Goal: Transaction & Acquisition: Purchase product/service

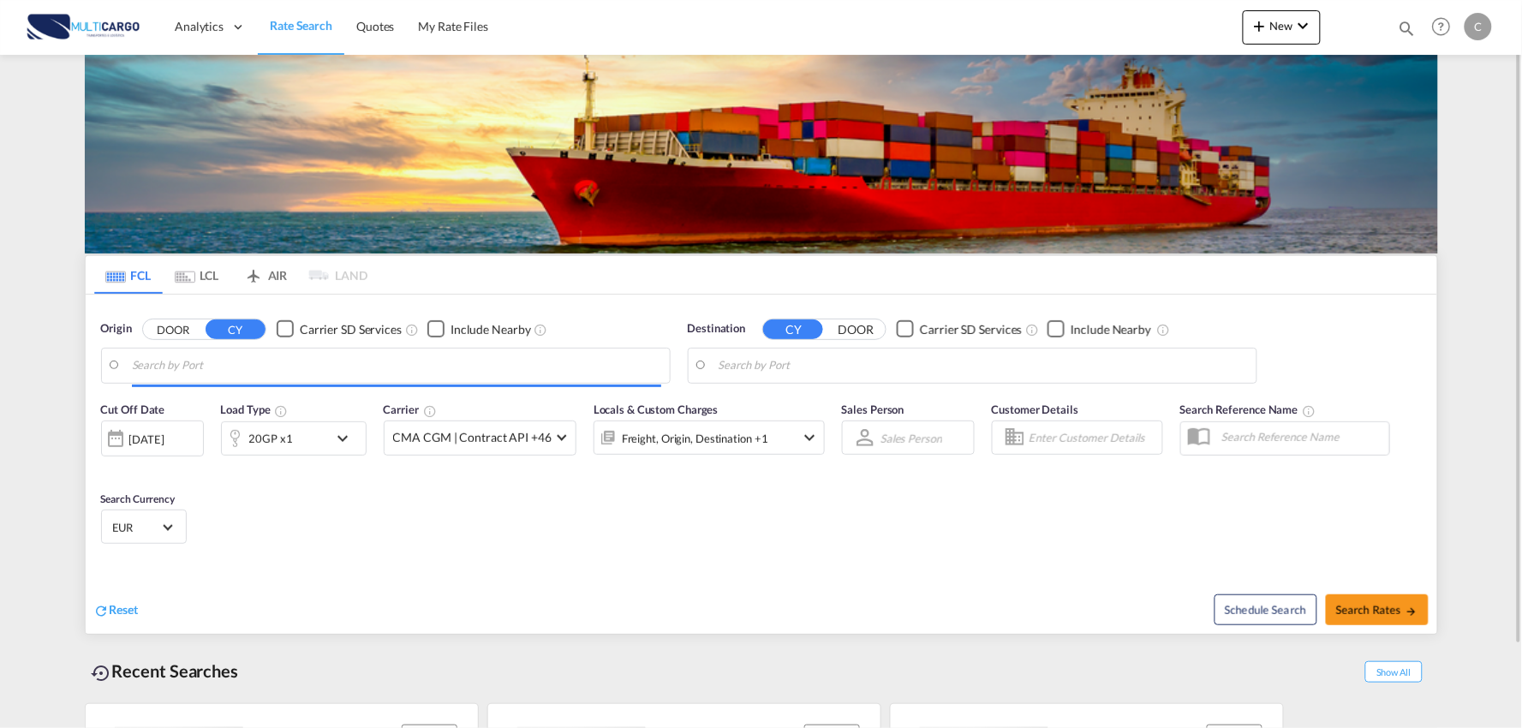
type input "Port of [GEOGRAPHIC_DATA], [GEOGRAPHIC_DATA], [GEOGRAPHIC_DATA]"
type input "Leixoes, Leixoes, PTLEI"
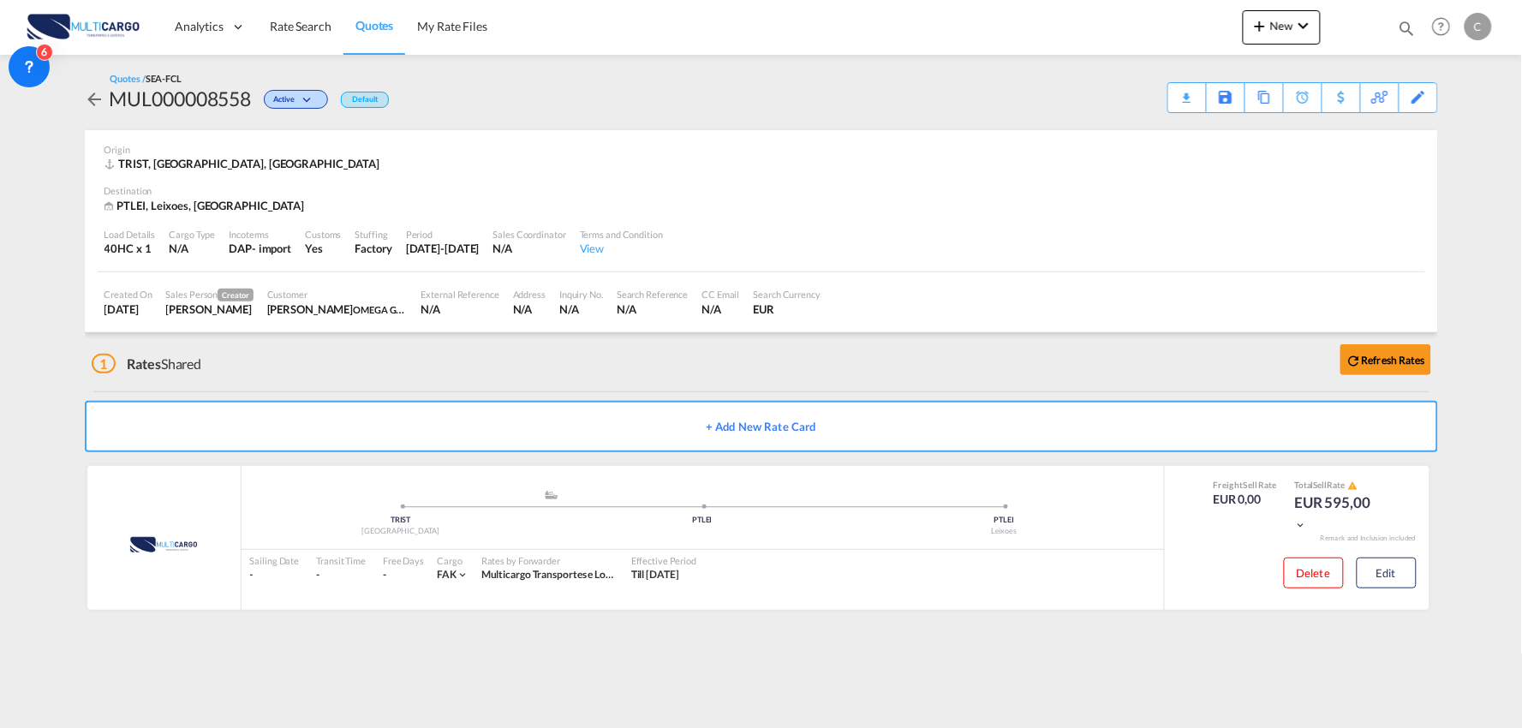
click at [396, 378] on div "1 Rates Shared Refresh Rates" at bounding box center [765, 359] width 1346 height 55
click at [1183, 98] on div "Download Quote" at bounding box center [1153, 96] width 87 height 27
click at [1279, 21] on span "New" at bounding box center [1281, 26] width 64 height 14
click at [1237, 138] on span "Quote" at bounding box center [1235, 128] width 19 height 34
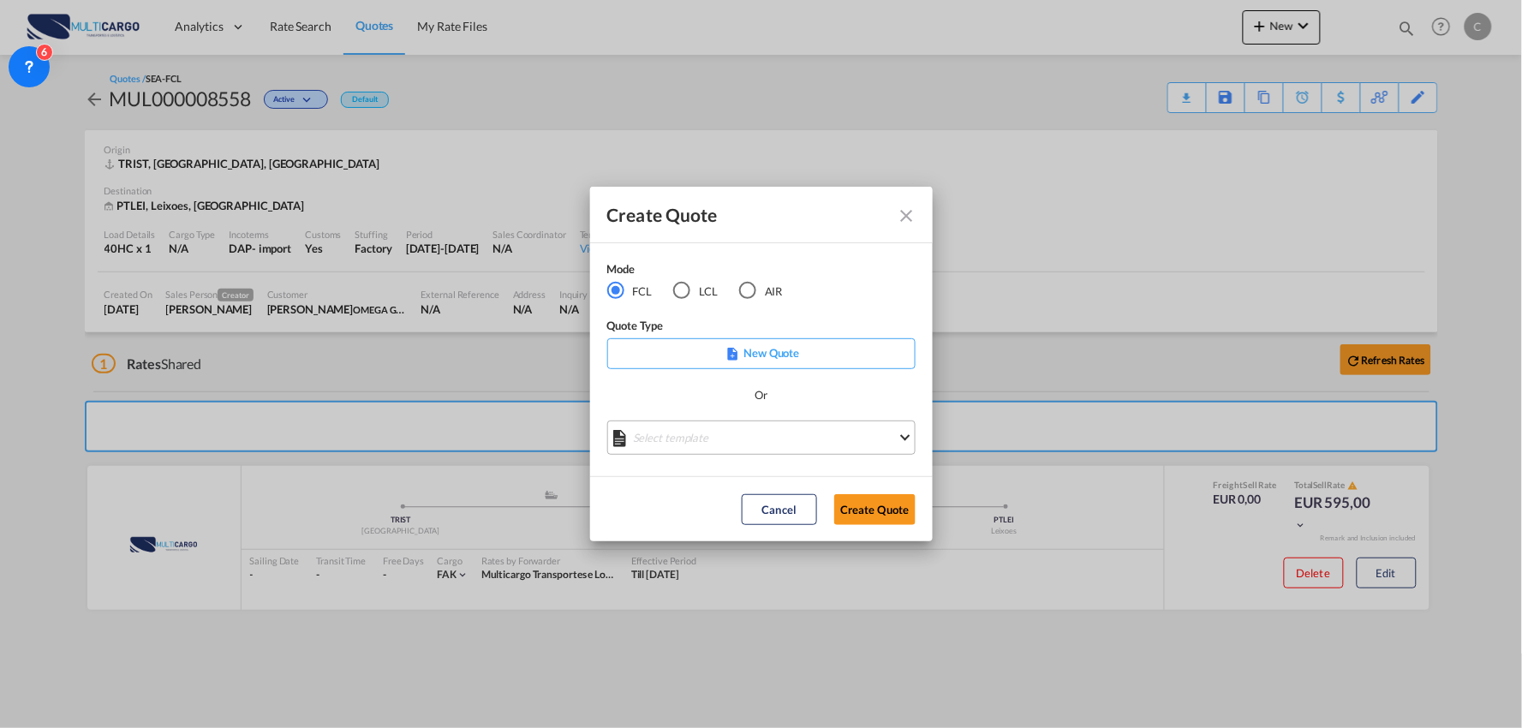
click at [747, 426] on md-select "Select template EXP EXW MERC.Nacional 09/2025 Patricia Barroso | 12 Sep 2025 IM…" at bounding box center [761, 437] width 308 height 34
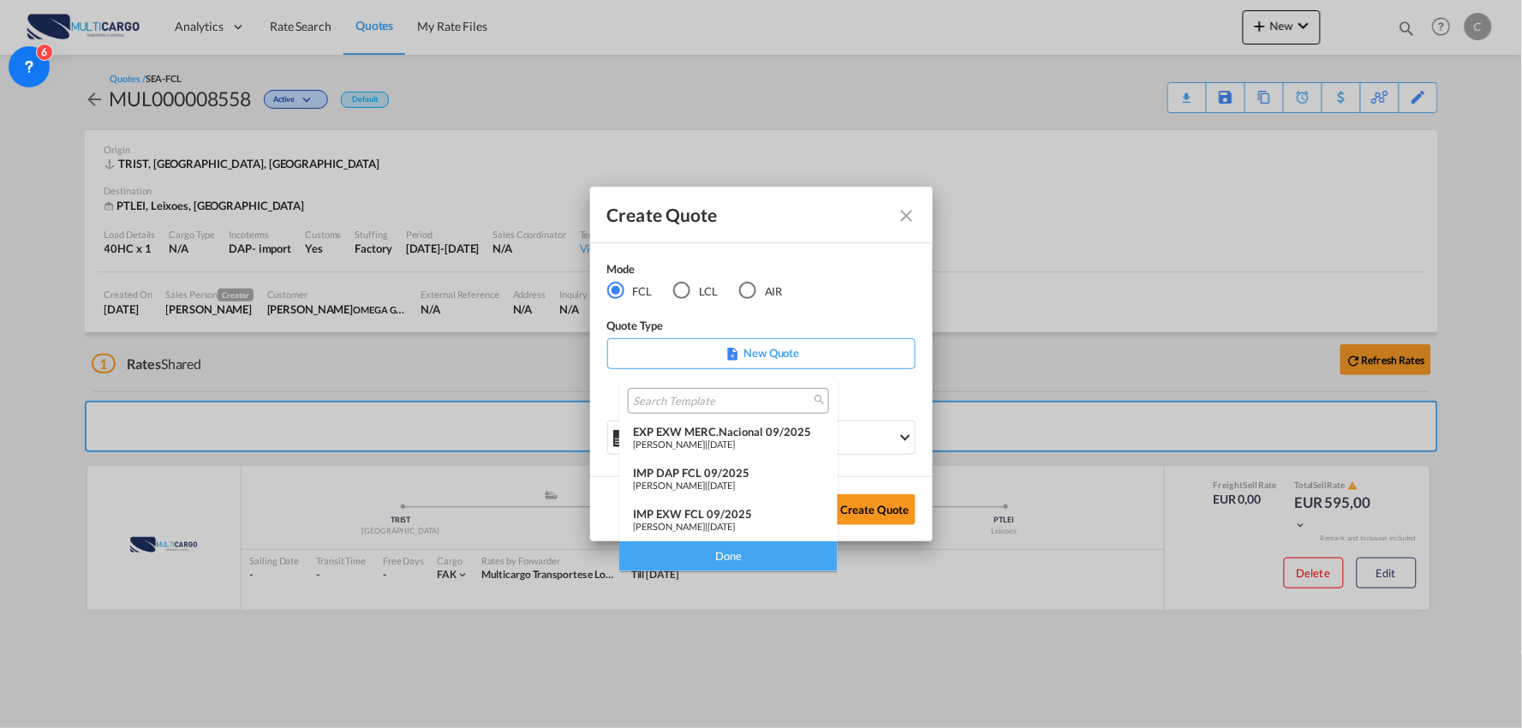
drag, startPoint x: 889, startPoint y: 396, endPoint x: 873, endPoint y: 401, distance: 16.0
click at [889, 396] on md-backdrop at bounding box center [761, 364] width 1522 height 728
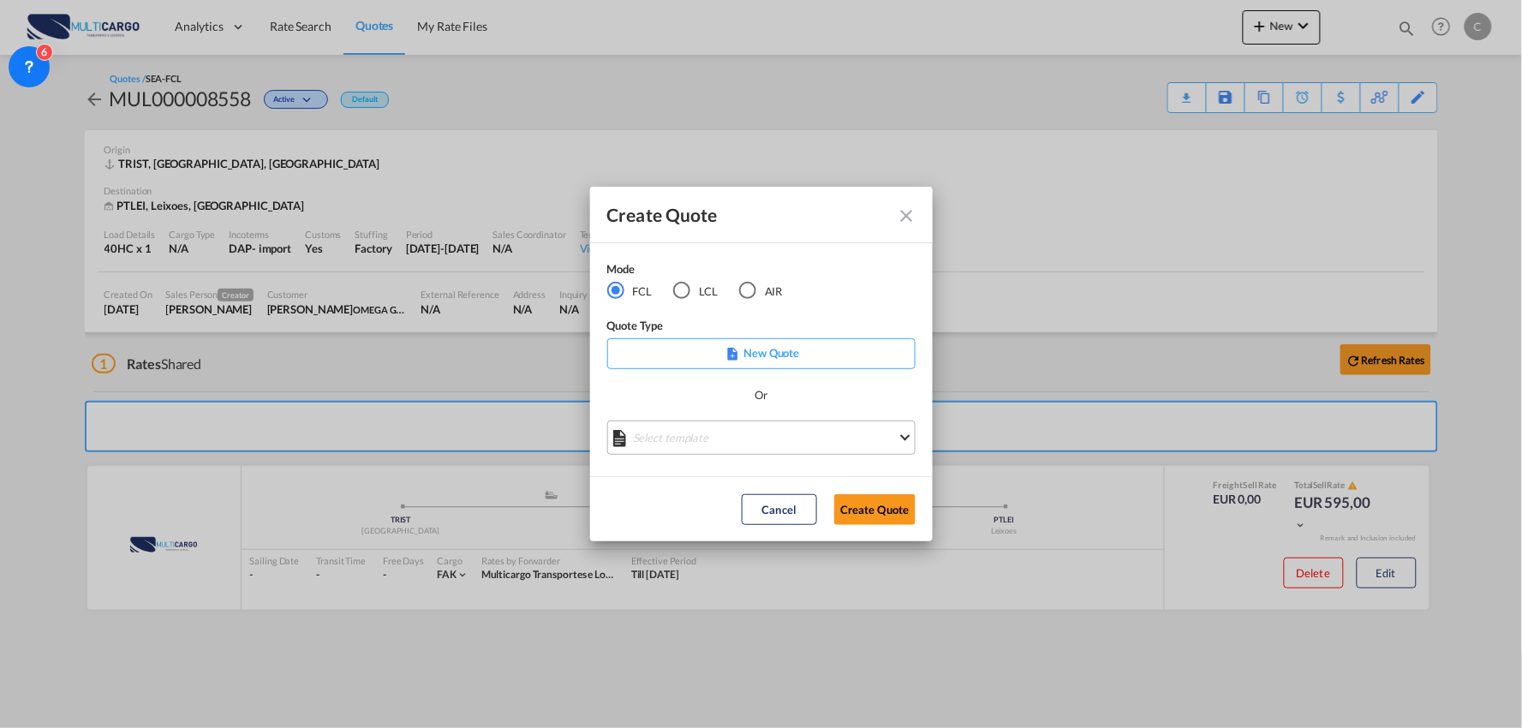
click at [772, 423] on md-select "Select template" at bounding box center [761, 437] width 308 height 34
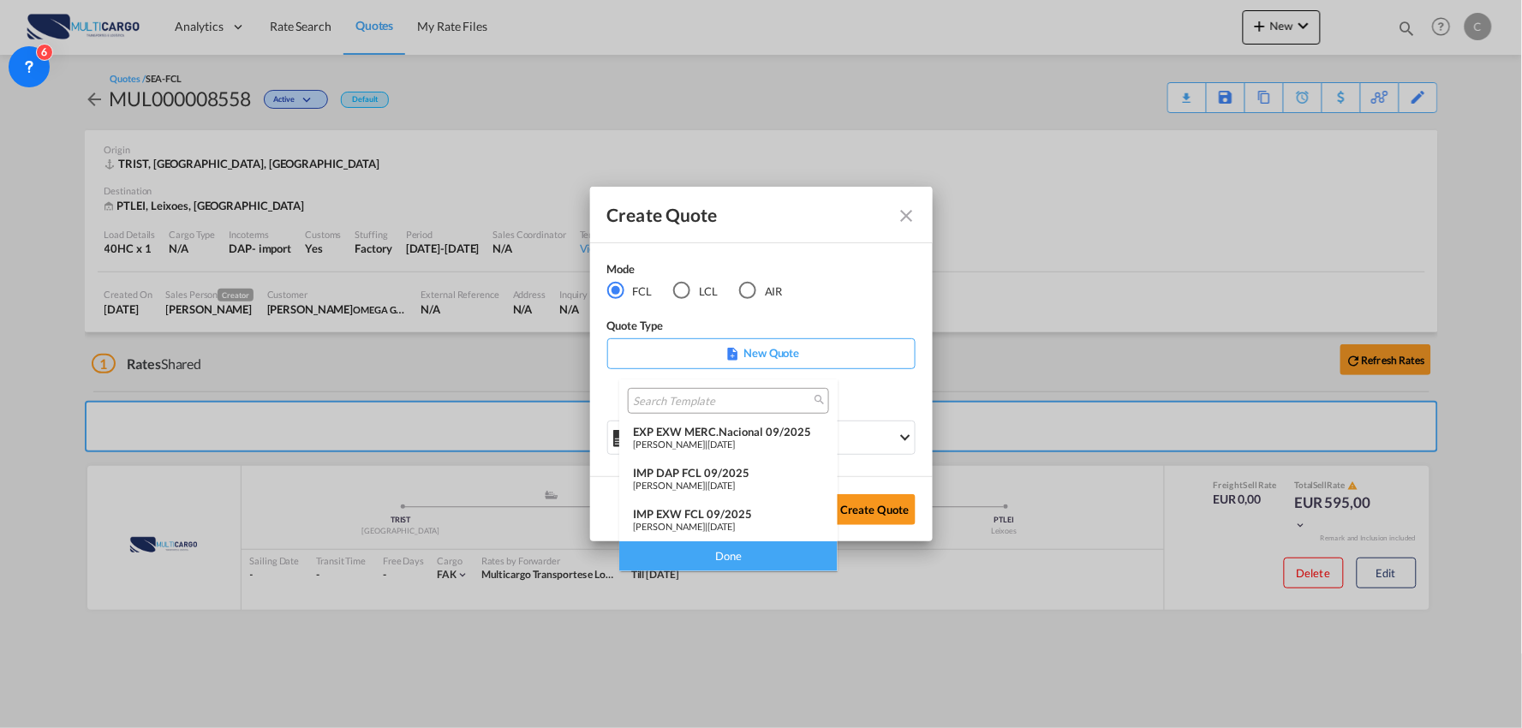
click at [704, 474] on div "IMP DAP FCL 09/2025" at bounding box center [728, 473] width 191 height 14
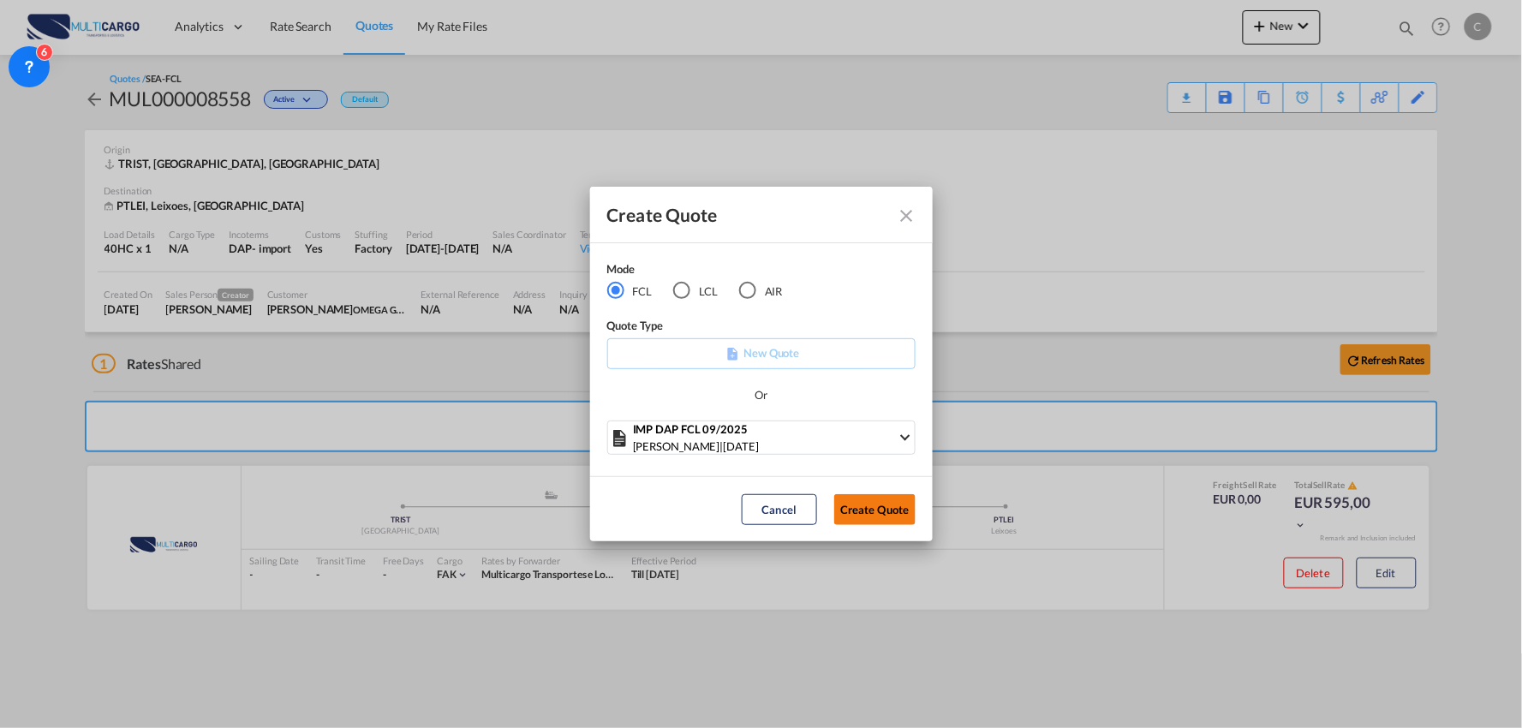
click at [873, 512] on button "Create Quote" at bounding box center [874, 509] width 81 height 31
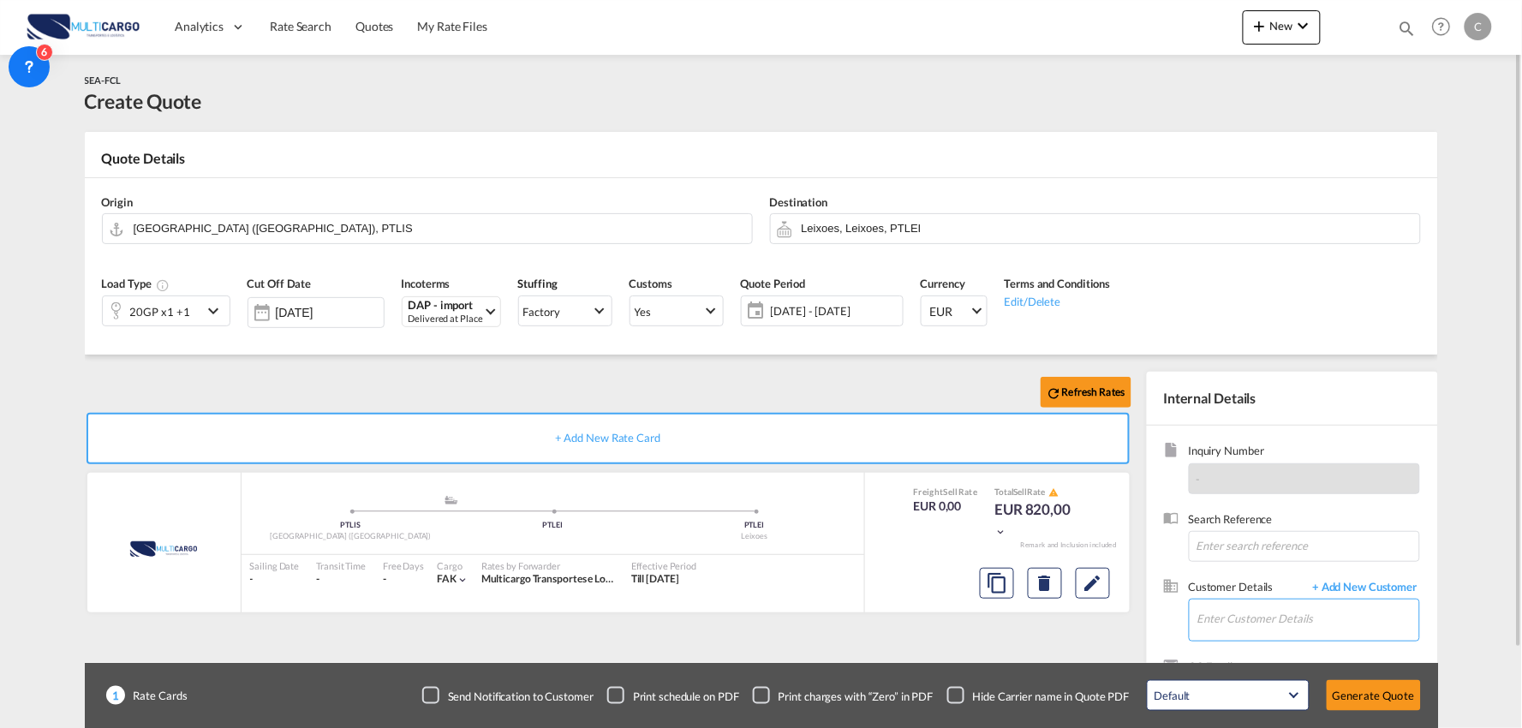
click at [1259, 620] on input "Enter Customer Details" at bounding box center [1308, 618] width 222 height 39
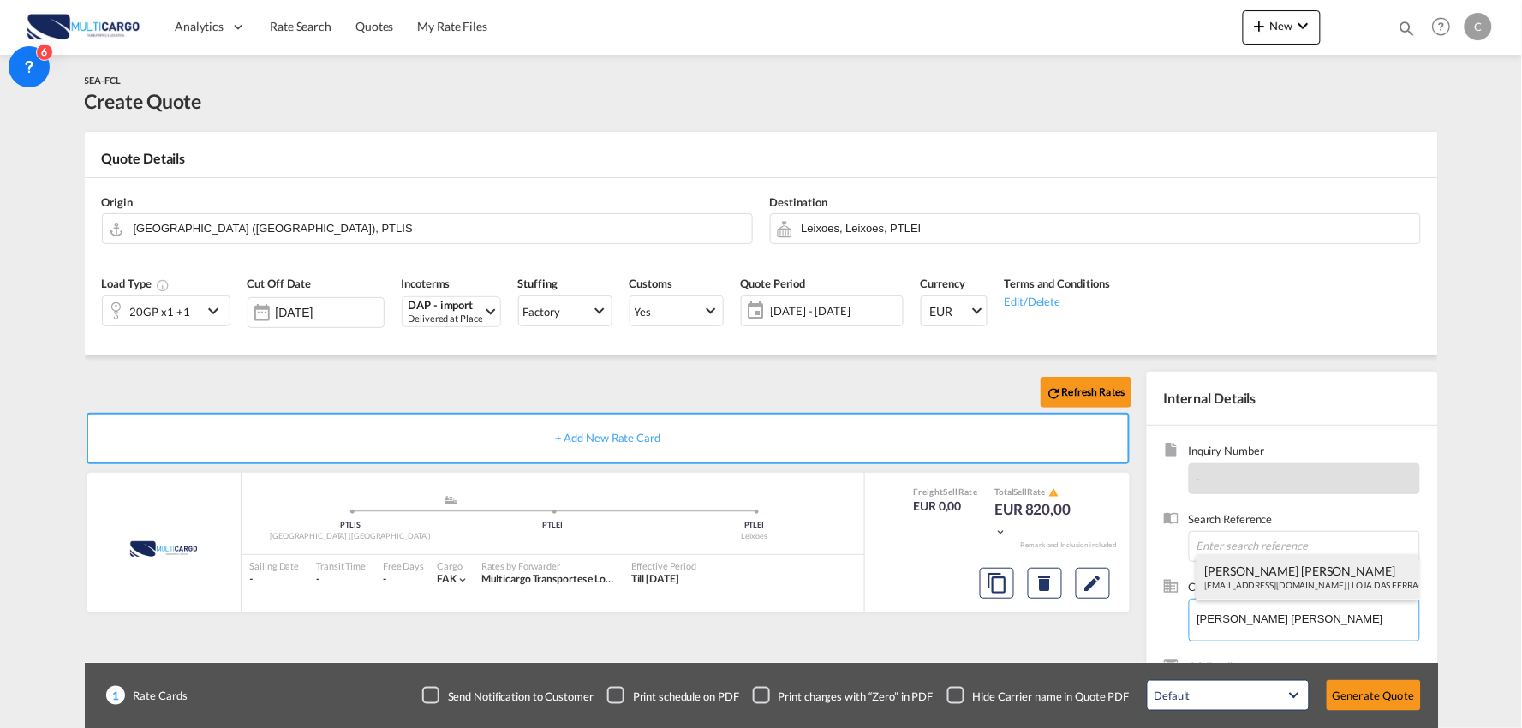
click at [1256, 570] on div "Mónica Jesus geral@lojadasferragens.pt | LOJA DAS FERRAGENS PAULO VALENTE LDA" at bounding box center [1307, 577] width 223 height 46
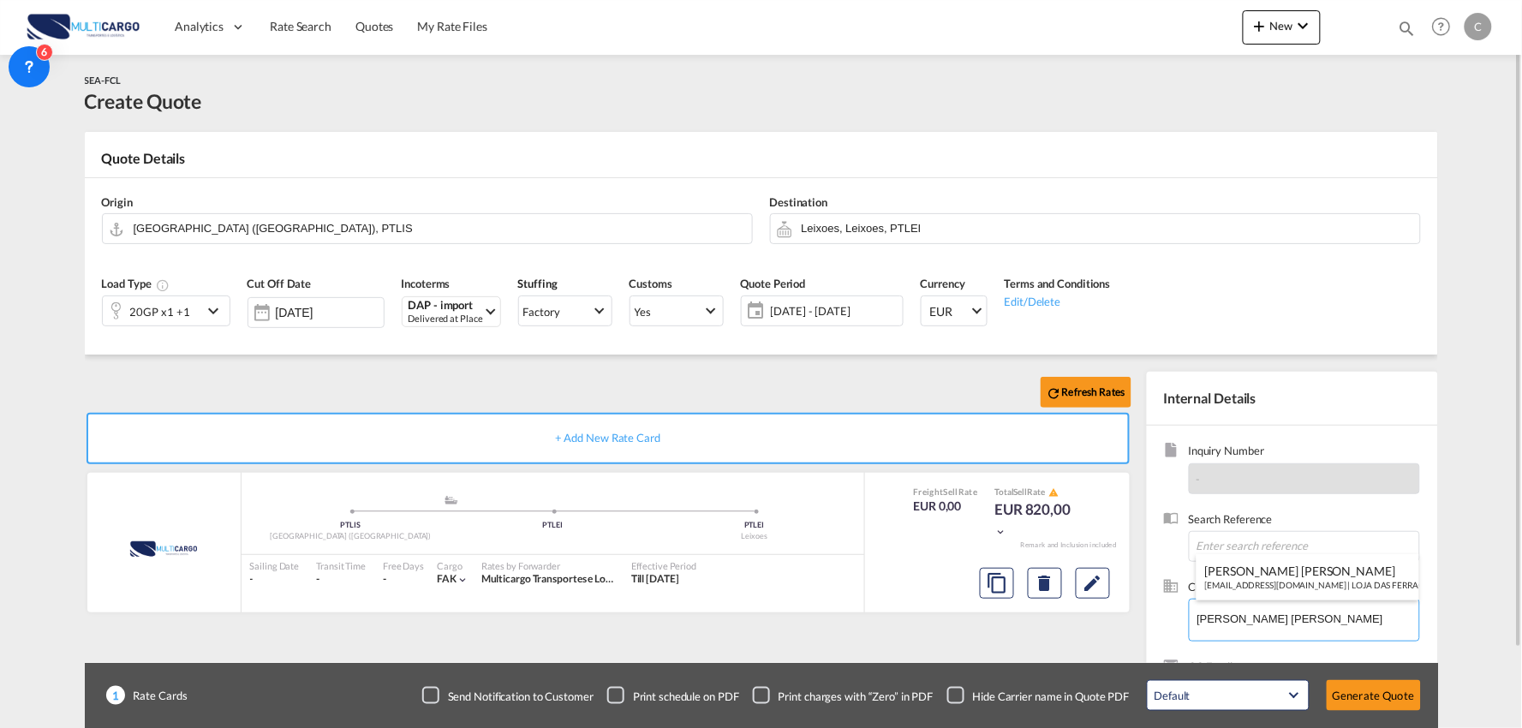
type input "LOJA DAS FERRAGENS PAULO VALENTE LDA, Mónica Jesus, geral@lojadasferragens.pt"
click at [957, 691] on div "Checkbox No Ink" at bounding box center [955, 695] width 17 height 17
click at [859, 642] on div "Refresh Rates + Add New Rate Card MultiCargo added by you .a{fill:#aaa8ad;} .a{…" at bounding box center [611, 551] width 1053 height 358
click at [829, 228] on input "Leixoes, Leixoes, PTLEI" at bounding box center [1107, 228] width 610 height 30
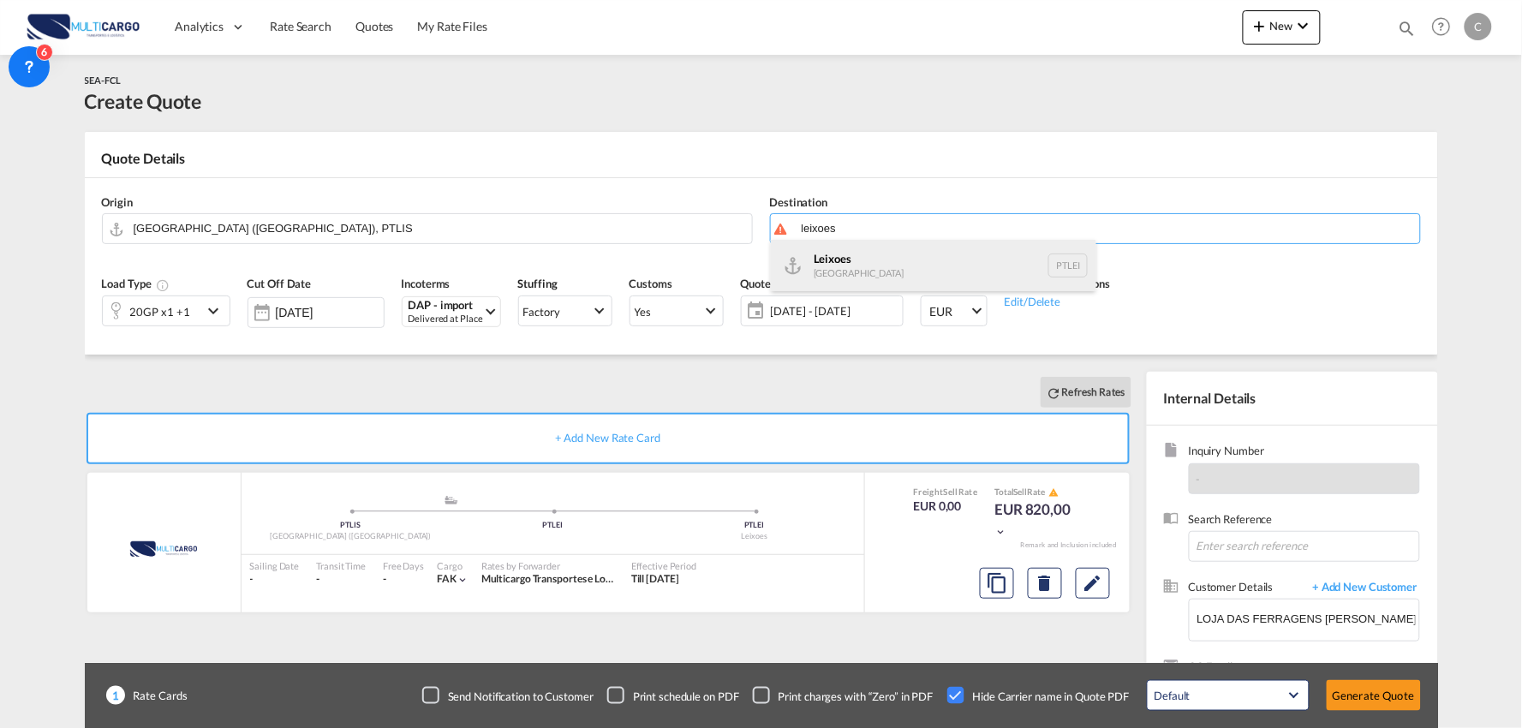
click at [855, 262] on div "Leixoes Portugal PTLEI" at bounding box center [933, 265] width 325 height 51
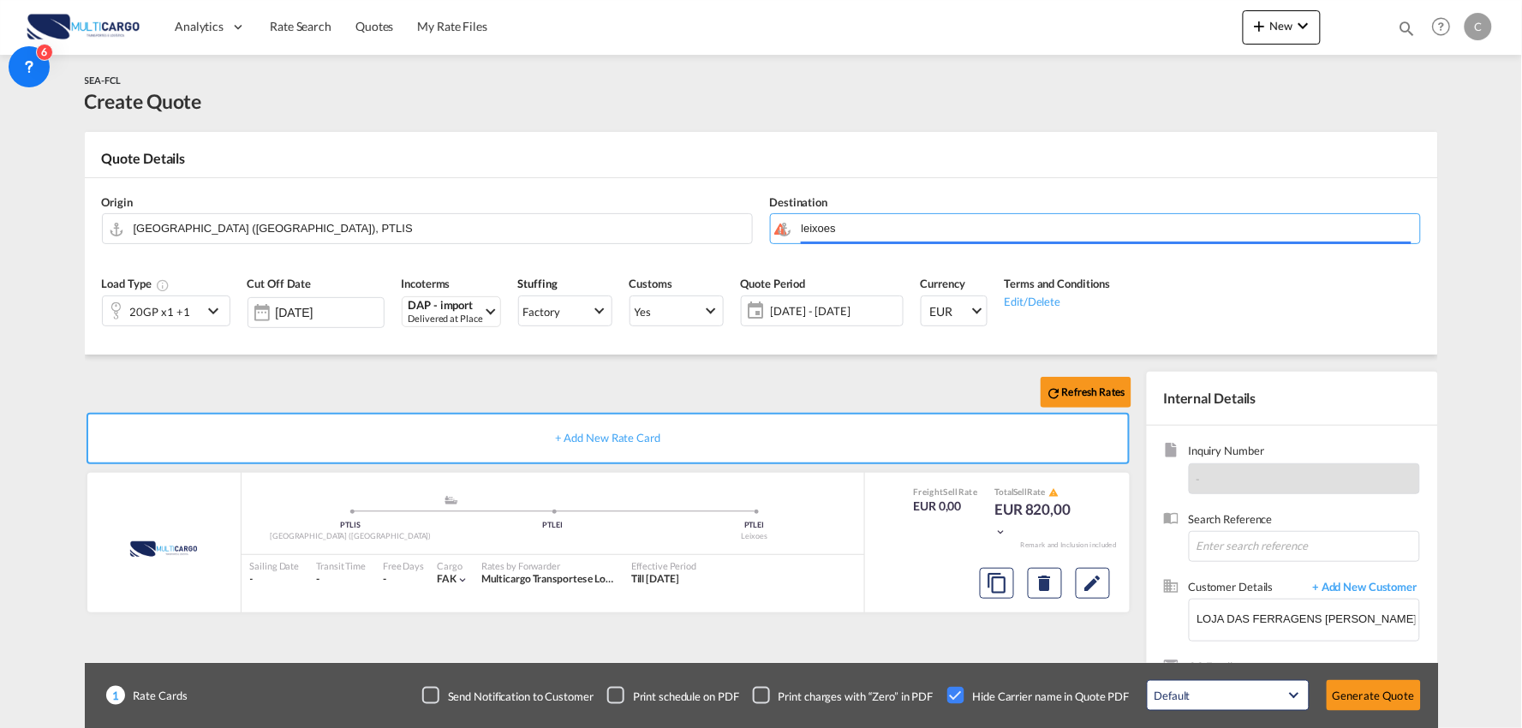
type input "Leixoes, PTLEI"
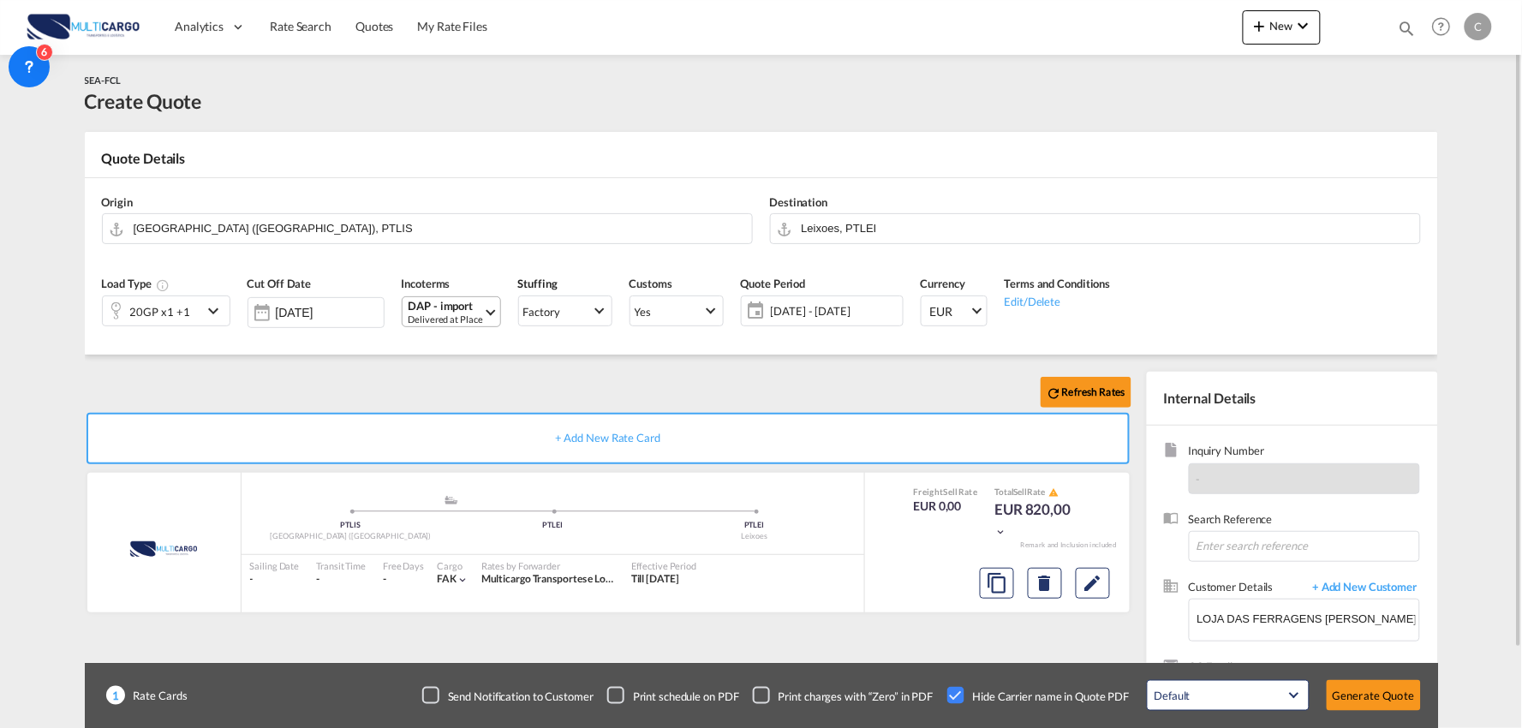
click at [452, 313] on div "Delivered at Place" at bounding box center [445, 319] width 75 height 13
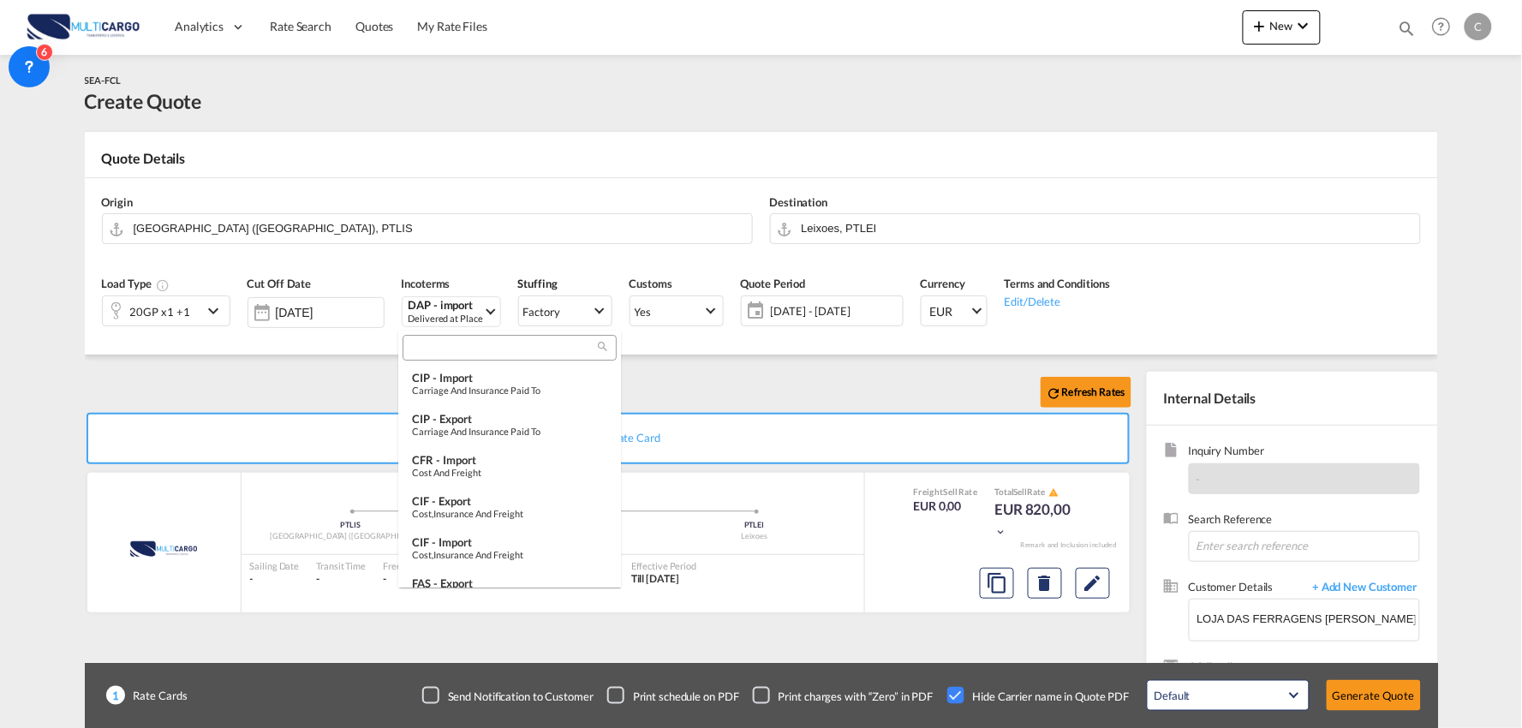
scroll to position [501, 0]
click at [462, 353] on input "search" at bounding box center [503, 348] width 190 height 15
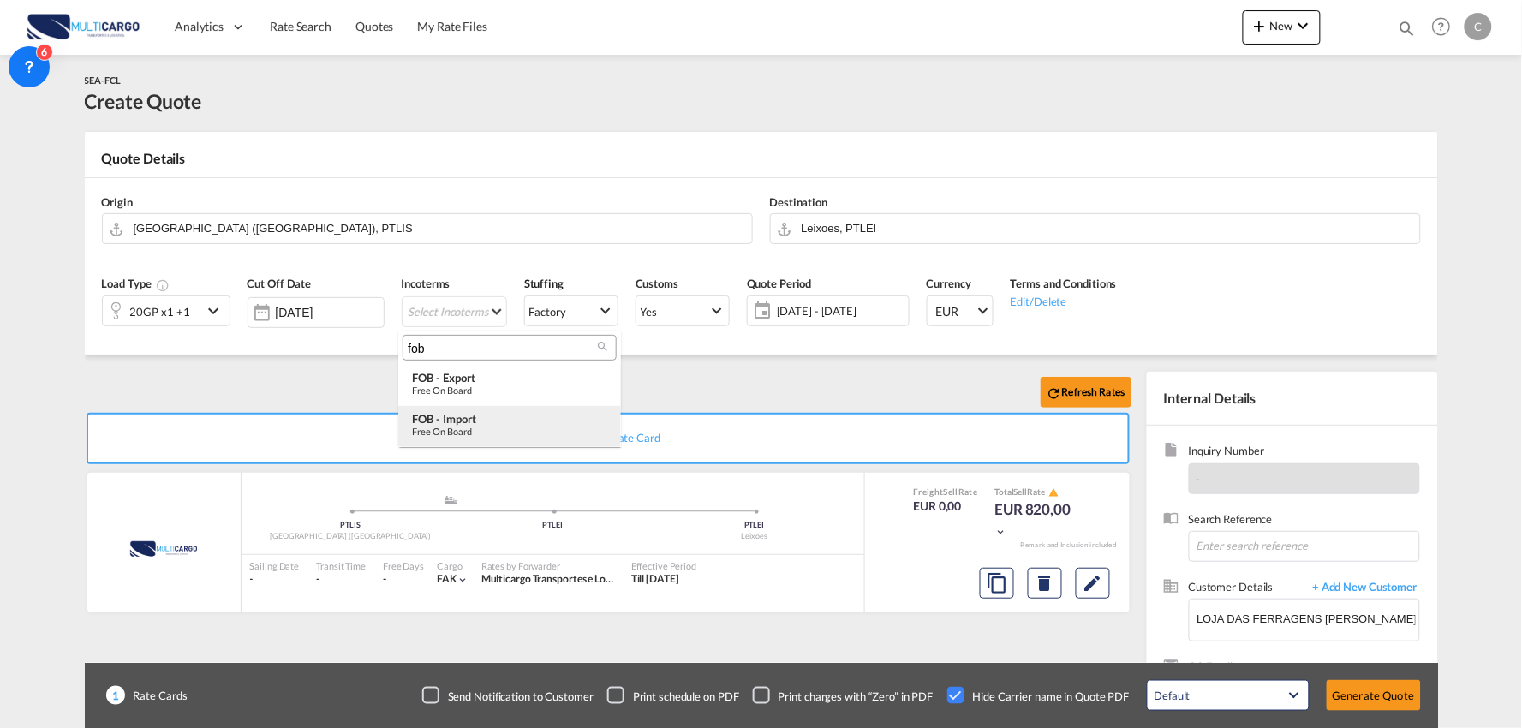
type input "fob"
click at [468, 426] on div "Free on Board" at bounding box center [509, 431] width 195 height 11
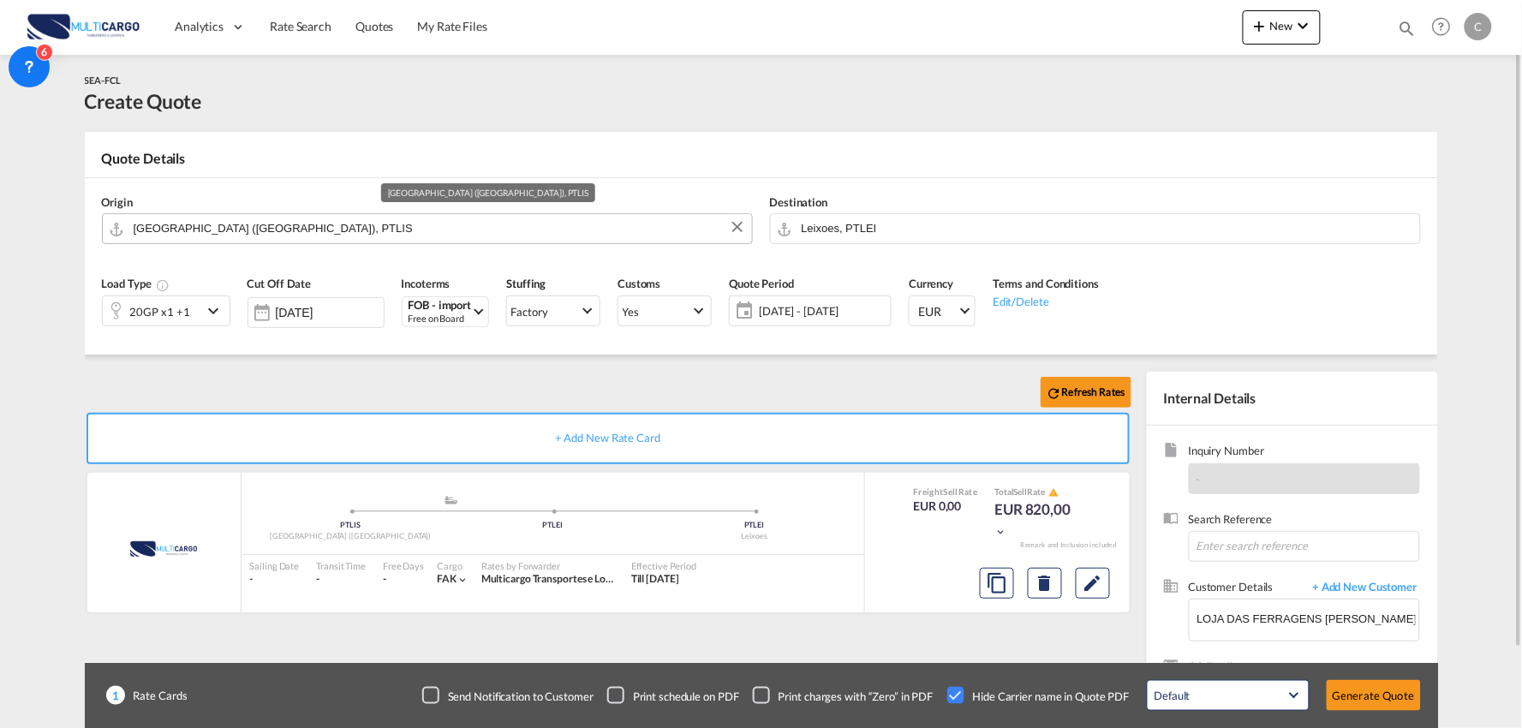
click at [192, 221] on input "[GEOGRAPHIC_DATA] ([GEOGRAPHIC_DATA]), PTLIS" at bounding box center [439, 228] width 610 height 30
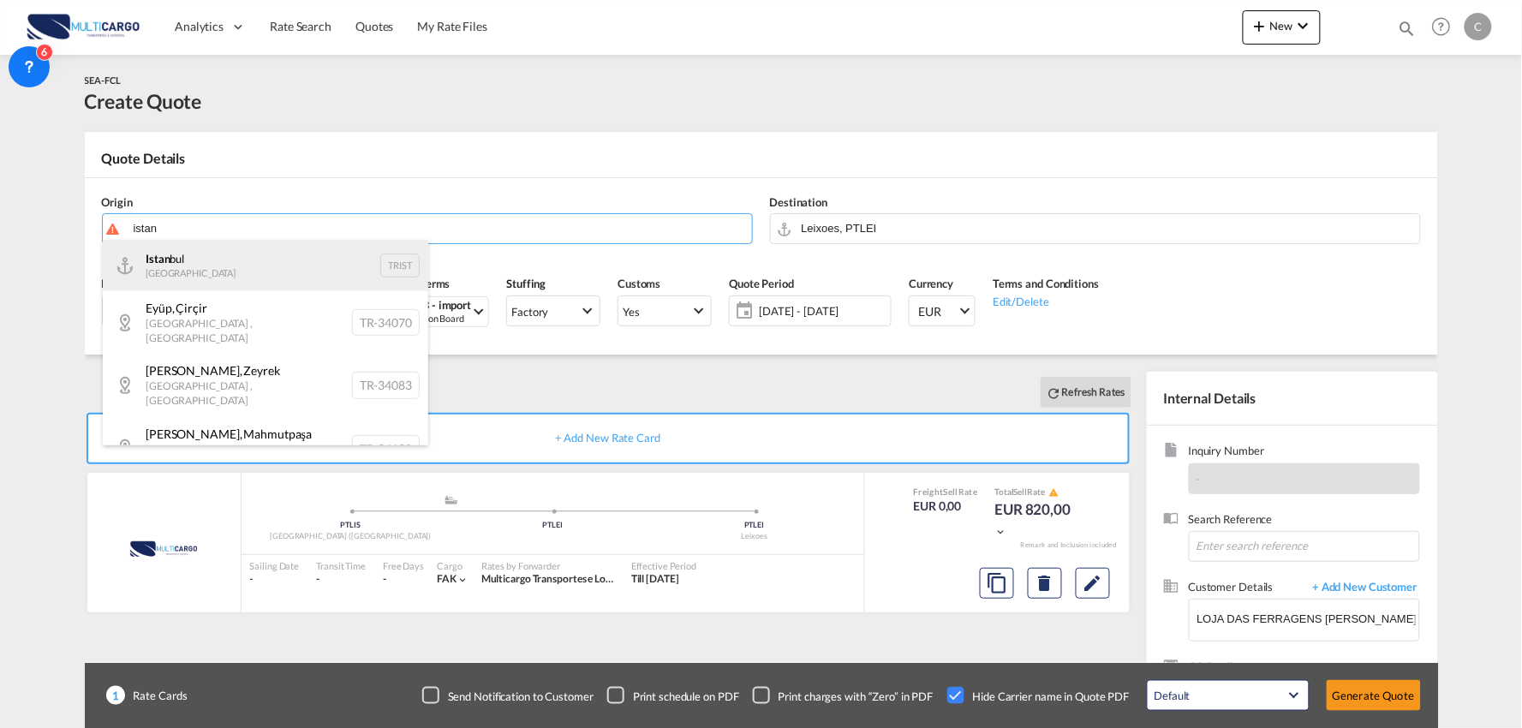
click at [212, 269] on div "Istan bul Turkey TRIST" at bounding box center [265, 265] width 325 height 51
type input "Istanbul, TRIST"
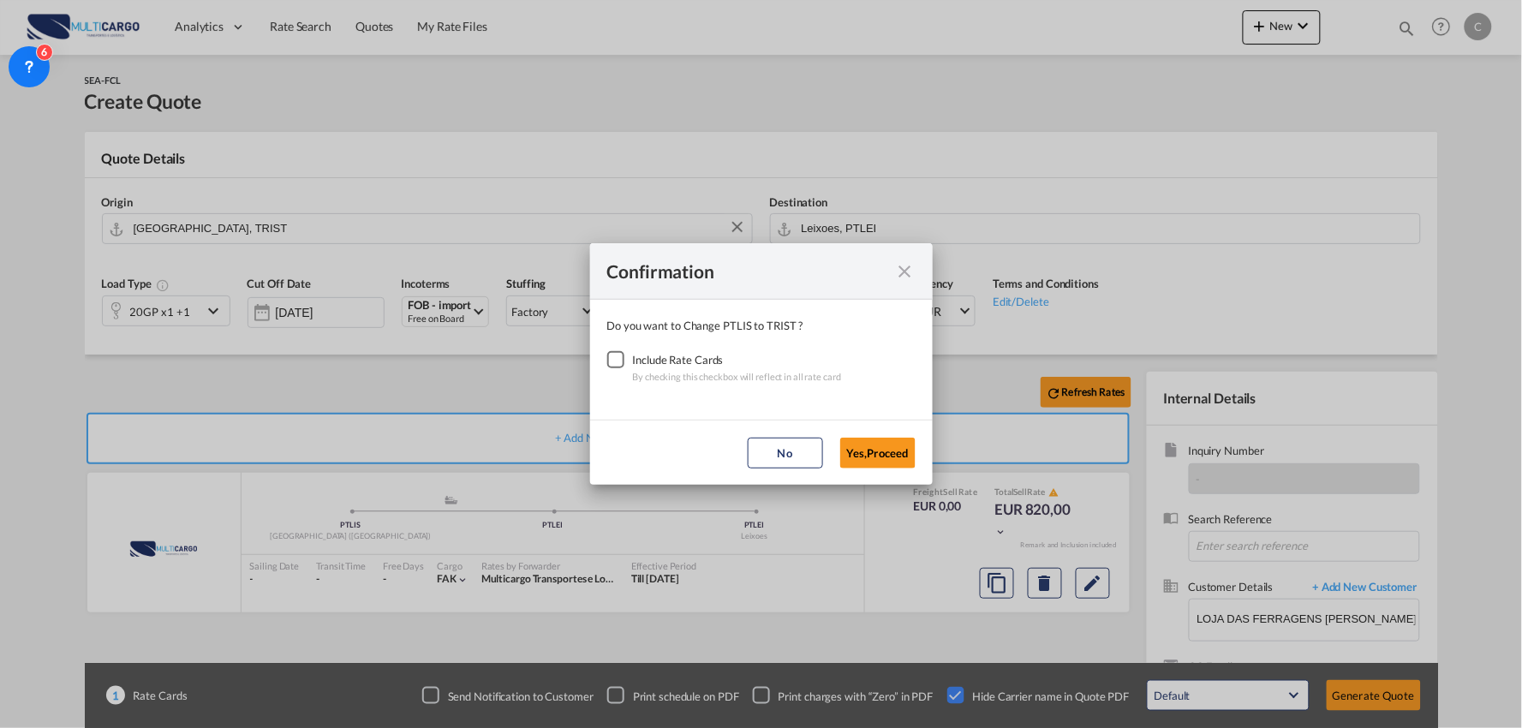
click at [611, 364] on div "Checkbox No Ink" at bounding box center [615, 359] width 17 height 17
drag, startPoint x: 877, startPoint y: 454, endPoint x: 1212, endPoint y: 581, distance: 358.0
click at [879, 455] on button "Yes,Proceed" at bounding box center [877, 453] width 75 height 31
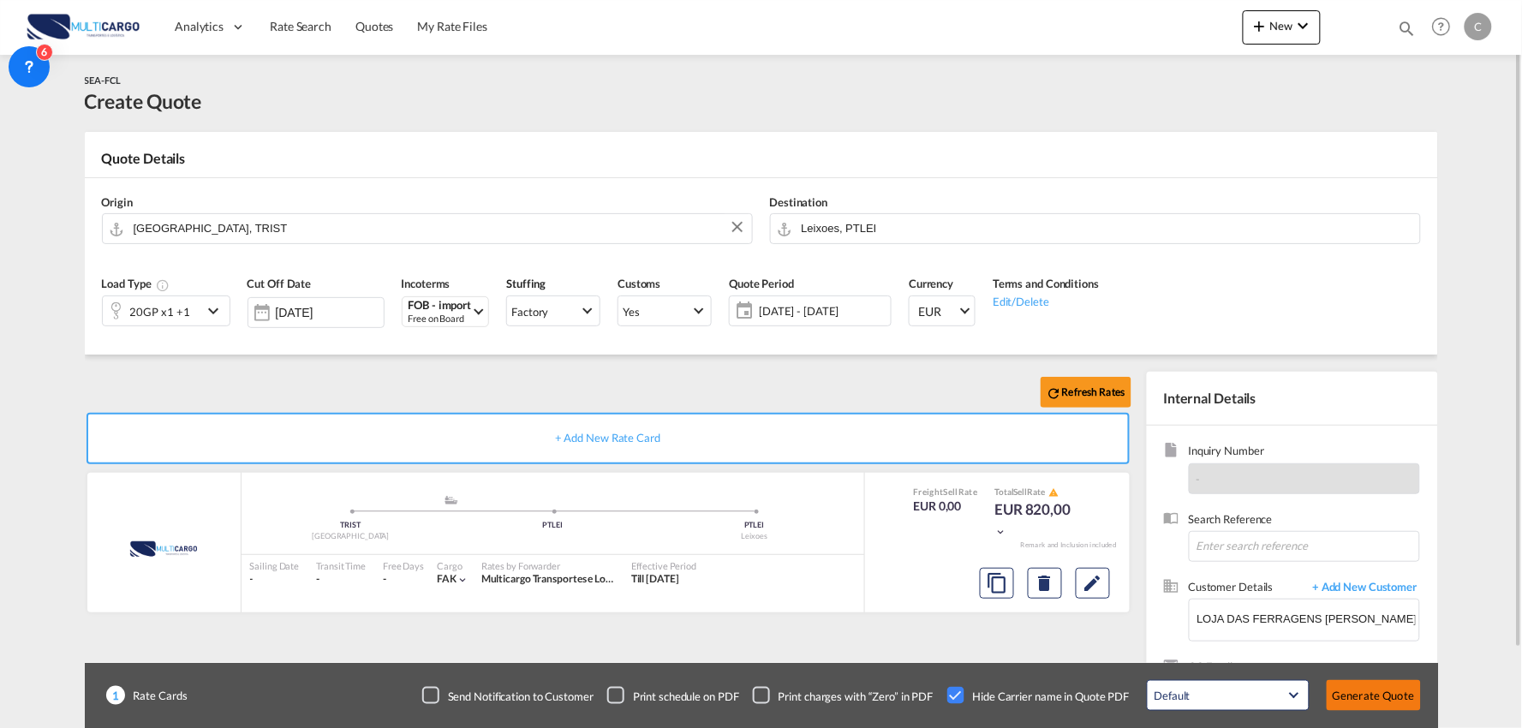
click at [1384, 694] on button "Generate Quote" at bounding box center [1373, 695] width 94 height 31
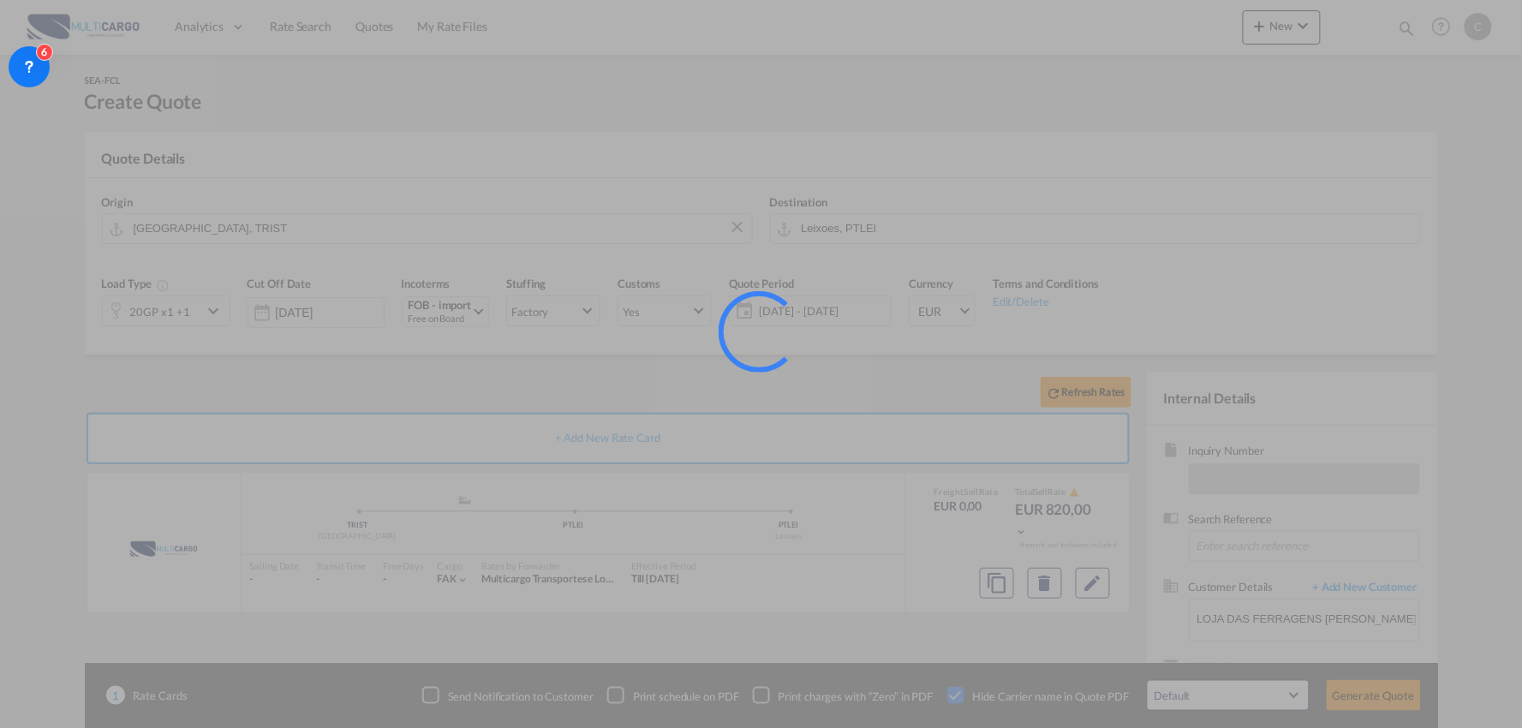
click at [166, 328] on div at bounding box center [761, 364] width 1522 height 728
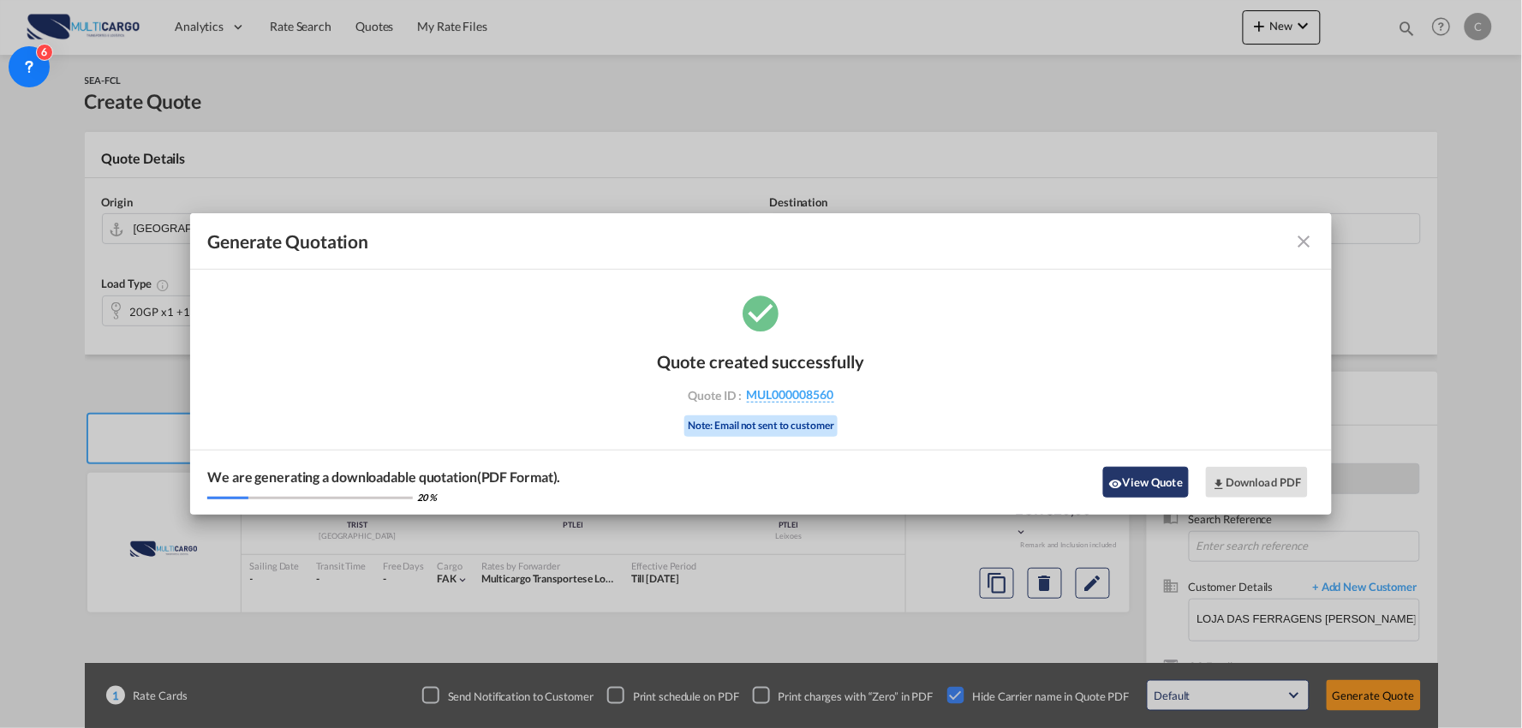
click at [1133, 481] on button "View Quote" at bounding box center [1146, 482] width 86 height 31
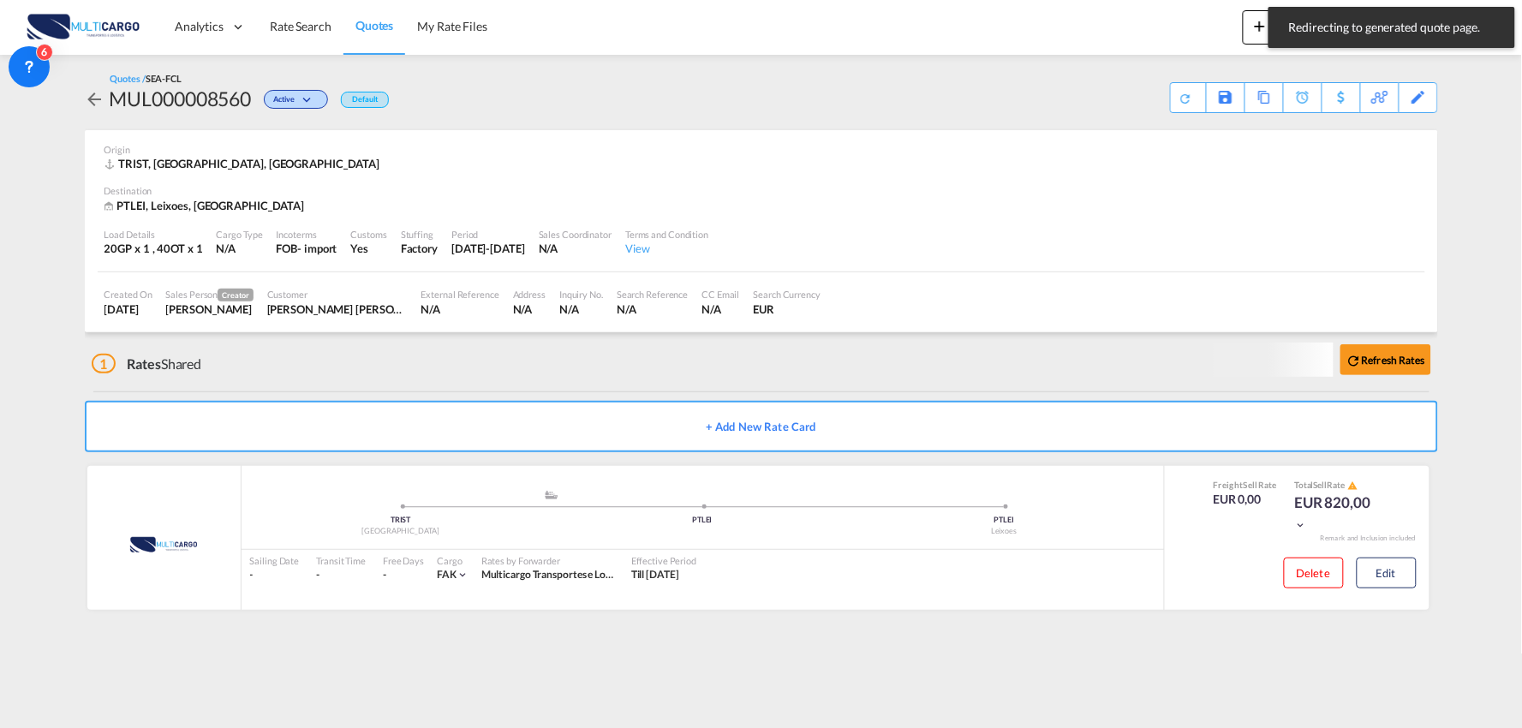
click at [705, 369] on div "1 Rates Shared Refresh Rates" at bounding box center [765, 359] width 1346 height 55
click at [1428, 98] on div "Edit" at bounding box center [1408, 97] width 59 height 31
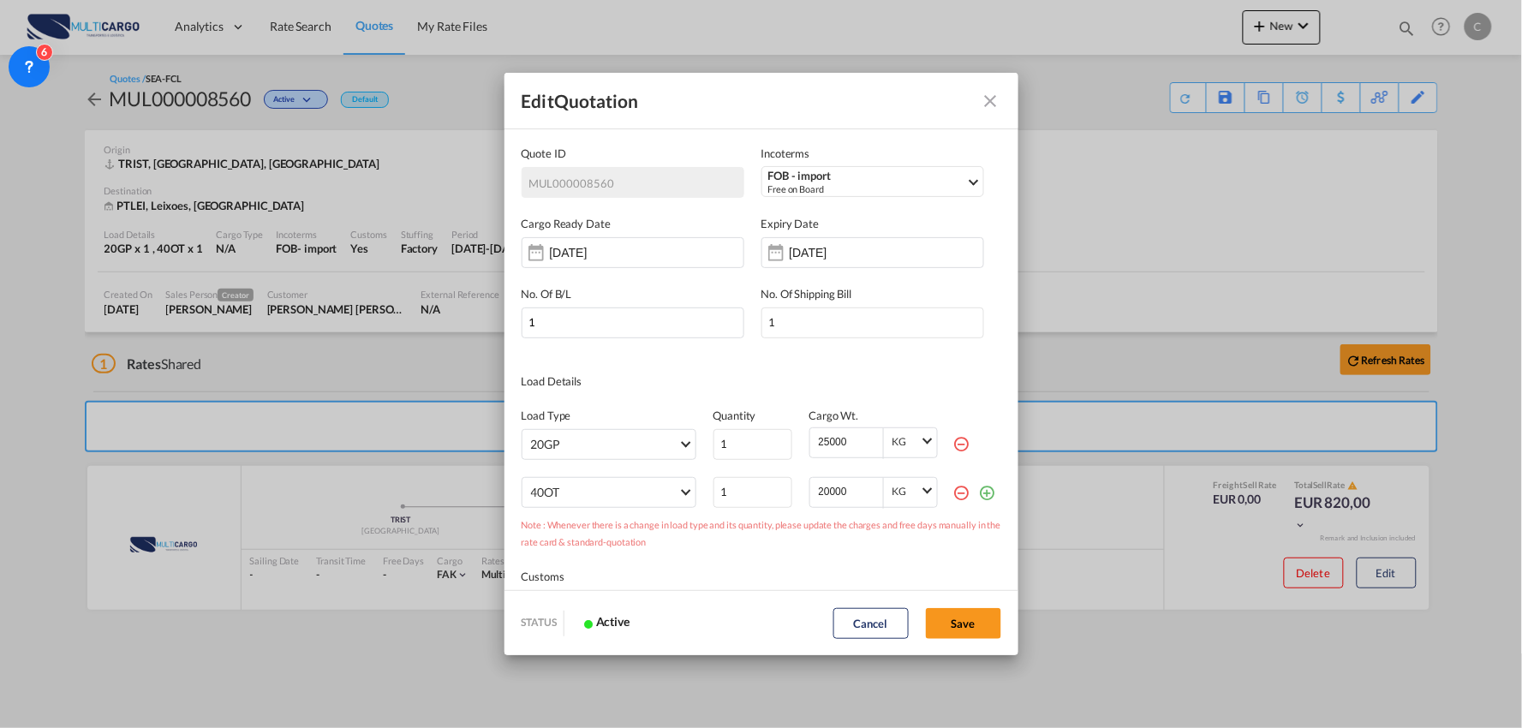
click at [953, 489] on md-icon "icon-minus-circle-outline red-400-fg" at bounding box center [961, 492] width 17 height 17
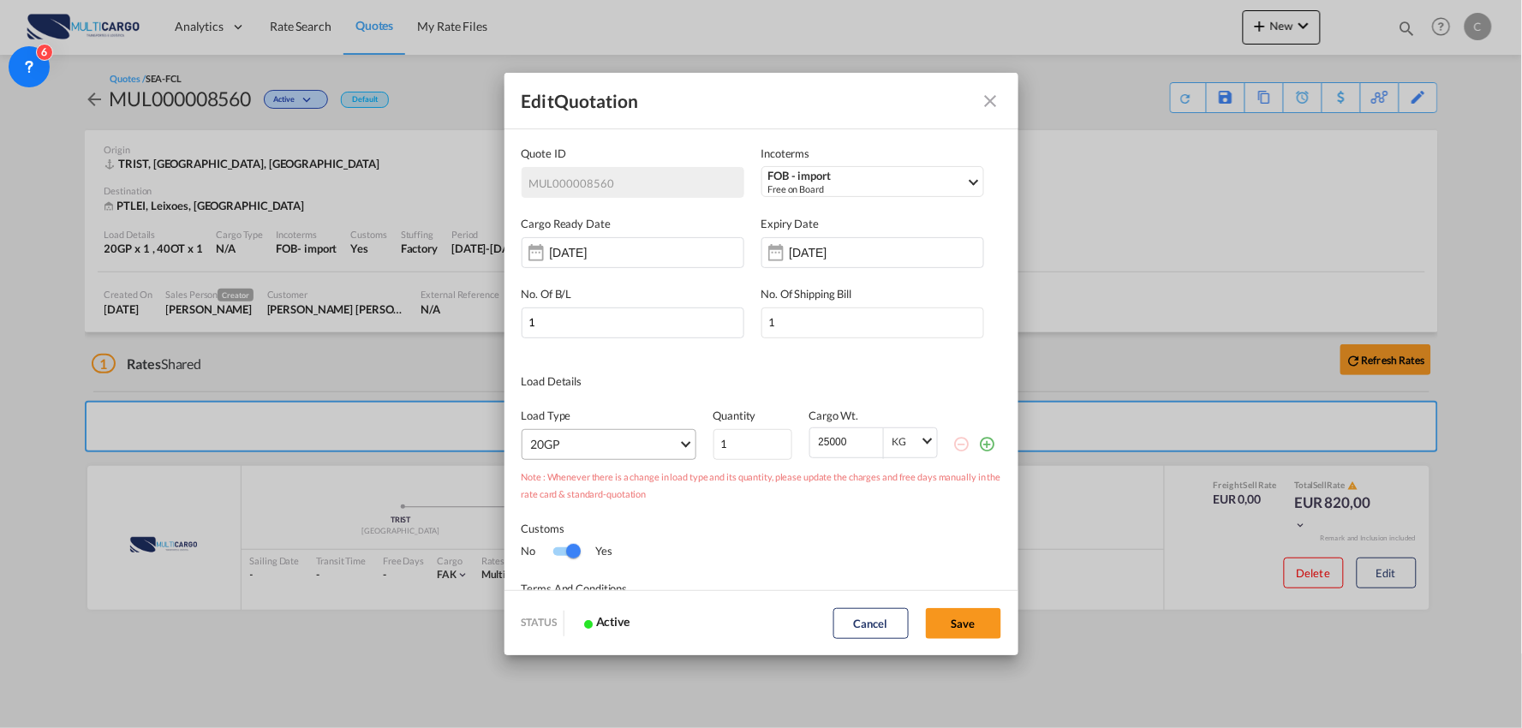
click at [647, 456] on md-select "20GP 40GP 40HC 45HC 20RE 40RE 40HR 20OT 40OT 20FR 40FR 40NR 20NR 45S 20TK 40TK …" at bounding box center [609, 444] width 175 height 31
click at [805, 557] on md-backdrop at bounding box center [761, 364] width 1522 height 728
click at [952, 623] on button "Save" at bounding box center [963, 623] width 75 height 31
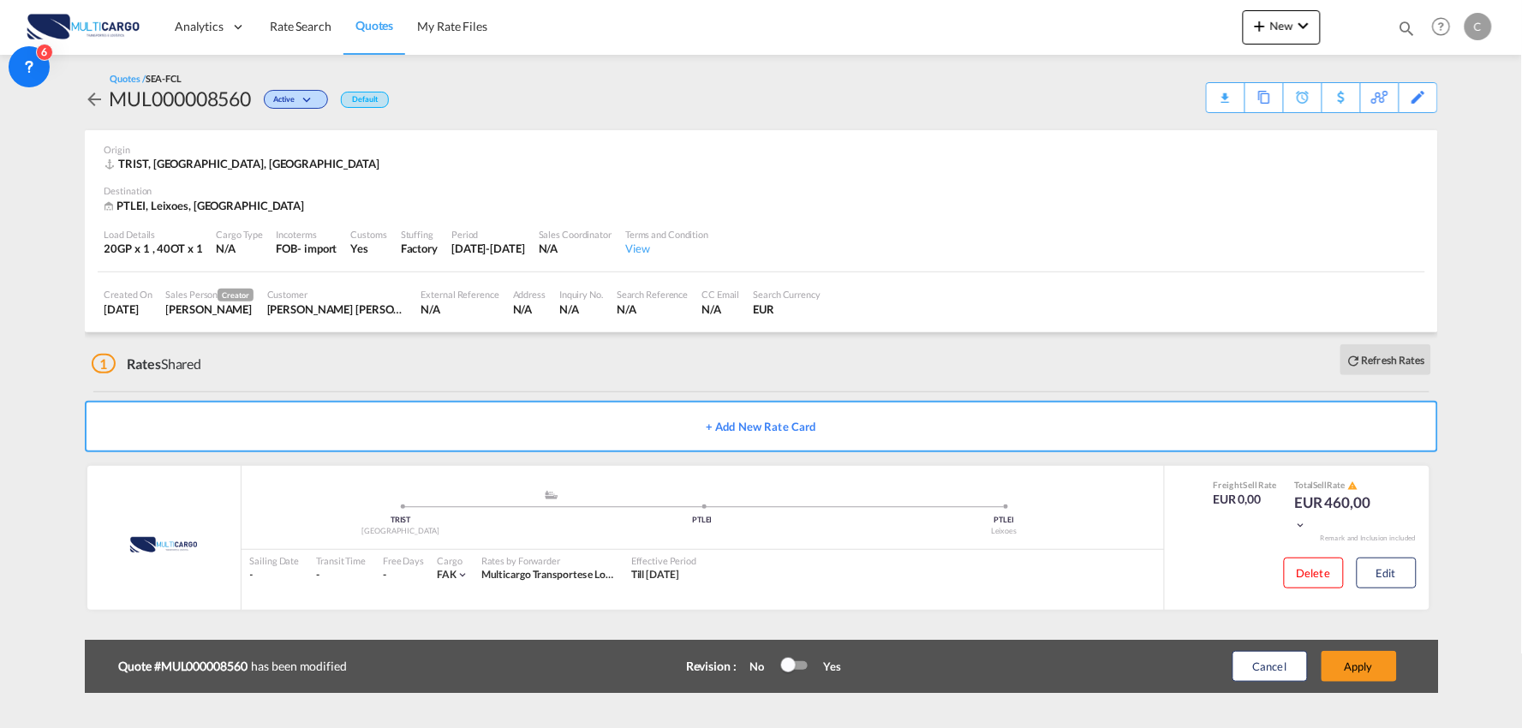
click at [437, 361] on div "1 Rates Shared Refresh Rates" at bounding box center [765, 359] width 1346 height 55
click at [1391, 567] on button "Edit" at bounding box center [1386, 572] width 60 height 31
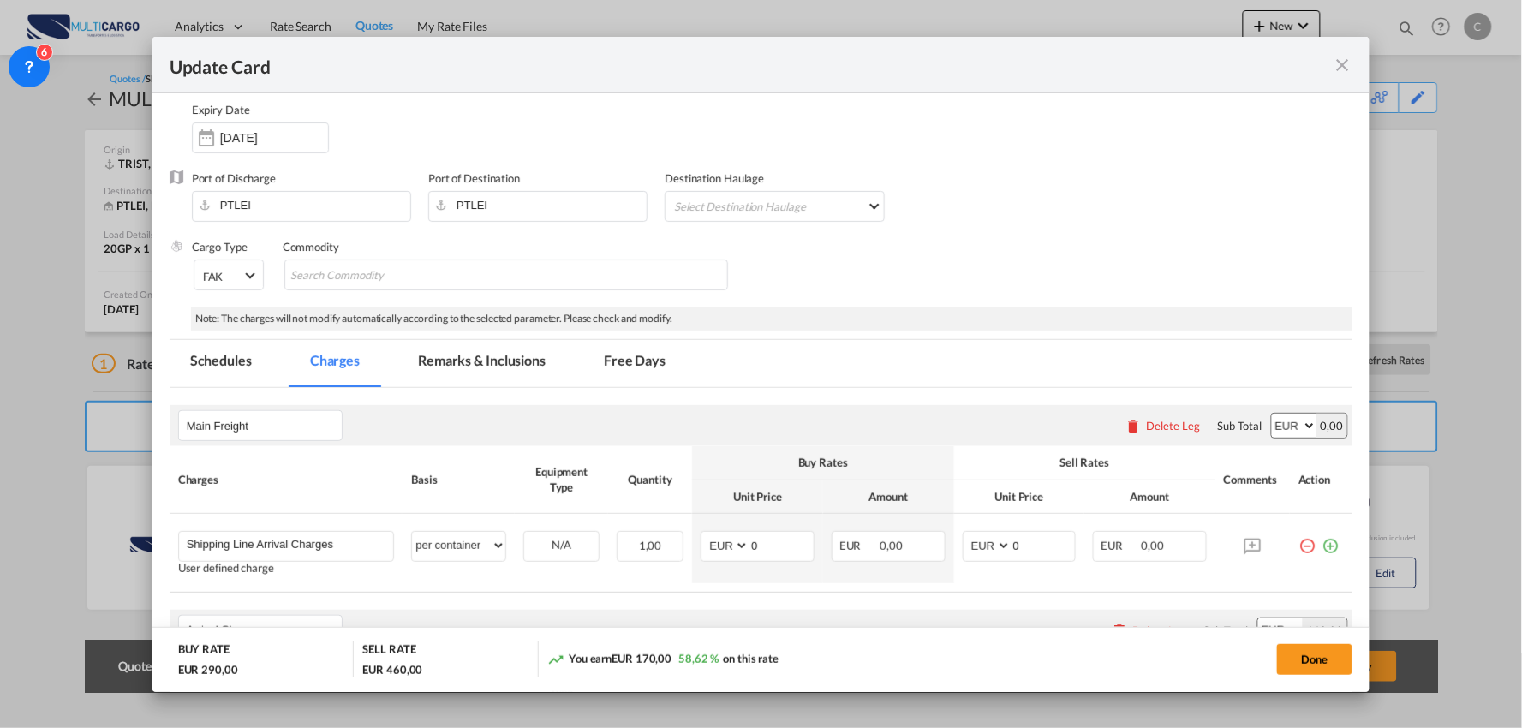
scroll to position [190, 0]
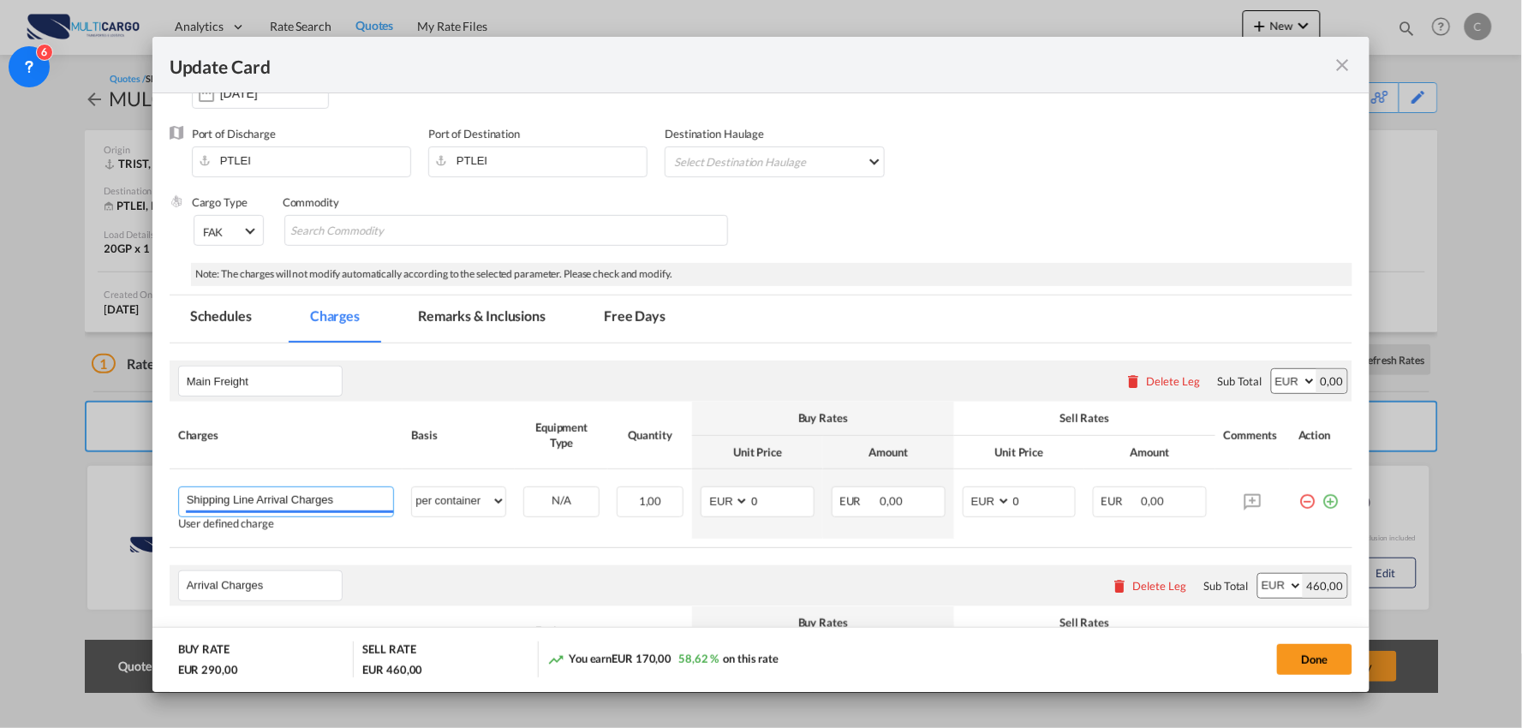
drag, startPoint x: 365, startPoint y: 505, endPoint x: 90, endPoint y: 495, distance: 275.1
click at [90, 495] on div "Update Card Port of Loading TRIST T/S Liner/Carrier MultiCargo Atlantic Contain…" at bounding box center [761, 364] width 1522 height 728
click at [275, 575] on span "Shipping Line Charges - MSC" at bounding box center [274, 574] width 150 height 15
type input "Shipping Line Charges - MSC"
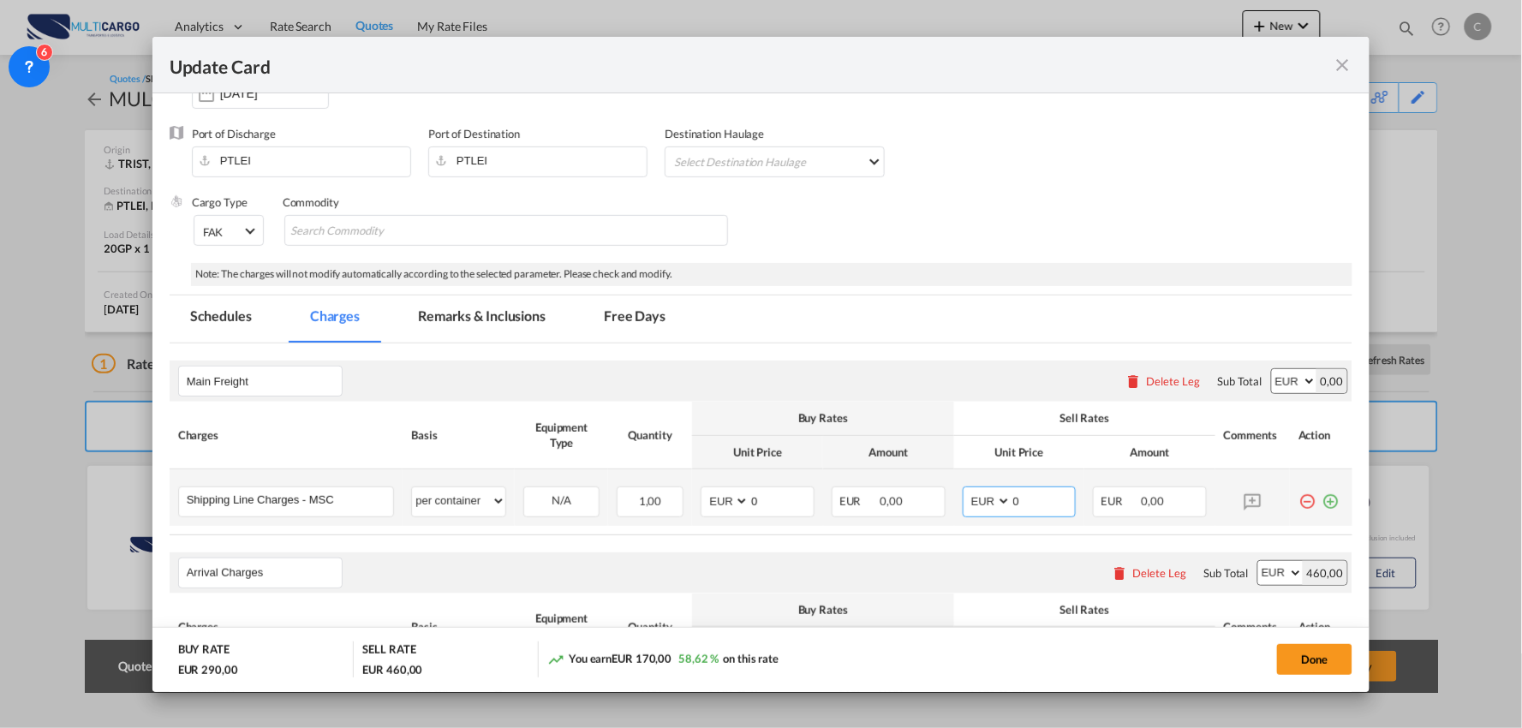
drag, startPoint x: 990, startPoint y: 504, endPoint x: 952, endPoint y: 499, distance: 37.9
click at [963, 504] on md-input-container "AED AFN ALL AMD ANG AOA ARS AUD AWG AZN BAM BBD BDT BGN BHD BIF BMD BND BOB BRL…" at bounding box center [1020, 501] width 114 height 31
type input "340"
drag, startPoint x: 758, startPoint y: 508, endPoint x: 635, endPoint y: 507, distance: 122.5
click at [702, 508] on md-input-container "AED AFN ALL AMD ANG AOA ARS AUD AWG AZN BAM BBD BDT BGN BHD BIF BMD BND BOB BRL…" at bounding box center [757, 501] width 114 height 31
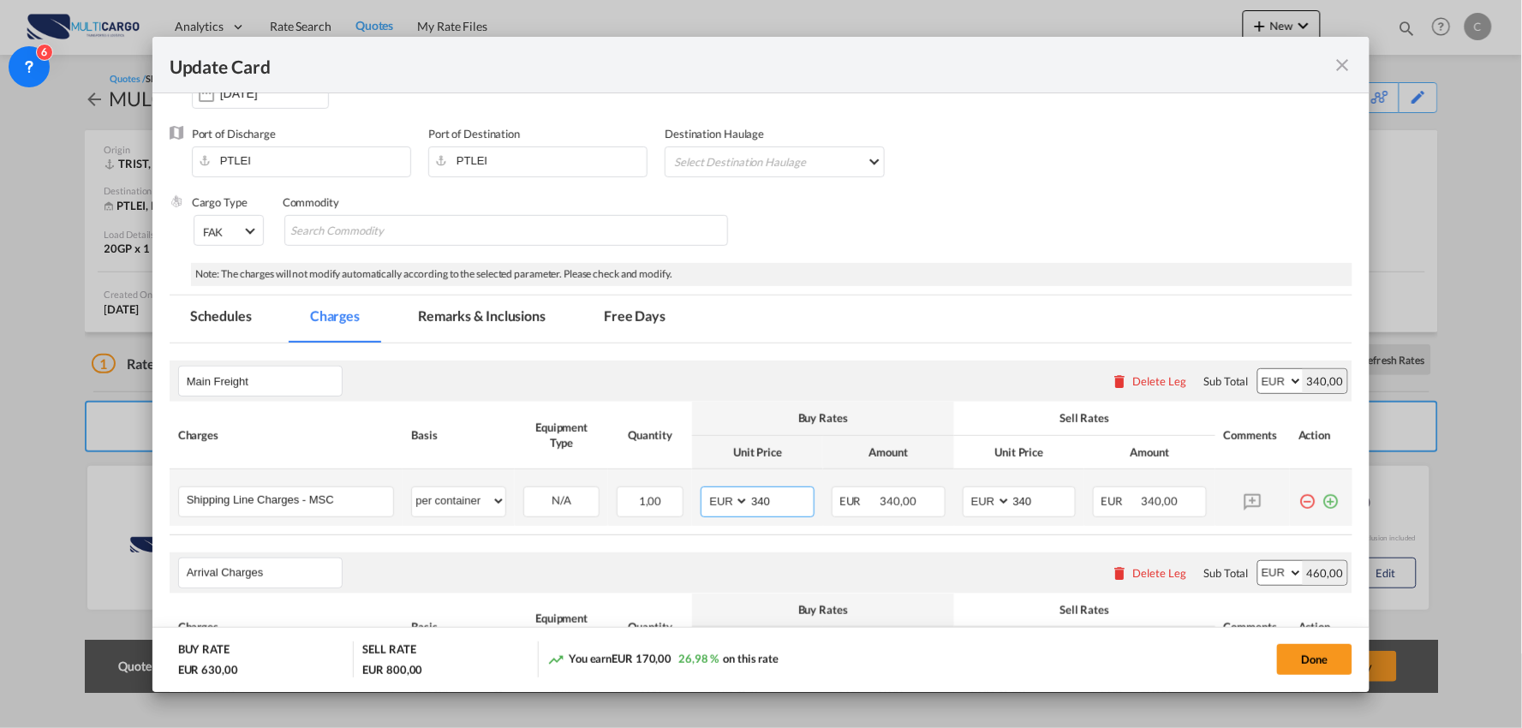
type input "340"
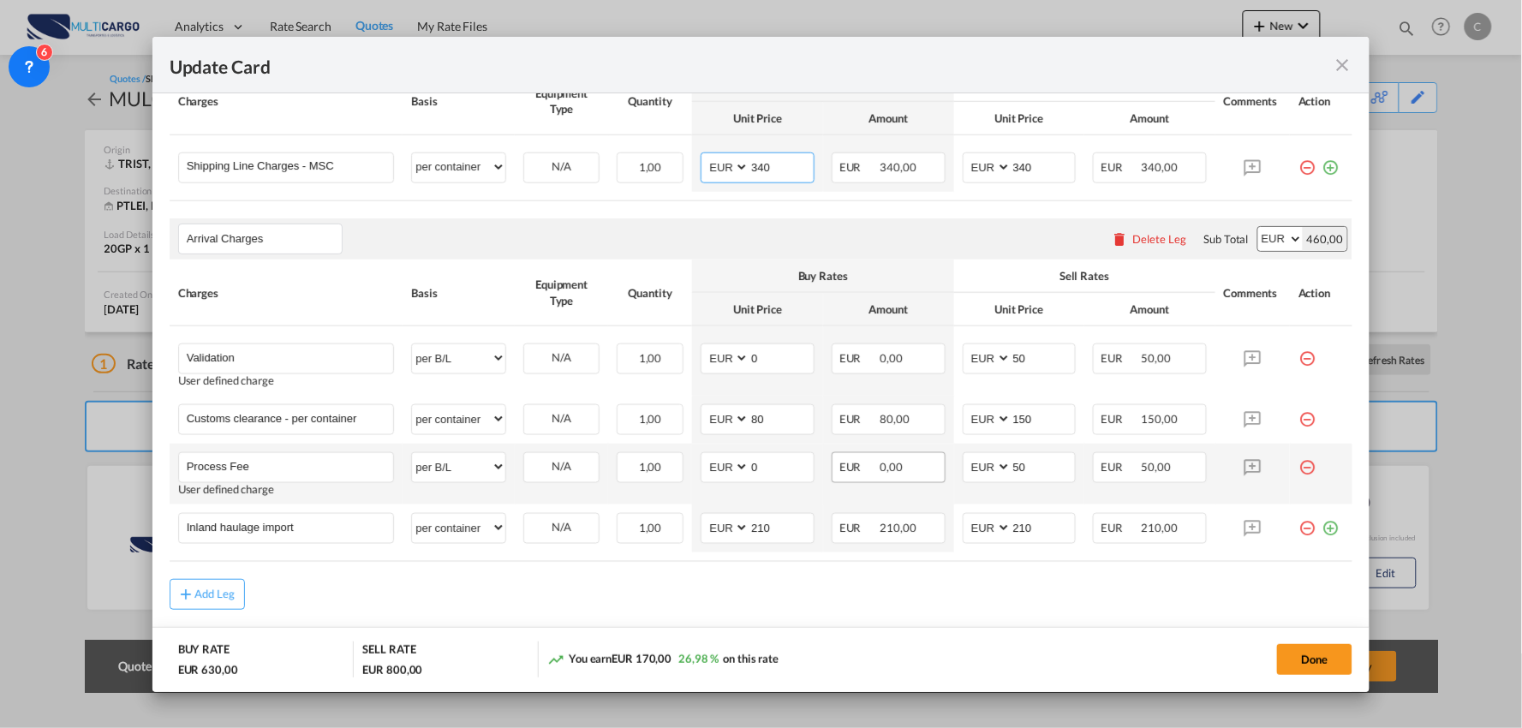
scroll to position [568, 0]
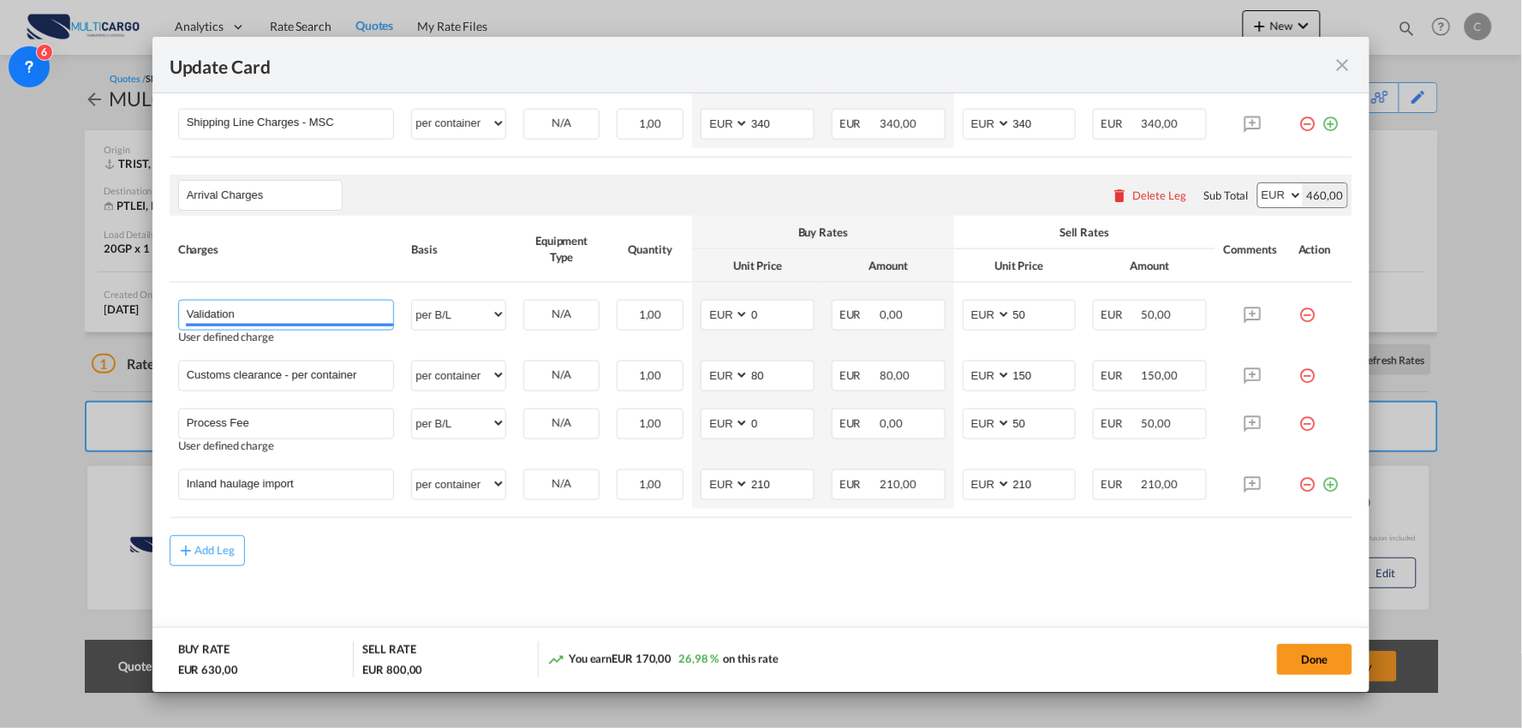
drag, startPoint x: 164, startPoint y: 303, endPoint x: 70, endPoint y: 305, distance: 94.2
click at [79, 303] on div "Update Card Port of Loading TRIST T/S Liner/Carrier MultiCargo Atlantic Contain…" at bounding box center [761, 364] width 1522 height 728
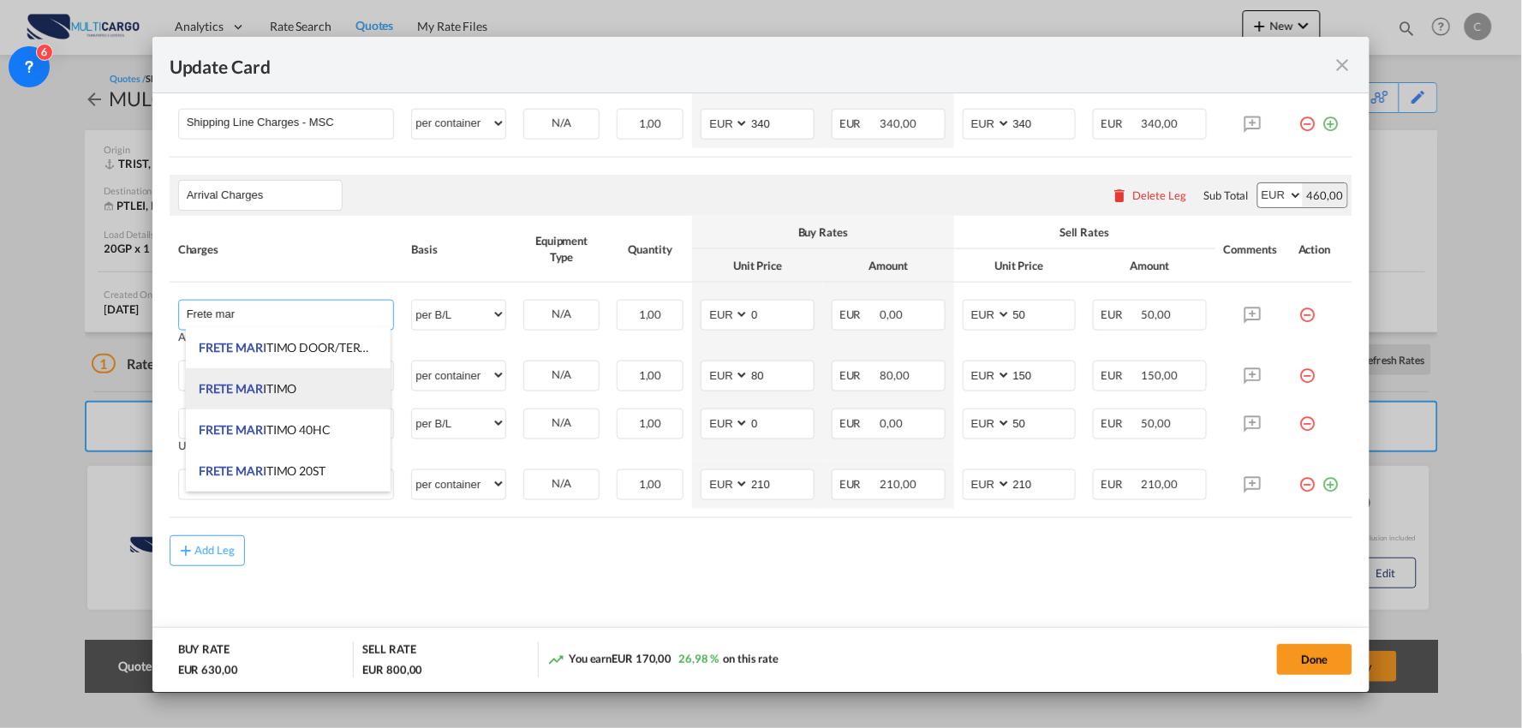
click at [296, 389] on span "FRETE MAR ITIMO" at bounding box center [248, 388] width 98 height 15
type input "FRETE MARITIMO"
select select "per equipment"
type input "0"
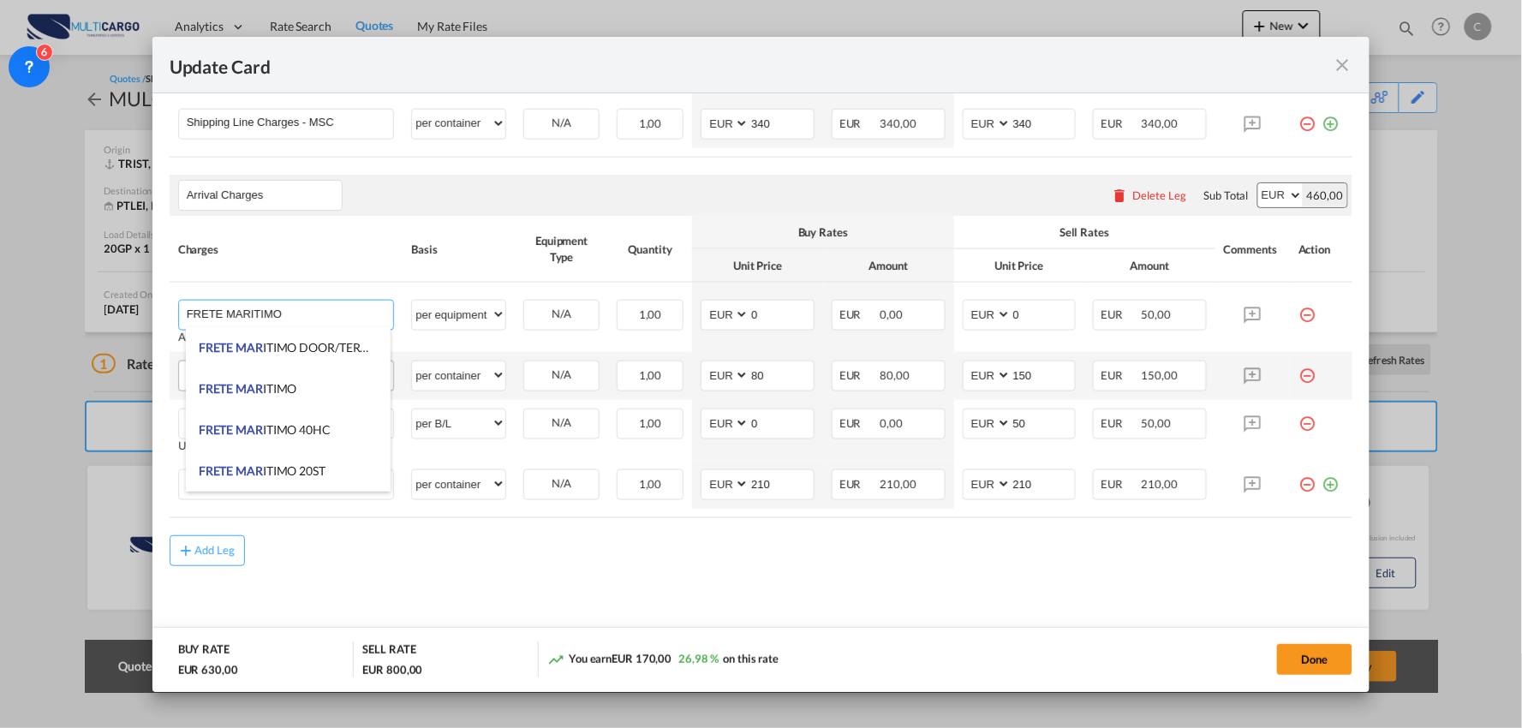
scroll to position [555, 0]
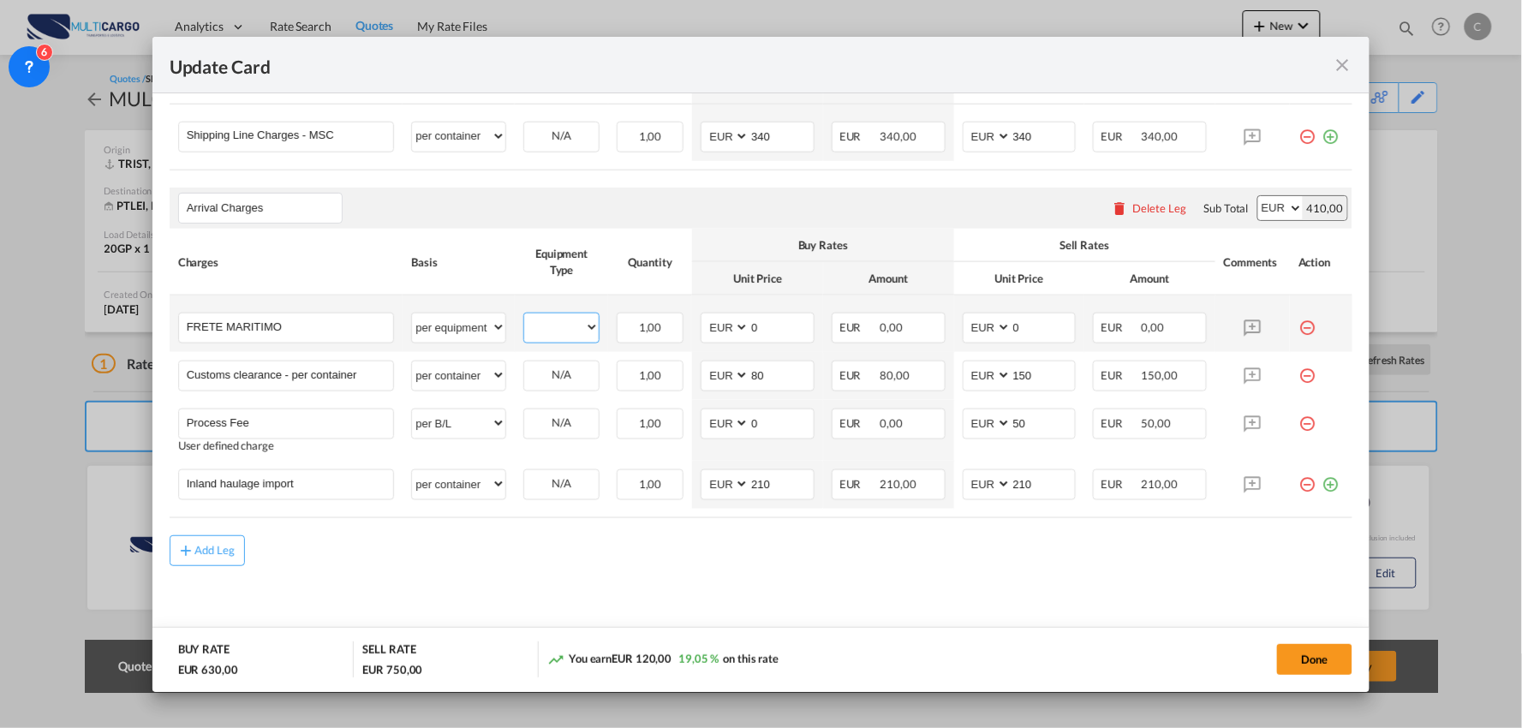
click at [557, 330] on select "20GP" at bounding box center [561, 327] width 75 height 23
select select "20GP"
click at [524, 316] on select "20GP" at bounding box center [561, 327] width 75 height 23
drag, startPoint x: 1020, startPoint y: 326, endPoint x: 963, endPoint y: 328, distance: 56.5
click at [963, 328] on md-input-container "AED AFN ALL AMD ANG AOA ARS AUD AWG AZN BAM BBD BDT BGN BHD BIF BMD BND BOB BRL…" at bounding box center [1020, 328] width 114 height 31
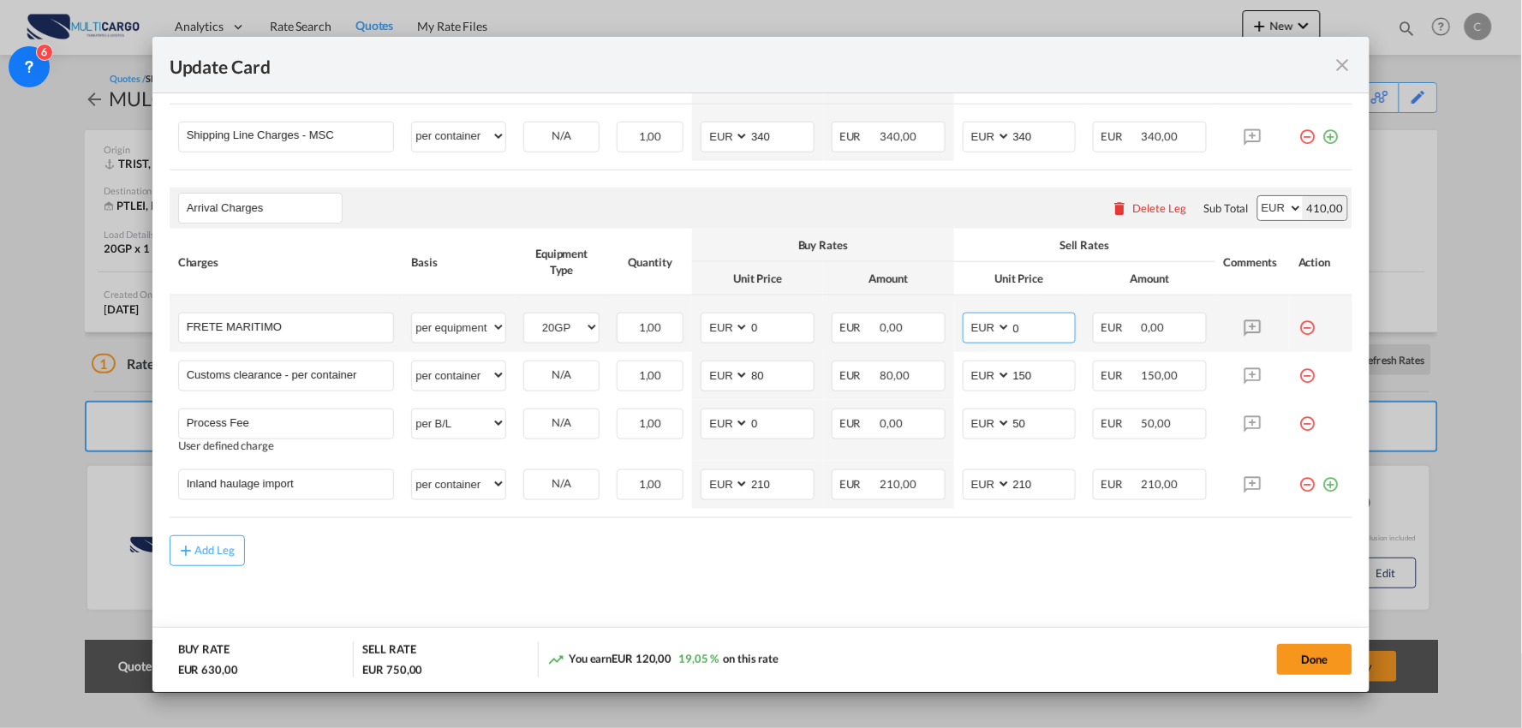
click at [1020, 329] on input "0" at bounding box center [1043, 326] width 64 height 26
drag, startPoint x: 953, startPoint y: 331, endPoint x: 892, endPoint y: 296, distance: 69.8
click at [885, 331] on tr "FRETE MARITIMO Please Enter User Defined Charges Cannot Be Published per equipm…" at bounding box center [761, 323] width 1183 height 57
type input "997"
drag, startPoint x: 869, startPoint y: 608, endPoint x: 1012, endPoint y: 520, distance: 168.0
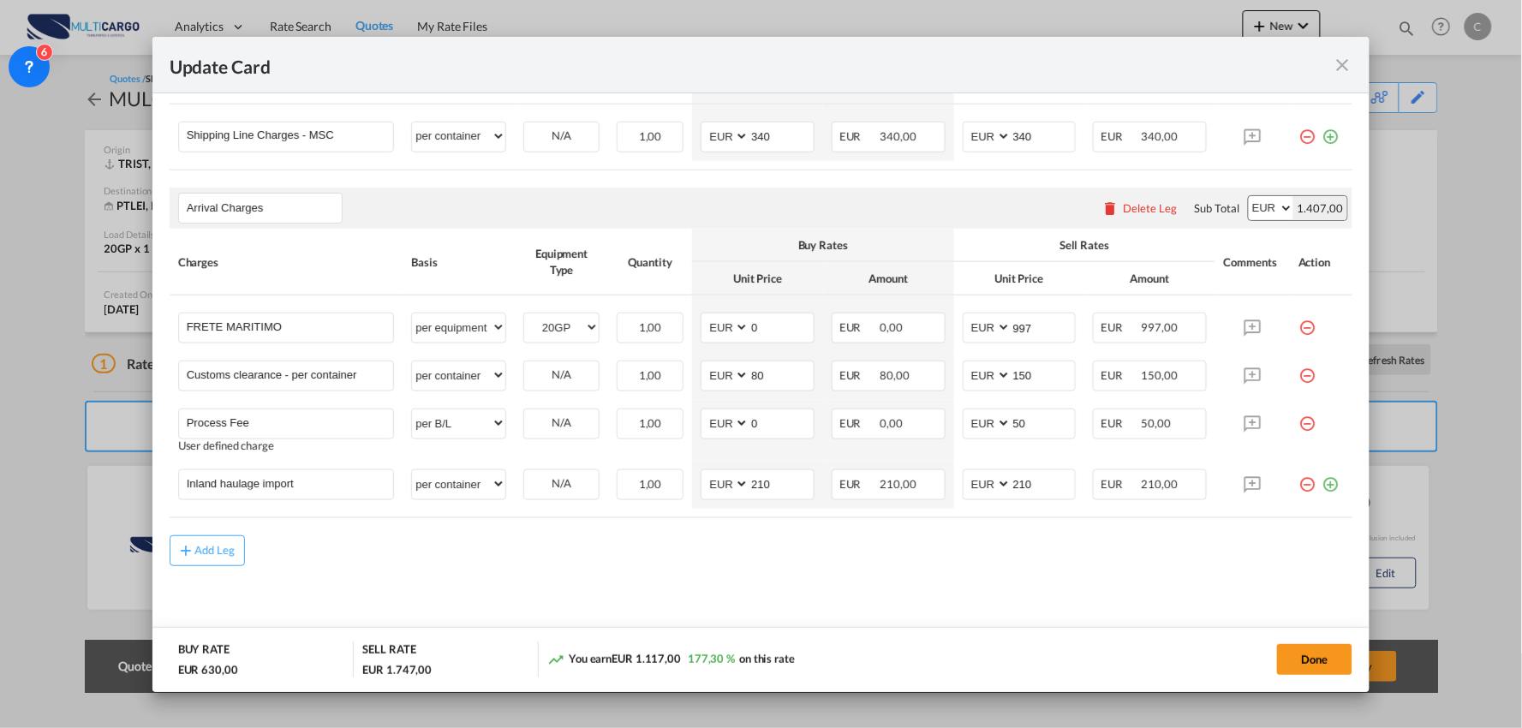
click at [870, 608] on md-content "Main Freight Please enter leg name Leg Name Already Exists Delete Leg Sub Total…" at bounding box center [761, 314] width 1183 height 671
drag, startPoint x: 287, startPoint y: 484, endPoint x: 53, endPoint y: 471, distance: 234.1
click at [53, 471] on div "Update Card Port of Loading TRIST T/S Liner/Carrier MultiCargo Atlantic Contain…" at bounding box center [761, 364] width 1522 height 728
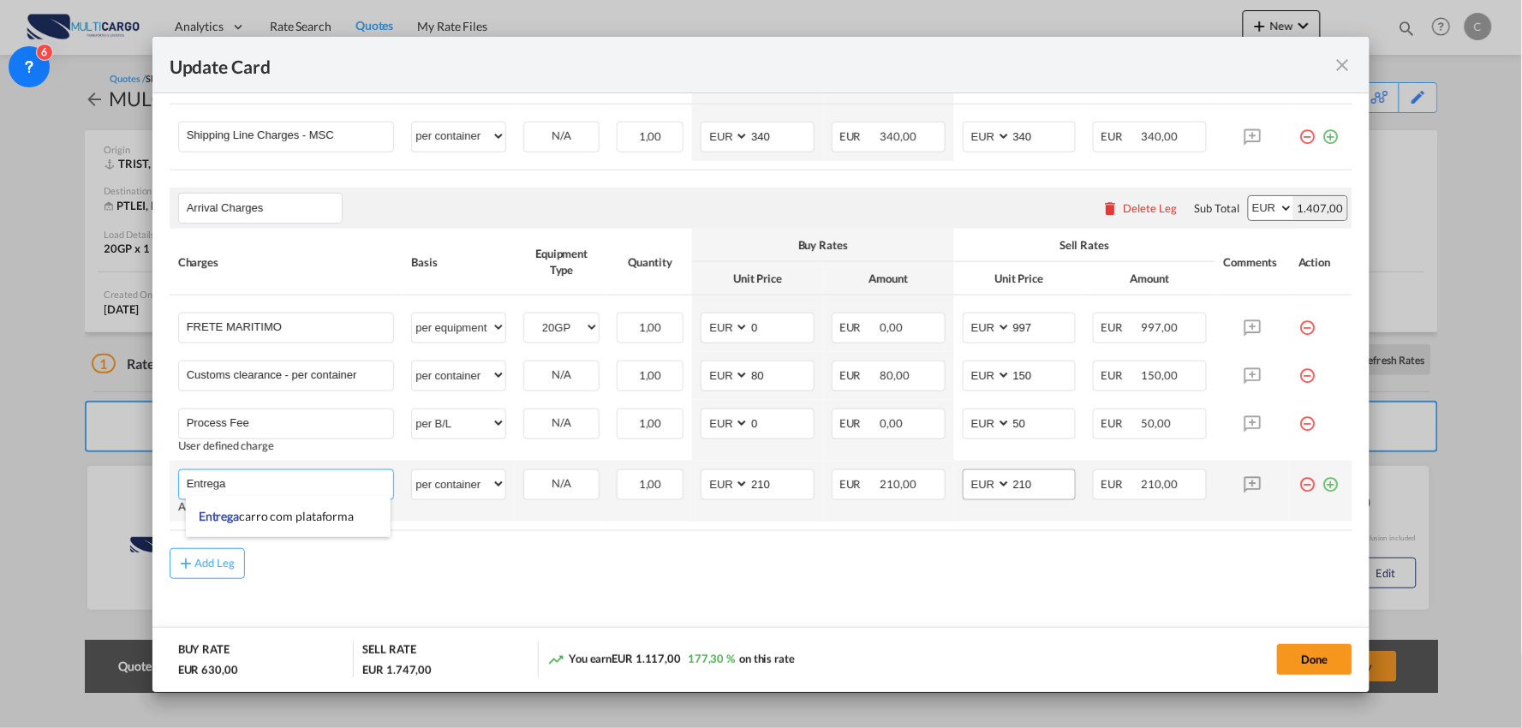
type input "Entrega"
click at [782, 576] on md-content "Main Freight Please enter leg name Leg Name Already Exists Delete Leg Sub Total…" at bounding box center [761, 320] width 1183 height 683
drag, startPoint x: 1039, startPoint y: 482, endPoint x: 817, endPoint y: 510, distance: 223.5
click at [829, 510] on tr "Entrega Please Enter User Defined Charges Cannot Be Published Adding a user def…" at bounding box center [761, 491] width 1183 height 61
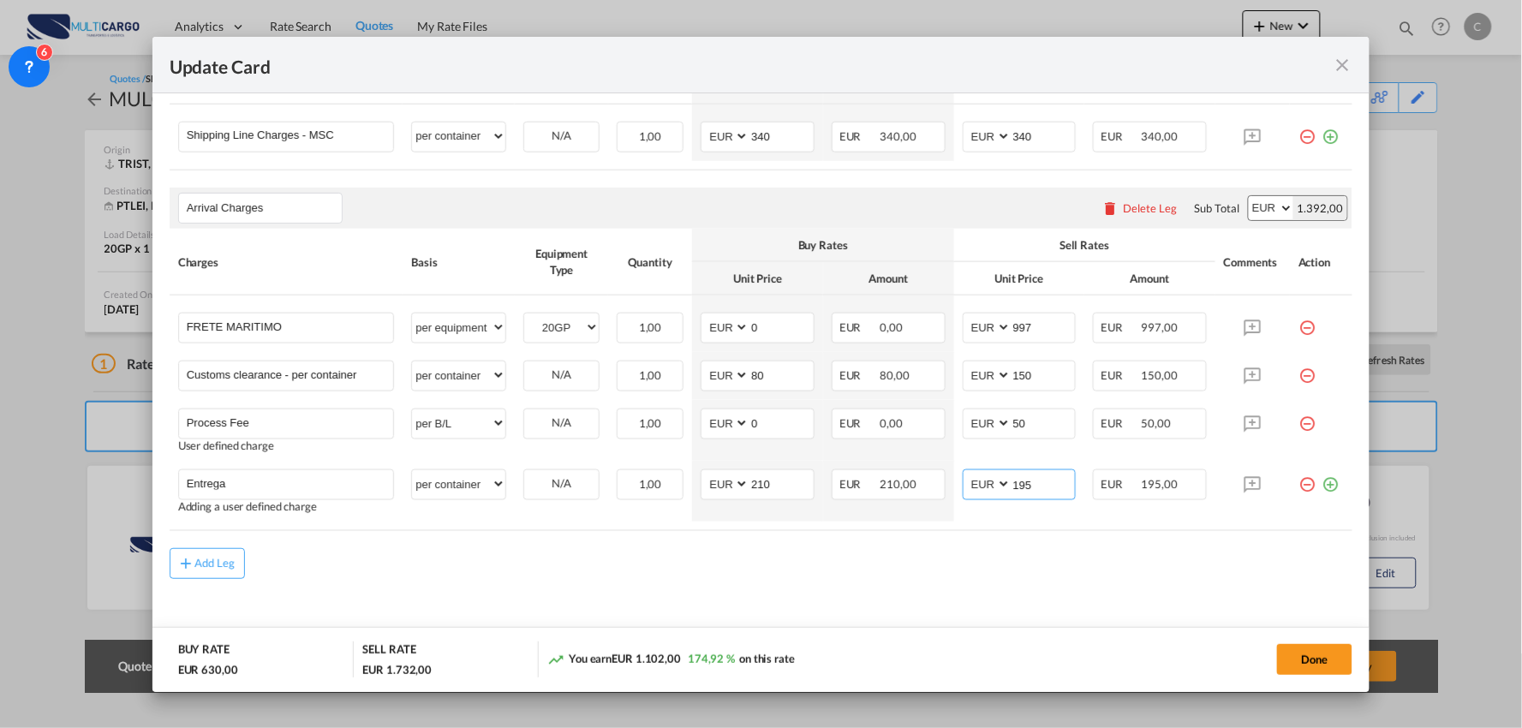
type input "195"
drag, startPoint x: 709, startPoint y: 571, endPoint x: 771, endPoint y: 500, distance: 94.1
click at [715, 569] on div "Add Leg" at bounding box center [761, 563] width 1183 height 31
drag, startPoint x: 781, startPoint y: 486, endPoint x: 480, endPoint y: 500, distance: 300.9
click at [520, 495] on tr "Entrega Please Enter User Defined Charges Cannot Be Published Adding a user def…" at bounding box center [761, 491] width 1183 height 61
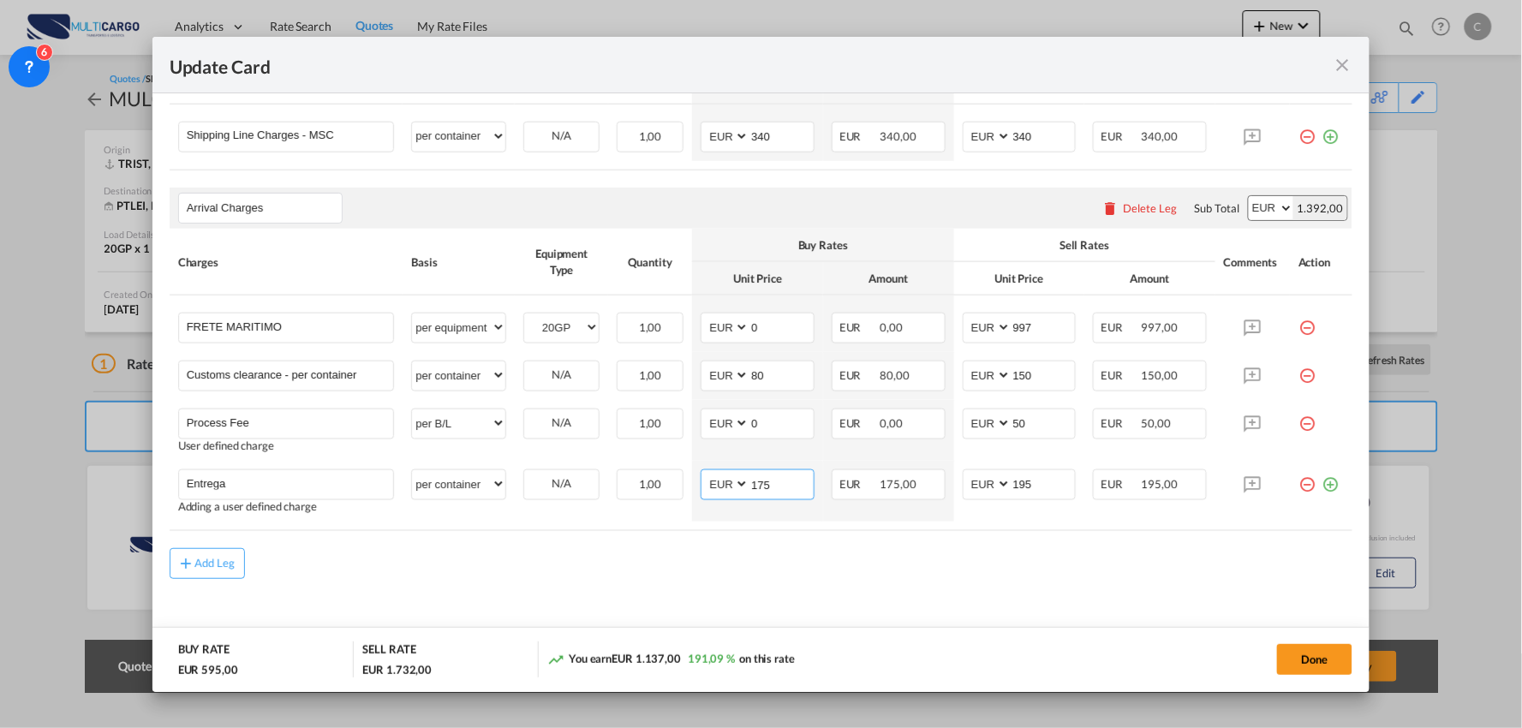
type input "175"
click at [635, 596] on md-content "Main Freight Please enter leg name Leg Name Already Exists Delete Leg Sub Total…" at bounding box center [761, 320] width 1183 height 683
drag, startPoint x: 1053, startPoint y: 383, endPoint x: 746, endPoint y: 348, distance: 309.4
click at [781, 352] on tr "Customs clearance - per container Please Enter User Defined Charges Cannot Be P…" at bounding box center [761, 376] width 1183 height 48
type input "100"
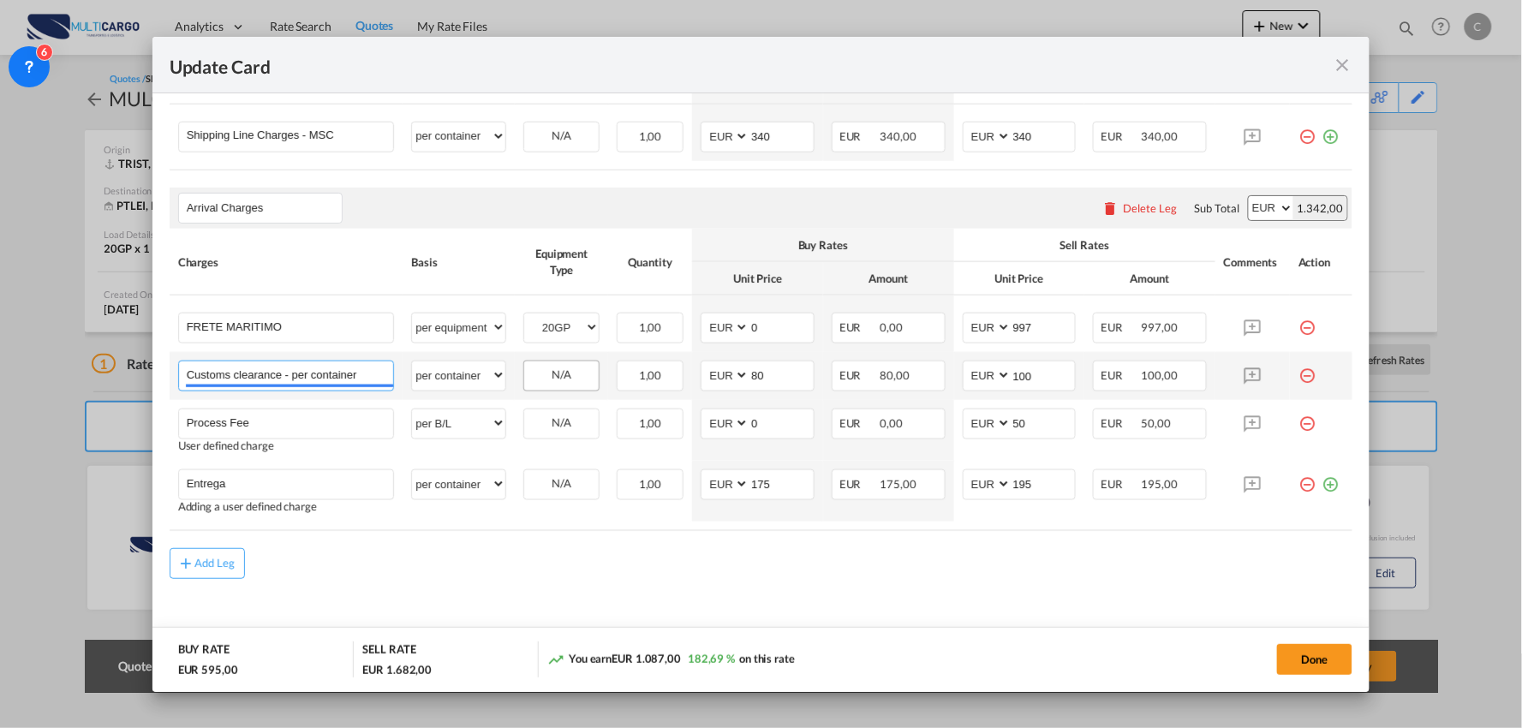
drag, startPoint x: 287, startPoint y: 373, endPoint x: 563, endPoint y: 389, distance: 277.0
click at [563, 389] on tr "Customs clearance - per container Please Enter User Defined Charges Cannot Be P…" at bounding box center [761, 376] width 1183 height 48
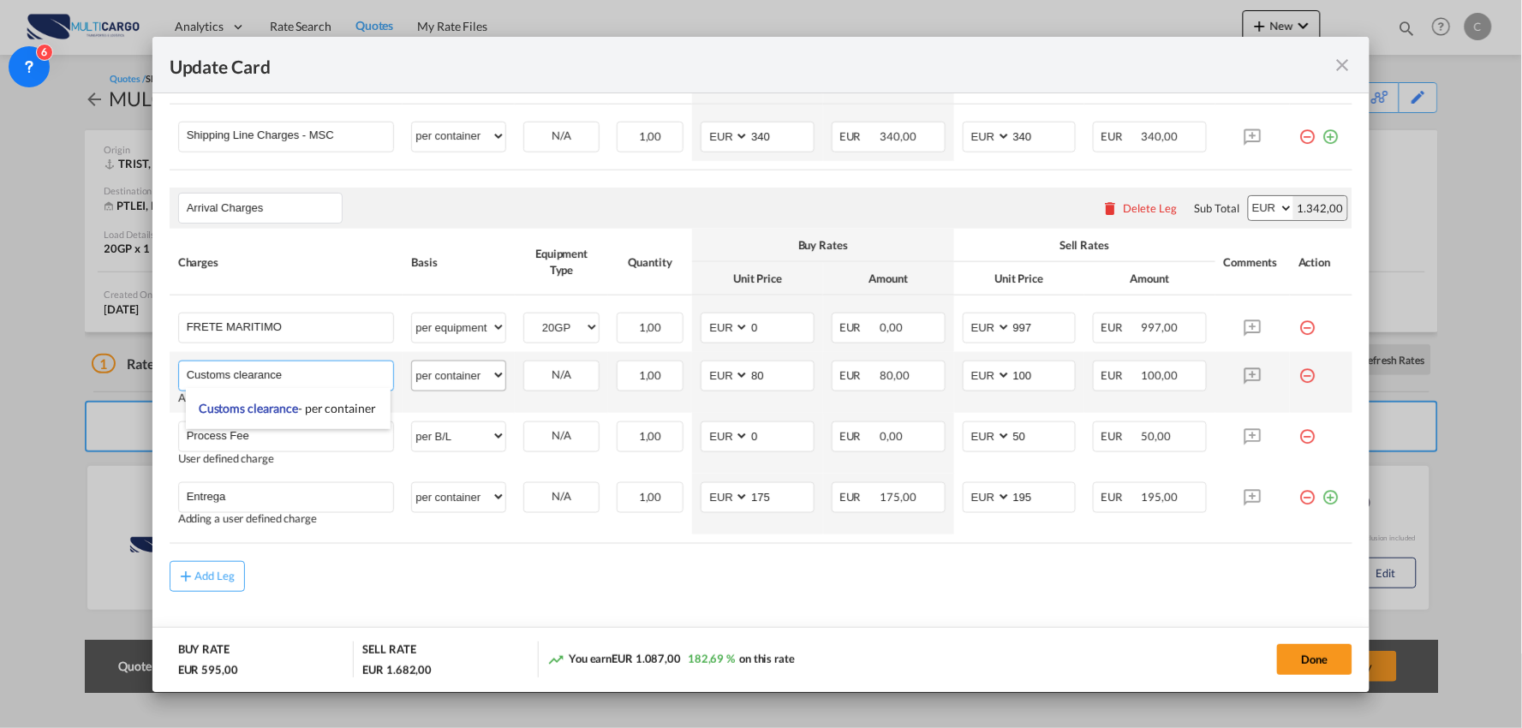
type input "Customs clearance"
click at [480, 370] on select "per equipment per container per B/L per shipping bill per shipment per pallet p…" at bounding box center [458, 374] width 93 height 27
select select "per_document"
click at [412, 361] on select "per equipment per container per B/L per shipping bill per shipment per pallet p…" at bounding box center [458, 374] width 93 height 27
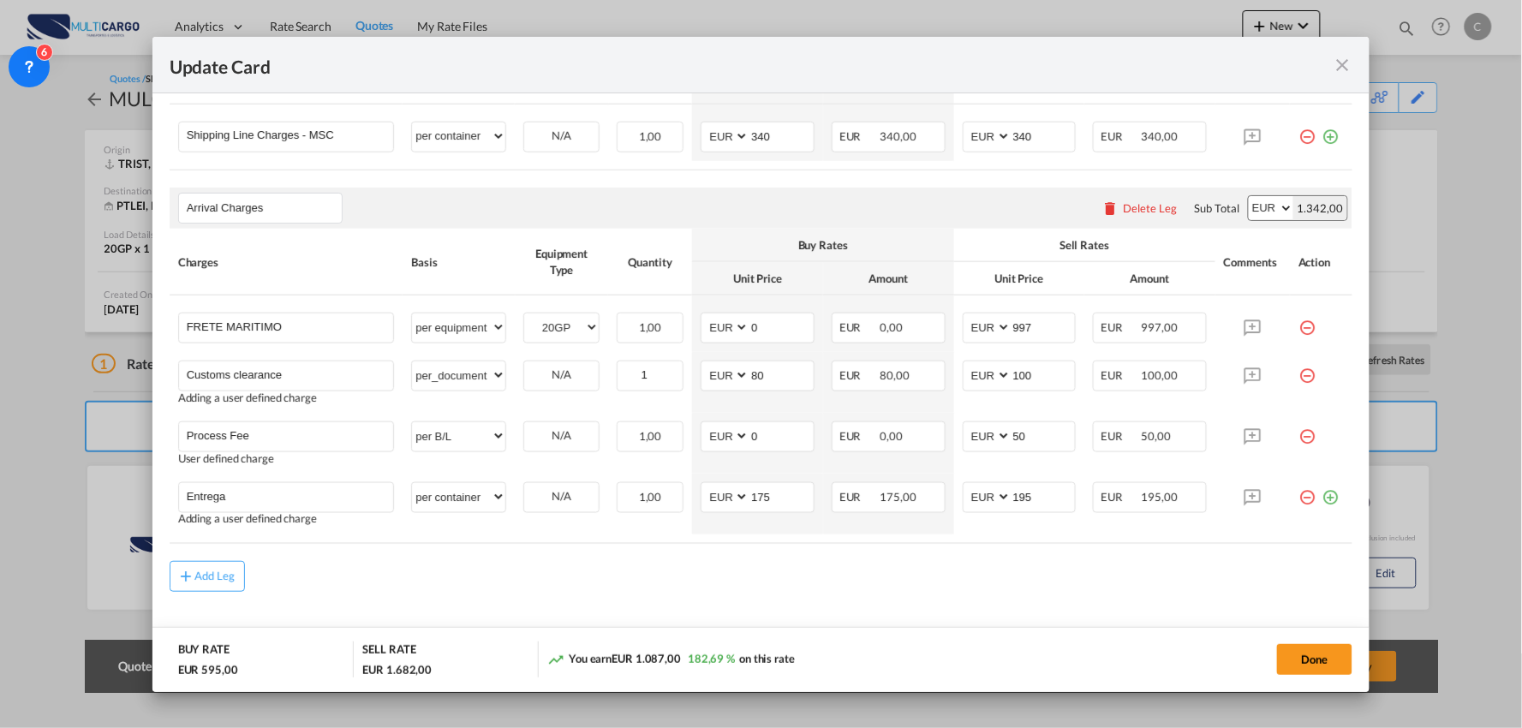
click at [955, 575] on div "Add Leg" at bounding box center [761, 576] width 1183 height 31
click at [771, 587] on div "Add Leg" at bounding box center [761, 576] width 1183 height 31
click at [915, 329] on tr "FRETE MARITIMO Please Enter User Defined Charges Cannot Be Published per equipm…" at bounding box center [761, 323] width 1183 height 57
type input "972"
click at [1014, 599] on md-content "Main Freight Please enter leg name Leg Name Already Exists Delete Leg Sub Total…" at bounding box center [761, 327] width 1183 height 696
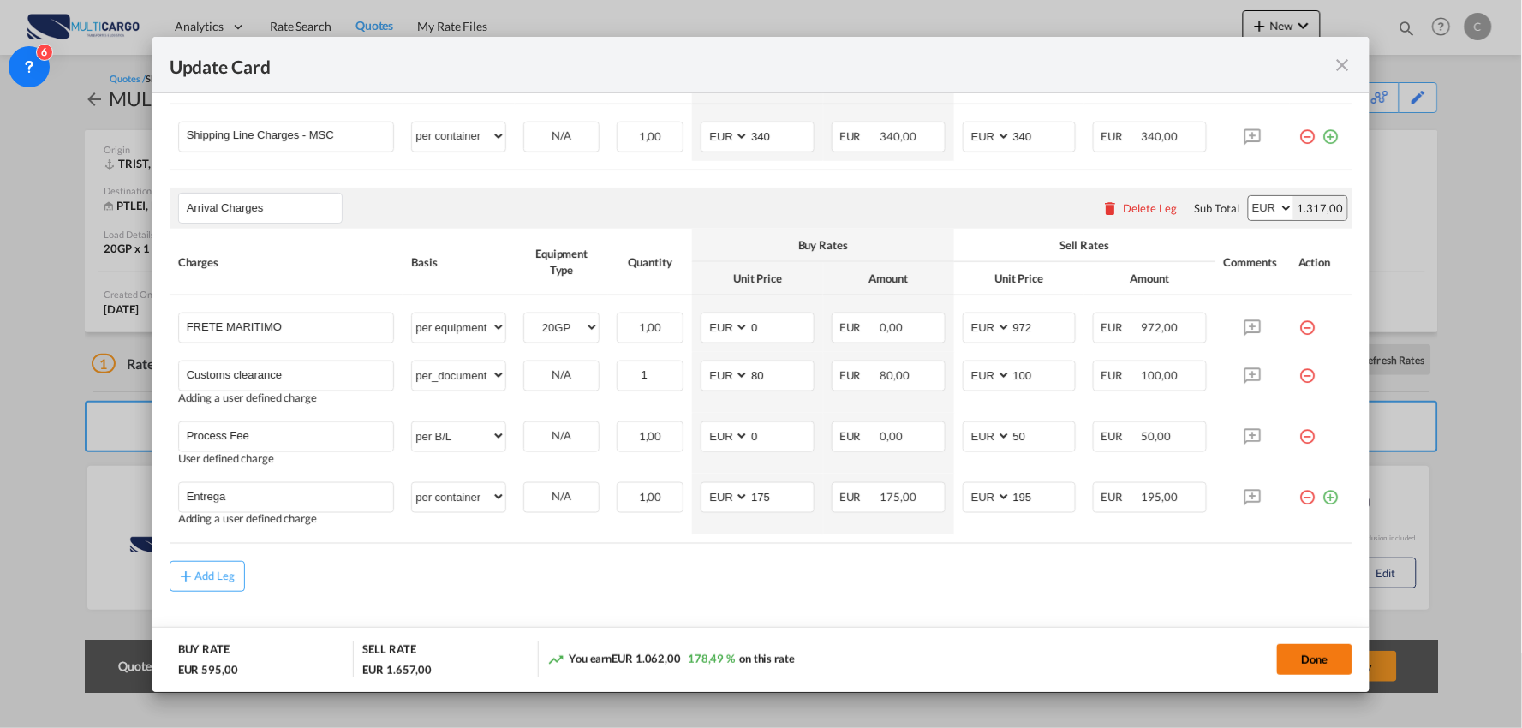
click at [1303, 649] on button "Done" at bounding box center [1314, 659] width 75 height 31
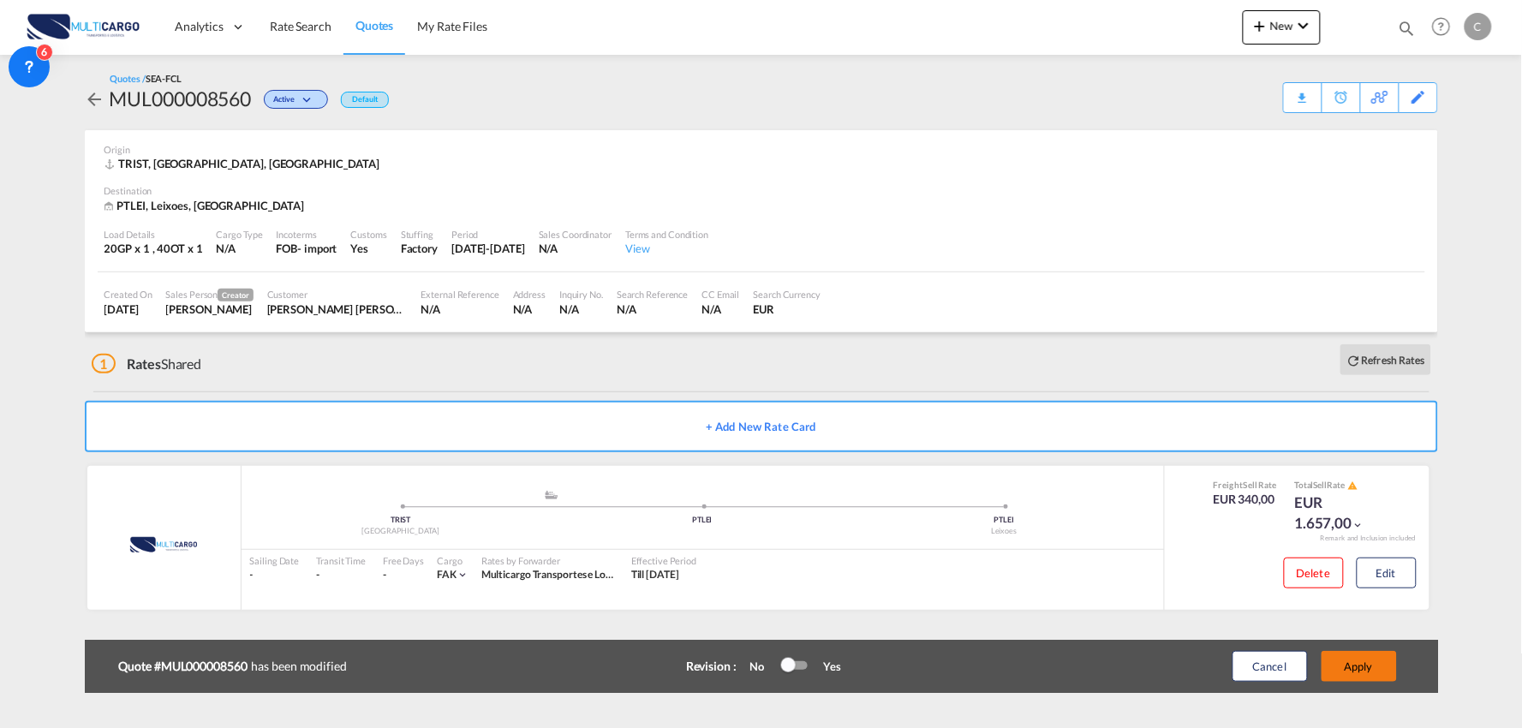
click at [1358, 664] on button "Apply" at bounding box center [1358, 666] width 75 height 31
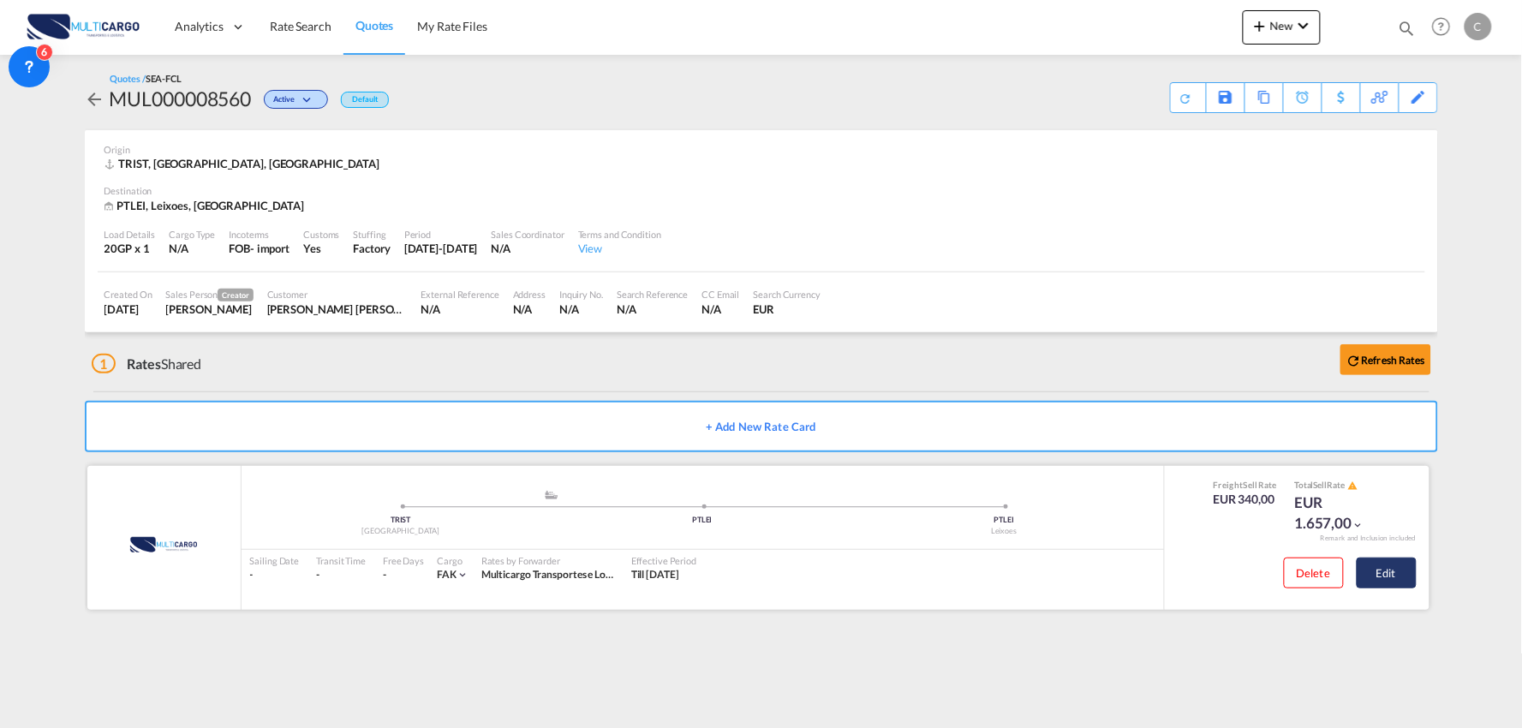
click at [1397, 575] on button "Edit" at bounding box center [1386, 572] width 60 height 31
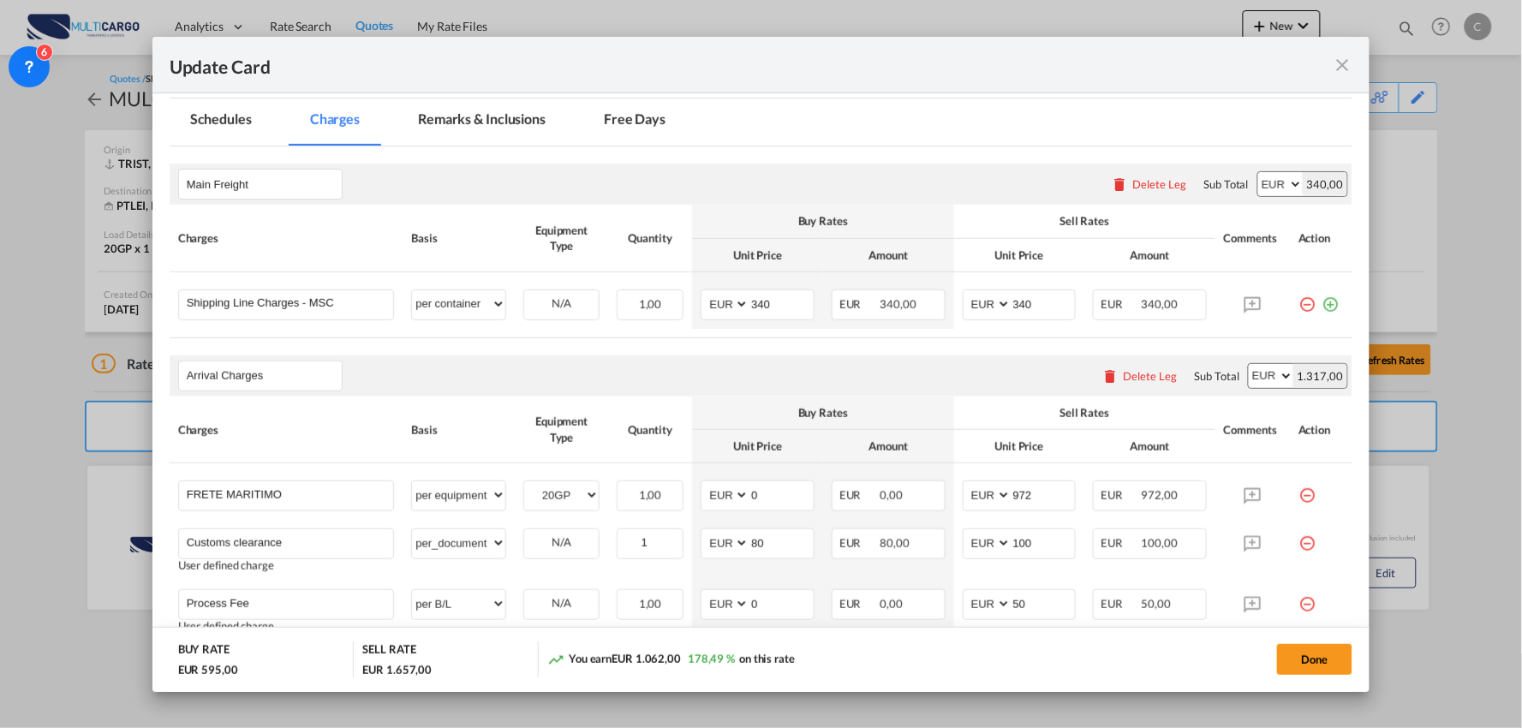
scroll to position [580, 0]
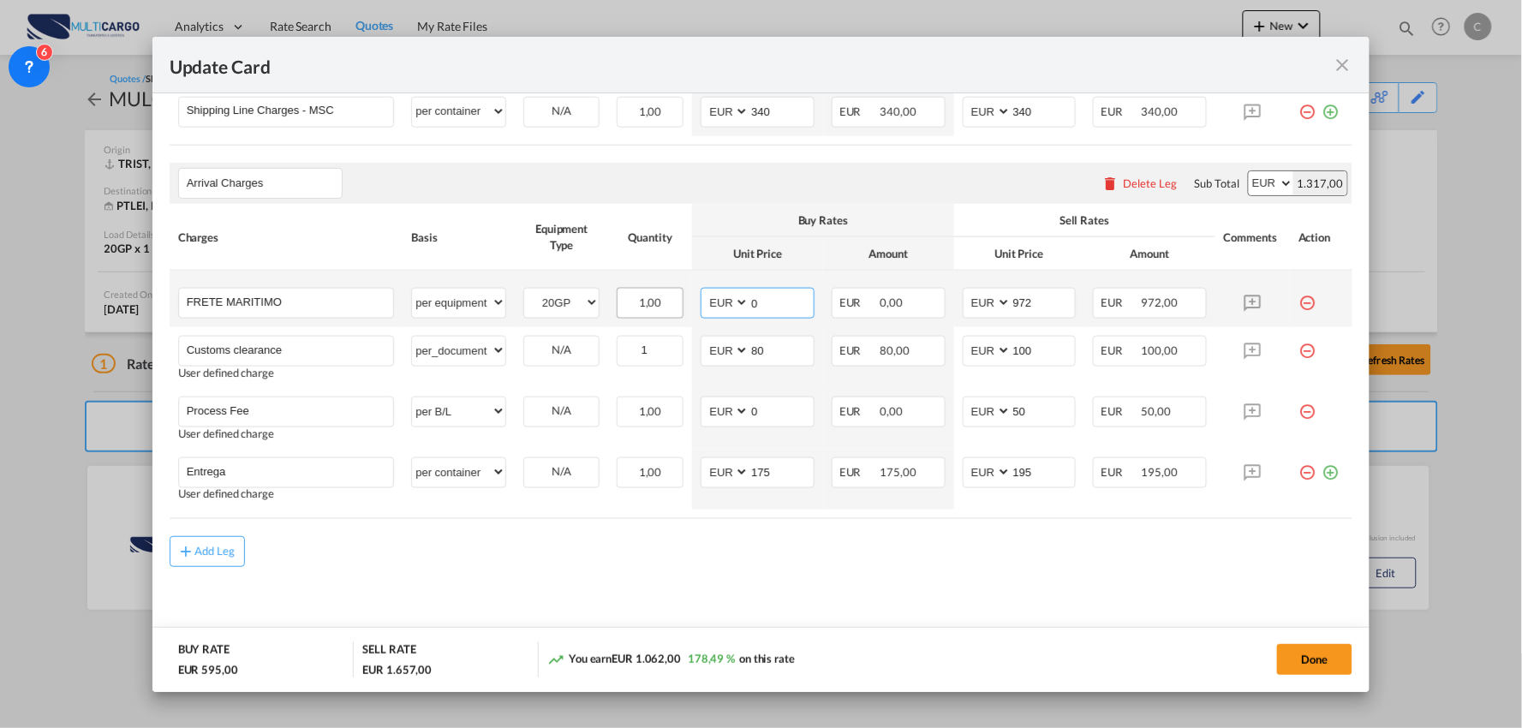
drag, startPoint x: 800, startPoint y: 302, endPoint x: 665, endPoint y: 302, distance: 135.3
click at [665, 302] on tr "FRETE MARITIMO Please Enter User Defined Charges Cannot Be Published per equipm…" at bounding box center [761, 299] width 1183 height 57
type input "872"
click at [897, 588] on md-content "Main Freight Please enter leg name Leg Name Already Exists Delete Leg Sub Total…" at bounding box center [761, 302] width 1183 height 696
drag, startPoint x: 811, startPoint y: 593, endPoint x: 1141, endPoint y: 609, distance: 330.0
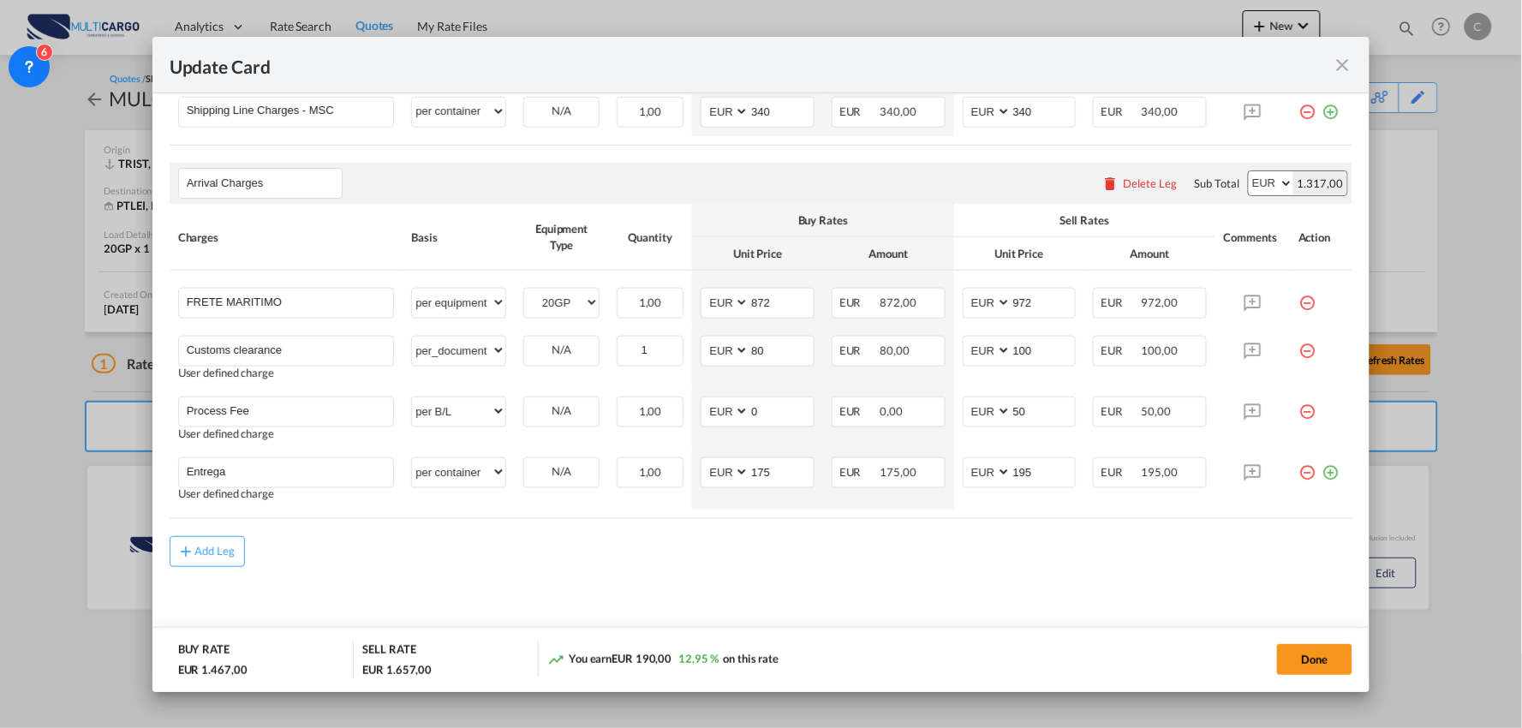
click at [812, 593] on md-content "Main Freight Please enter leg name Leg Name Already Exists Delete Leg Sub Total…" at bounding box center [761, 302] width 1183 height 696
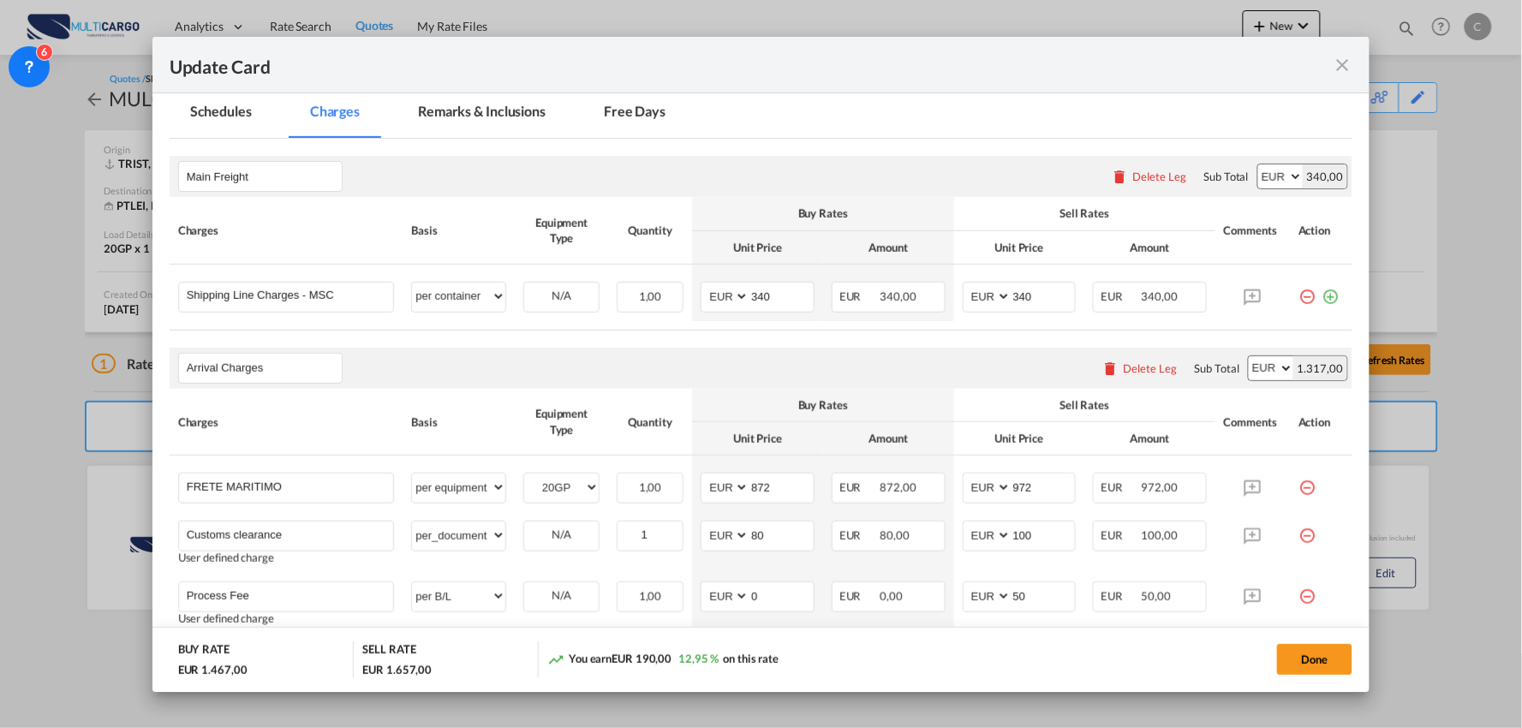
scroll to position [390, 0]
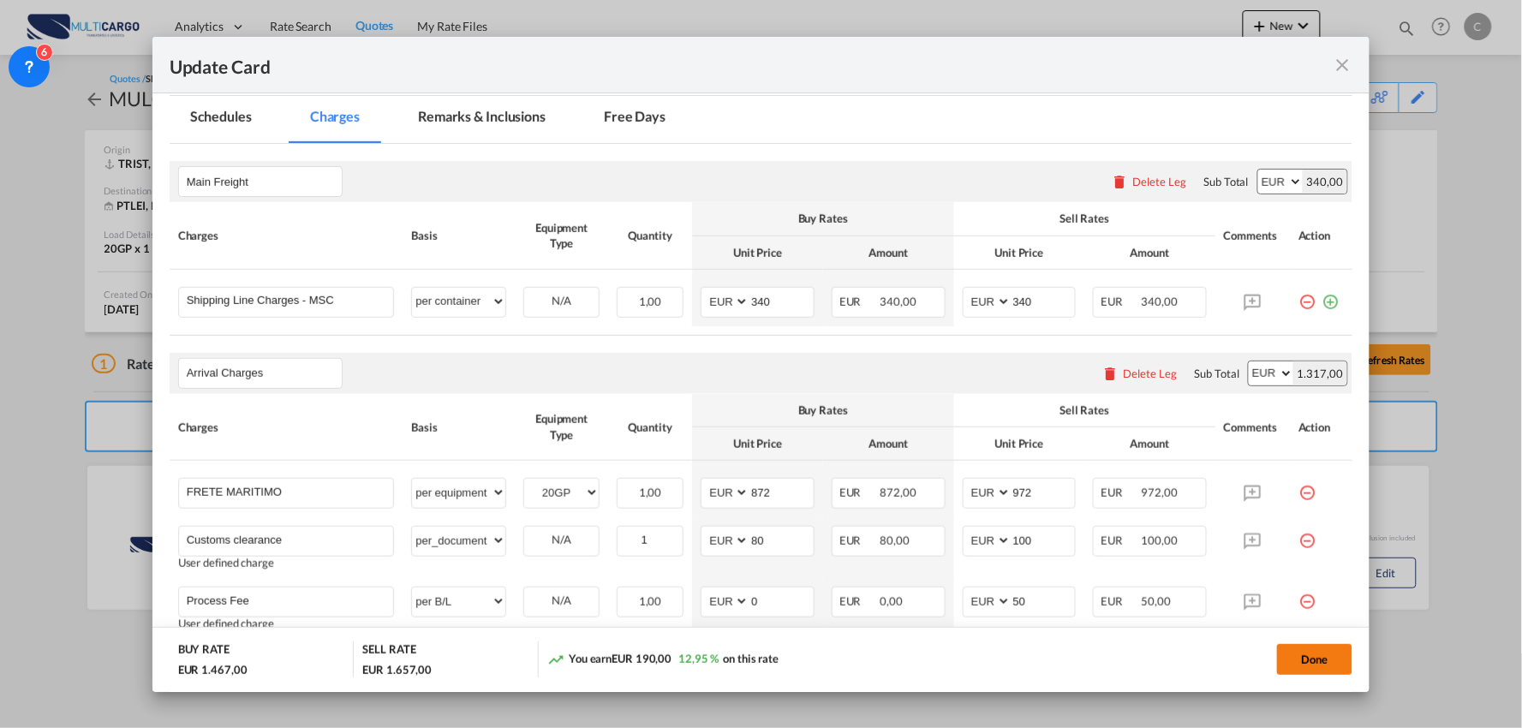
click at [1319, 651] on button "Done" at bounding box center [1314, 659] width 75 height 31
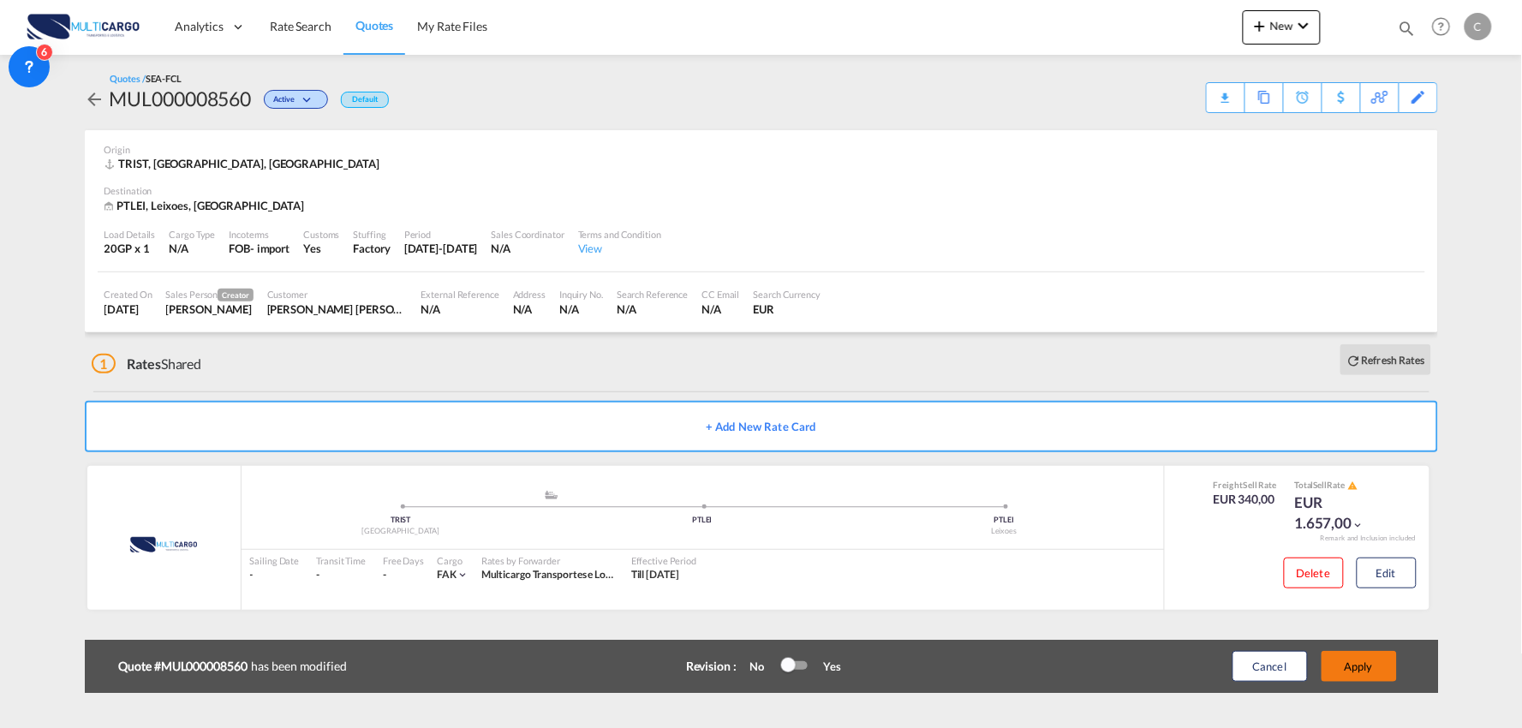
click at [1357, 665] on button "Apply" at bounding box center [1358, 666] width 75 height 31
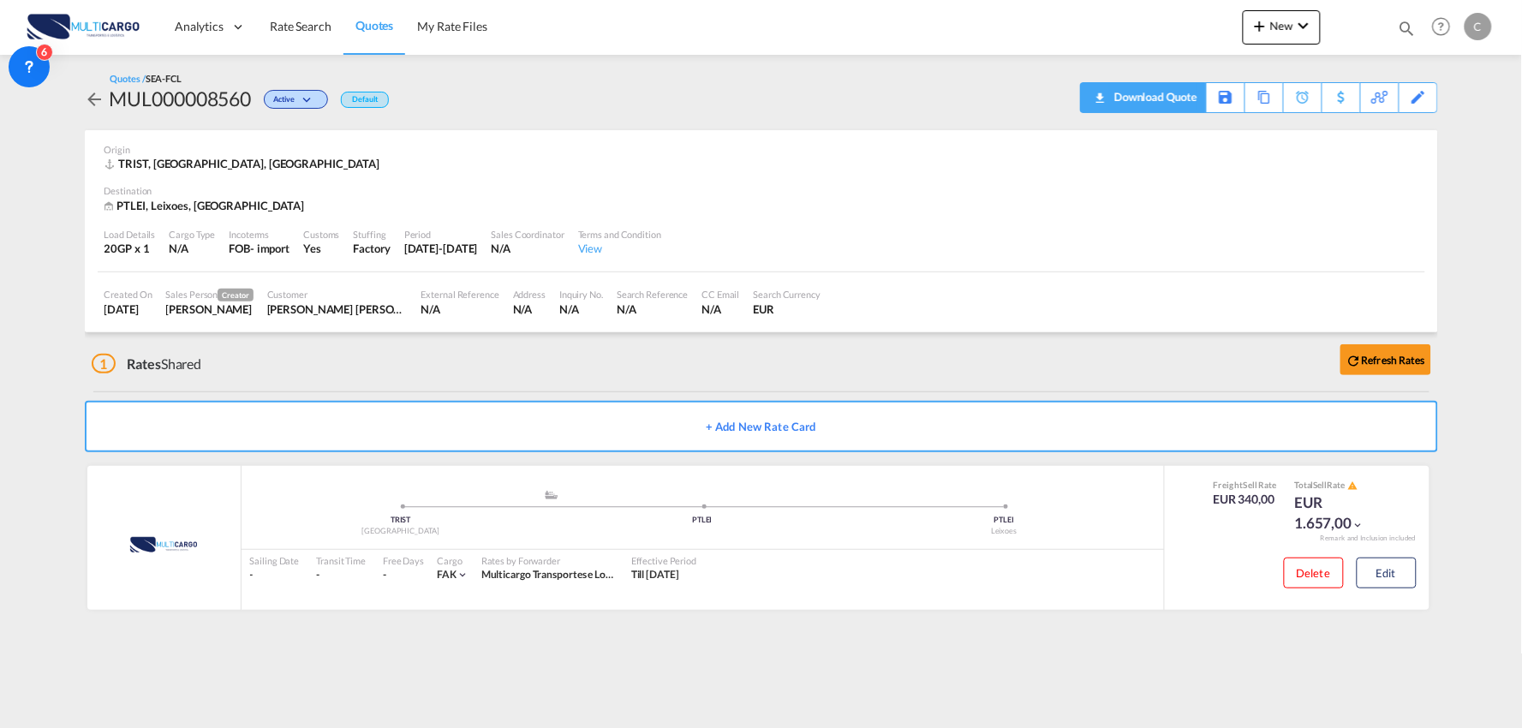
click at [1183, 107] on div "Download Quote" at bounding box center [1153, 96] width 87 height 27
click at [671, 63] on div "Quotes / SEA-FCL MUL000008560 Active Default Download Quote Save As Template Co…" at bounding box center [761, 92] width 1353 height 75
click at [369, 378] on div "1 Rates Shared Refresh Rates" at bounding box center [765, 359] width 1346 height 55
click at [1261, 23] on md-icon "icon-plus 400-fg" at bounding box center [1259, 25] width 21 height 21
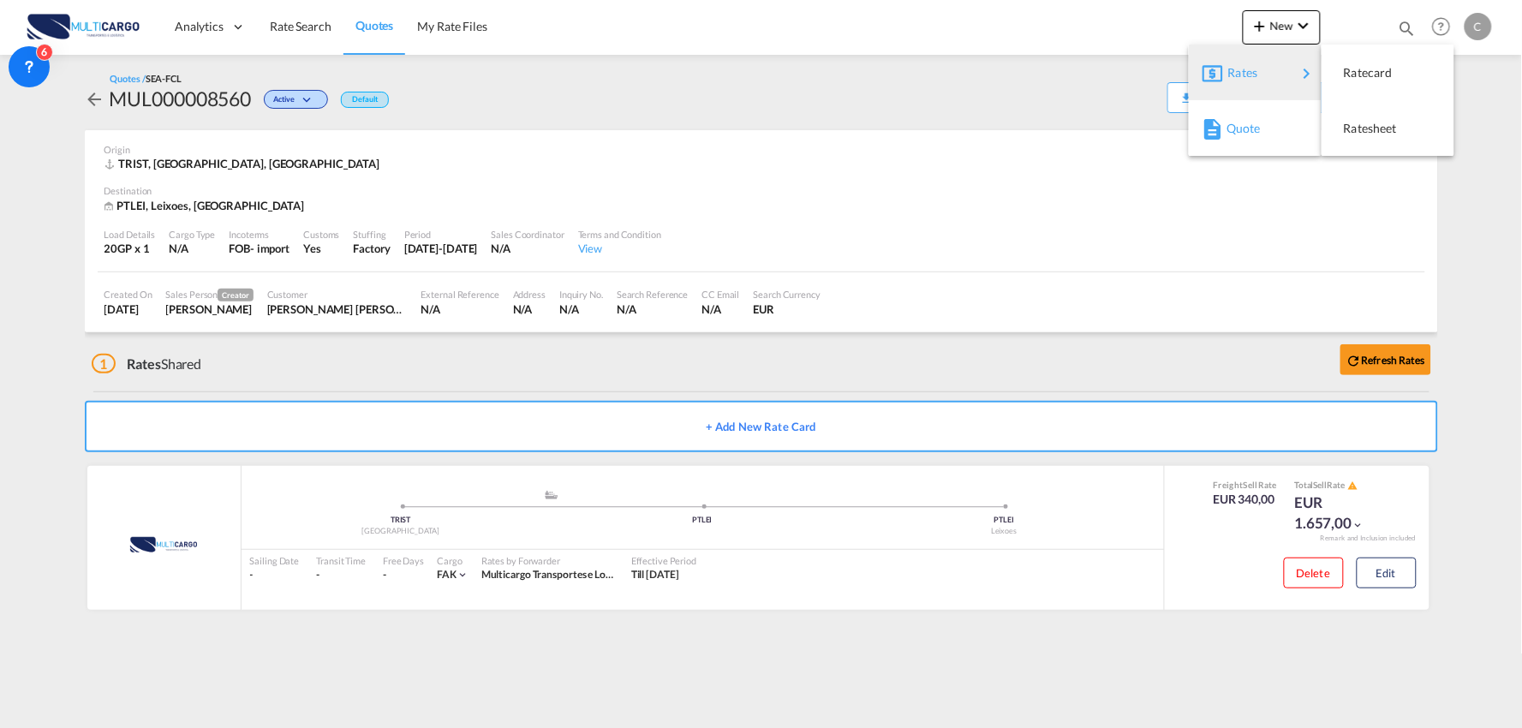
click at [1240, 132] on span "Quote" at bounding box center [1235, 128] width 19 height 34
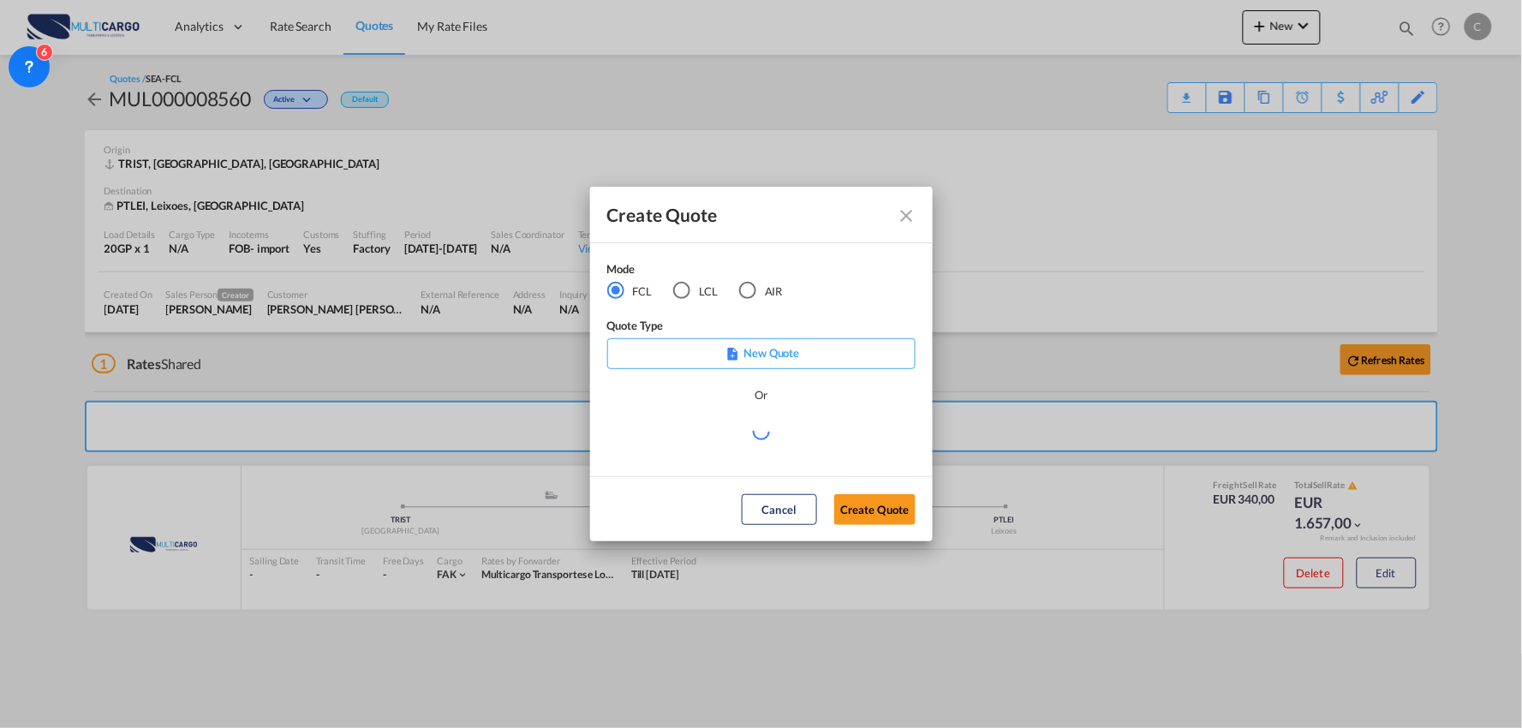
click at [748, 295] on div "AIR" at bounding box center [747, 290] width 17 height 17
click at [776, 438] on md-select "Select template EXP EXW AIR 09/2025 Patricia Barroso | 12 Sep 2025 IMP_DAP_AIR …" at bounding box center [761, 437] width 308 height 34
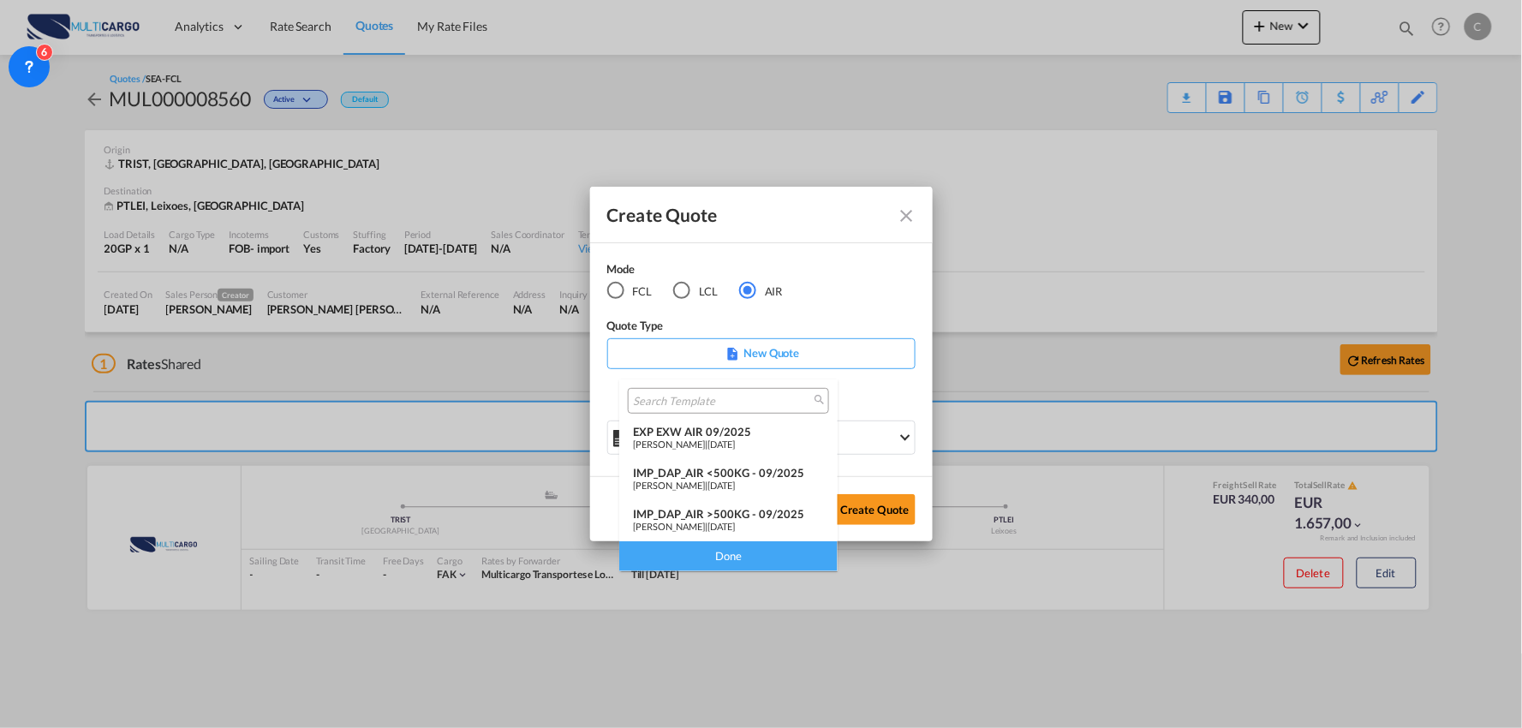
click at [739, 507] on div "IMP_DAP_AIR >500KG - 09/2025" at bounding box center [728, 514] width 191 height 14
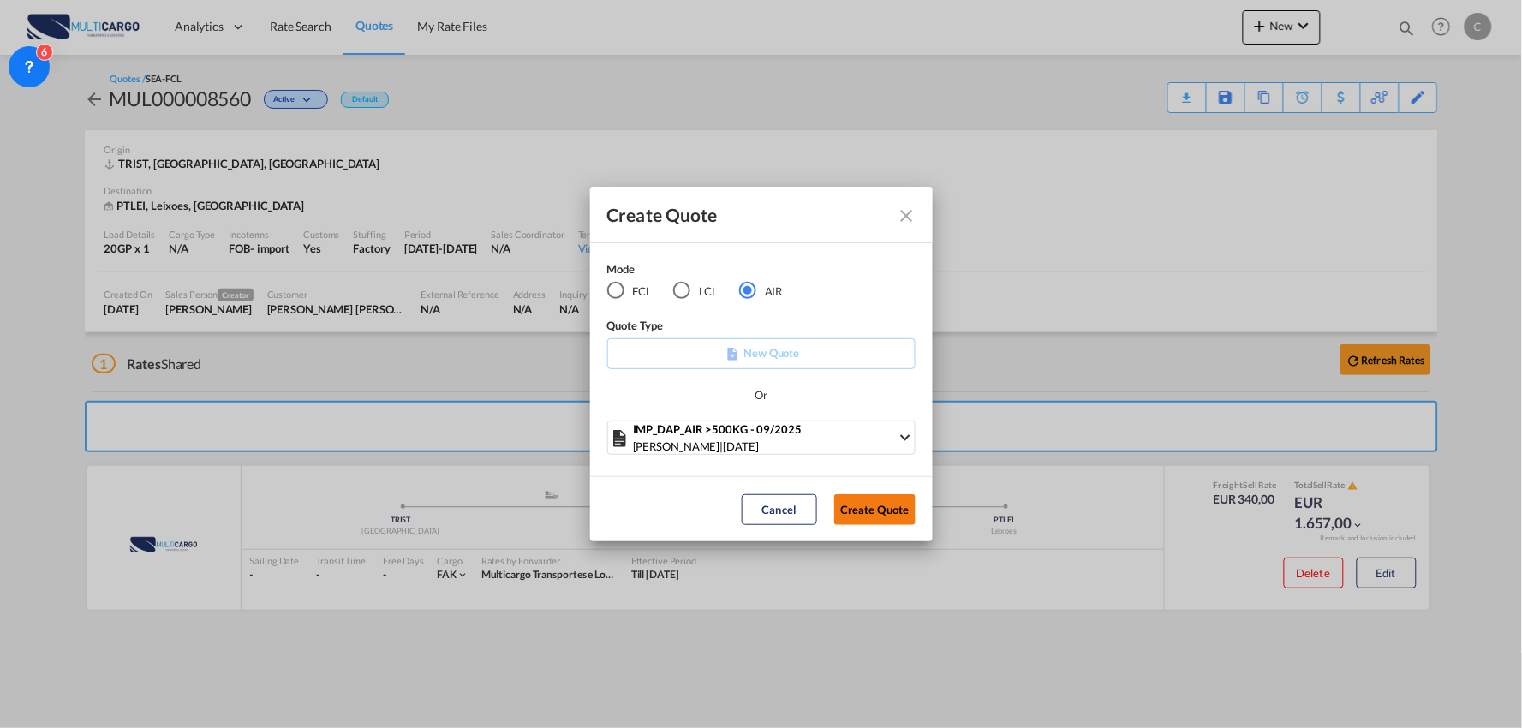
click at [870, 502] on button "Create Quote" at bounding box center [874, 509] width 81 height 31
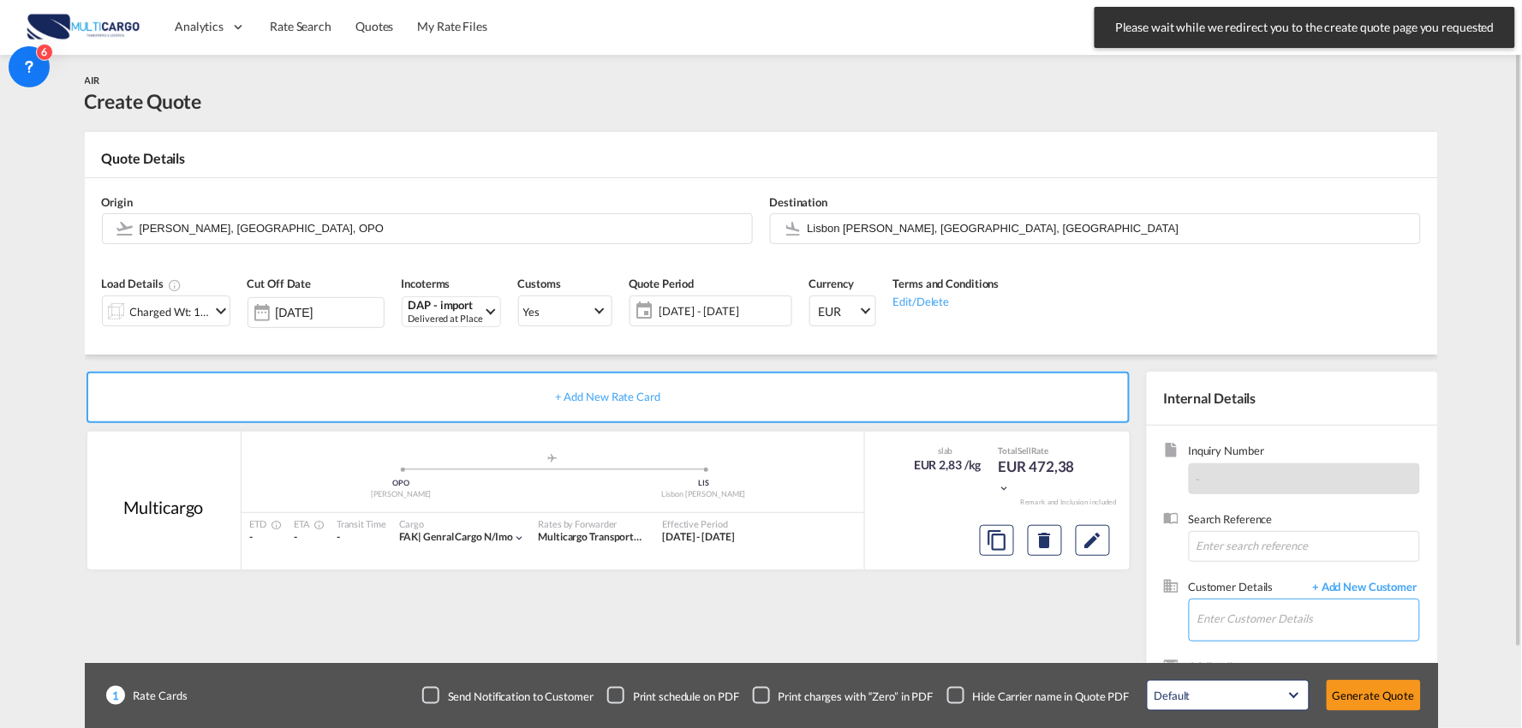
click at [1270, 614] on input "Enter Customer Details" at bounding box center [1308, 618] width 222 height 39
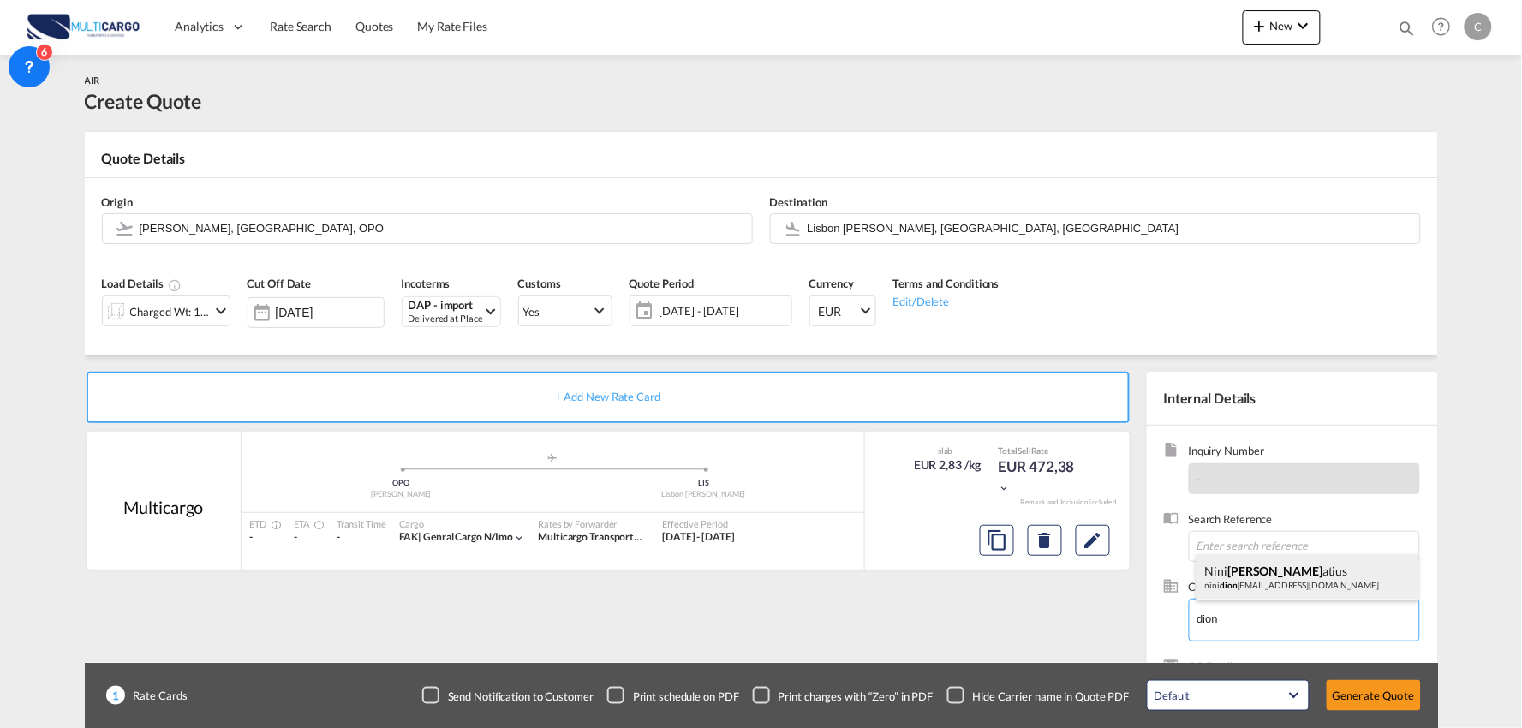
click at [1269, 580] on div "Nini Dion atius nini dion atius@ecuworldwide.com" at bounding box center [1307, 577] width 223 height 46
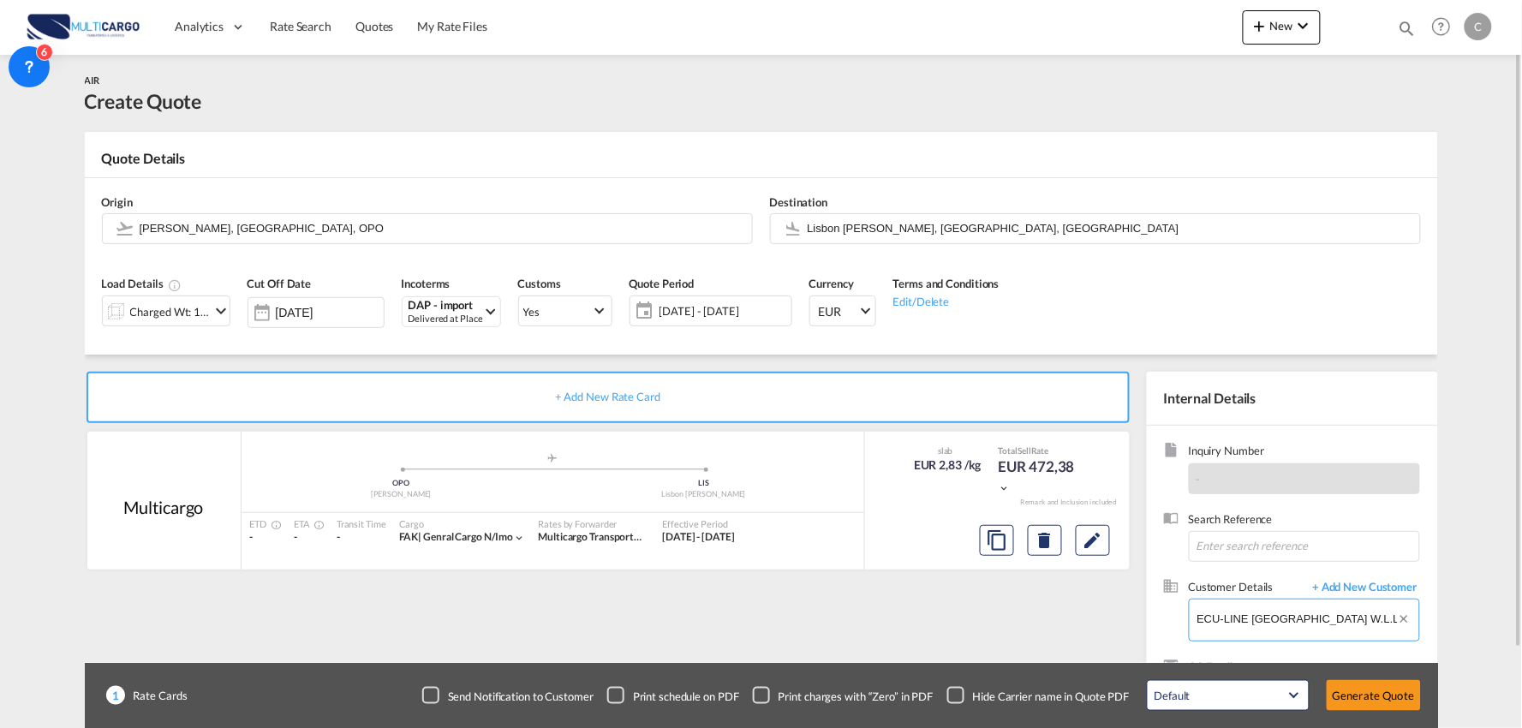
click at [1239, 623] on input "ECU-LINE DOHA W.L.L., Nini Dionatius, ninidionatius@ecuworldwide.com" at bounding box center [1308, 618] width 222 height 39
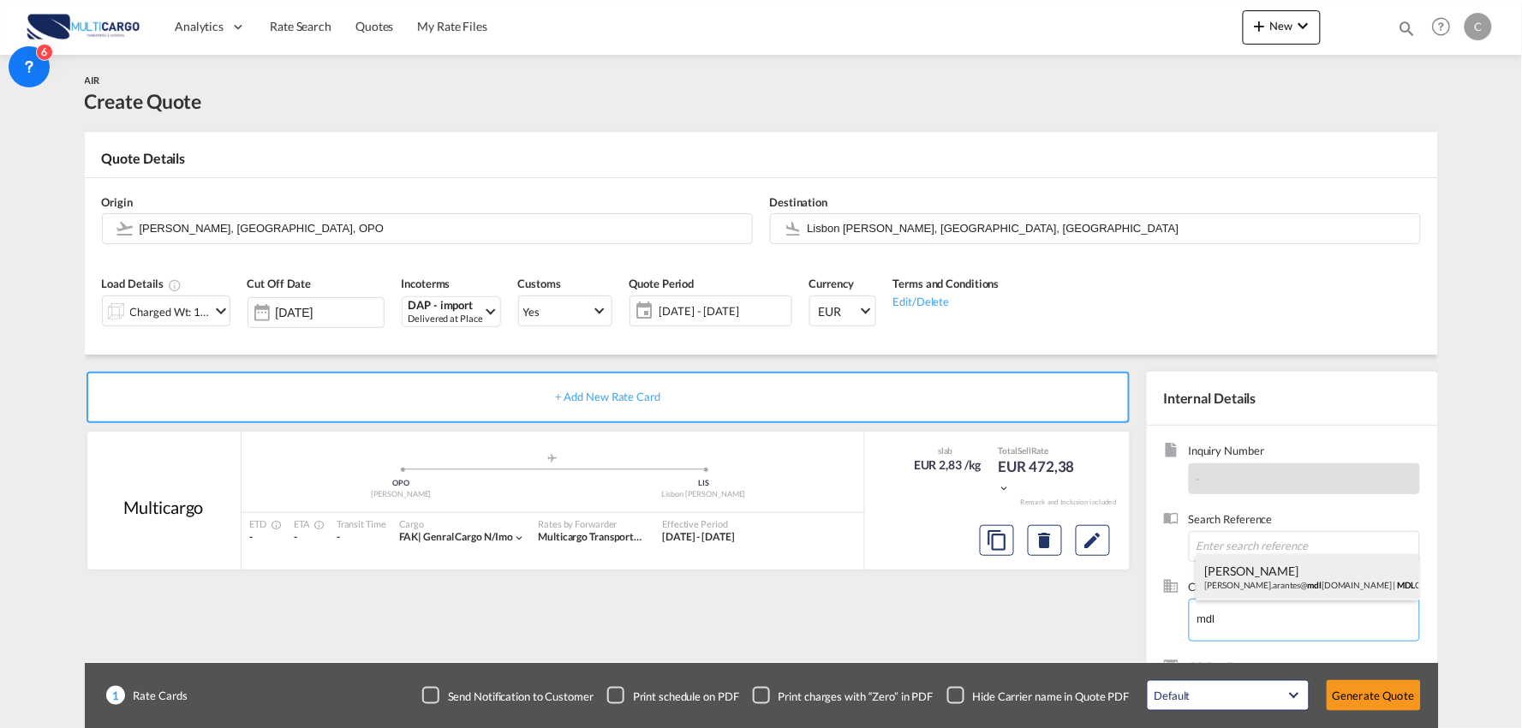
click at [1274, 581] on div "Laura Arantes laura.arantes@ mdl comex.com.br | MDL COMEX" at bounding box center [1307, 577] width 223 height 46
type input "MDL COMEX, Laura Arantes, laura.arantes@mdlcomex.com.br"
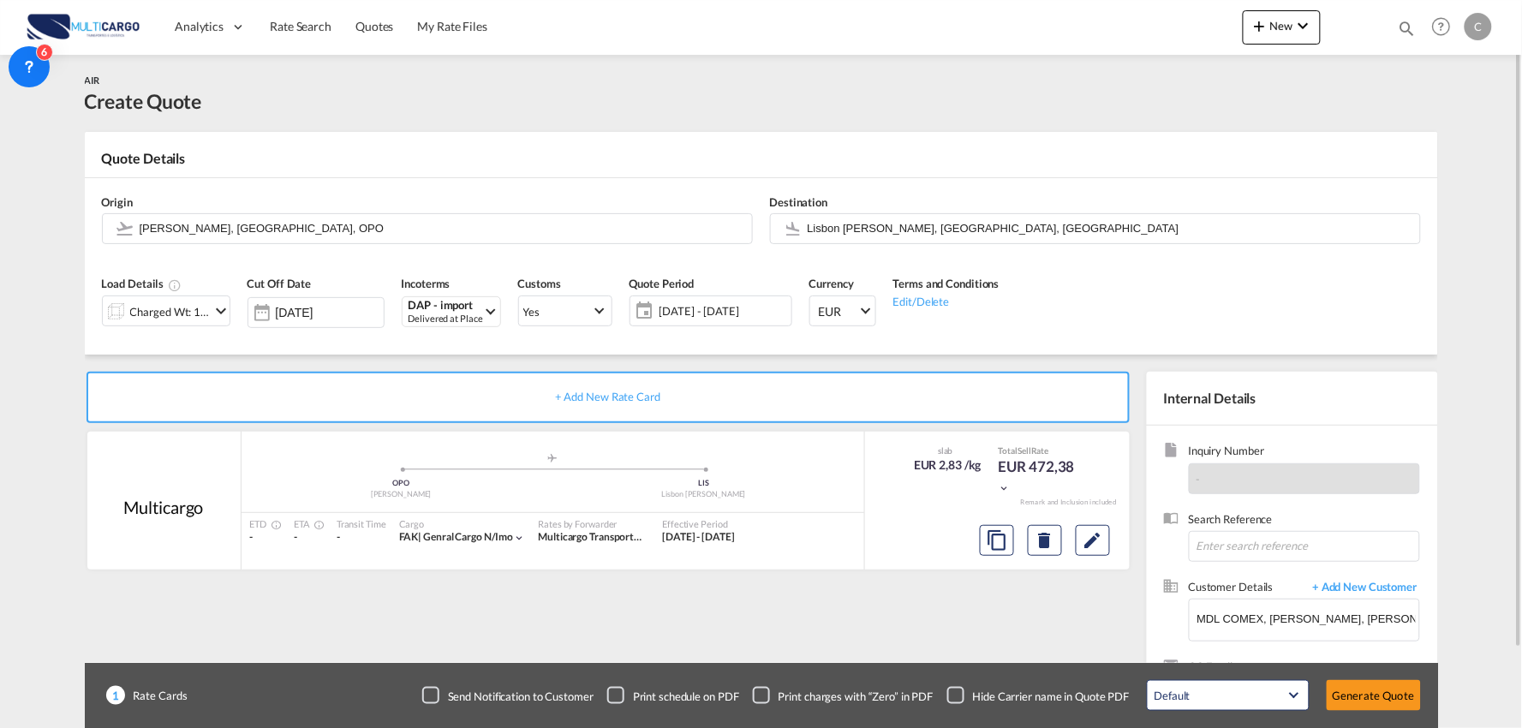
drag, startPoint x: 946, startPoint y: 692, endPoint x: 955, endPoint y: 685, distance: 11.0
click at [947, 694] on div "Checkbox No Ink" at bounding box center [955, 695] width 17 height 17
click at [783, 628] on div "+ Add New Rate Card Multicargo added by you .a{fill:#aaa8ad;} .a{fill:#aaa8ad;}…" at bounding box center [611, 551] width 1053 height 358
click at [845, 229] on input "Lisbon Portela, Lisbon, LIS" at bounding box center [1110, 228] width 604 height 30
click at [365, 224] on input "Francisco de Sá Carneiro, Porto, OPO" at bounding box center [442, 228] width 604 height 30
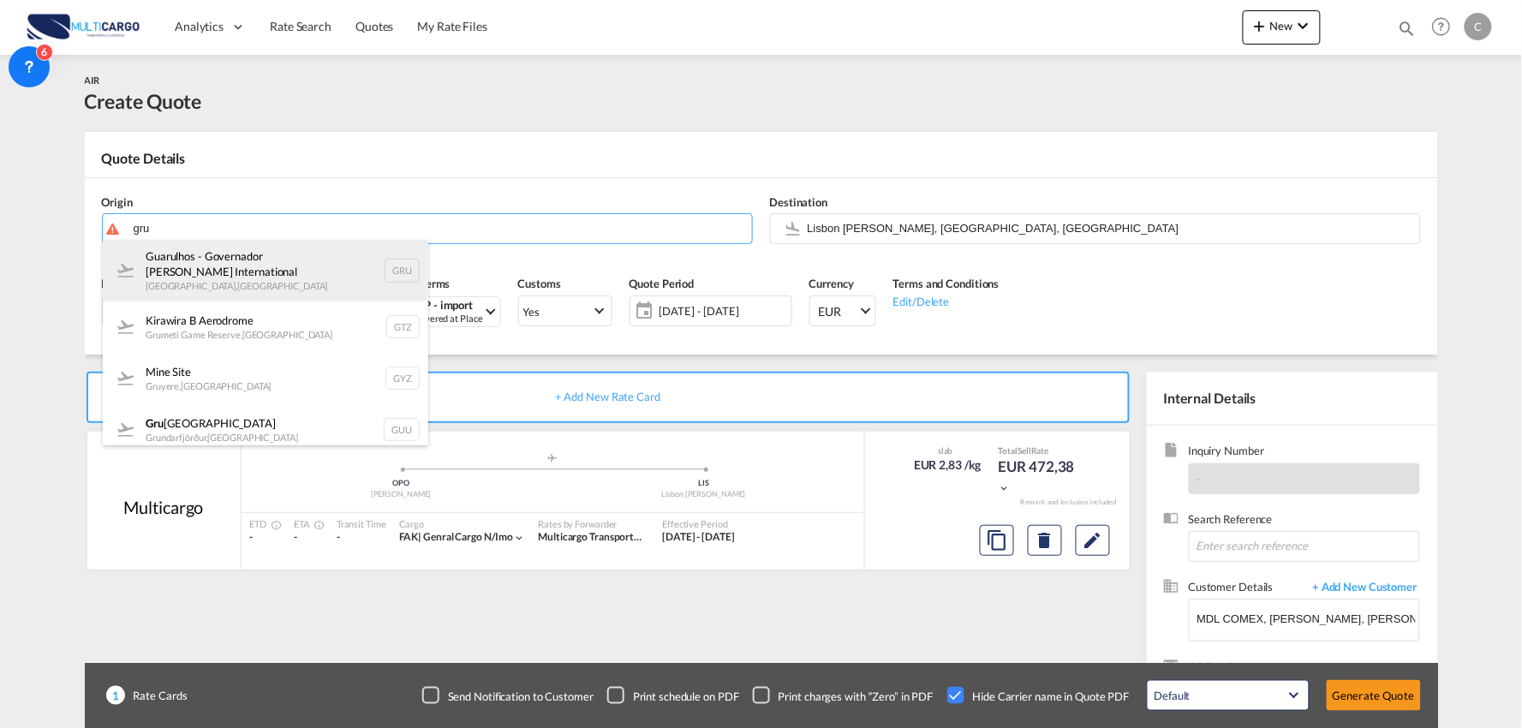
click at [219, 263] on div "Guarulhos - Governador André Franco Montoro International São Paulo , Brazil GRU" at bounding box center [265, 271] width 325 height 62
type input "Guarulhos - Governador André Franco Montoro International, São Paulo, GRU"
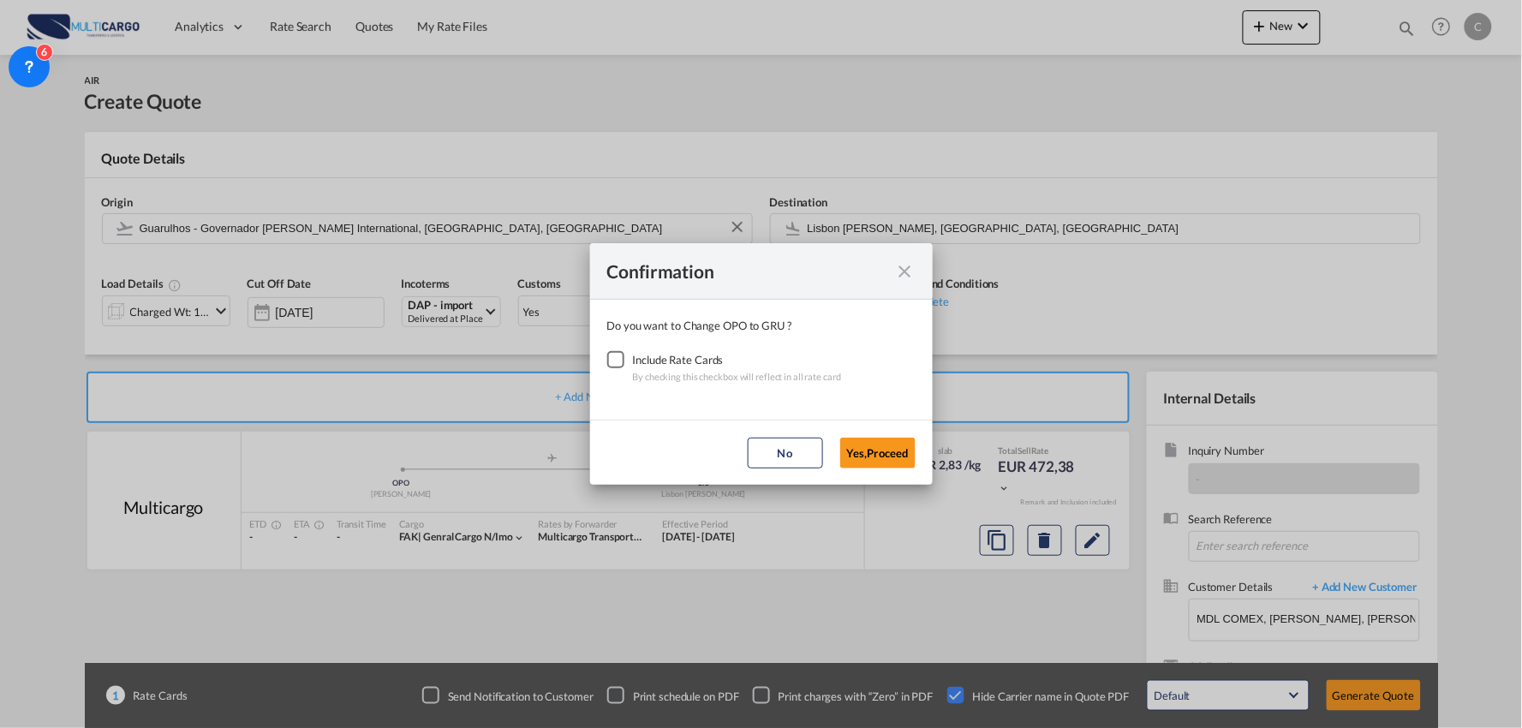
click at [614, 365] on div "Checkbox No Ink" at bounding box center [615, 359] width 17 height 17
click at [839, 447] on md-dialog-actions "No Yes,Proceed" at bounding box center [761, 452] width 343 height 65
click at [860, 449] on button "Yes,Proceed" at bounding box center [877, 453] width 75 height 31
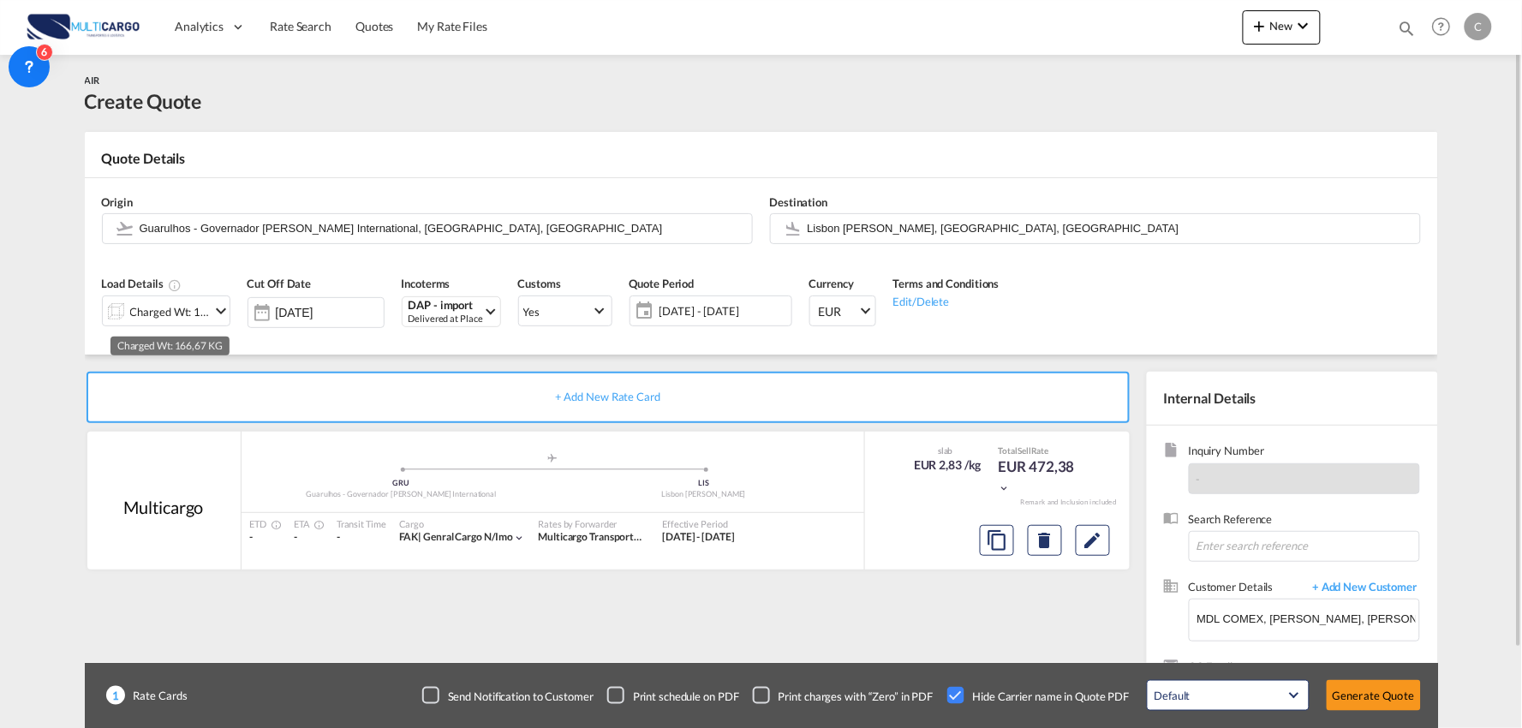
click at [182, 309] on div "Charged Wt: 166,67 KG" at bounding box center [170, 312] width 80 height 24
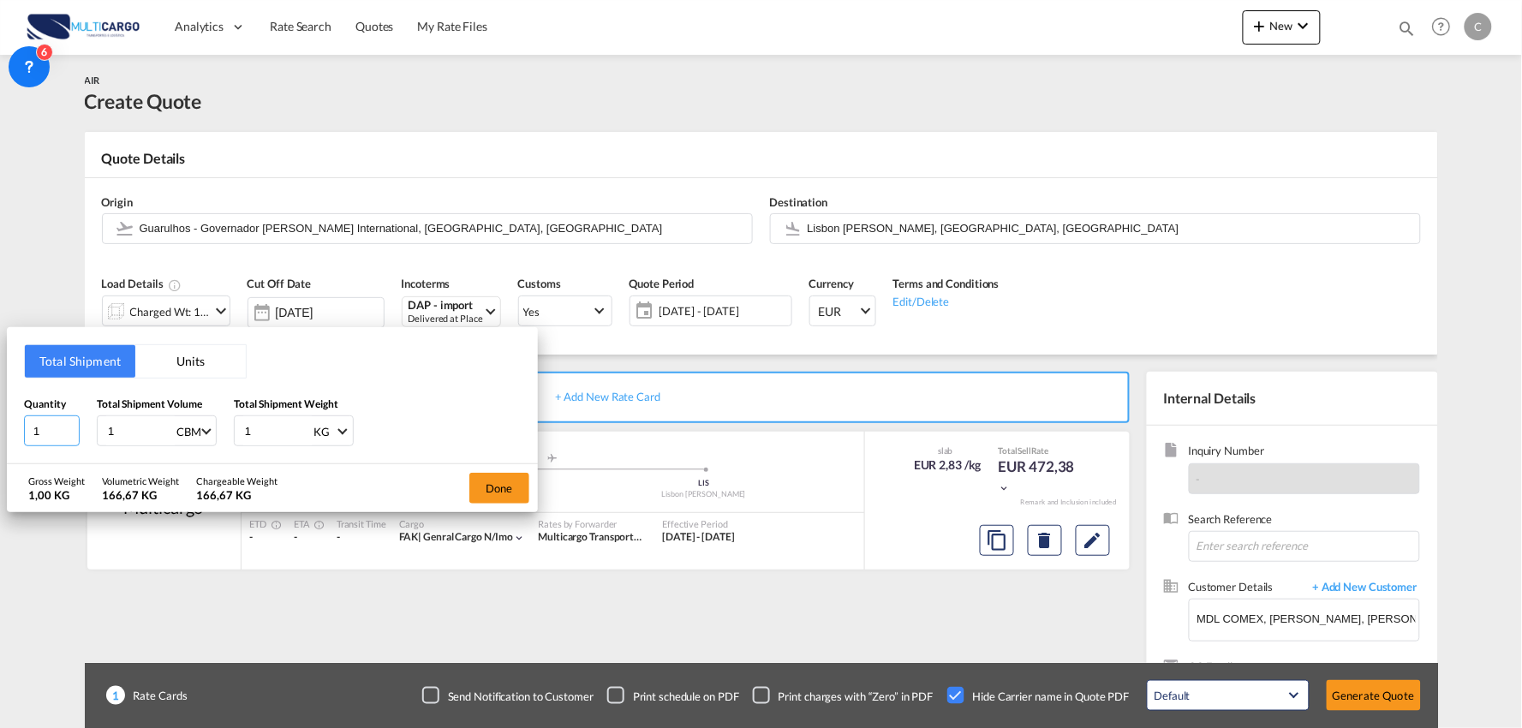
drag, startPoint x: 45, startPoint y: 430, endPoint x: -25, endPoint y: 430, distance: 70.2
click at [0, 430] on html "Analytics Reports Dashboard Rate Search Quotes My Rate Files" at bounding box center [761, 364] width 1522 height 728
type input "6"
drag, startPoint x: 138, startPoint y: 423, endPoint x: 11, endPoint y: 428, distance: 126.8
click at [18, 428] on div "Total Shipment Units Quantity 6 Total Shipment Volume 1 CBM CBM CFT KG LB Total…" at bounding box center [272, 395] width 531 height 137
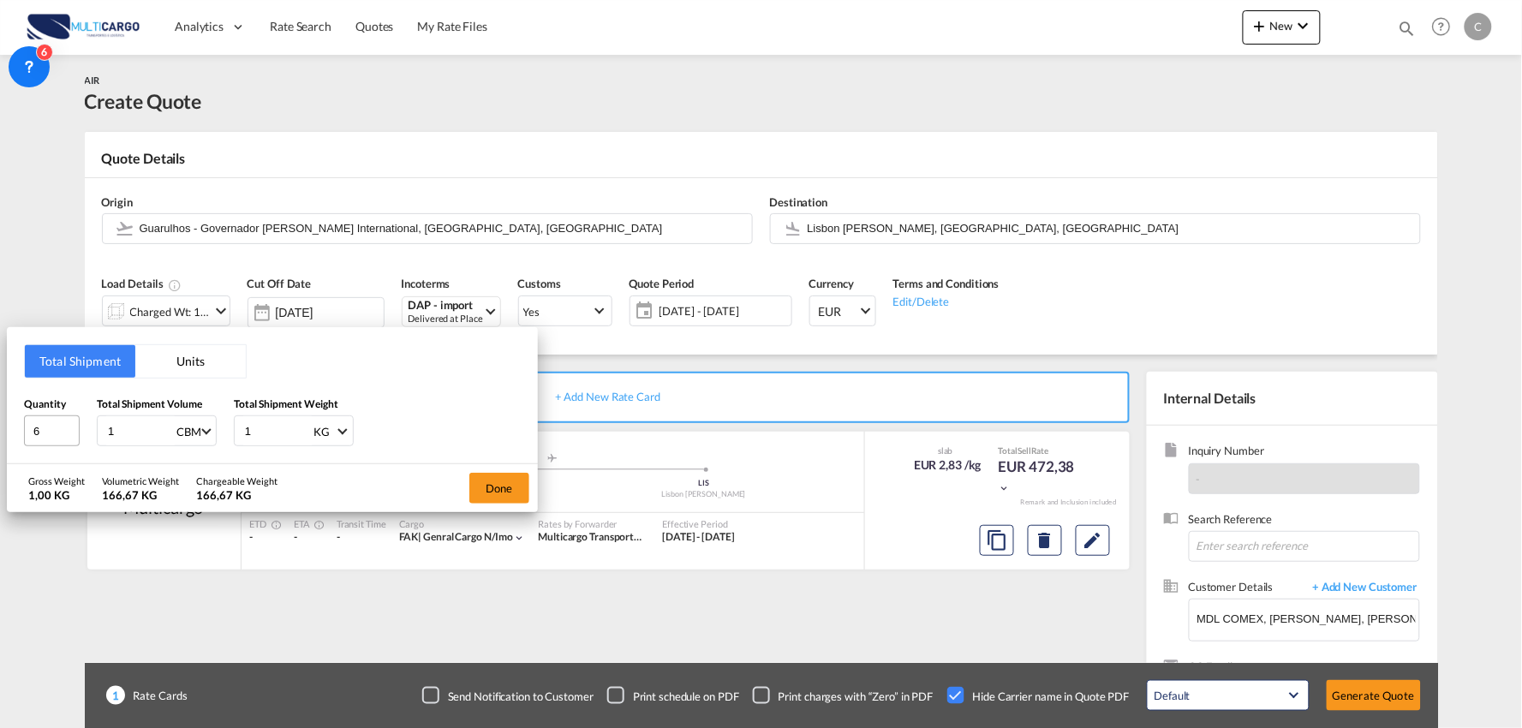
type input "10"
type input "10.08"
drag, startPoint x: 261, startPoint y: 434, endPoint x: 202, endPoint y: 426, distance: 59.7
click at [216, 433] on div "Quantity 6 Total Shipment Volume 10.08 CBM CBM CFT KG LB Total Shipment Weight …" at bounding box center [272, 421] width 497 height 51
type input "3700"
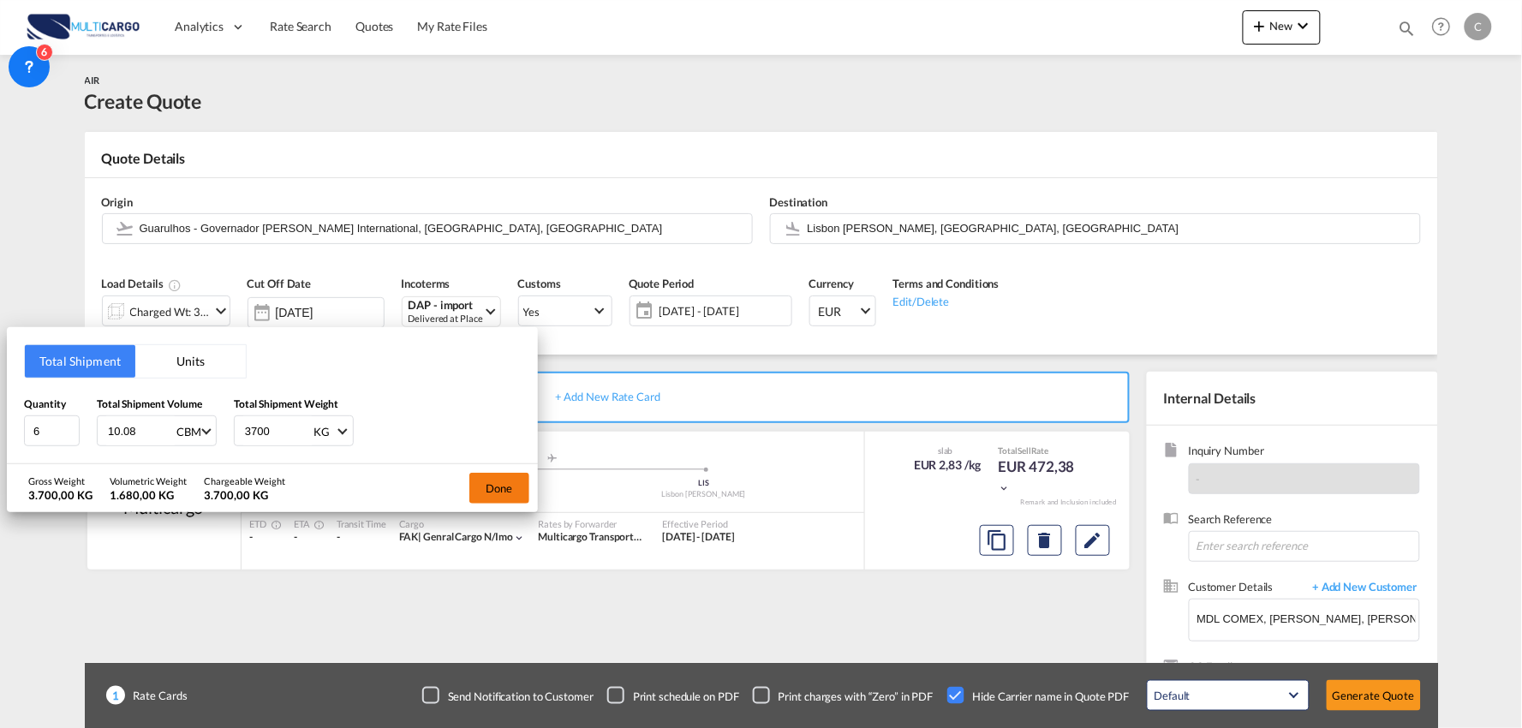
click at [494, 480] on button "Done" at bounding box center [499, 488] width 60 height 31
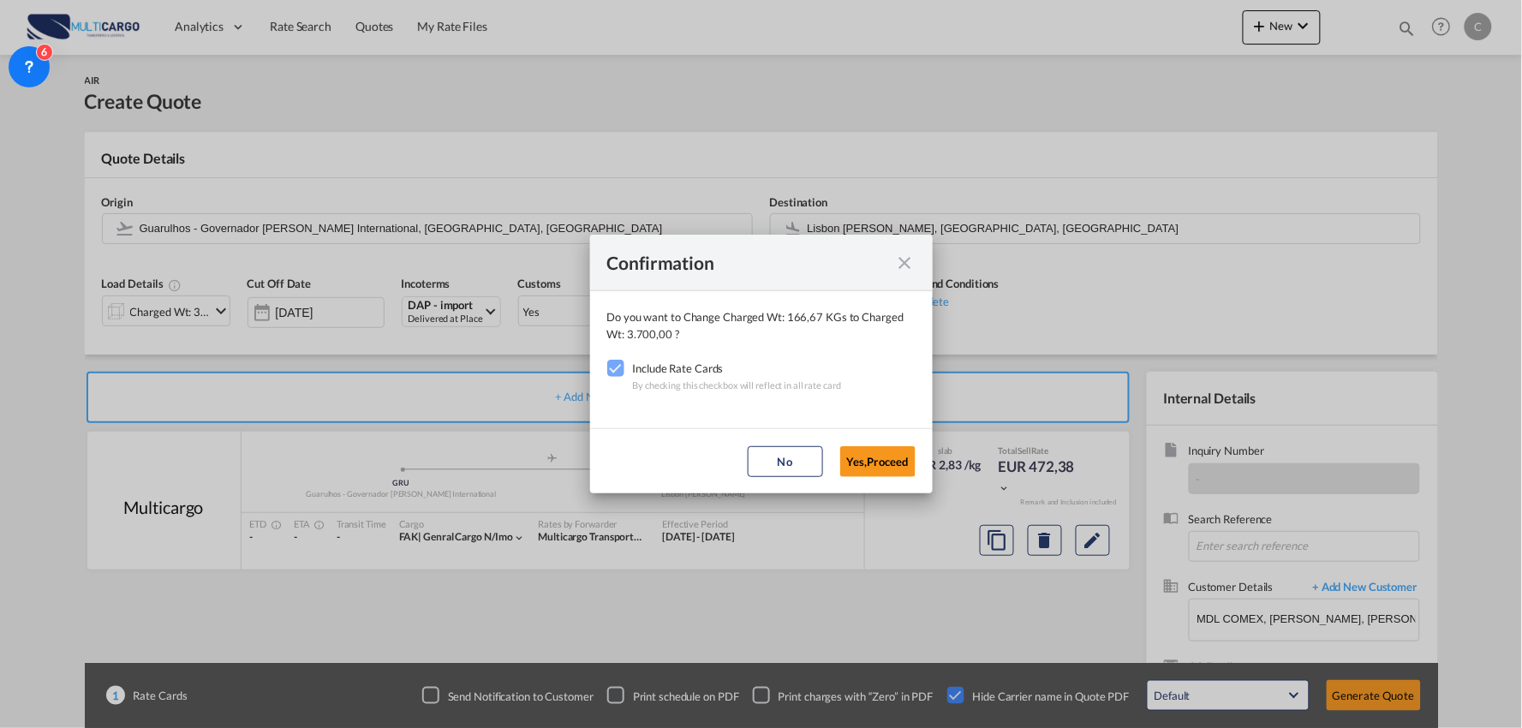
drag, startPoint x: 861, startPoint y: 456, endPoint x: 837, endPoint y: 480, distance: 34.5
click at [862, 456] on button "Yes,Proceed" at bounding box center [877, 461] width 75 height 31
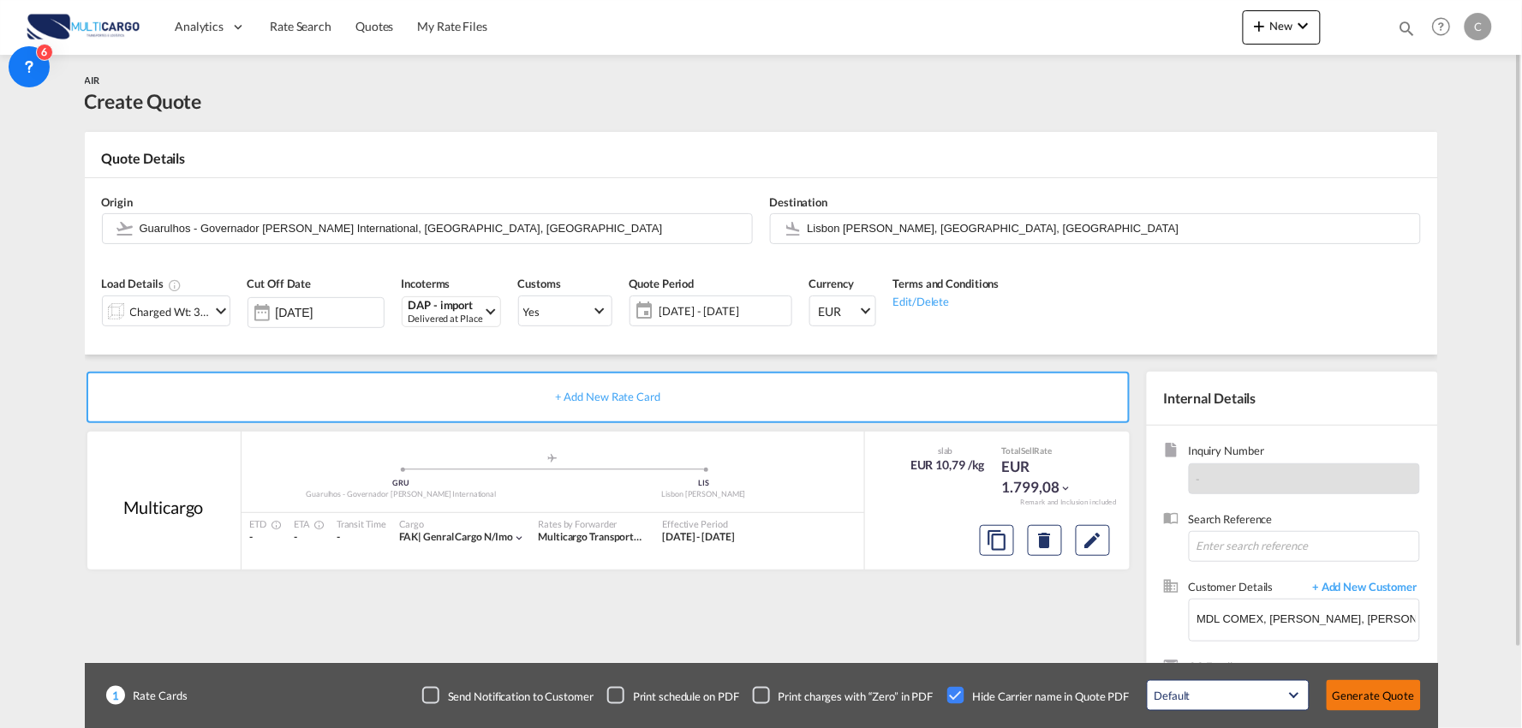
click at [1368, 692] on button "Generate Quote" at bounding box center [1373, 695] width 94 height 31
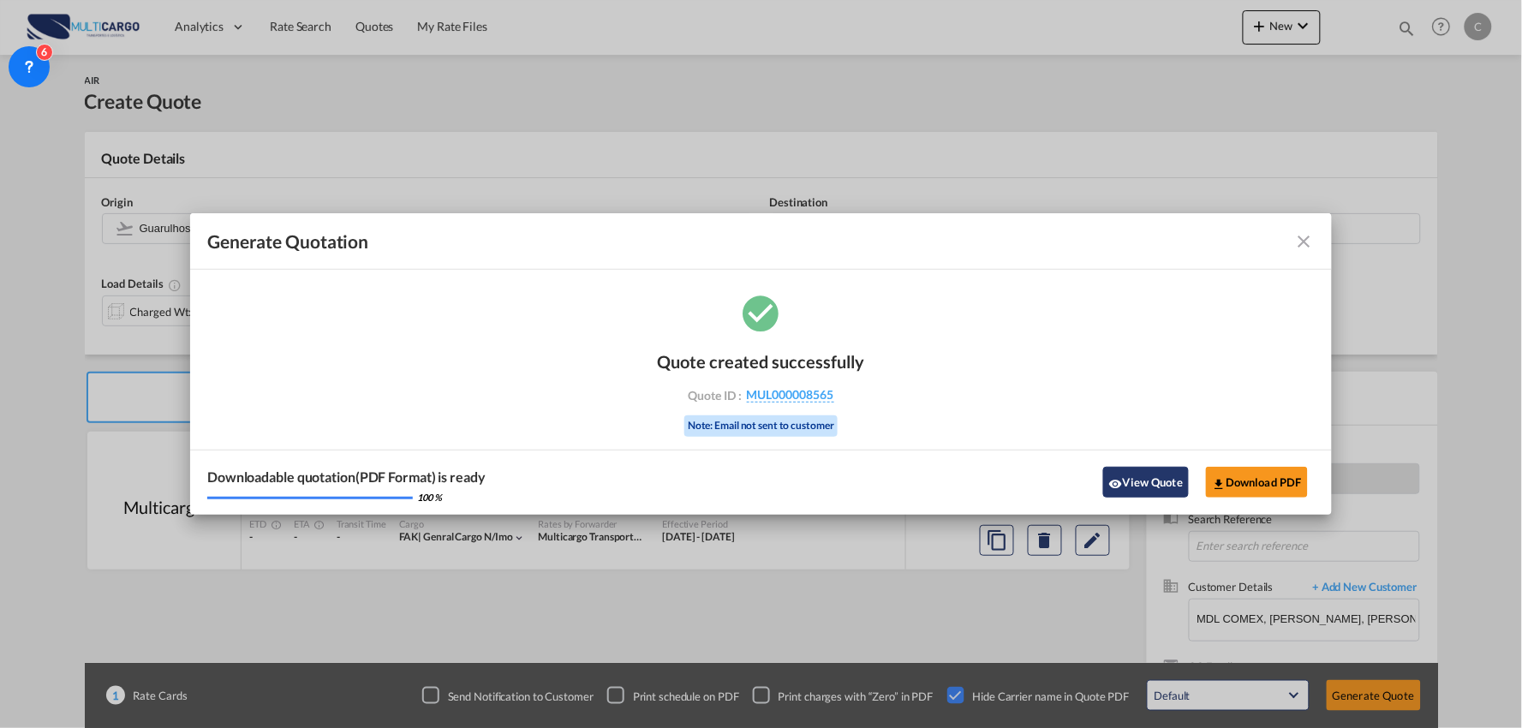
click at [1154, 485] on button "View Quote" at bounding box center [1146, 482] width 86 height 31
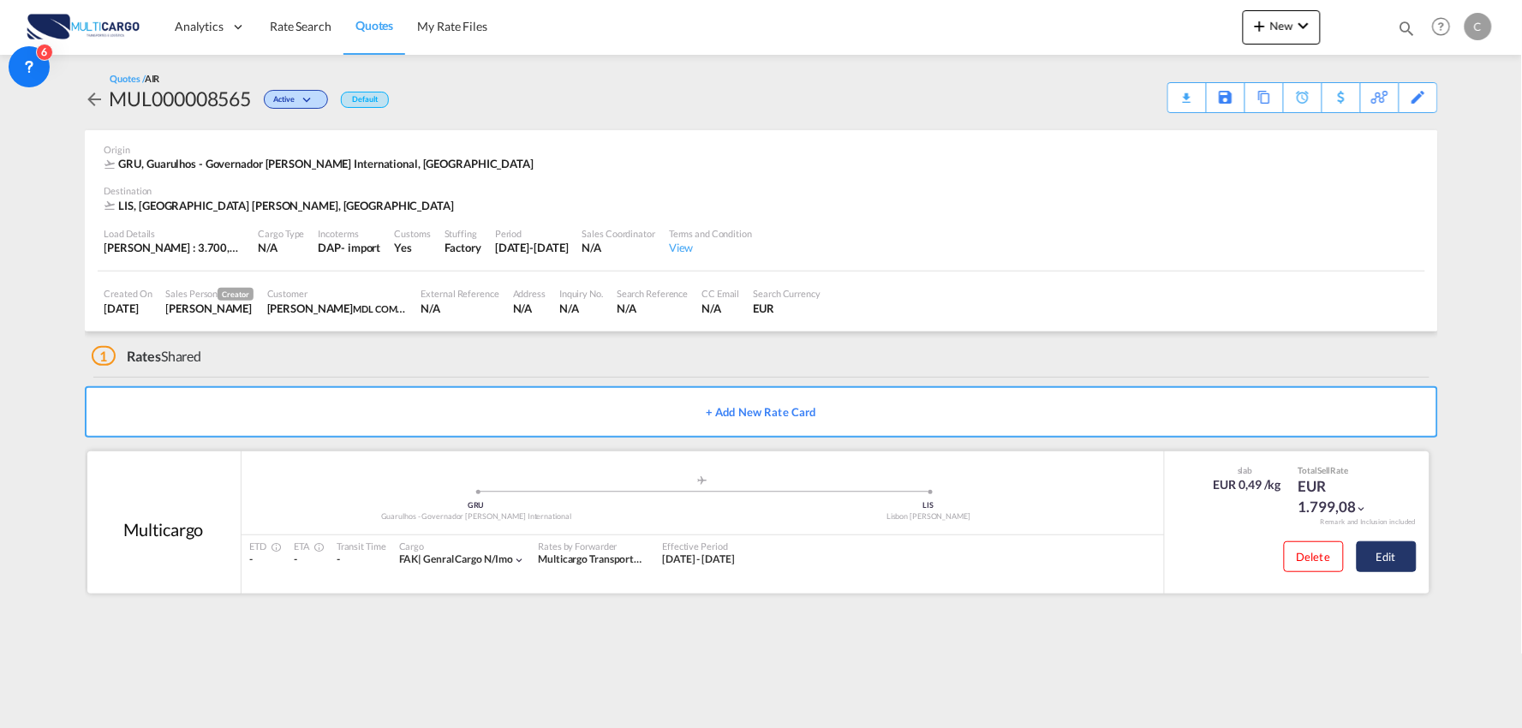
click at [1398, 558] on button "Edit" at bounding box center [1386, 556] width 60 height 31
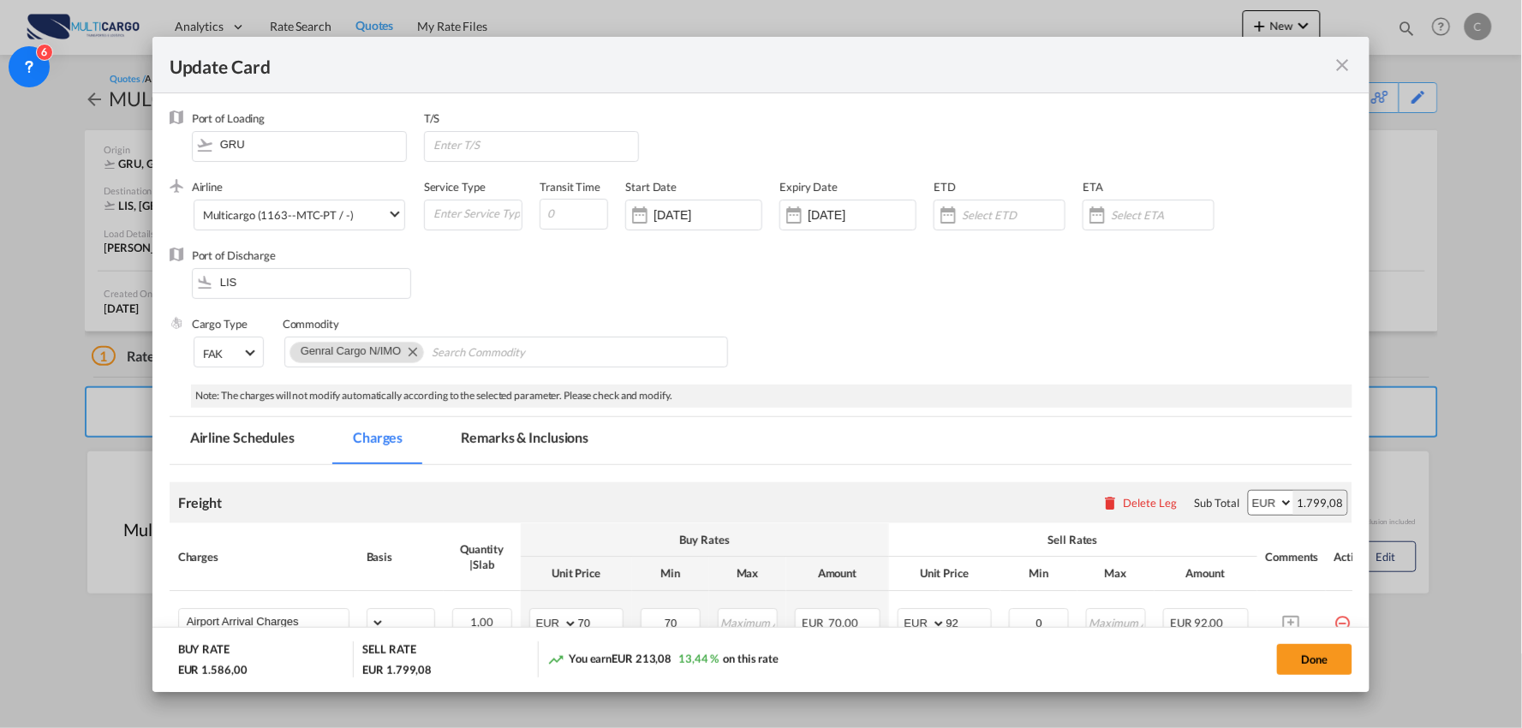
select select "per_bl"
select select "per_kg"
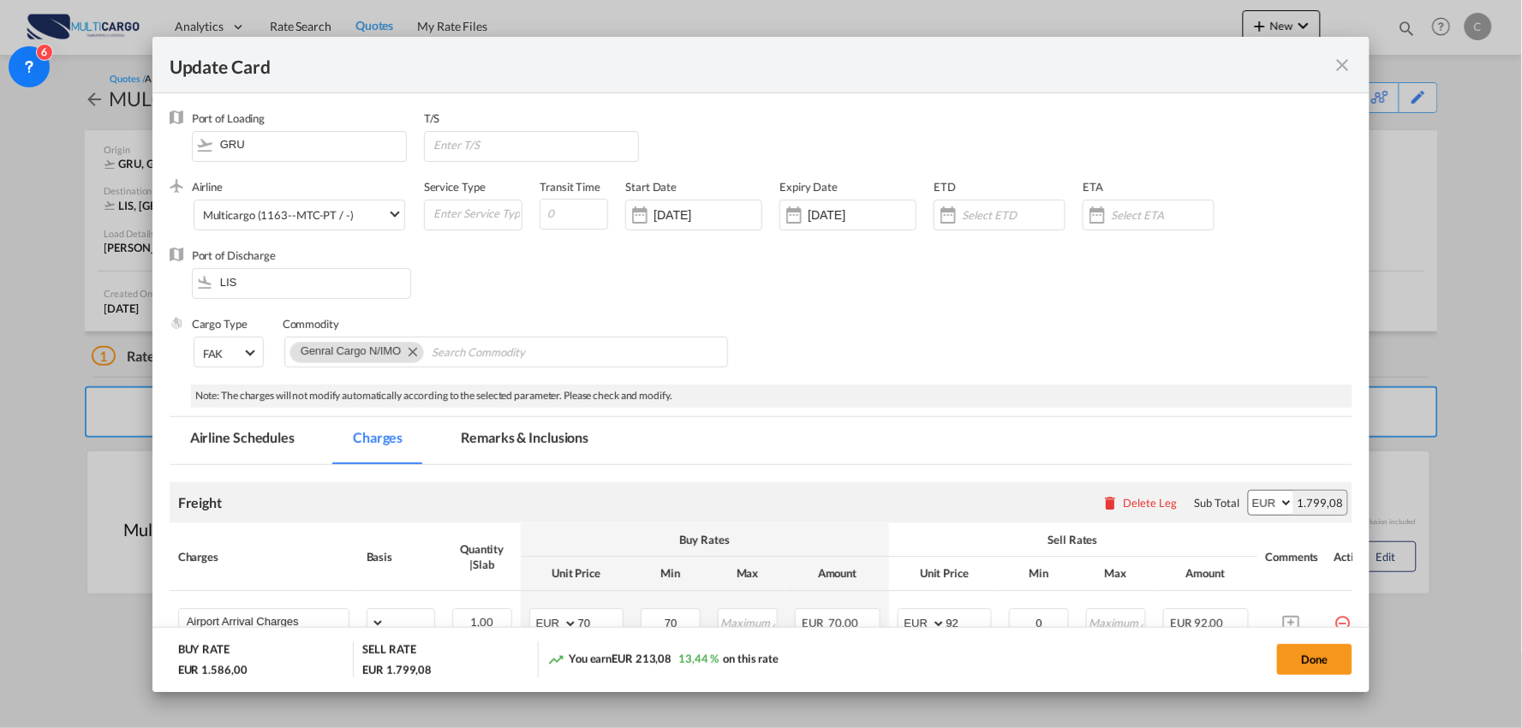
select select "per_shipment"
select select "per_bl"
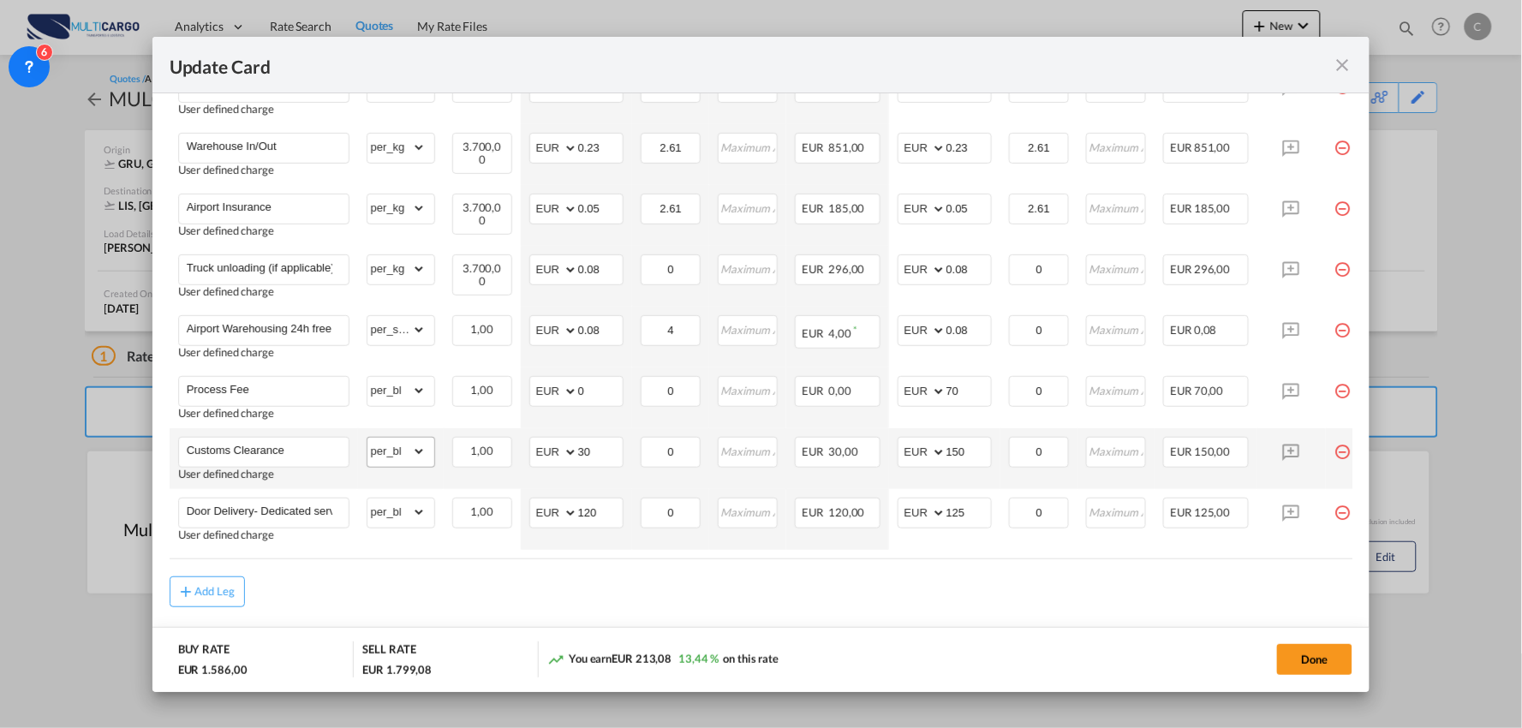
scroll to position [642, 0]
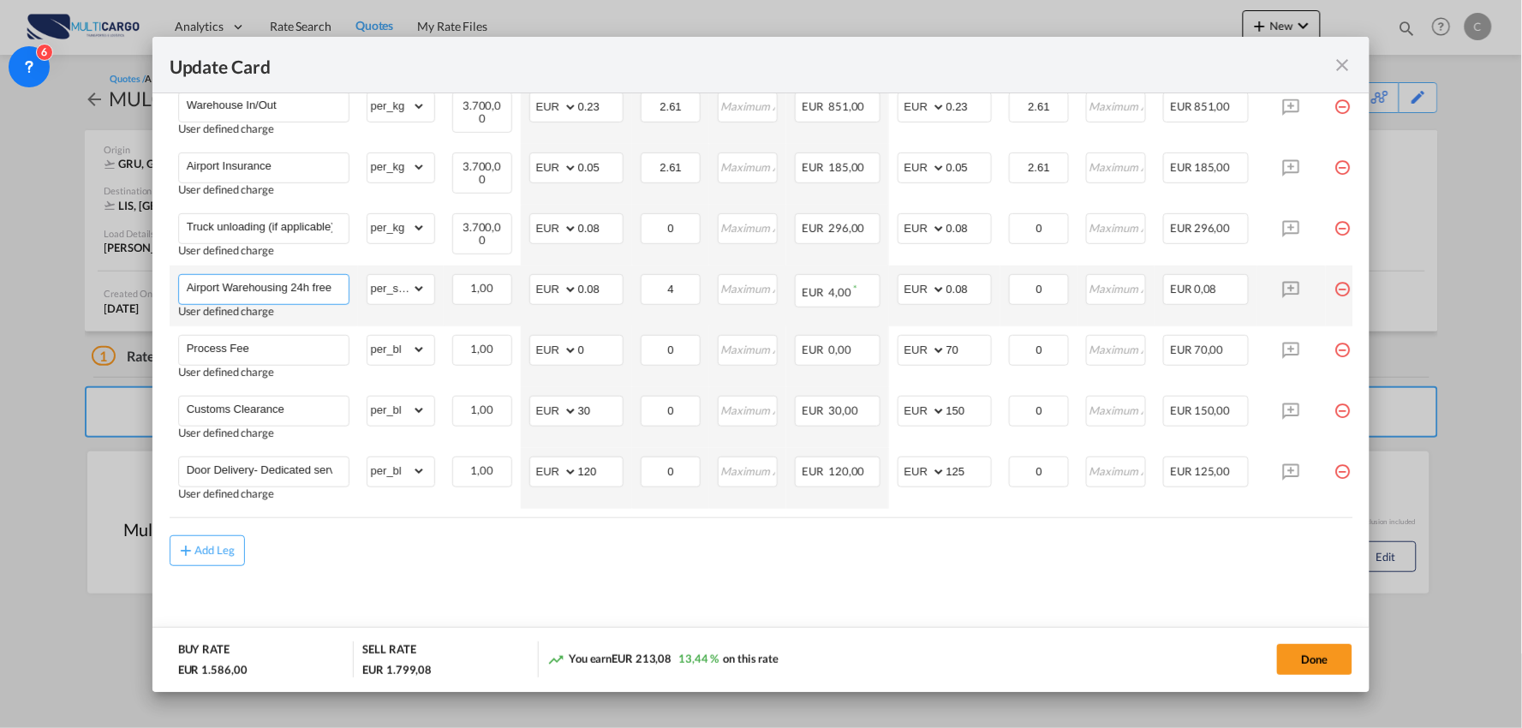
click at [278, 281] on input "Airport Warehousing 24h free *Eur x CW x Day - up to 7day - min EUR 4,00" at bounding box center [268, 288] width 162 height 26
drag, startPoint x: 278, startPoint y: 281, endPoint x: 306, endPoint y: 288, distance: 28.2
click at [438, 293] on tr "Airport Warehousing 24h free *Eur x CW x Day - up to 7day - min EUR 4,00 User d…" at bounding box center [776, 295] width 1213 height 61
click at [284, 287] on input "Airport Warehousing 24h free *Eur x CW x Day - up to 7day - min EUR 4,00" at bounding box center [268, 288] width 162 height 26
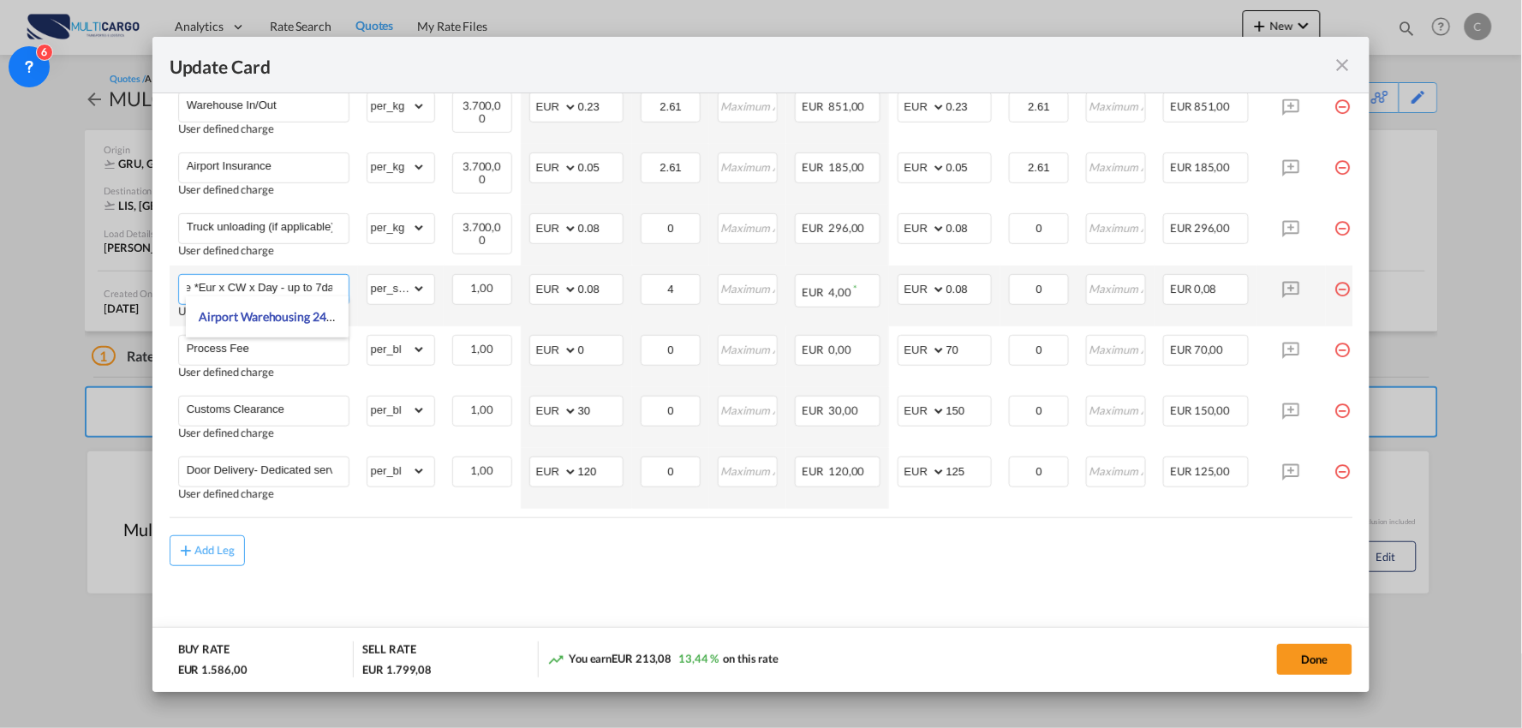
drag, startPoint x: 347, startPoint y: 283, endPoint x: 200, endPoint y: 278, distance: 146.5
click at [195, 278] on input "Airport Warehousing 24h free *Eur x CW x Day - up to 7day - min EUR 4,00" at bounding box center [268, 288] width 162 height 26
click at [257, 283] on input "Airport Warehousing 24h free *Eur x CW x Day - up to 7day - min EUR 4,00" at bounding box center [268, 288] width 162 height 26
type input "Airport Warehousing *Eur x CW x Day - up to 7day - min EUR 4,00"
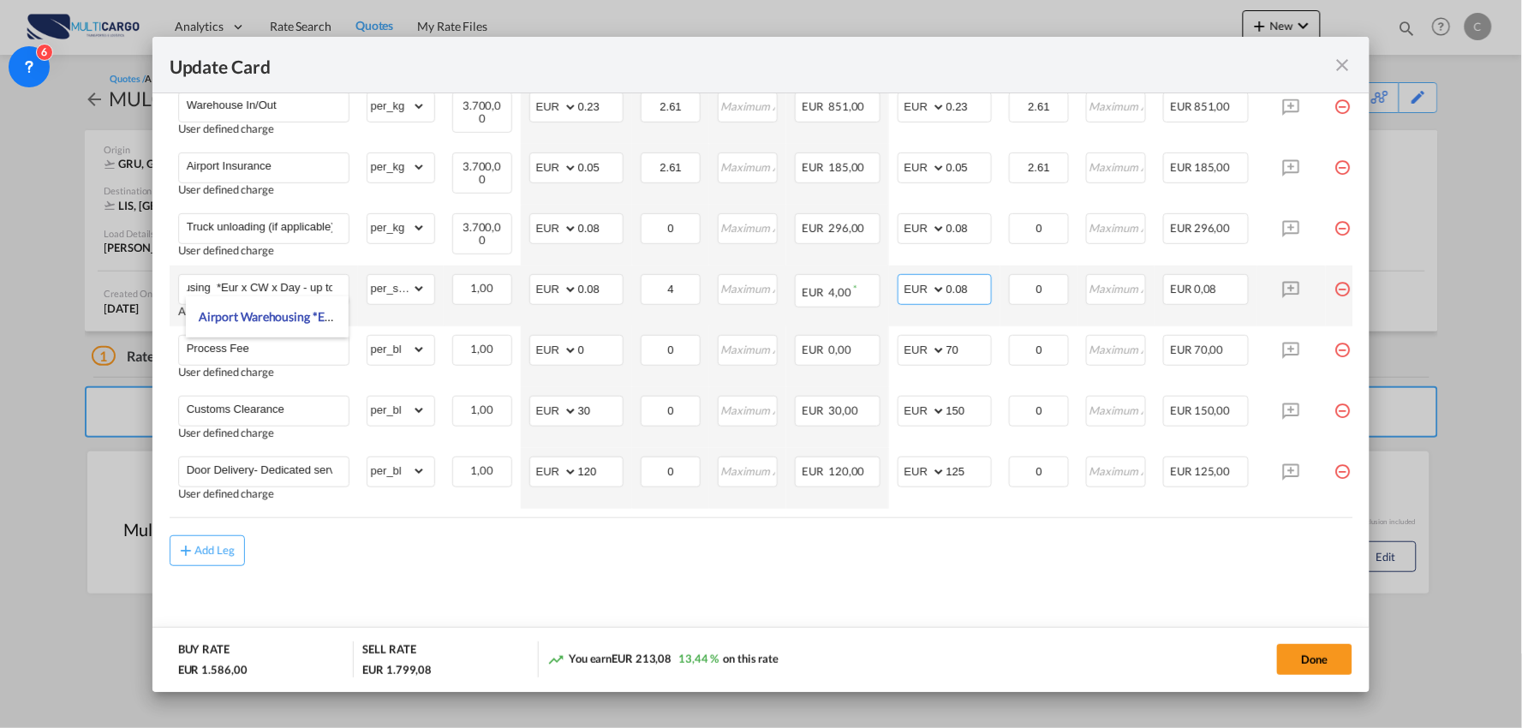
click at [981, 283] on input "0.08" at bounding box center [968, 288] width 45 height 26
type input "0.398"
drag, startPoint x: 901, startPoint y: 599, endPoint x: 911, endPoint y: 588, distance: 15.2
click at [905, 597] on md-content "Freight Please enter leg name Leg Name Already Exists Delete Leg Sub Total AED …" at bounding box center [761, 237] width 1183 height 821
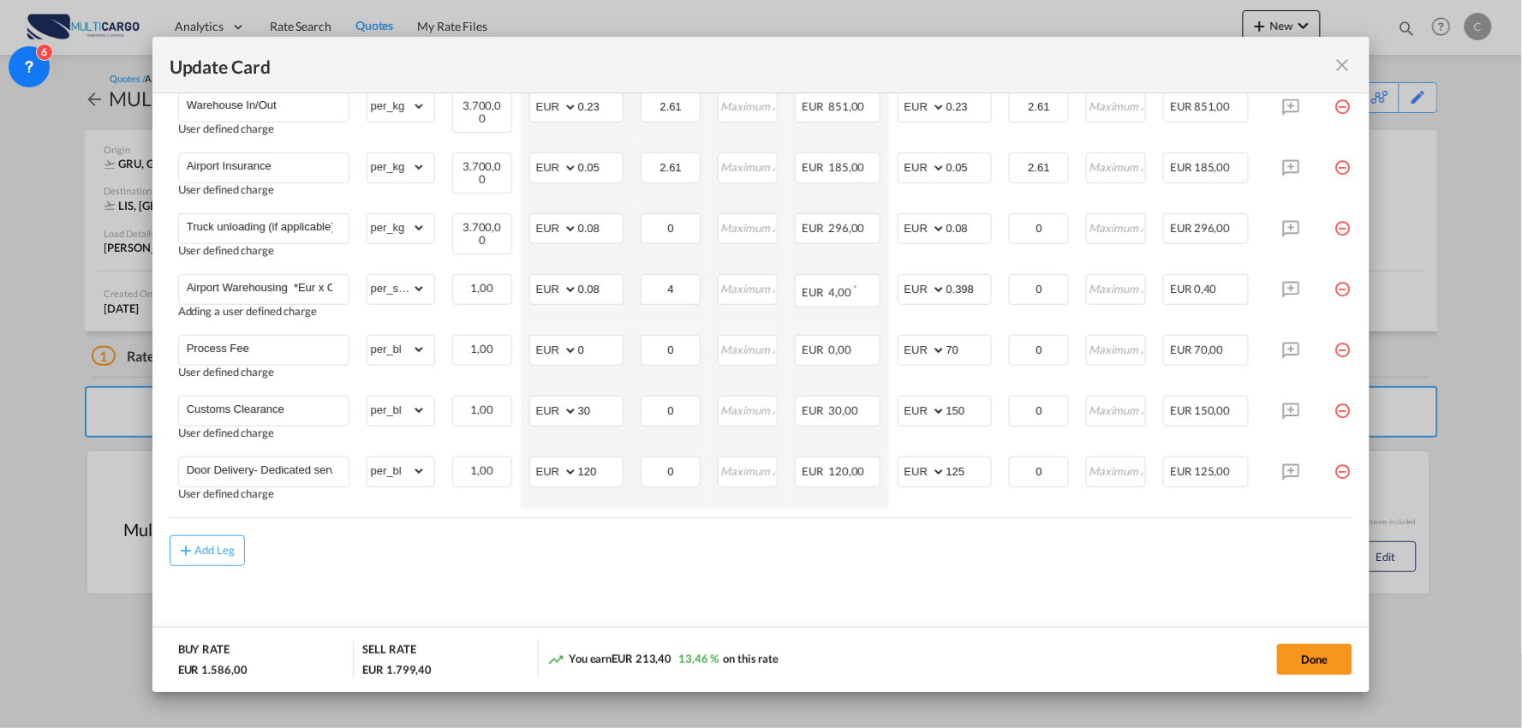
click at [828, 587] on md-content "Freight Please enter leg name Leg Name Already Exists Delete Leg Sub Total AED …" at bounding box center [761, 237] width 1183 height 821
drag, startPoint x: 611, startPoint y: 283, endPoint x: 557, endPoint y: 277, distance: 54.3
click at [557, 277] on md-input-container "AED AFN ALL AMD ANG AOA ARS AUD AWG AZN BAM BBD BDT BGN BHD BIF BMD BND BOB BRL…" at bounding box center [576, 289] width 94 height 31
click at [608, 278] on input "0.08" at bounding box center [600, 288] width 45 height 26
type input "0.398"
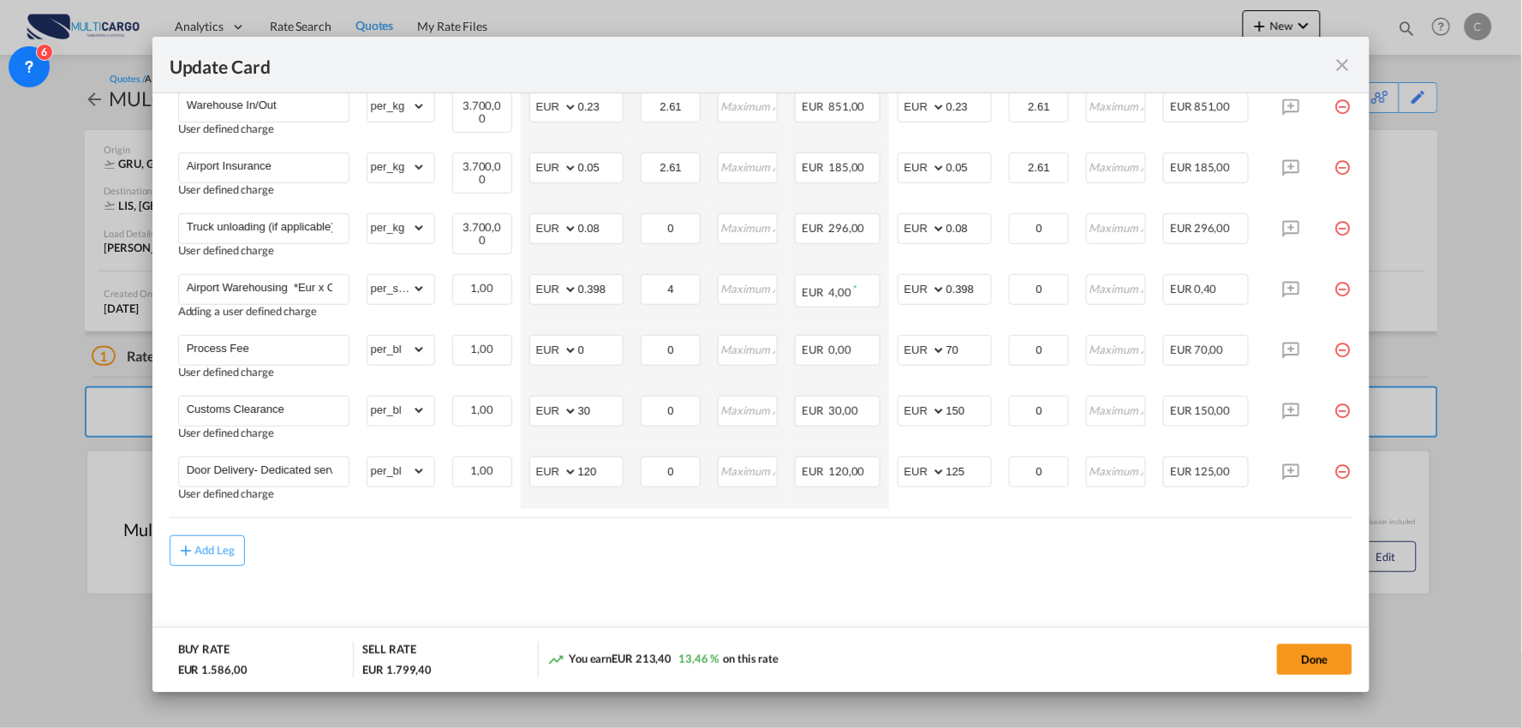
click at [613, 569] on md-content "Freight Please enter leg name Leg Name Already Exists Delete Leg Sub Total AED …" at bounding box center [761, 237] width 1183 height 821
click at [288, 276] on input "Airport Warehousing *Eur x CW x Day - up to 7day - min EUR 4,00" at bounding box center [268, 288] width 162 height 26
drag, startPoint x: 294, startPoint y: 276, endPoint x: 443, endPoint y: 289, distance: 149.6
click at [443, 289] on tr "Airport Warehousing Reefer *Eur x CW x Day - up to 7day - min EUR 4,00 Adding a…" at bounding box center [776, 295] width 1213 height 61
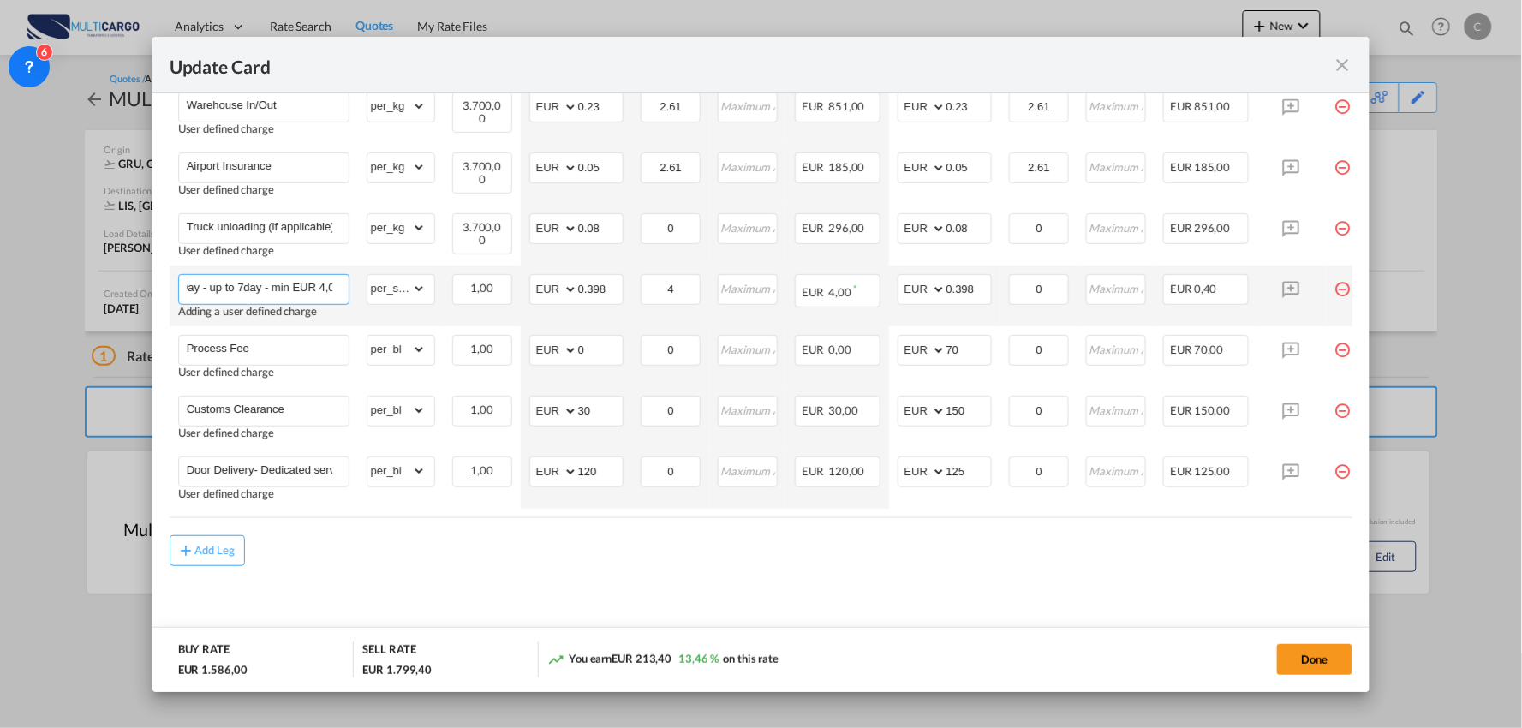
click at [339, 283] on input "Airport Warehousing Reefer *Eur x CW x Day - up to 7day - min EUR 4,00" at bounding box center [268, 288] width 162 height 26
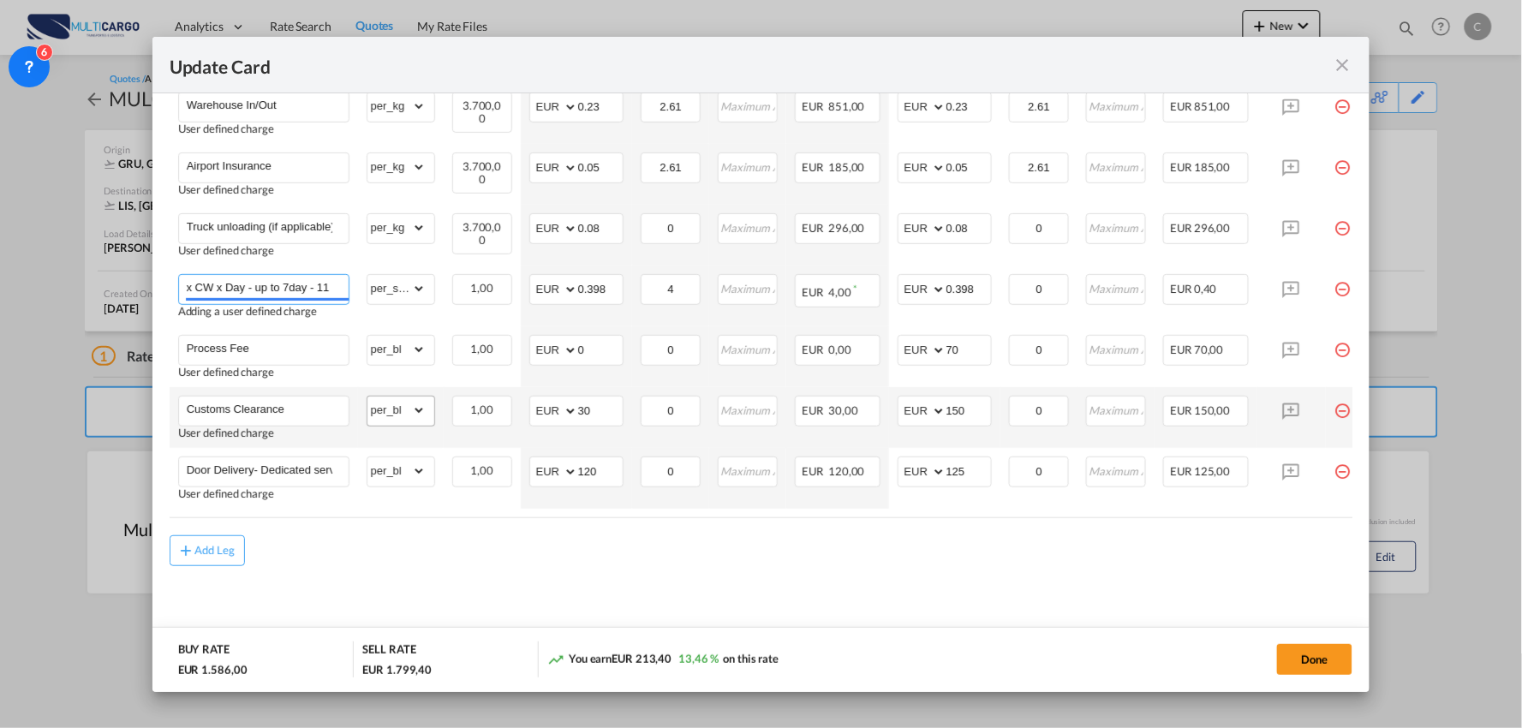
scroll to position [0, 178]
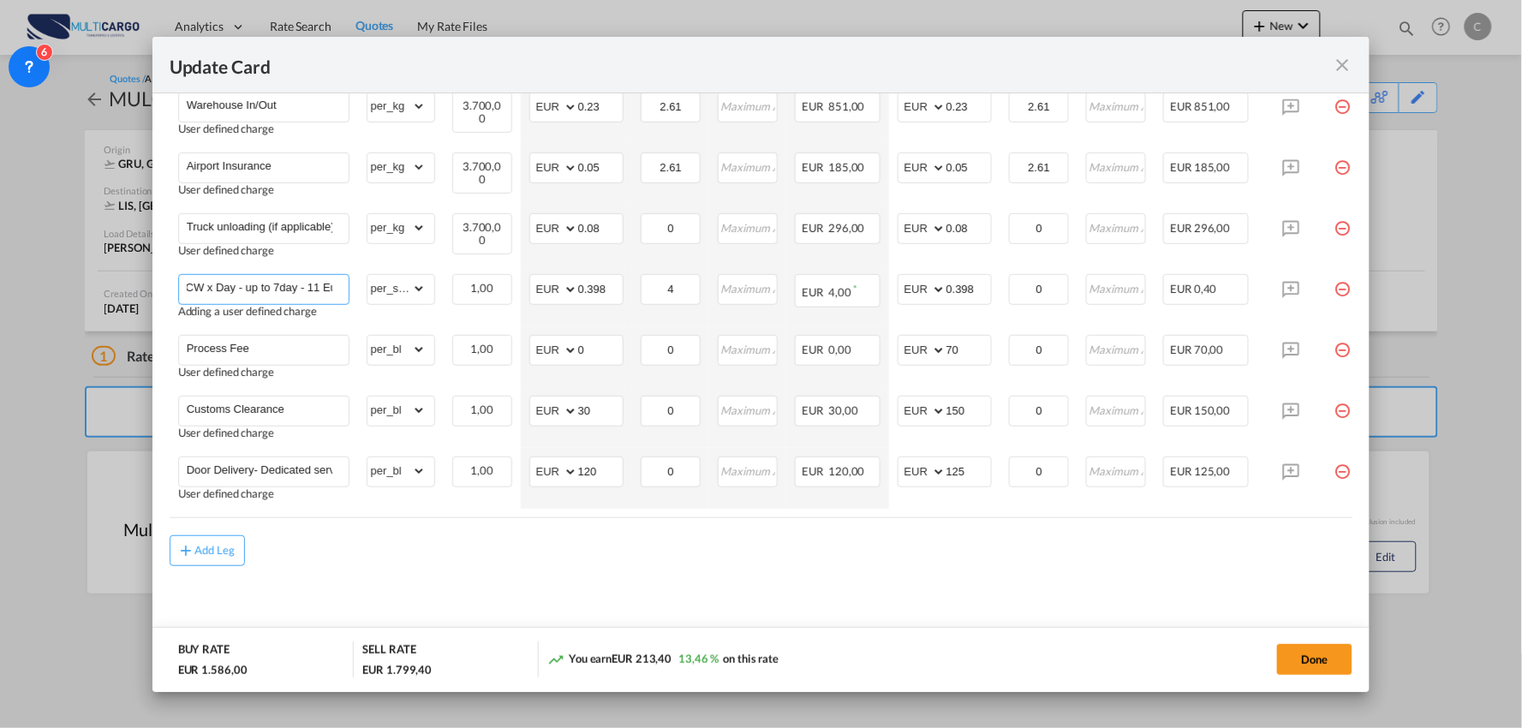
type input "Airport Warehousing Reefer *Eur x CW x Day - up to 7day - 11 Eur"
click at [777, 585] on md-content "Freight Please enter leg name Leg Name Already Exists Delete Leg Sub Total AED …" at bounding box center [761, 237] width 1183 height 821
drag, startPoint x: 680, startPoint y: 289, endPoint x: 626, endPoint y: 283, distance: 54.3
click at [626, 283] on tr "Airport Warehousing Reefer *Eur x CW x Day - up to 7day - 11 Eur Adding a user …" at bounding box center [776, 295] width 1213 height 61
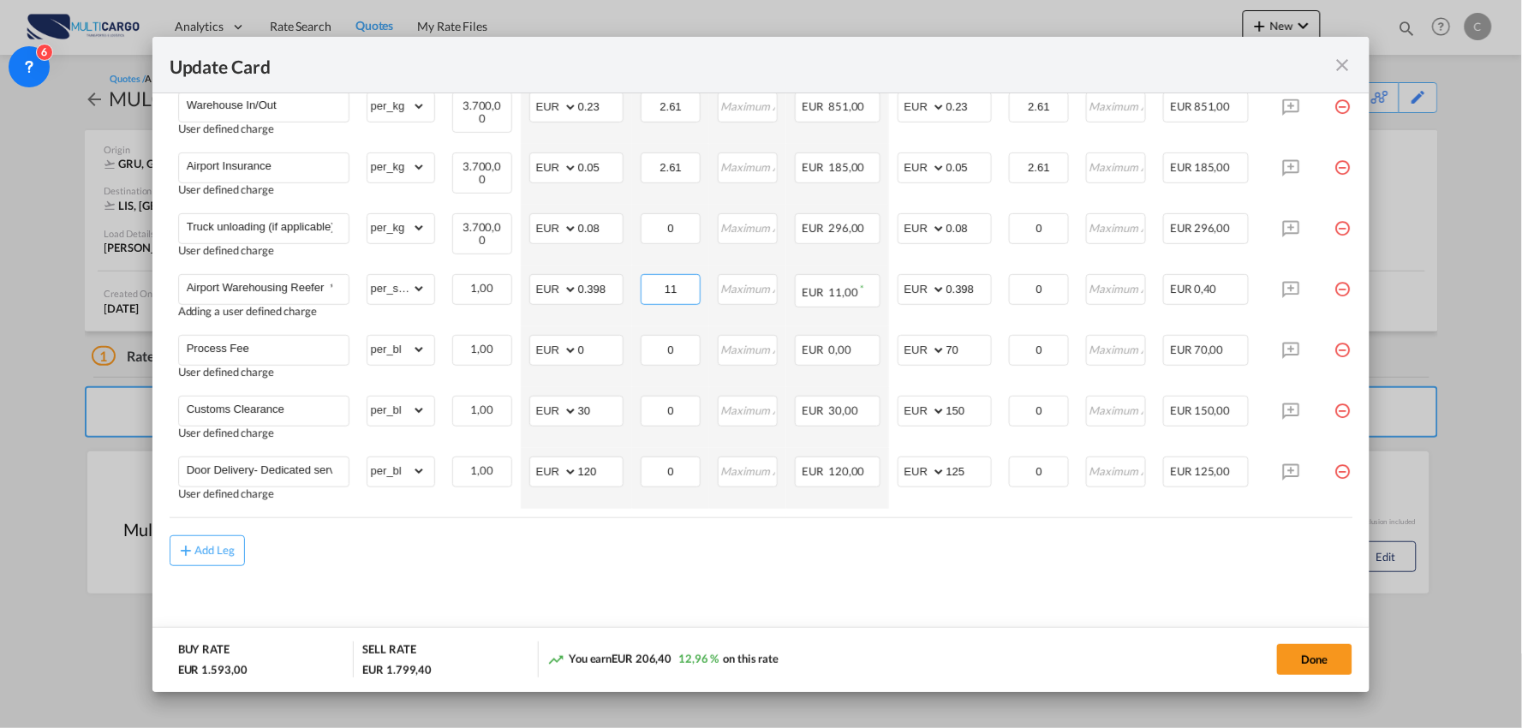
type input "11"
click at [891, 588] on md-content "Freight Please enter leg name Leg Name Already Exists Delete Leg Sub Total AED …" at bounding box center [761, 237] width 1183 height 821
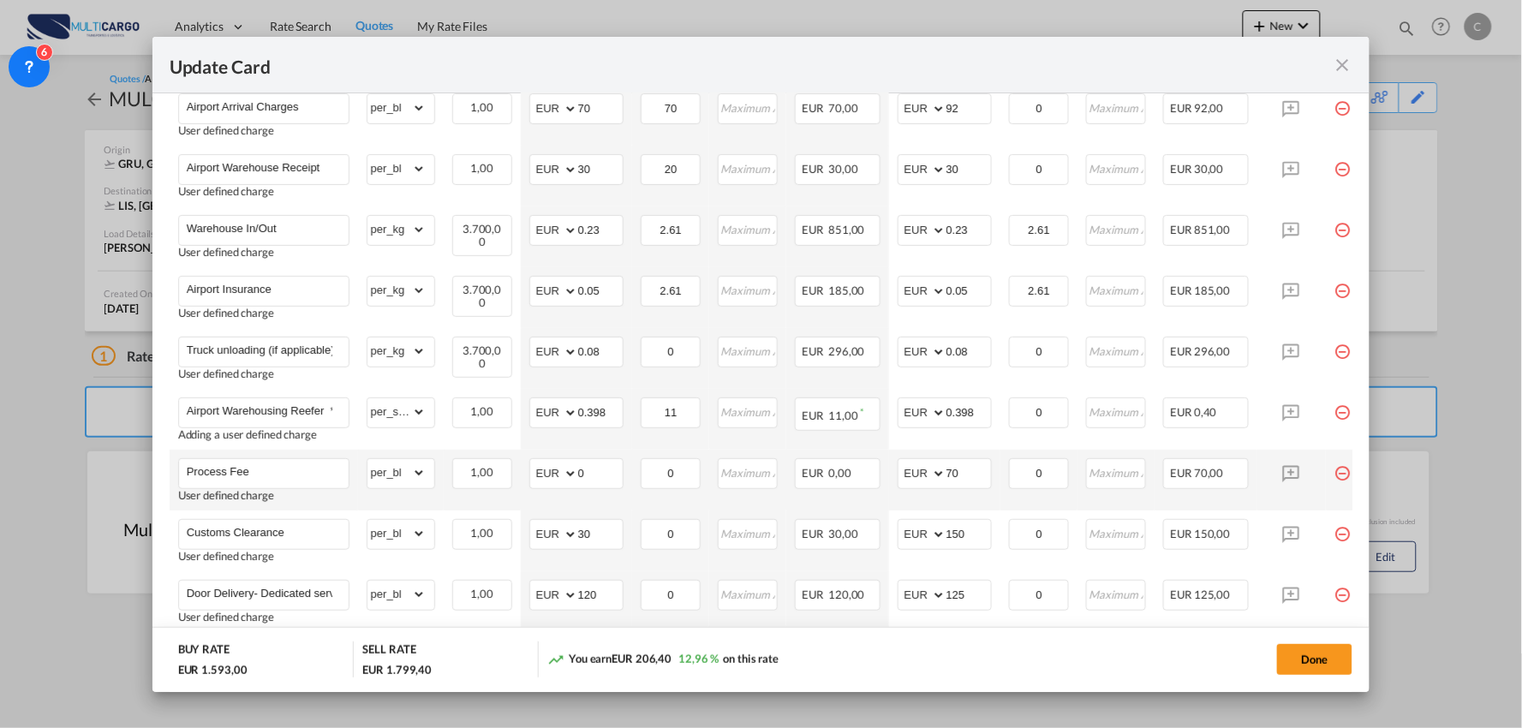
scroll to position [546, 0]
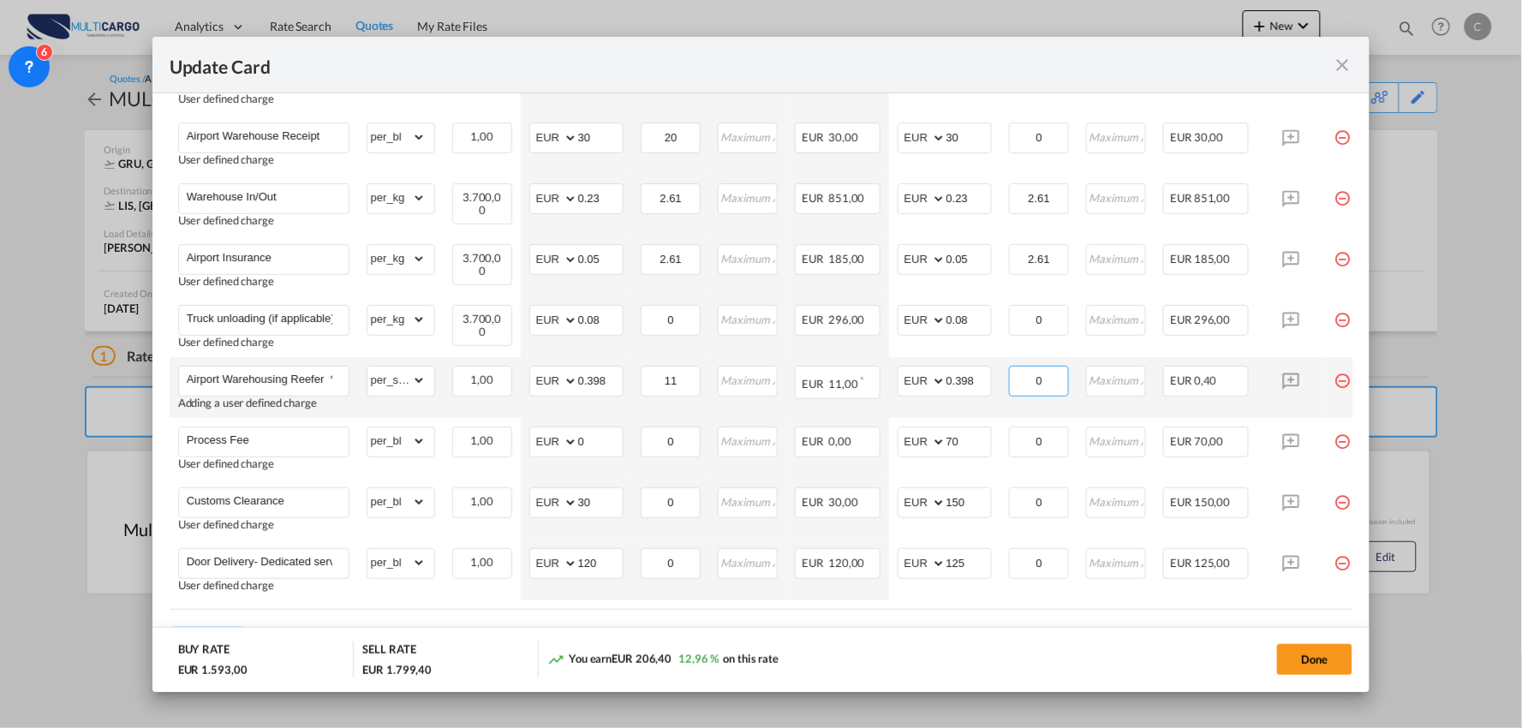
click at [1015, 379] on input "0" at bounding box center [1038, 380] width 57 height 26
type input "11"
click at [985, 652] on div "Done" at bounding box center [1126, 658] width 453 height 35
click at [407, 380] on select "gross_weight volumetric_weight per_shipment per_bl per_km % on air freight per_…" at bounding box center [396, 380] width 58 height 27
click at [894, 655] on div "You earn EUR 217,00 13,62 % on this rate" at bounding box center [723, 658] width 352 height 35
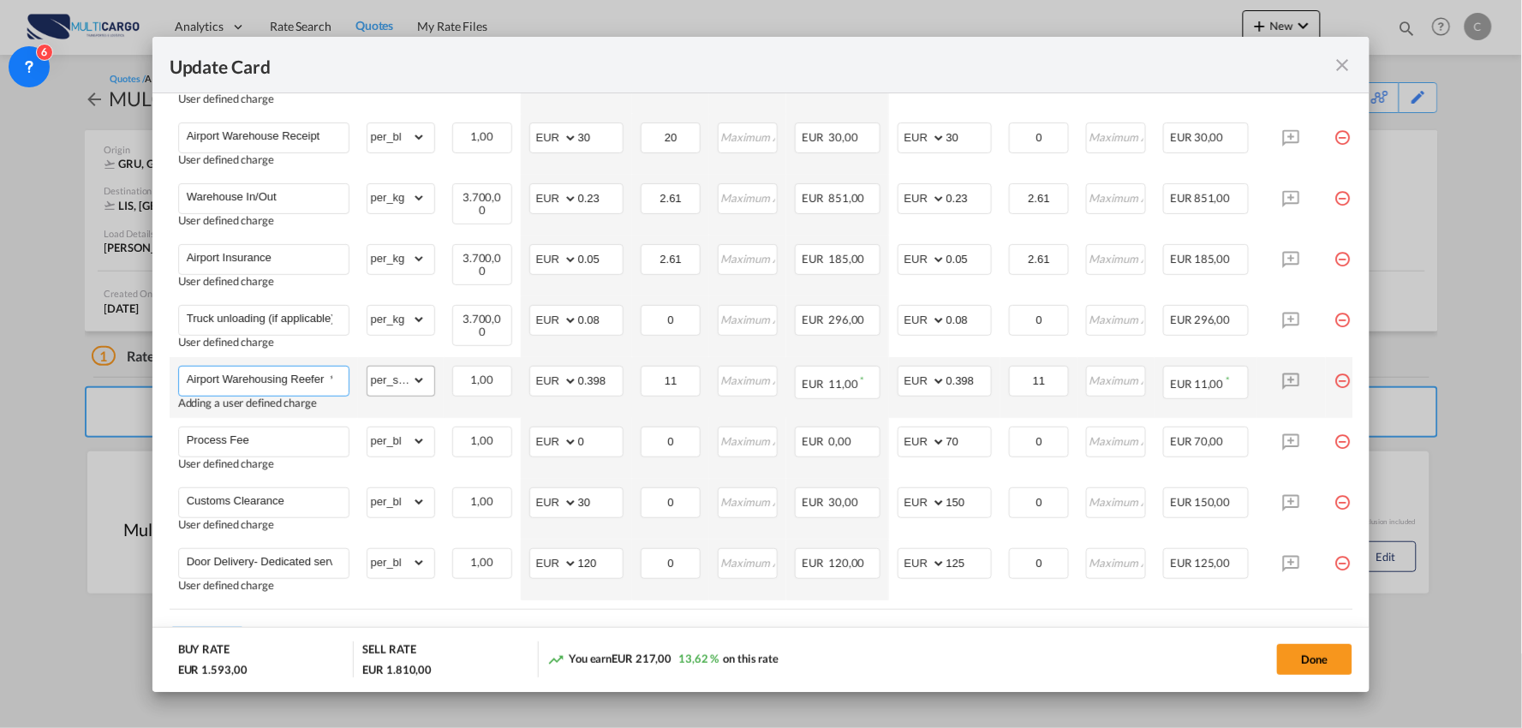
scroll to position [0, 178]
drag, startPoint x: 382, startPoint y: 386, endPoint x: 396, endPoint y: 386, distance: 13.7
click at [396, 386] on tr "Airport Warehousing Reefer *Eur x CW x Day - up to 7day - 11 Eur Adding a user …" at bounding box center [776, 387] width 1213 height 61
click at [962, 640] on md-dialog-actions "BUY RATE EUR 1.593,00 SELL RATE EUR 1.810,00 You earn EUR 217,00 13,62 % on thi…" at bounding box center [761, 659] width 1218 height 65
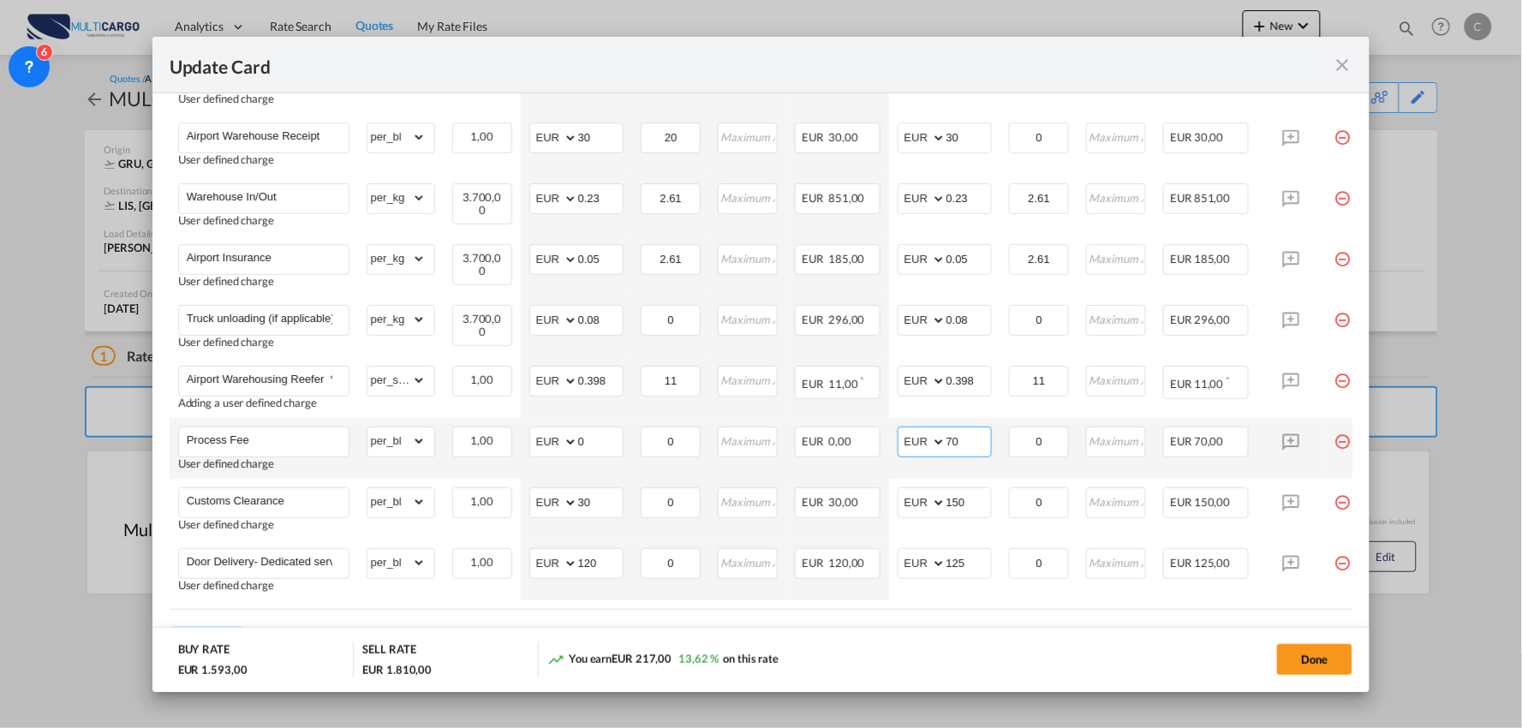
click at [932, 439] on md-input-container "AED AFN ALL AMD ANG AOA ARS AUD AWG AZN BAM BBD BDT BGN BHD BIF BMD BND BOB BRL…" at bounding box center [944, 441] width 94 height 31
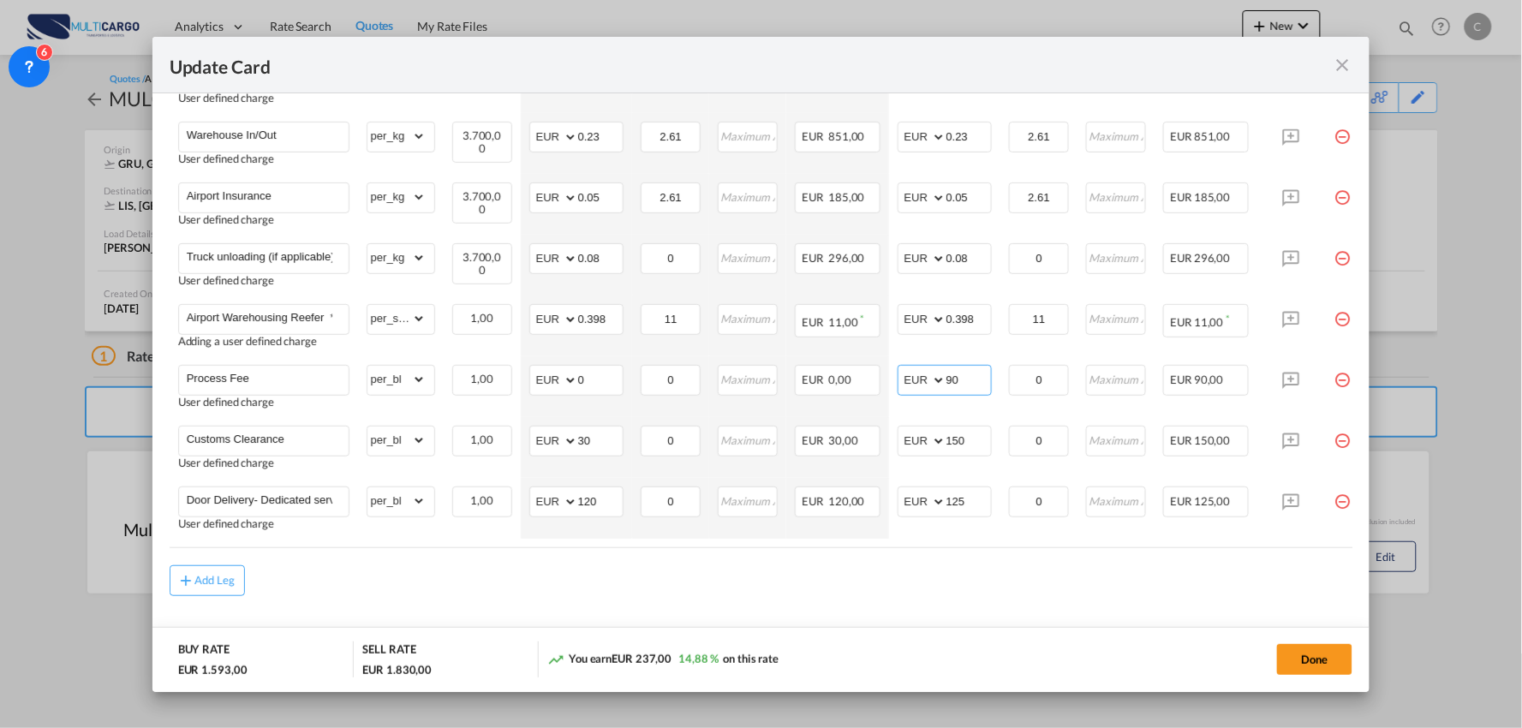
scroll to position [642, 0]
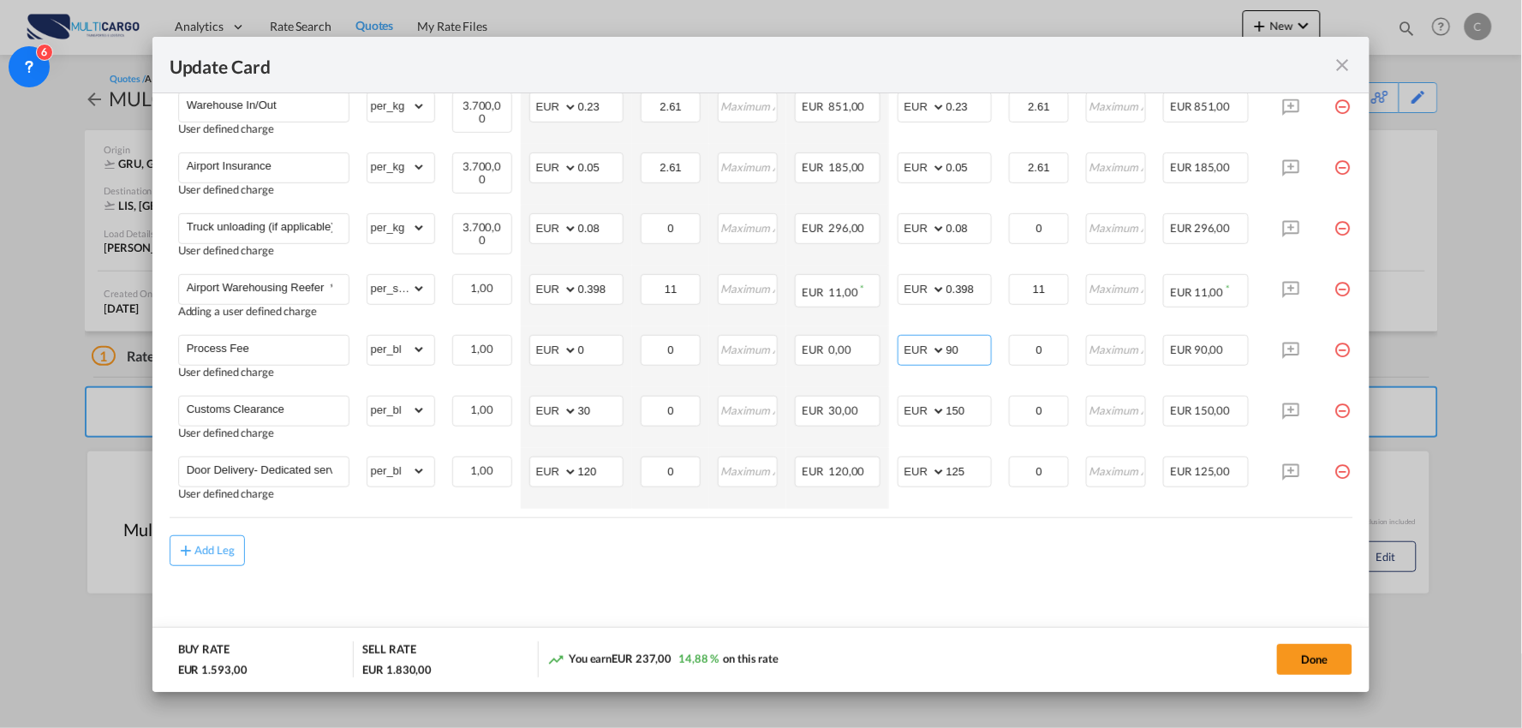
type input "90"
click at [1219, 517] on div "Charges Basis Quantity | Slab Buy Rates Sell Rates Comments Action Unit Price M…" at bounding box center [761, 201] width 1183 height 632
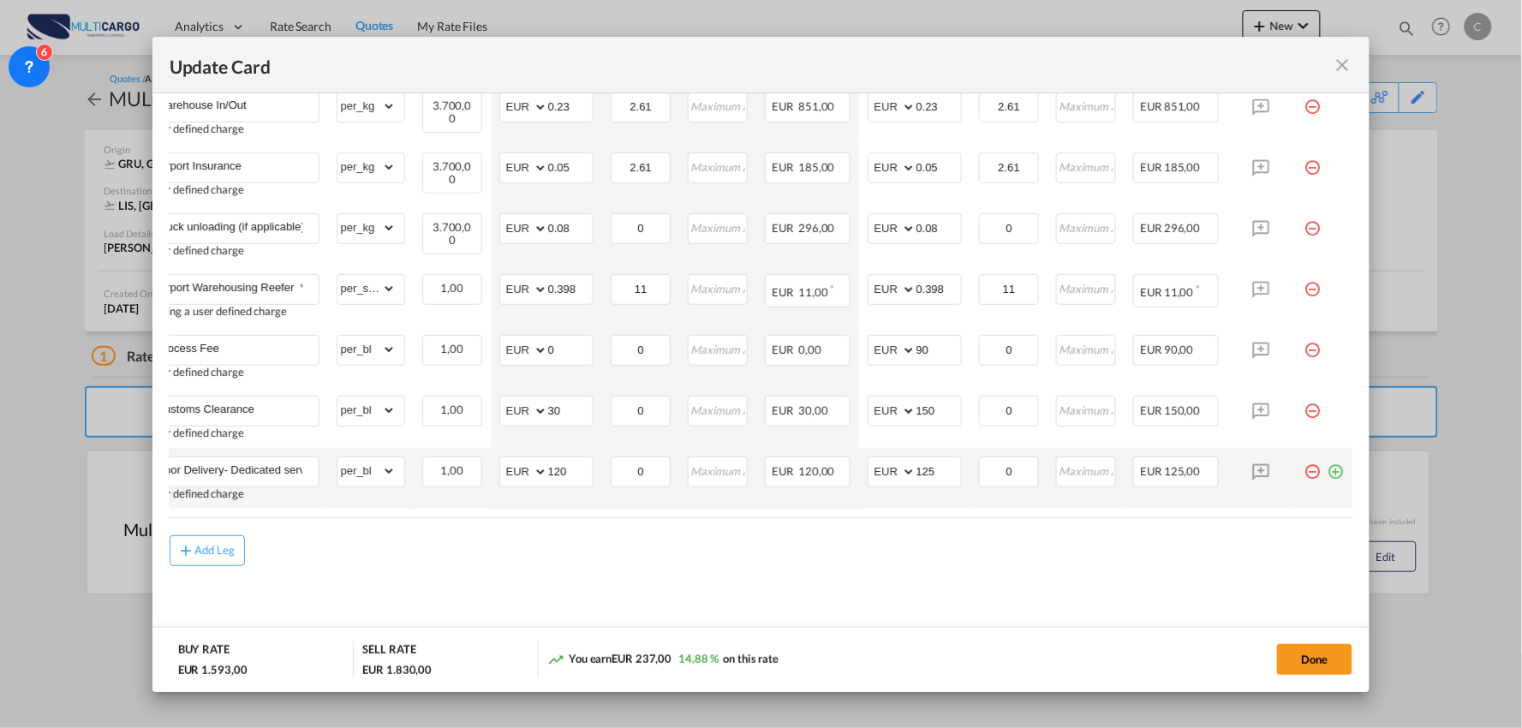
click at [1304, 466] on md-icon "icon-minus-circle-outline red-400-fg pt-7" at bounding box center [1312, 464] width 17 height 17
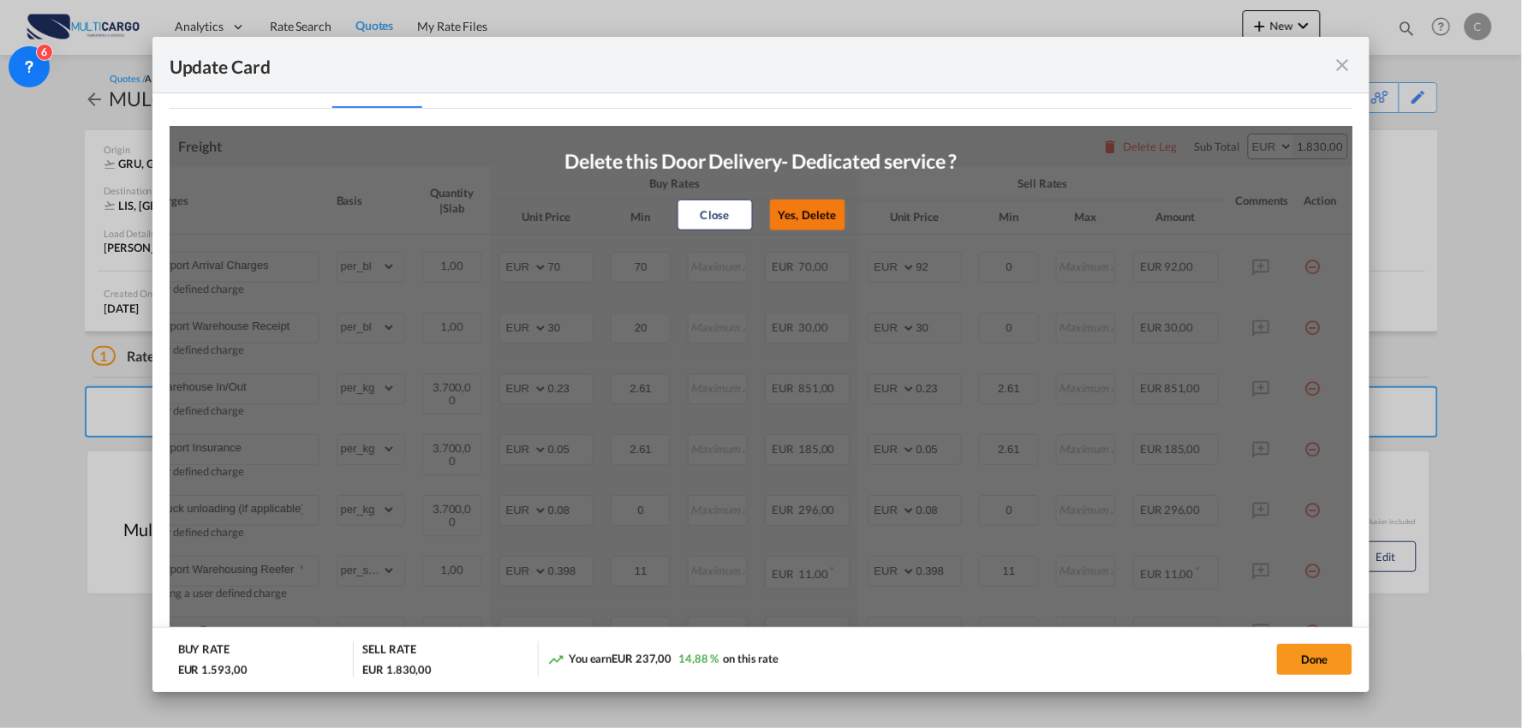
click at [802, 216] on button "Yes, Delete" at bounding box center [807, 215] width 75 height 31
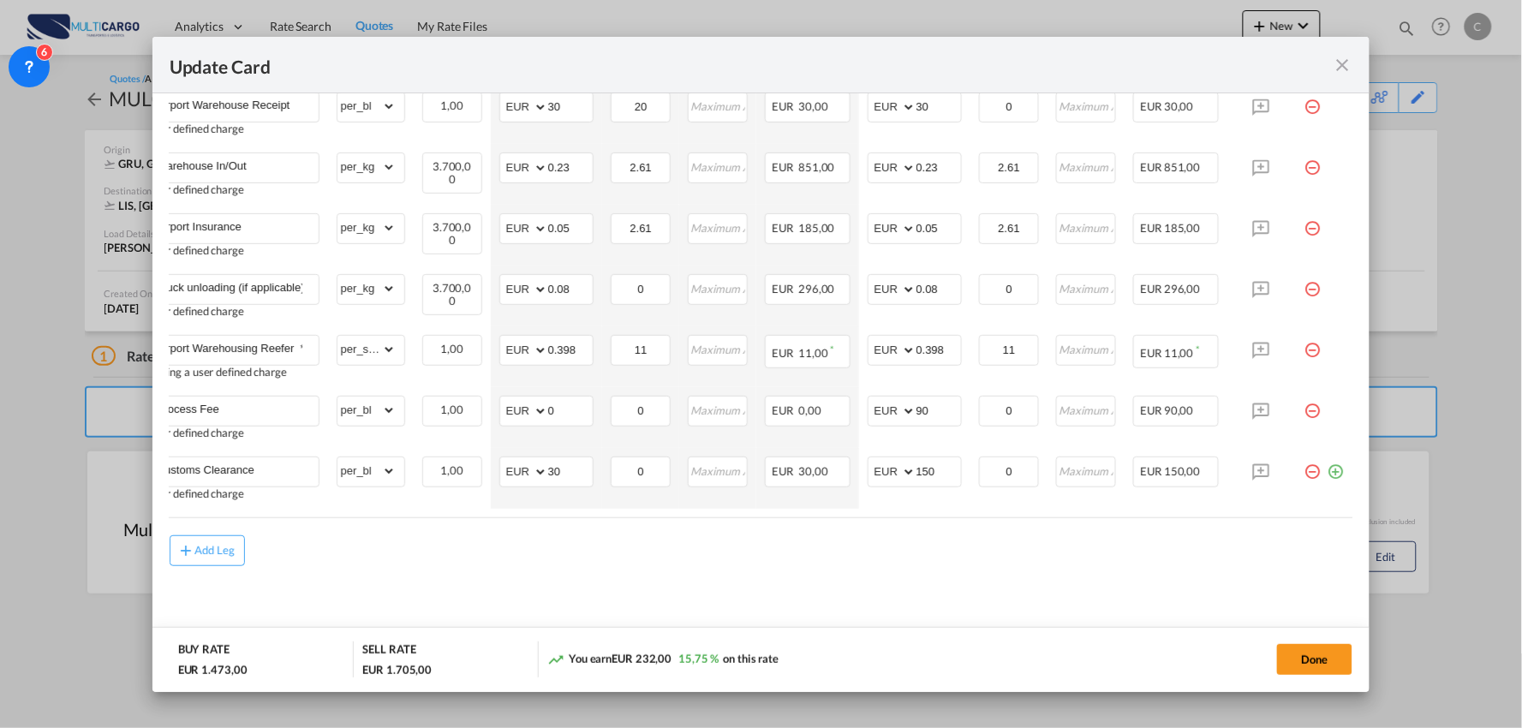
scroll to position [0, 0]
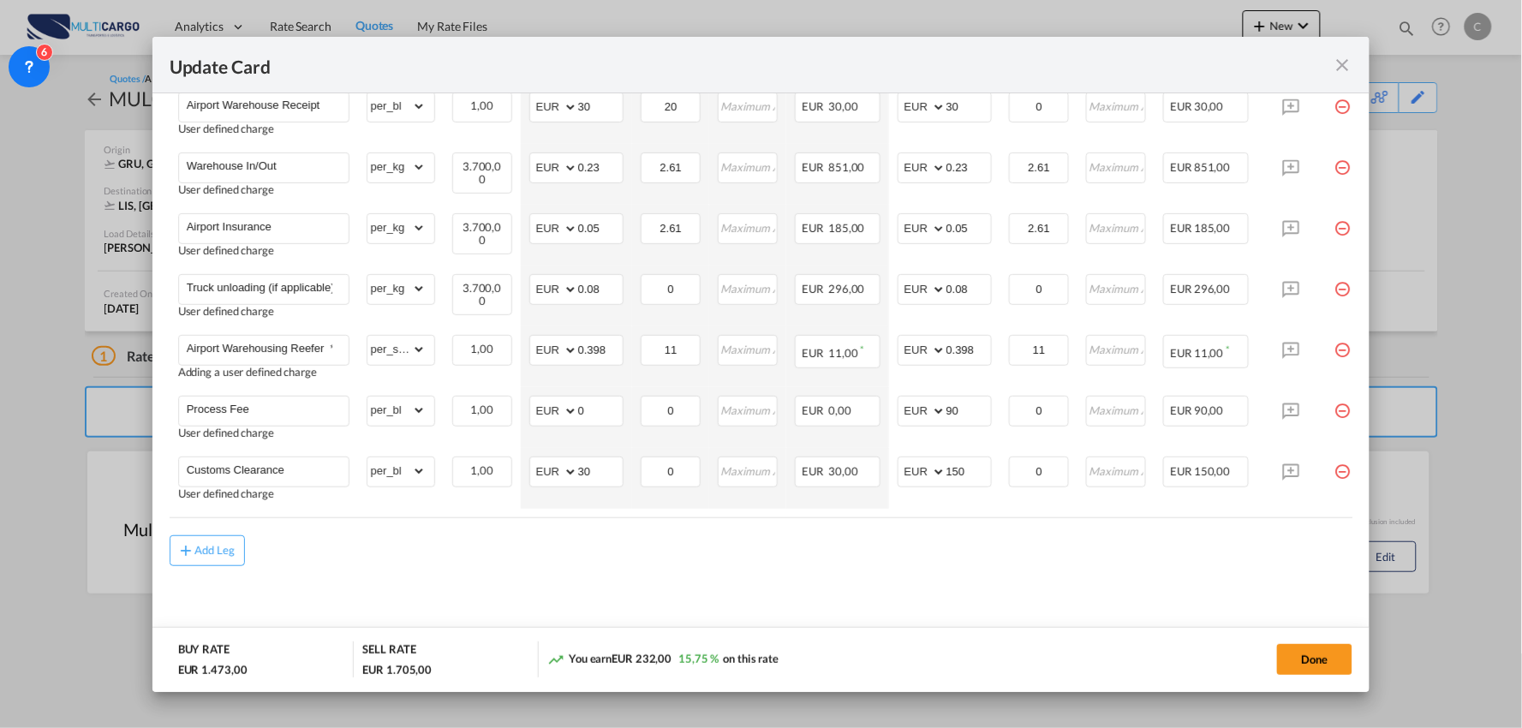
click at [437, 569] on md-content "Freight Please enter leg name Leg Name Already Exists Delete Leg Sub Total AED …" at bounding box center [761, 268] width 1183 height 760
drag, startPoint x: 594, startPoint y: 463, endPoint x: 490, endPoint y: 477, distance: 105.4
click at [501, 475] on tr "Customs Clearance User defined charge Please Enter Already Exists gross_weight …" at bounding box center [776, 478] width 1213 height 61
type input "80"
click at [489, 579] on md-content "Freight Please enter leg name Leg Name Already Exists Delete Leg Sub Total AED …" at bounding box center [761, 268] width 1183 height 760
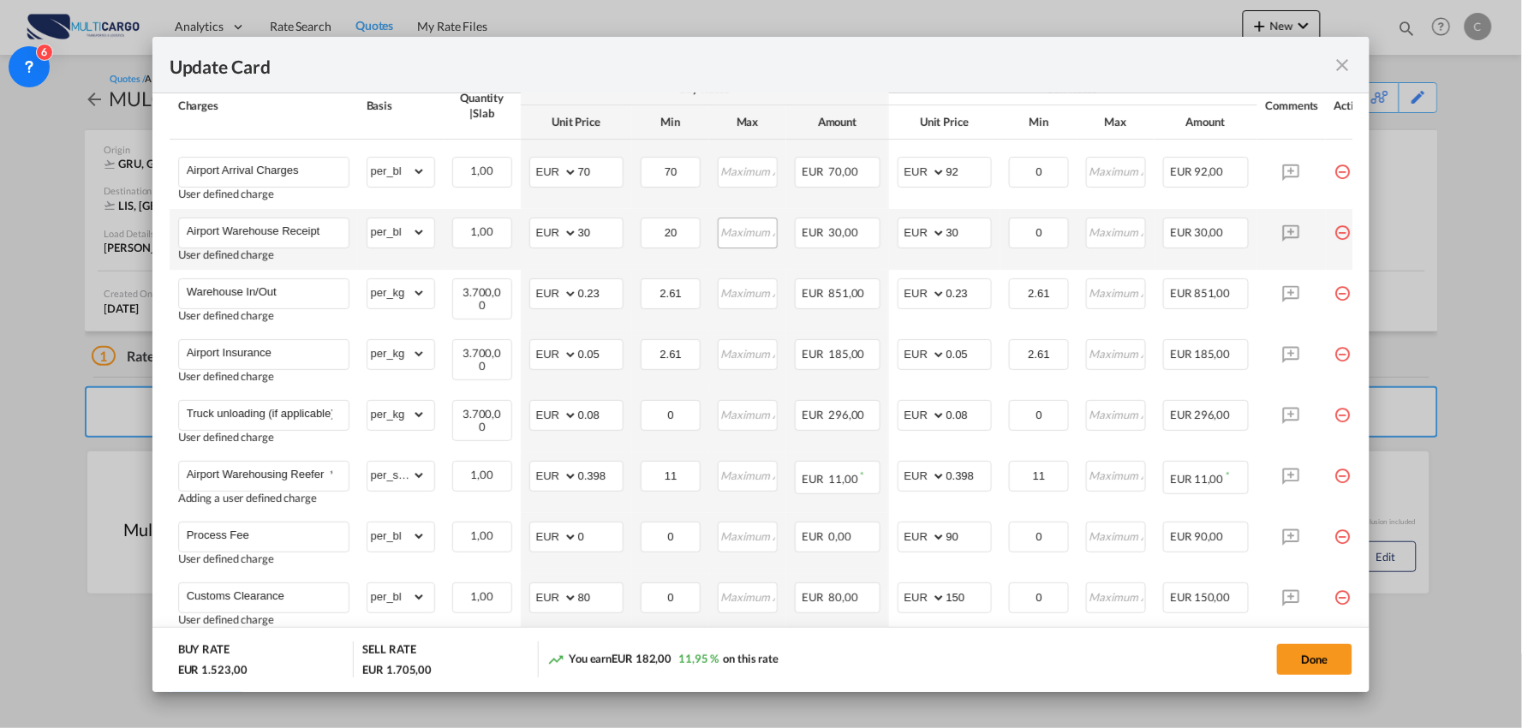
scroll to position [200, 0]
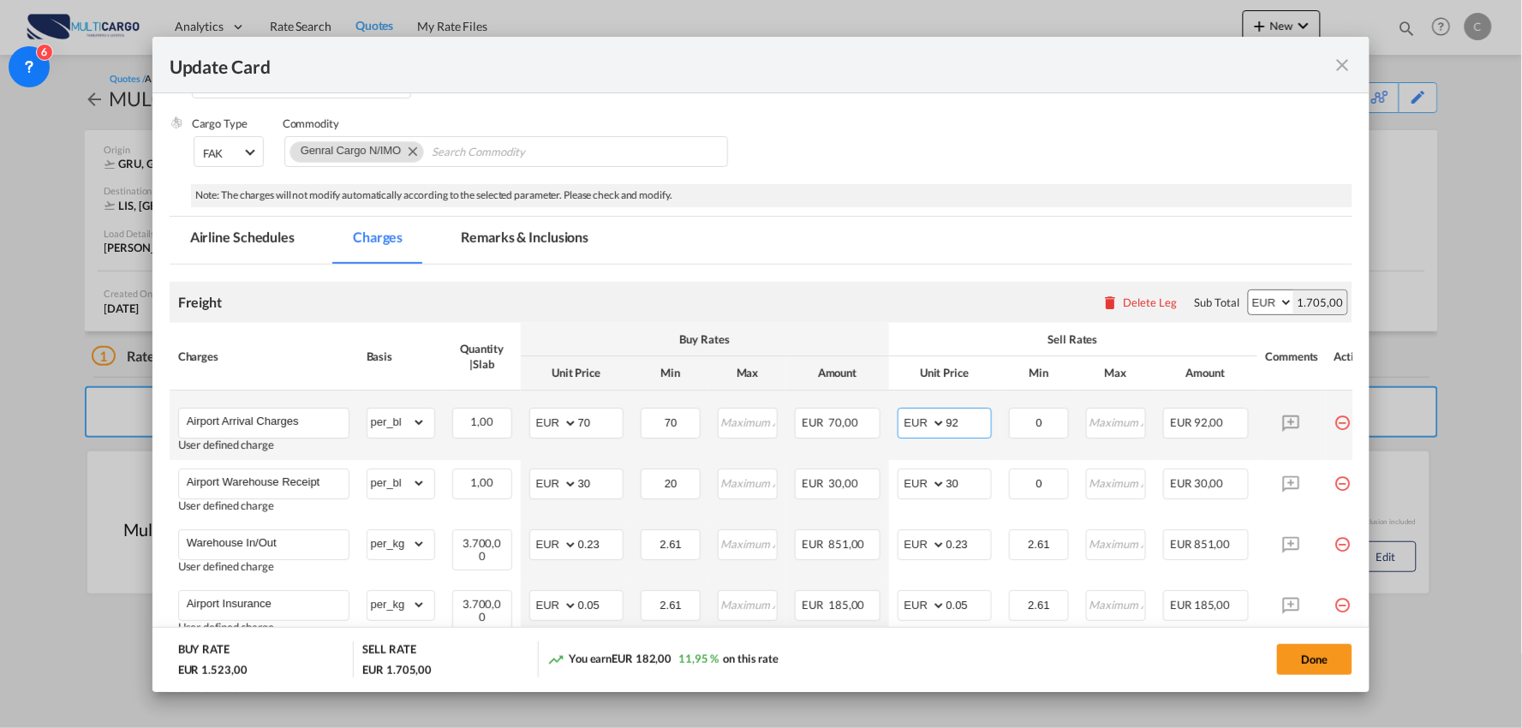
drag, startPoint x: 966, startPoint y: 425, endPoint x: 887, endPoint y: 429, distance: 78.9
click at [889, 429] on td "AED AFN ALL AMD ANG AOA ARS AUD AWG AZN BAM BBD BDT BGN BHD BIF BMD BND BOB BRL…" at bounding box center [944, 424] width 111 height 69
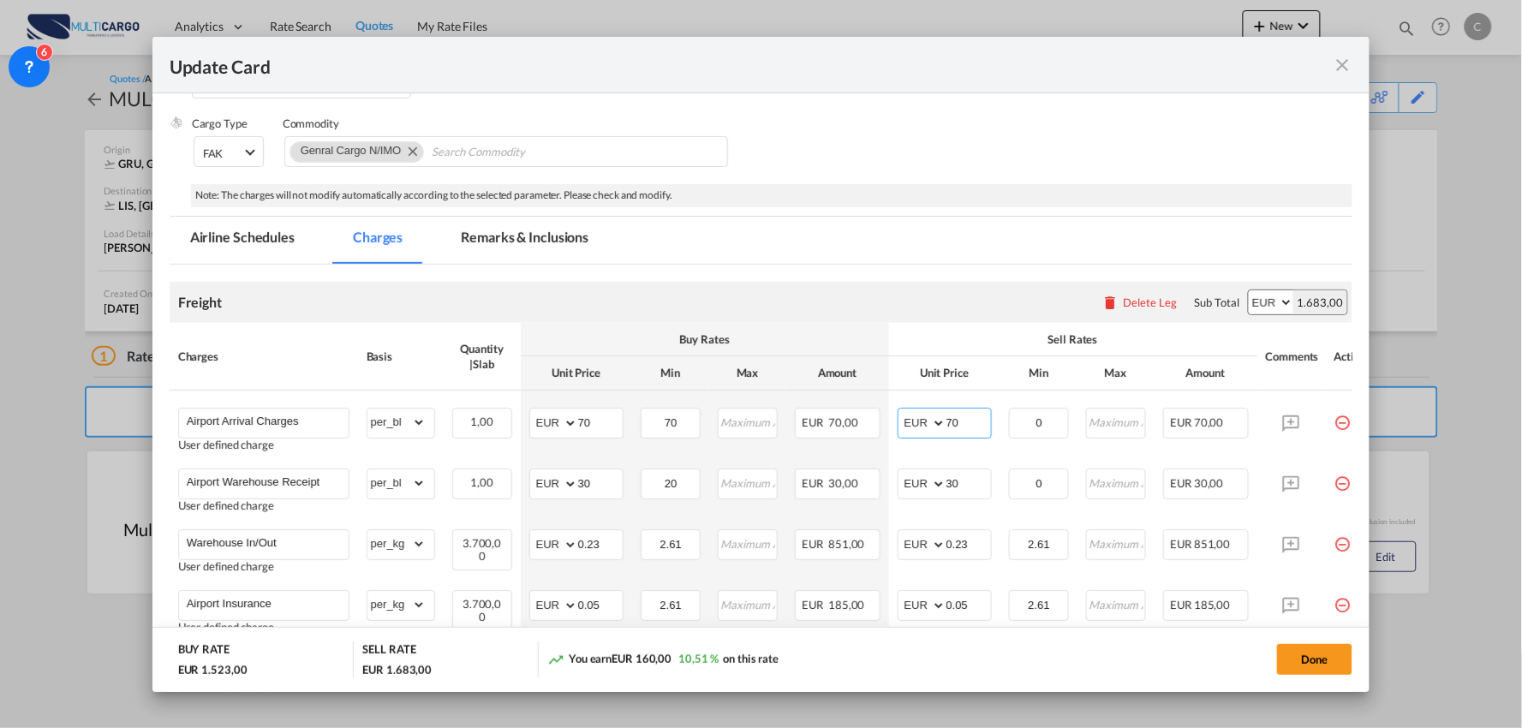
type input "70"
click at [935, 284] on div "Freight Please enter leg name Leg Name Already Exists Delete Leg Sub Total AED …" at bounding box center [761, 302] width 1183 height 41
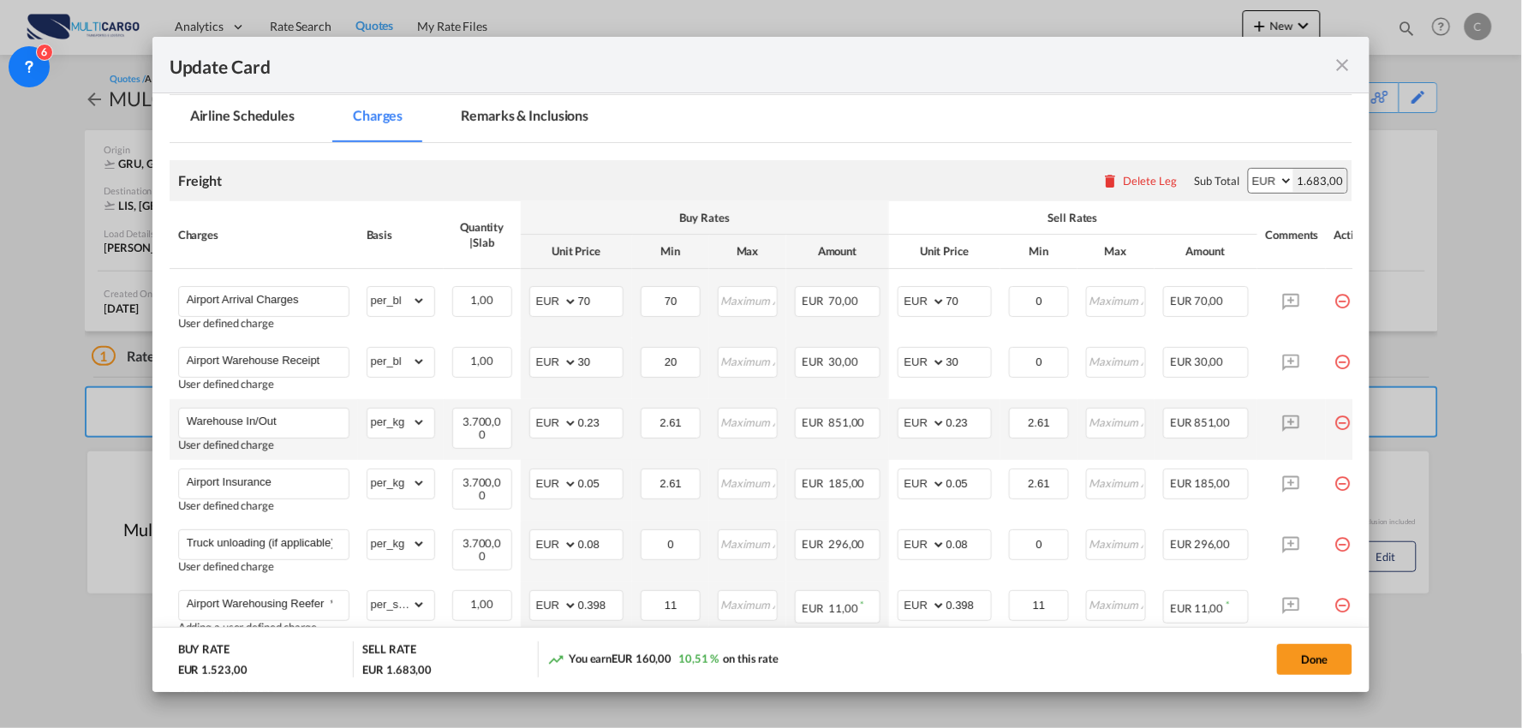
scroll to position [390, 0]
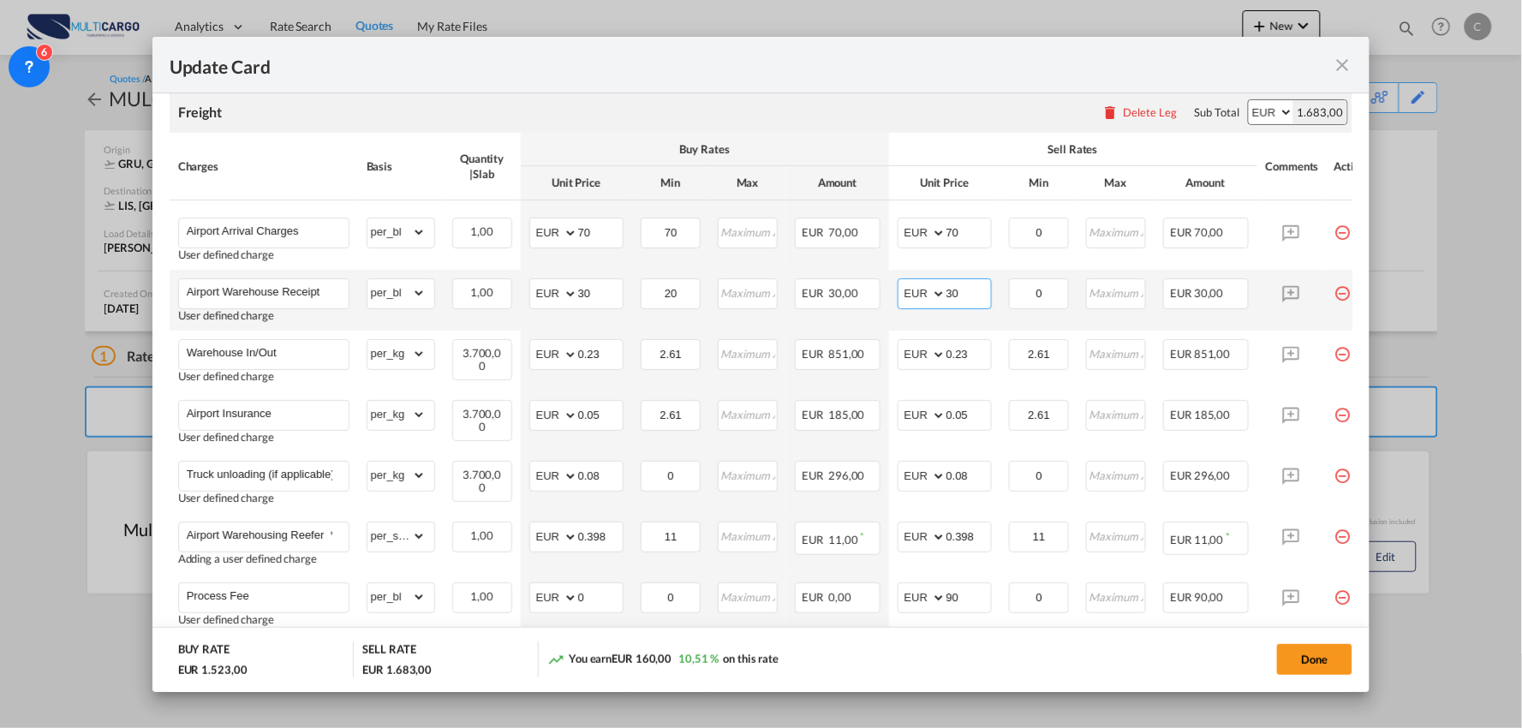
drag, startPoint x: 965, startPoint y: 289, endPoint x: 920, endPoint y: 293, distance: 45.6
click at [927, 295] on md-input-container "AED AFN ALL AMD ANG AOA ARS AUD AWG AZN BAM BBD BDT BGN BHD BIF BMD BND BOB BRL…" at bounding box center [944, 293] width 94 height 31
type input "40"
click at [947, 83] on div "Update Card" at bounding box center [761, 65] width 1218 height 57
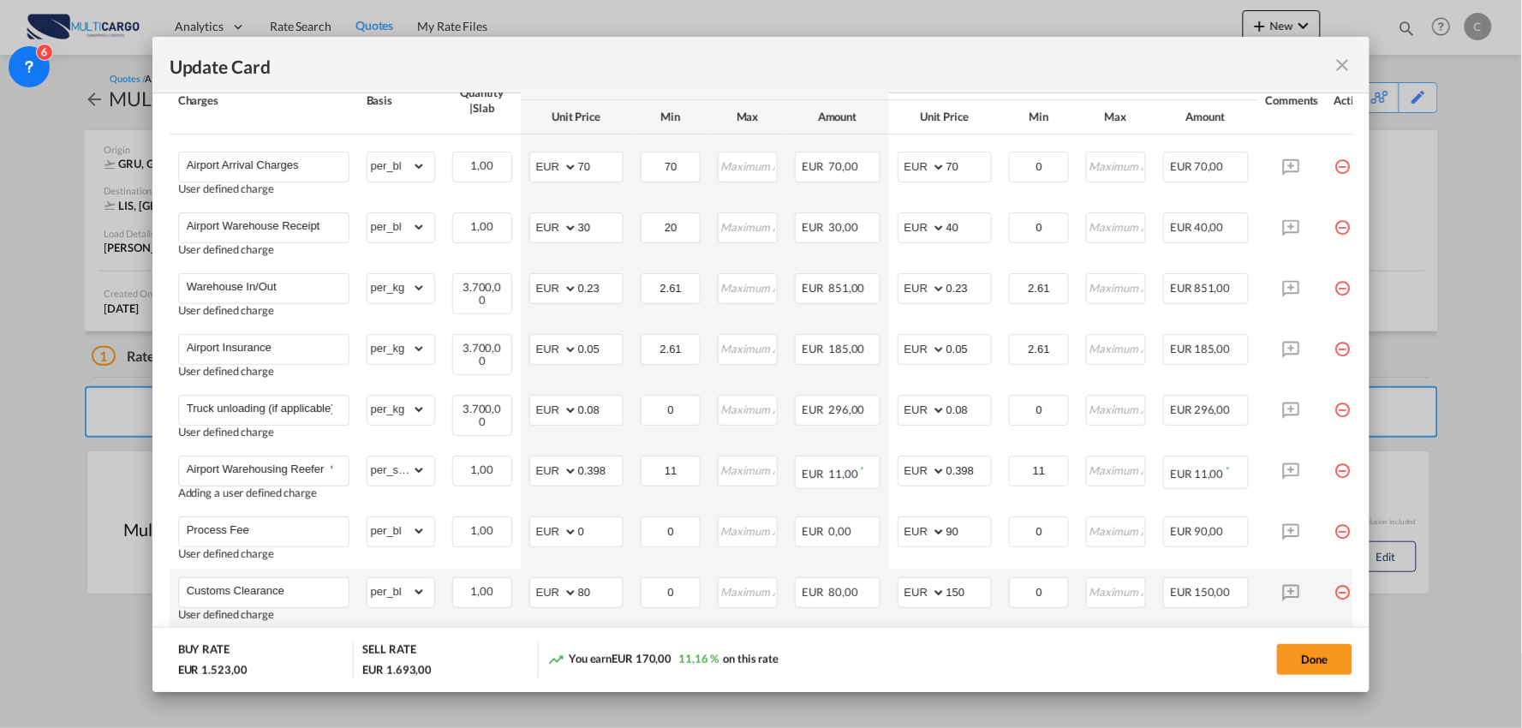
scroll to position [486, 0]
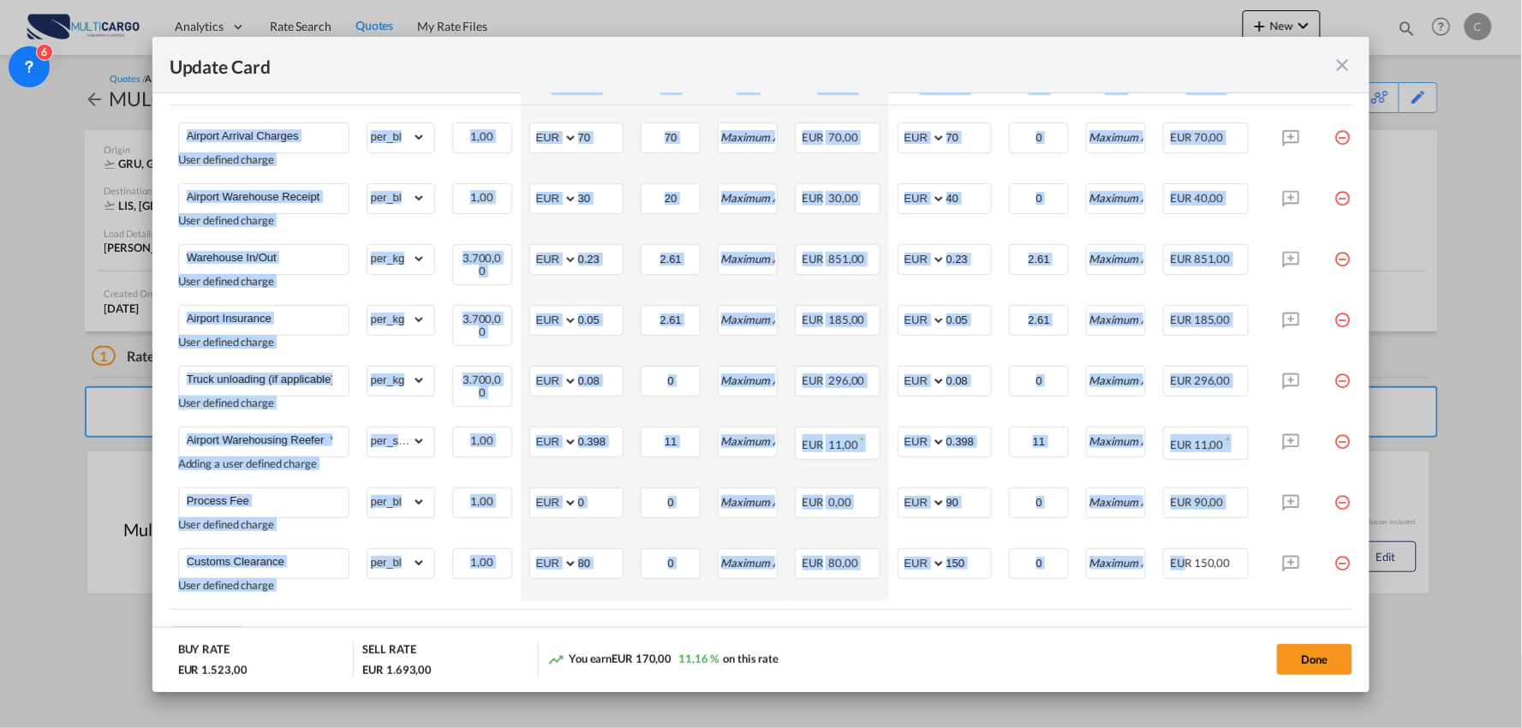
drag, startPoint x: 1196, startPoint y: 610, endPoint x: 1310, endPoint y: 613, distance: 113.9
click at [1310, 609] on div "Charges Basis Quantity | Slab Buy Rates Sell Rates Comments Action Unit Price M…" at bounding box center [761, 323] width 1183 height 571
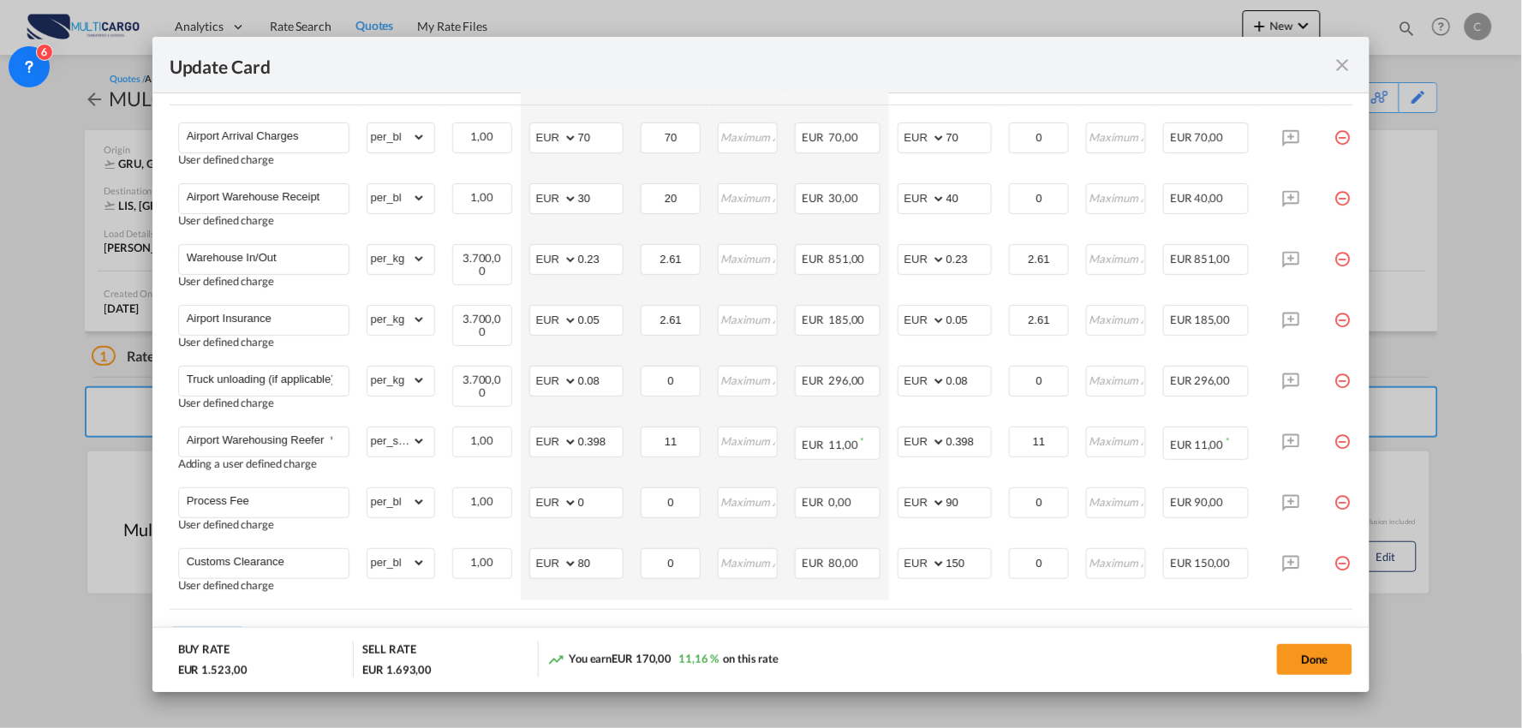
click at [1252, 629] on md-dialog-actions "BUY RATE EUR 1.523,00 SELL RATE EUR 1.693,00 You earn EUR 170,00 11,16 % on thi…" at bounding box center [761, 659] width 1218 height 65
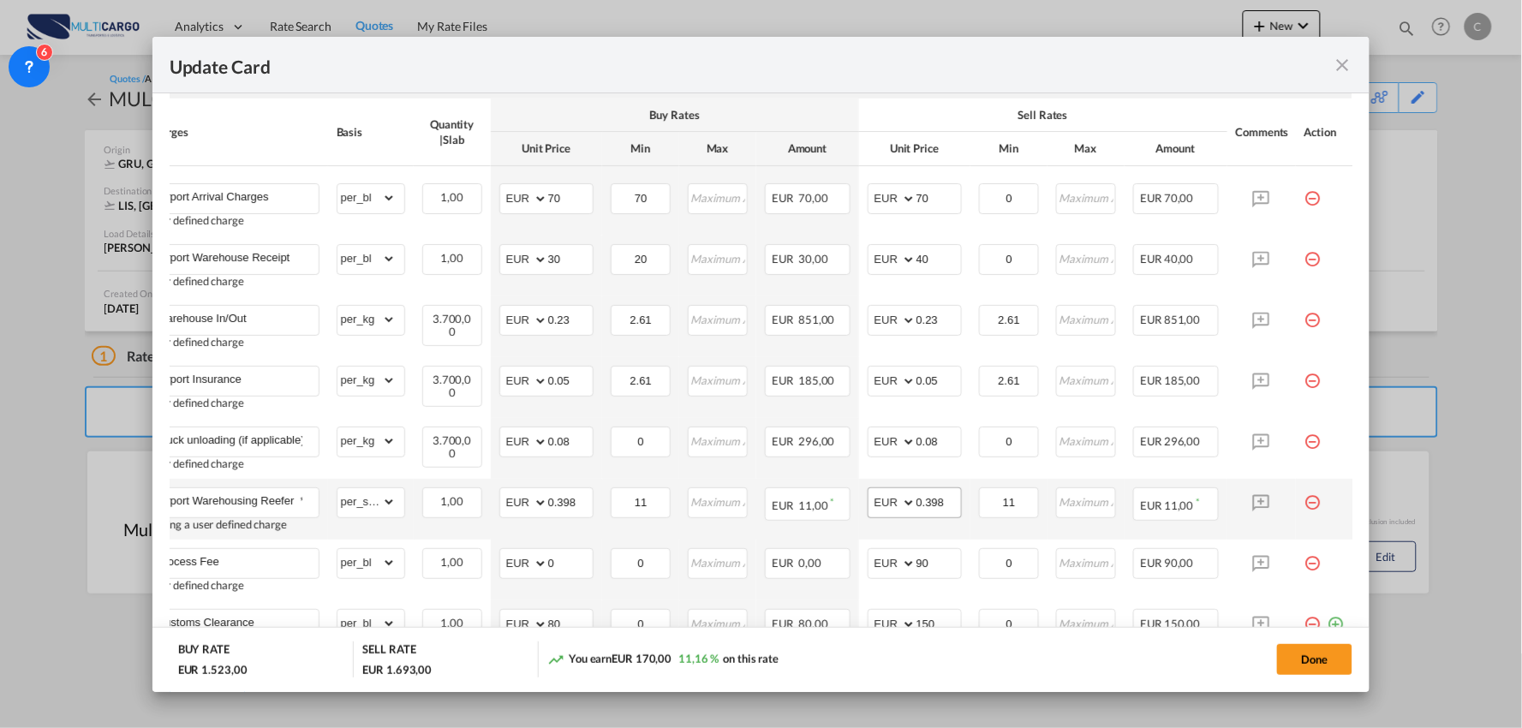
scroll to position [390, 0]
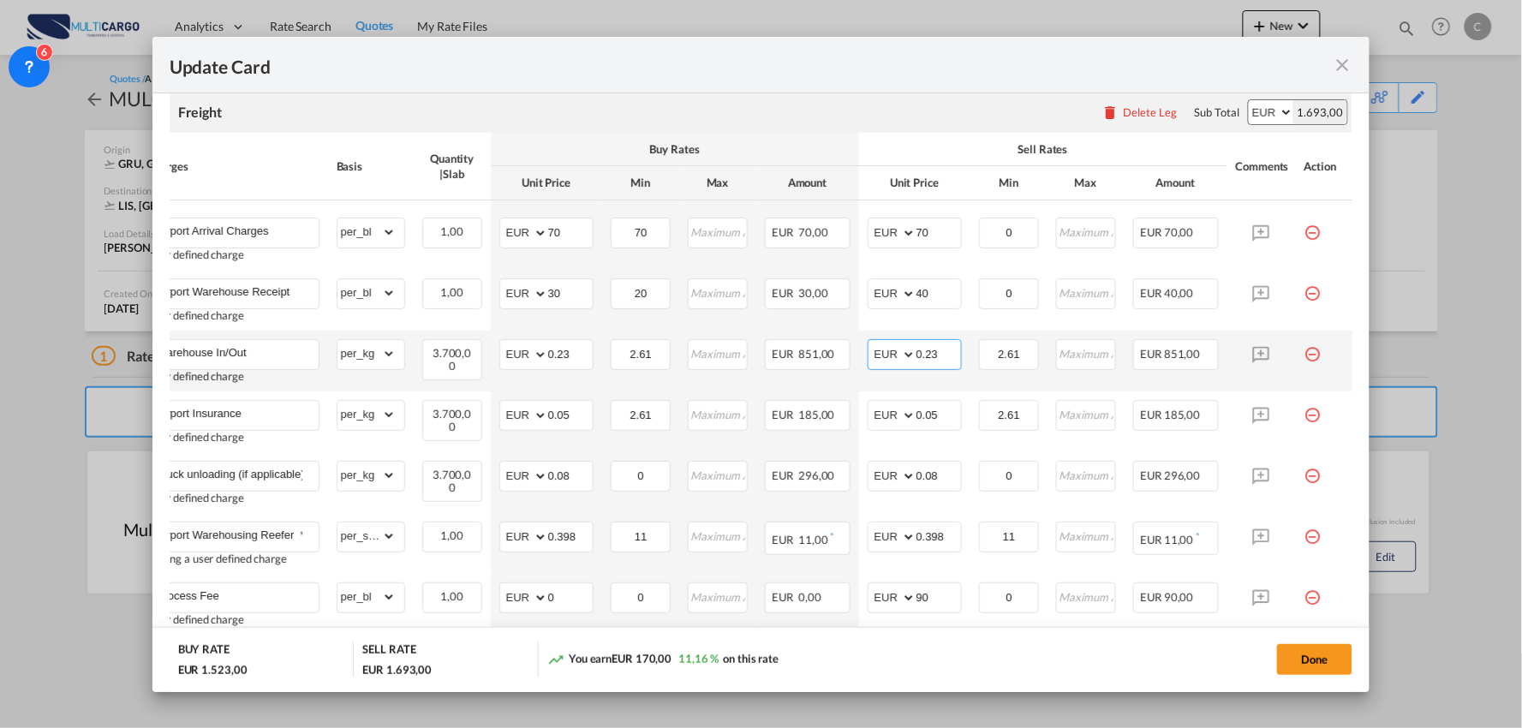
click at [933, 353] on input "0.23" at bounding box center [938, 353] width 45 height 26
type input "0.25"
click at [1052, 648] on div "Done" at bounding box center [1126, 658] width 453 height 35
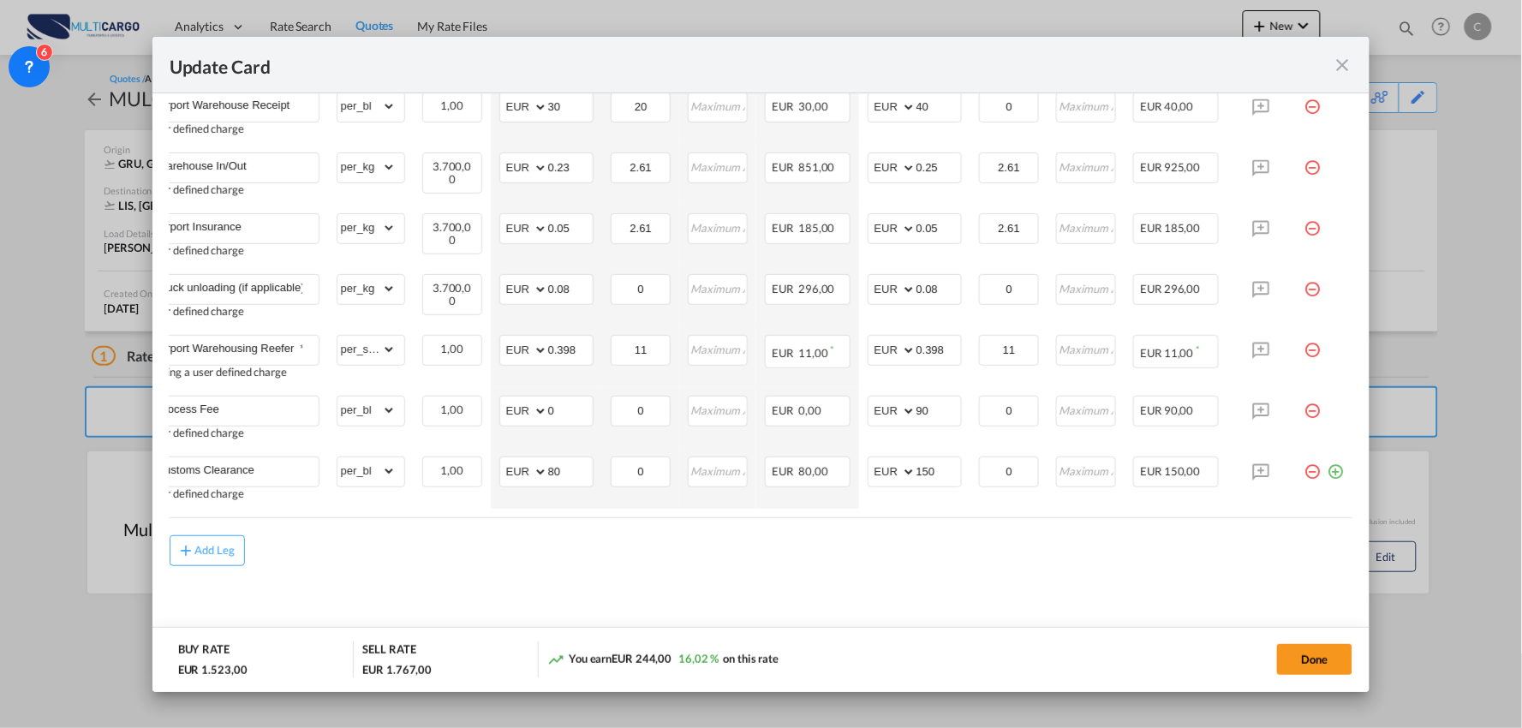
scroll to position [0, 0]
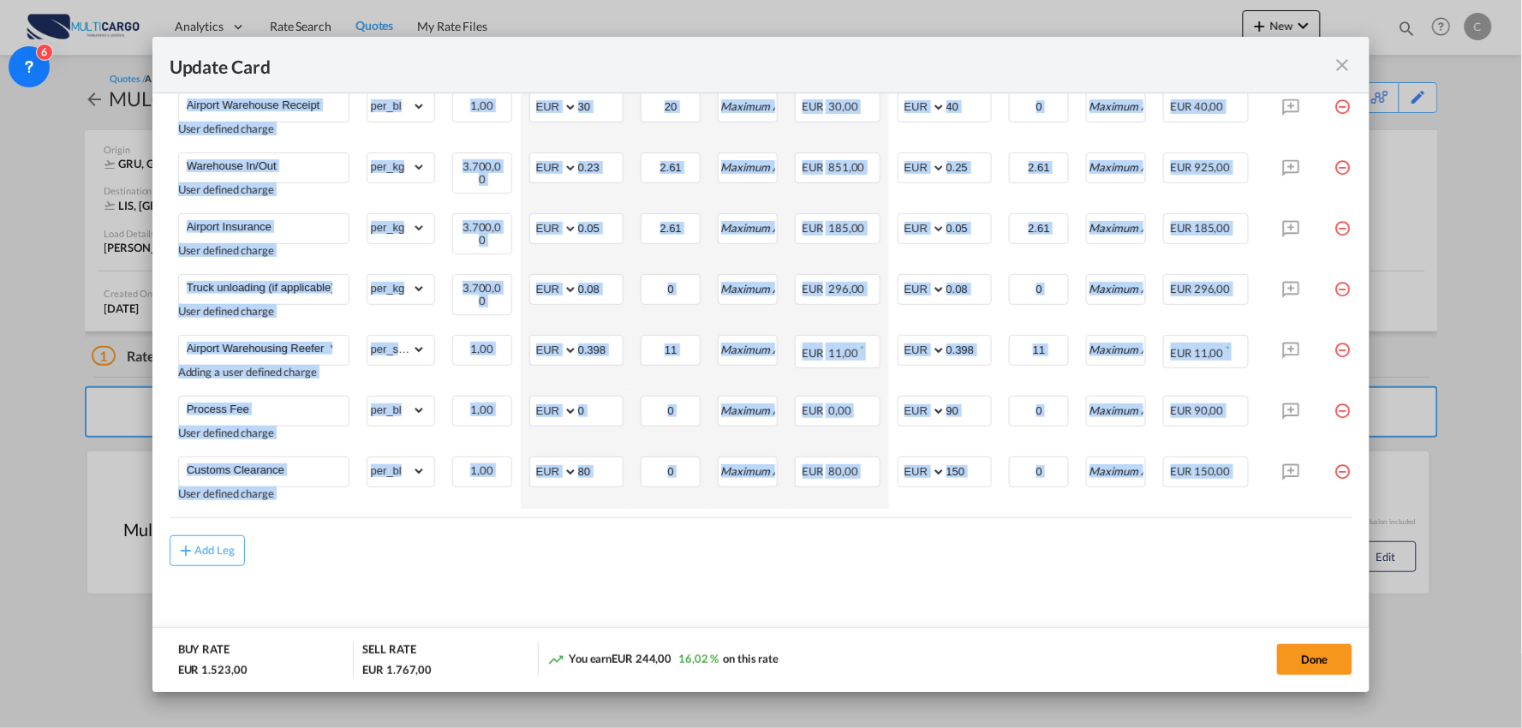
drag, startPoint x: 1230, startPoint y: 518, endPoint x: 1320, endPoint y: 528, distance: 90.4
click at [1320, 528] on air-lcl-rate-modification "Freight Please enter leg name Leg Name Already Exists Delete Leg Sub Total AED …" at bounding box center [761, 227] width 1183 height 678
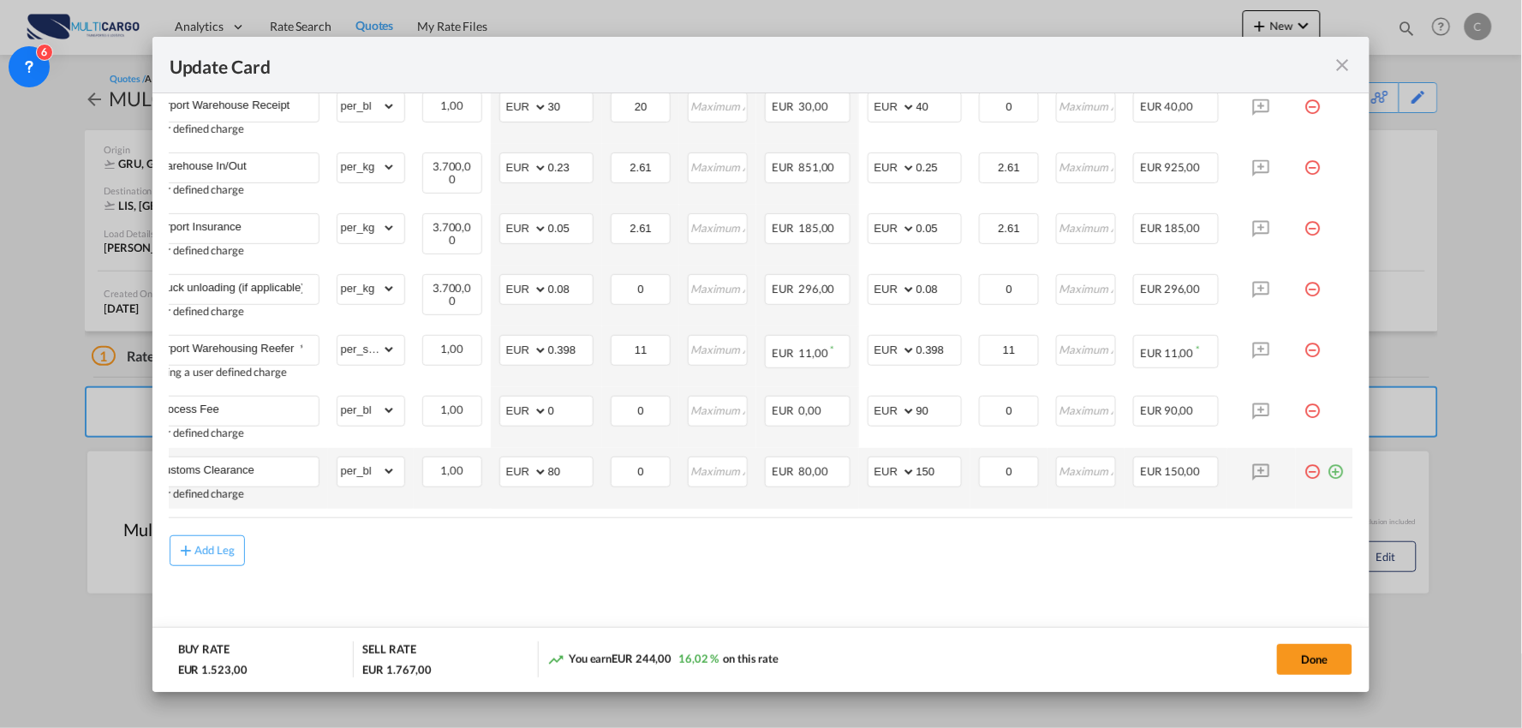
click at [1327, 471] on md-icon "icon-plus-circle-outline green-400-fg" at bounding box center [1335, 464] width 17 height 17
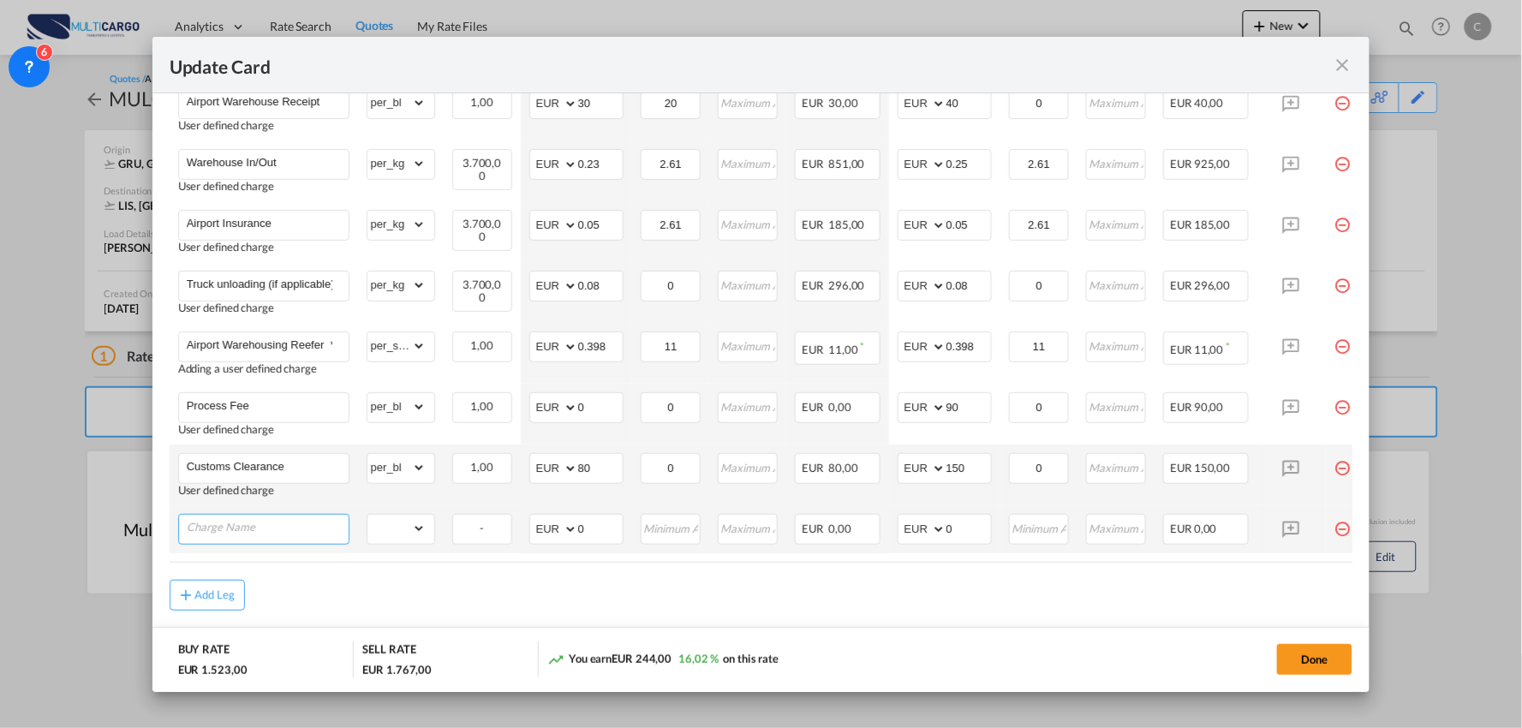
click at [278, 534] on input "Charge Name" at bounding box center [268, 528] width 162 height 26
type input "Unidade de carregamento de temperatura controlada"
click at [404, 538] on select "gross_weight volumetric_weight per_shipment per_bl per_km % on air freight per_…" at bounding box center [396, 528] width 58 height 27
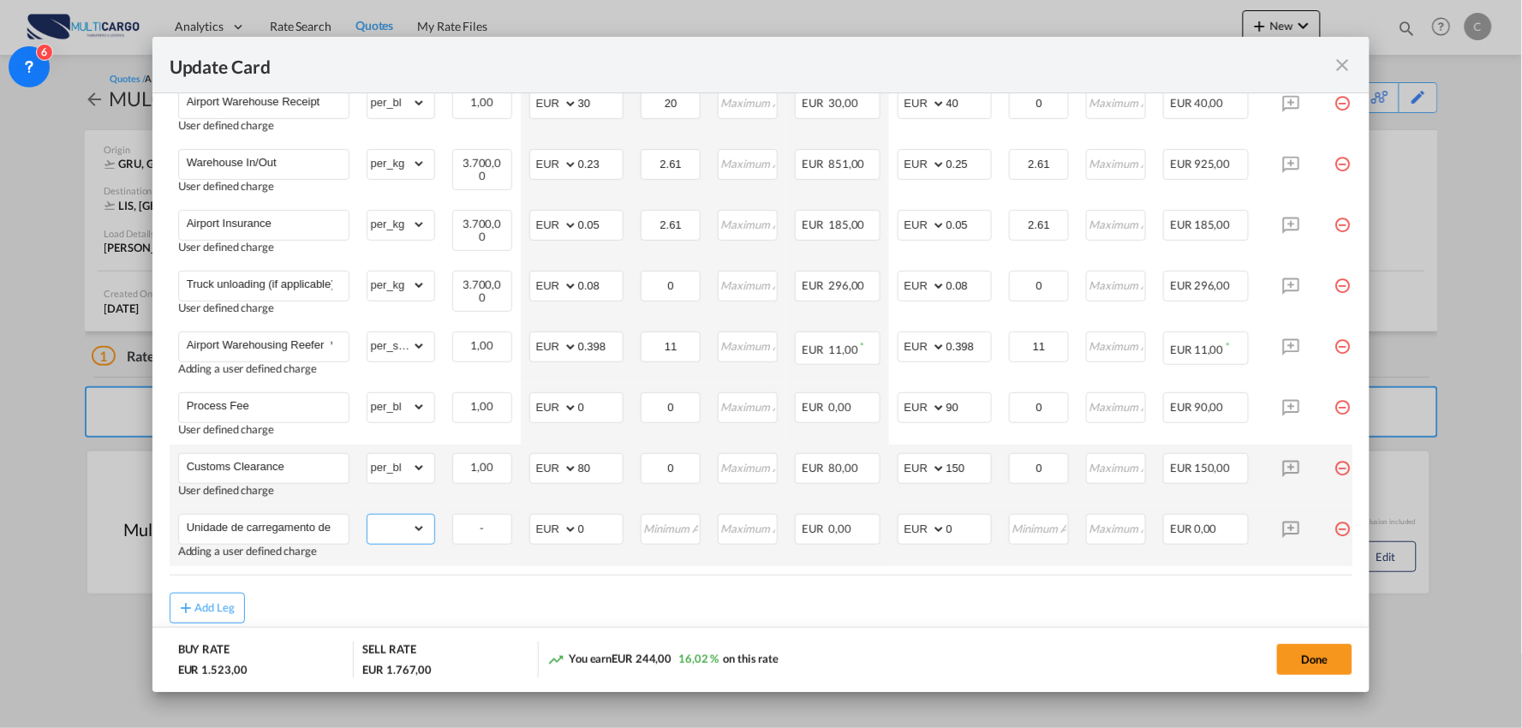
select select "per_shipment"
click at [367, 515] on select "gross_weight volumetric_weight per_shipment per_bl per_km % on air freight per_…" at bounding box center [396, 528] width 58 height 27
drag, startPoint x: 593, startPoint y: 525, endPoint x: 515, endPoint y: 529, distance: 78.0
click at [516, 529] on tr "Unidade de carregamento de temperatura controlada Adding a user defined charge …" at bounding box center [776, 535] width 1213 height 61
type input "170"
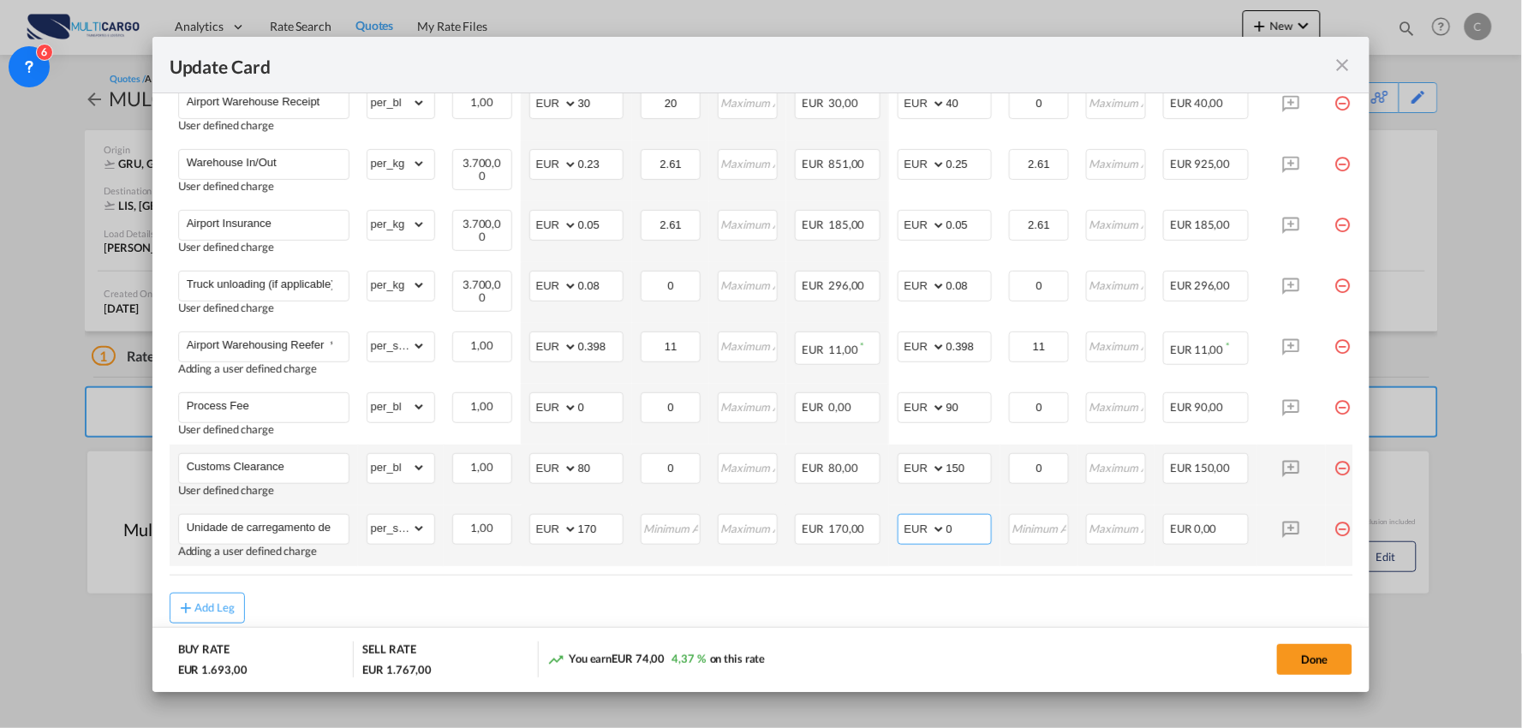
drag, startPoint x: 972, startPoint y: 528, endPoint x: 917, endPoint y: 526, distance: 54.8
click at [919, 527] on md-input-container "AED AFN ALL AMD ANG AOA ARS AUD AWG AZN BAM BBD BDT BGN BHD BIF BMD BND BOB BRL…" at bounding box center [944, 529] width 94 height 31
click at [660, 592] on air-lcl-rate-modification "Freight Please enter leg name Leg Name Already Exists Delete Leg Sub Total AED …" at bounding box center [761, 253] width 1183 height 739
drag, startPoint x: 909, startPoint y: 529, endPoint x: 852, endPoint y: 545, distance: 58.6
click at [871, 539] on tr "Unidade de carregamento de temperatura controlada Adding a user defined charge …" at bounding box center [776, 535] width 1213 height 61
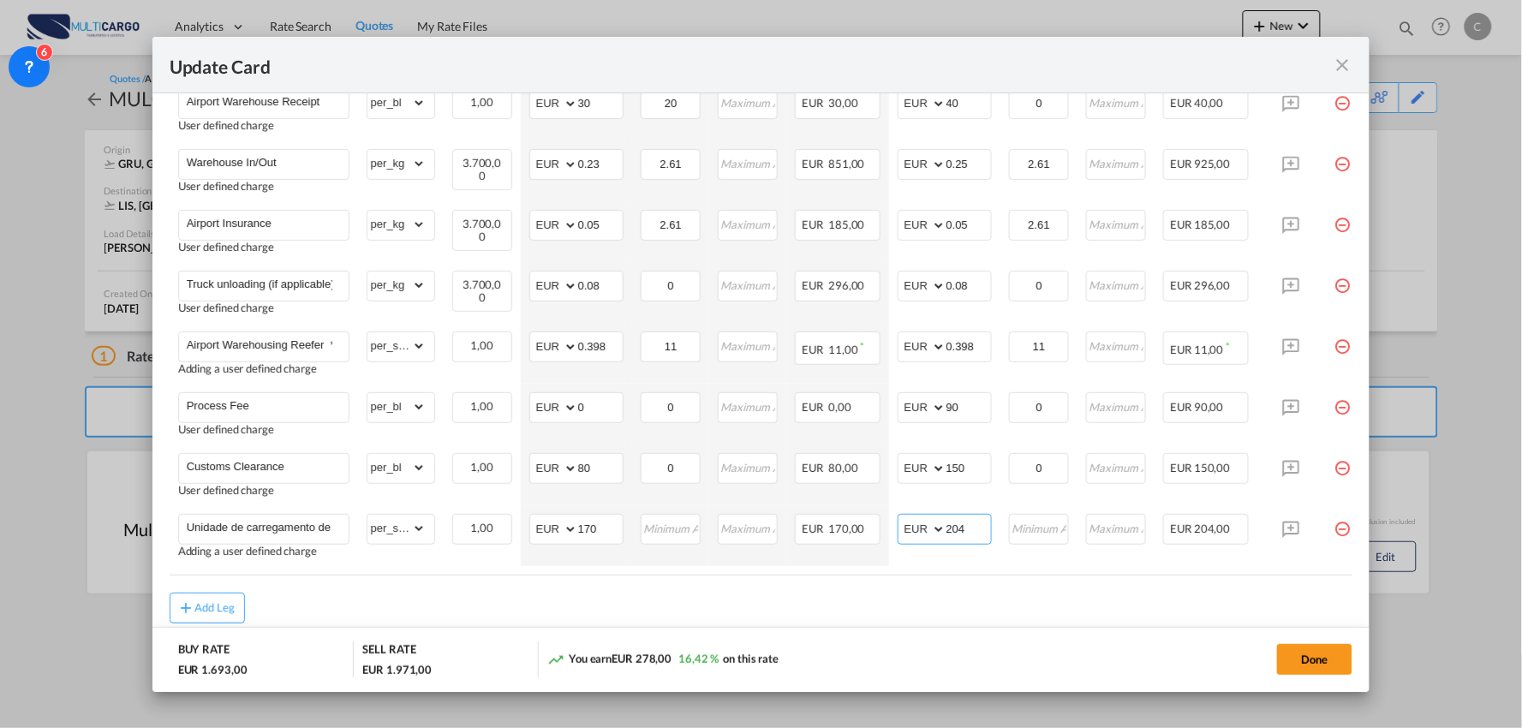
type input "204"
click at [909, 608] on div "Add Leg" at bounding box center [761, 608] width 1183 height 31
click at [1332, 665] on button "Done" at bounding box center [1314, 659] width 75 height 31
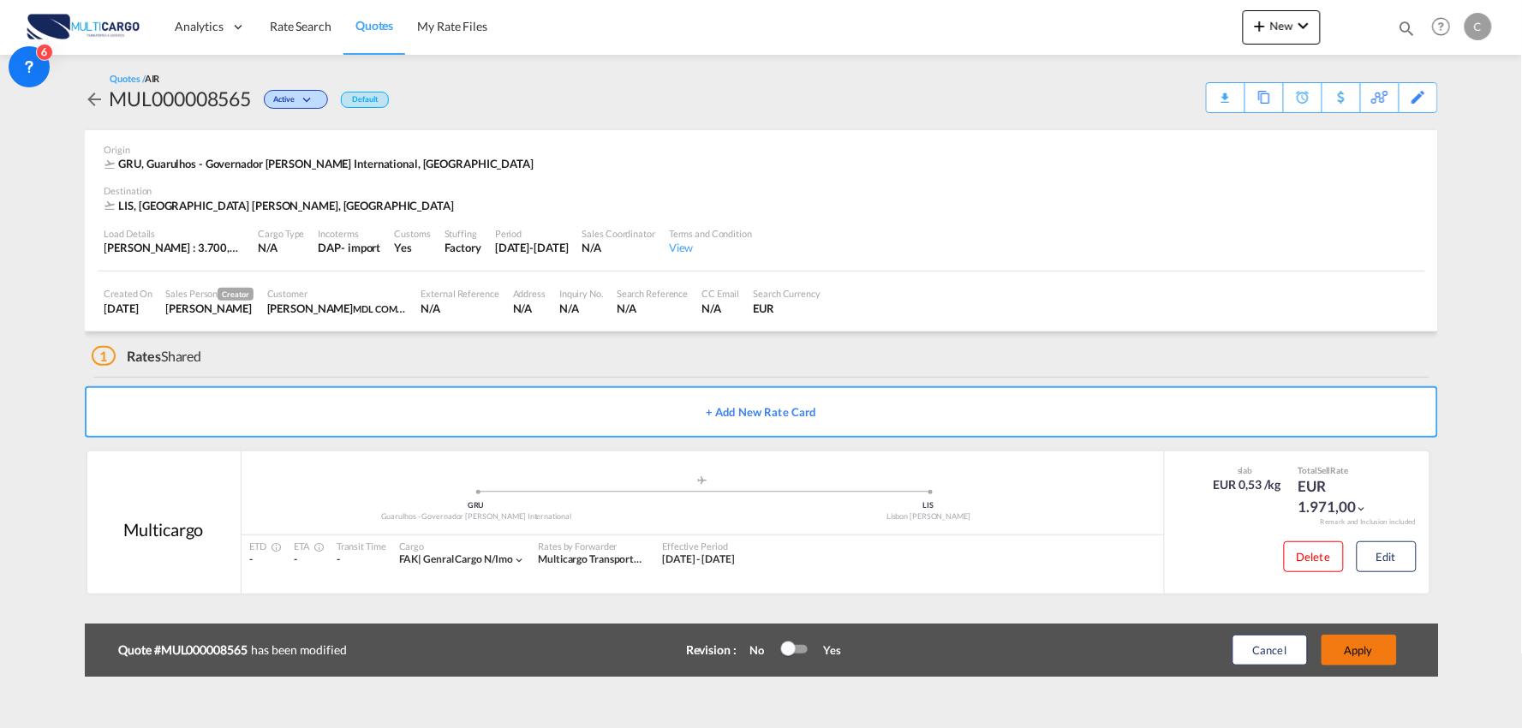
click at [1374, 653] on button "Apply" at bounding box center [1358, 650] width 75 height 31
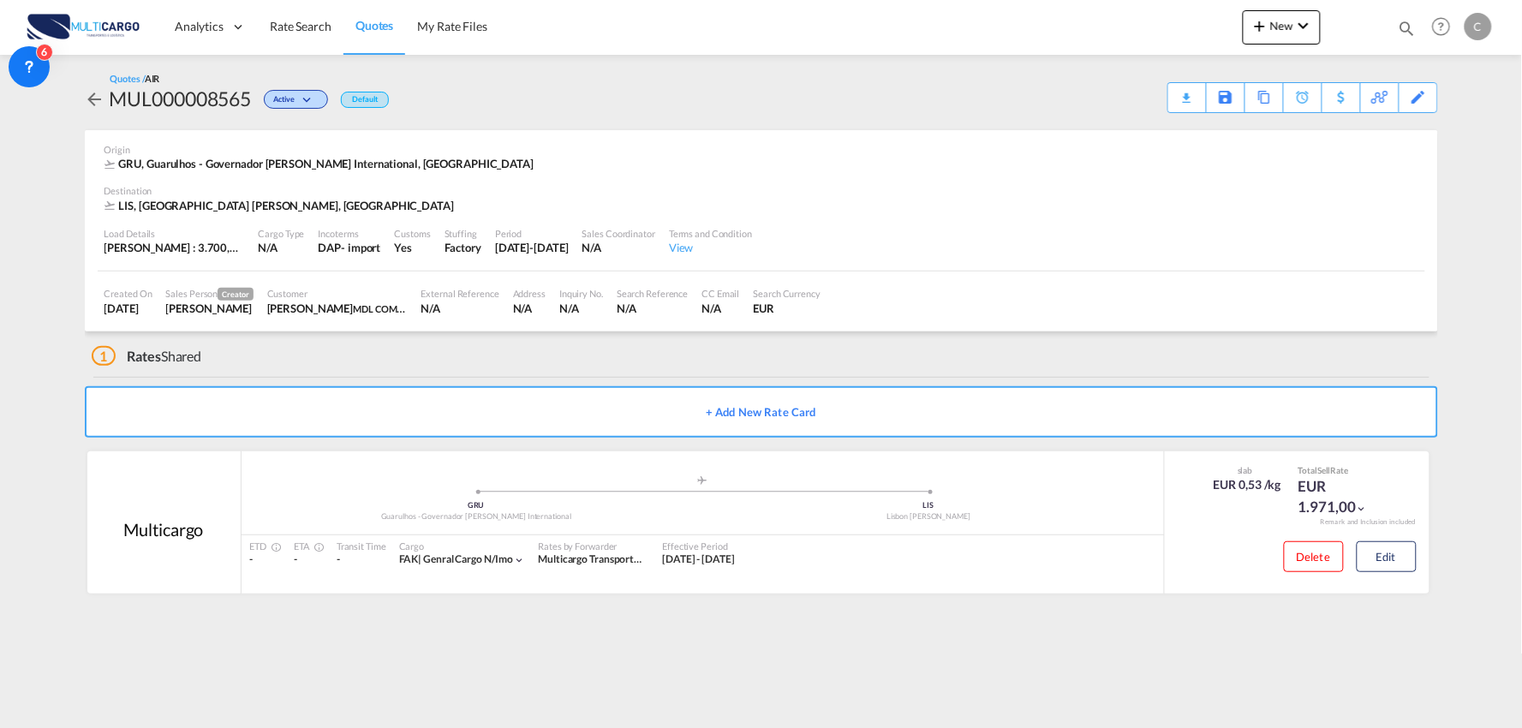
click at [486, 365] on div "1 Rates Shared" at bounding box center [765, 351] width 1346 height 41
click at [414, 361] on div "1 Rates Shared" at bounding box center [765, 351] width 1346 height 41
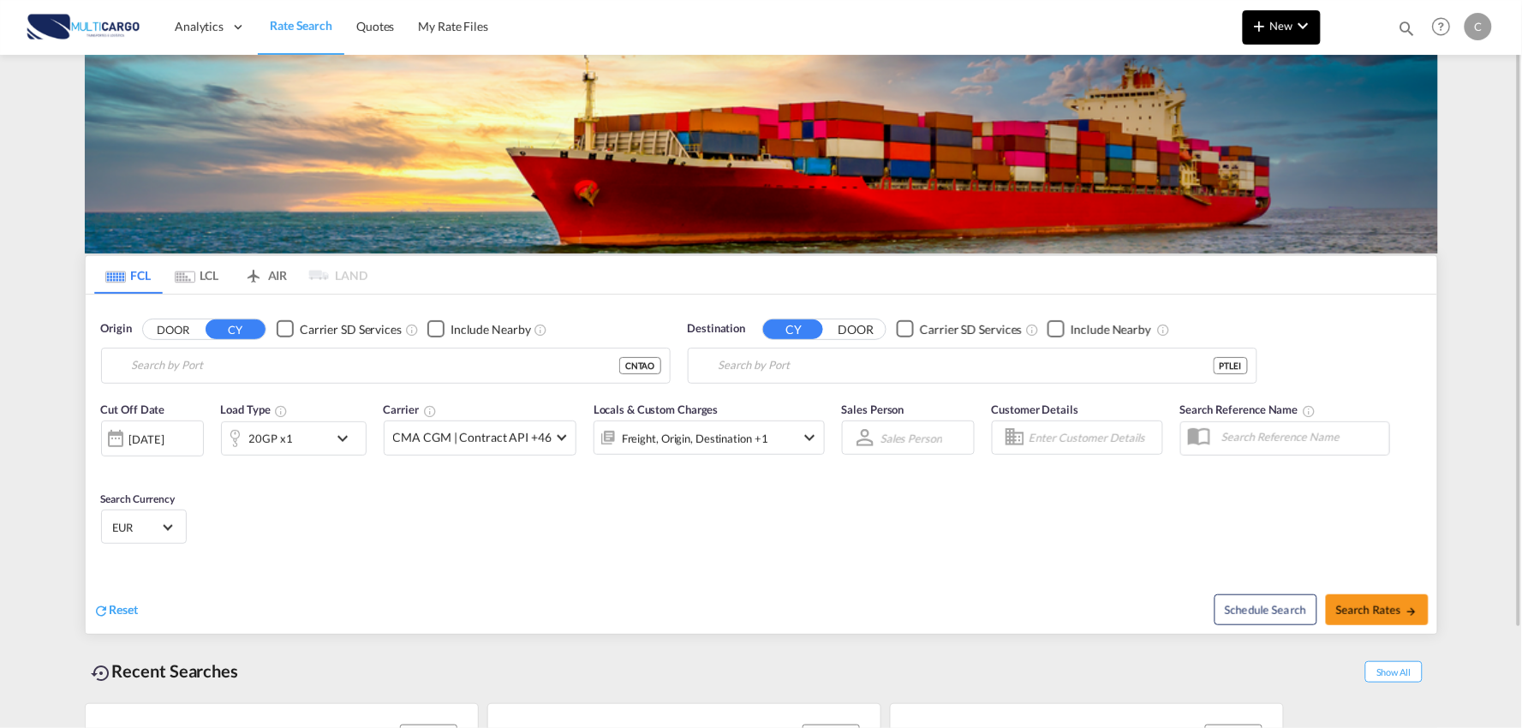
type input "Port of [GEOGRAPHIC_DATA], [GEOGRAPHIC_DATA], [GEOGRAPHIC_DATA]"
type input "Leixoes, Leixoes, PTLEI"
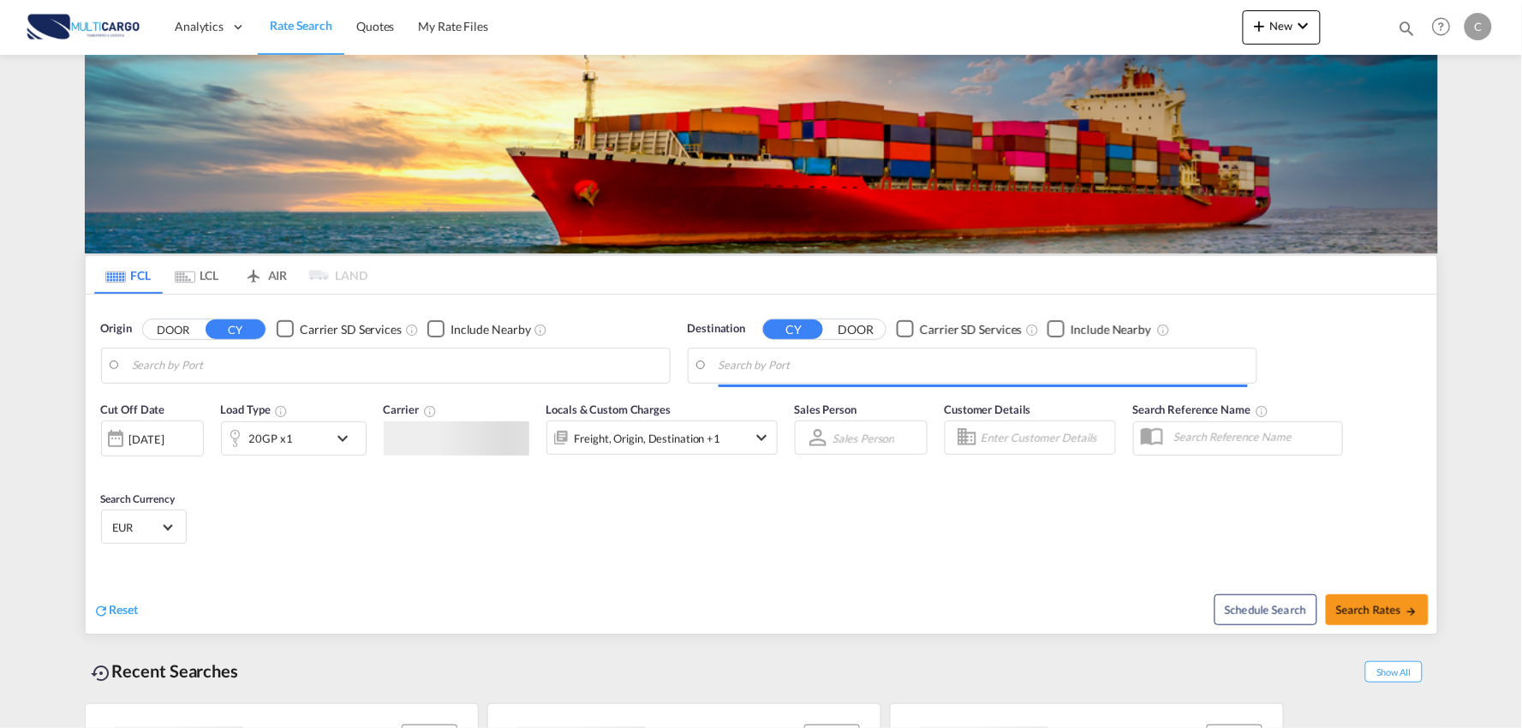
type input "Port of [GEOGRAPHIC_DATA], [GEOGRAPHIC_DATA], [GEOGRAPHIC_DATA]"
type input "Leixoes, Leixoes, PTLEI"
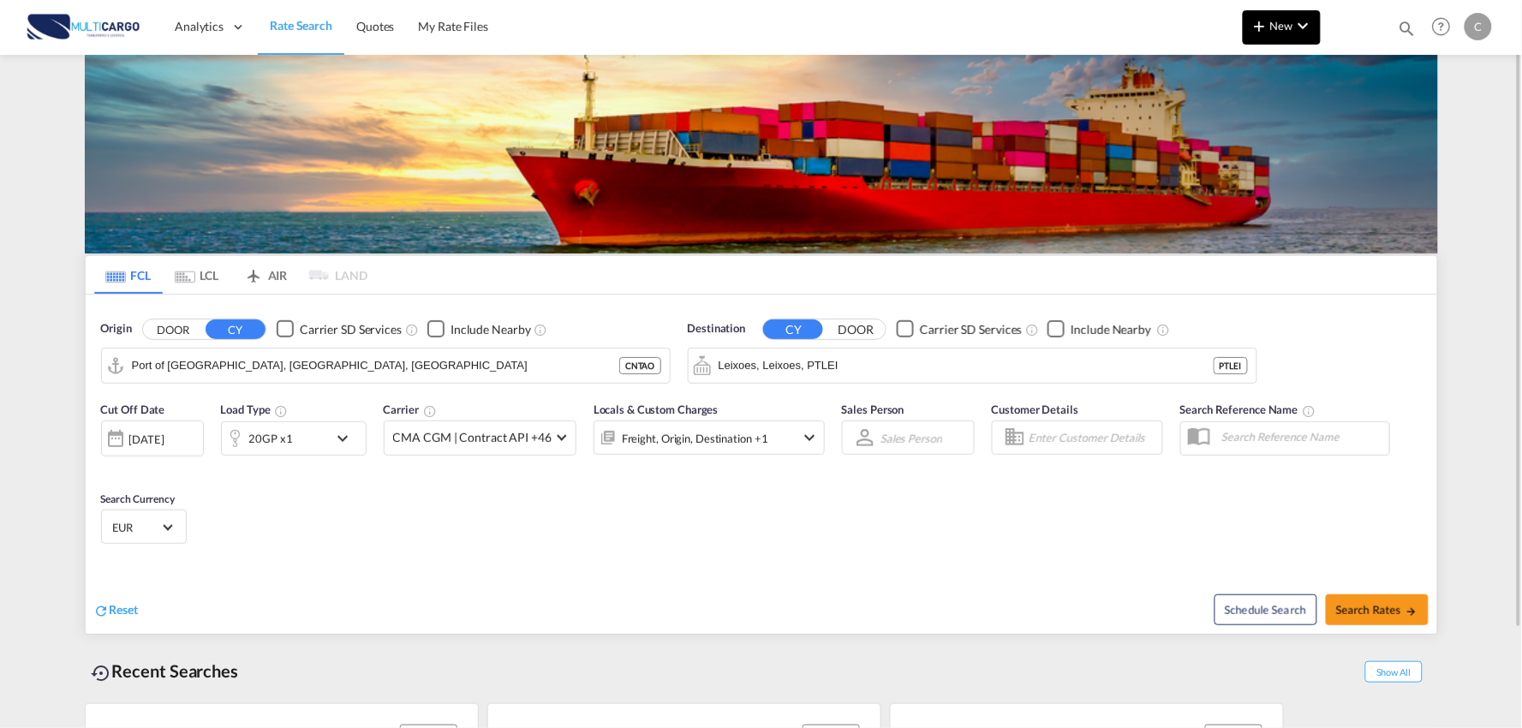
click at [1284, 19] on button "New" at bounding box center [1282, 27] width 78 height 34
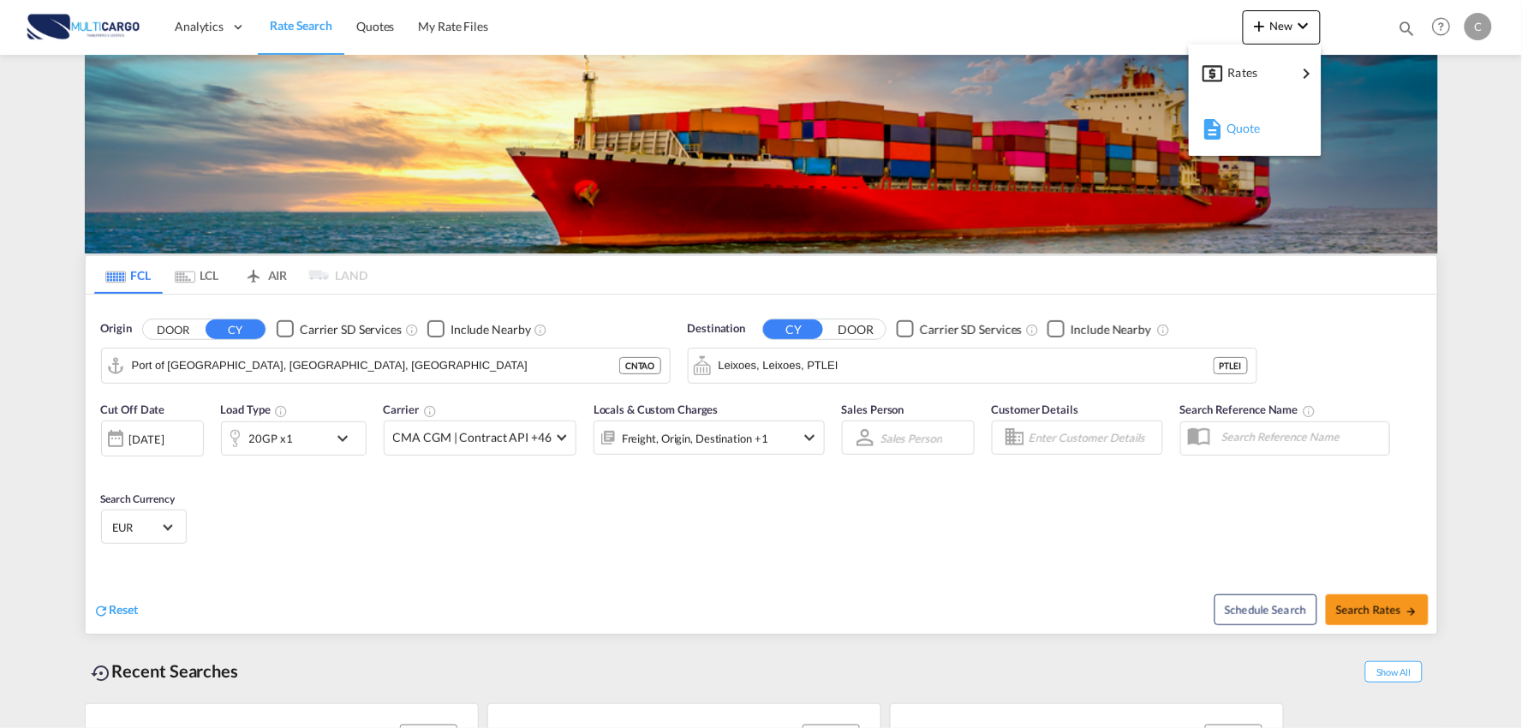
click at [1245, 128] on span "Quote" at bounding box center [1235, 128] width 19 height 34
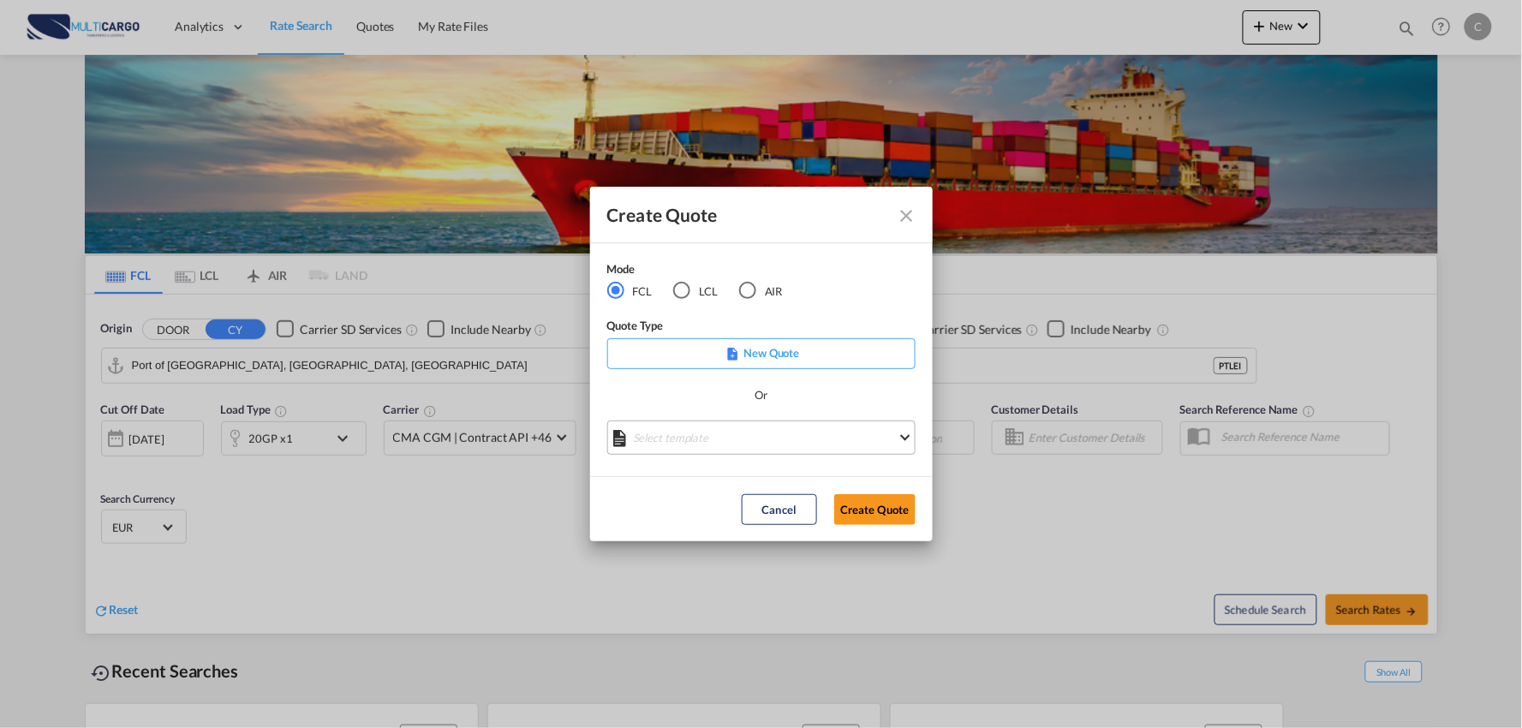
click at [724, 433] on md-select "Select template EXP EXW MERC.Nacional 09/2025 Patricia Barroso | 12 Sep 2025 IM…" at bounding box center [761, 437] width 308 height 34
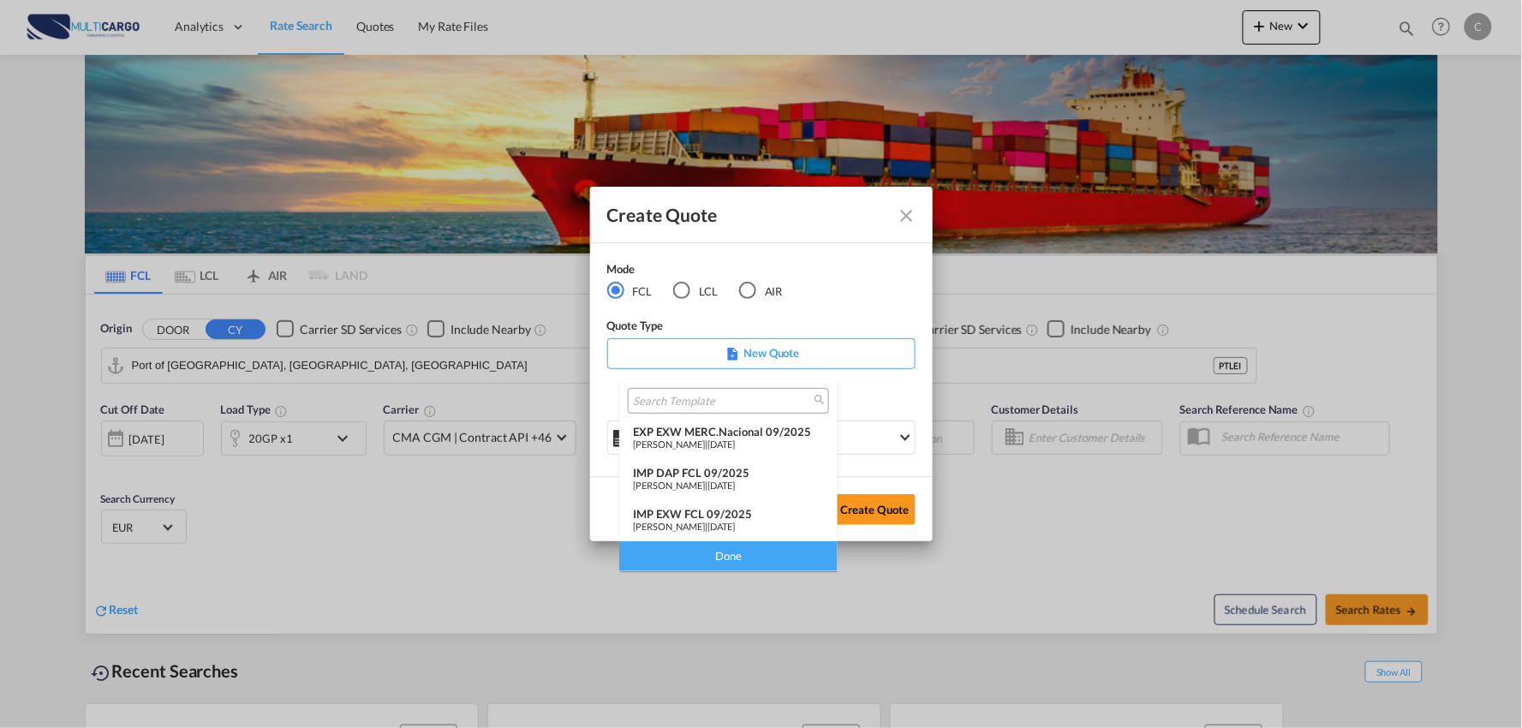
click at [653, 475] on div "IMP DAP FCL 09/2025" at bounding box center [728, 473] width 191 height 14
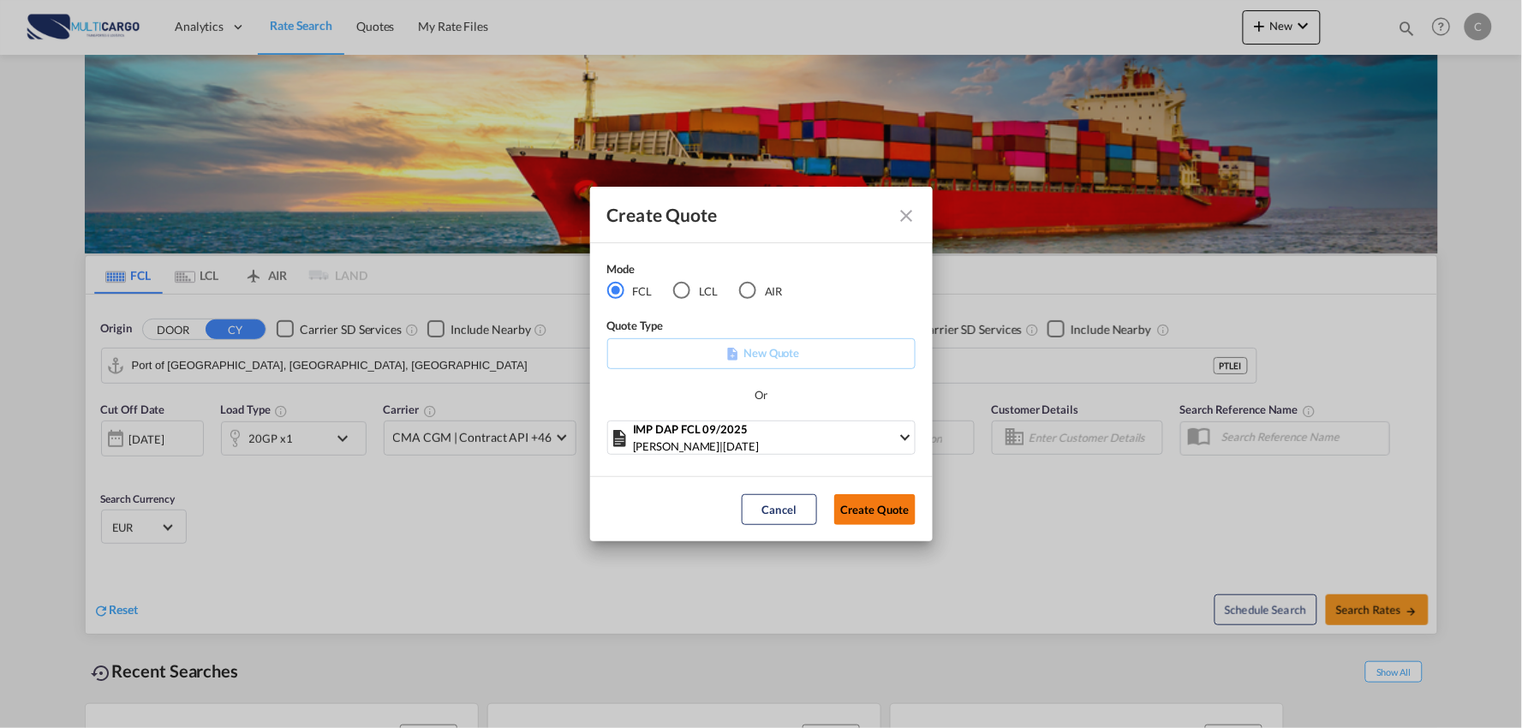
click at [887, 511] on button "Create Quote" at bounding box center [874, 509] width 81 height 31
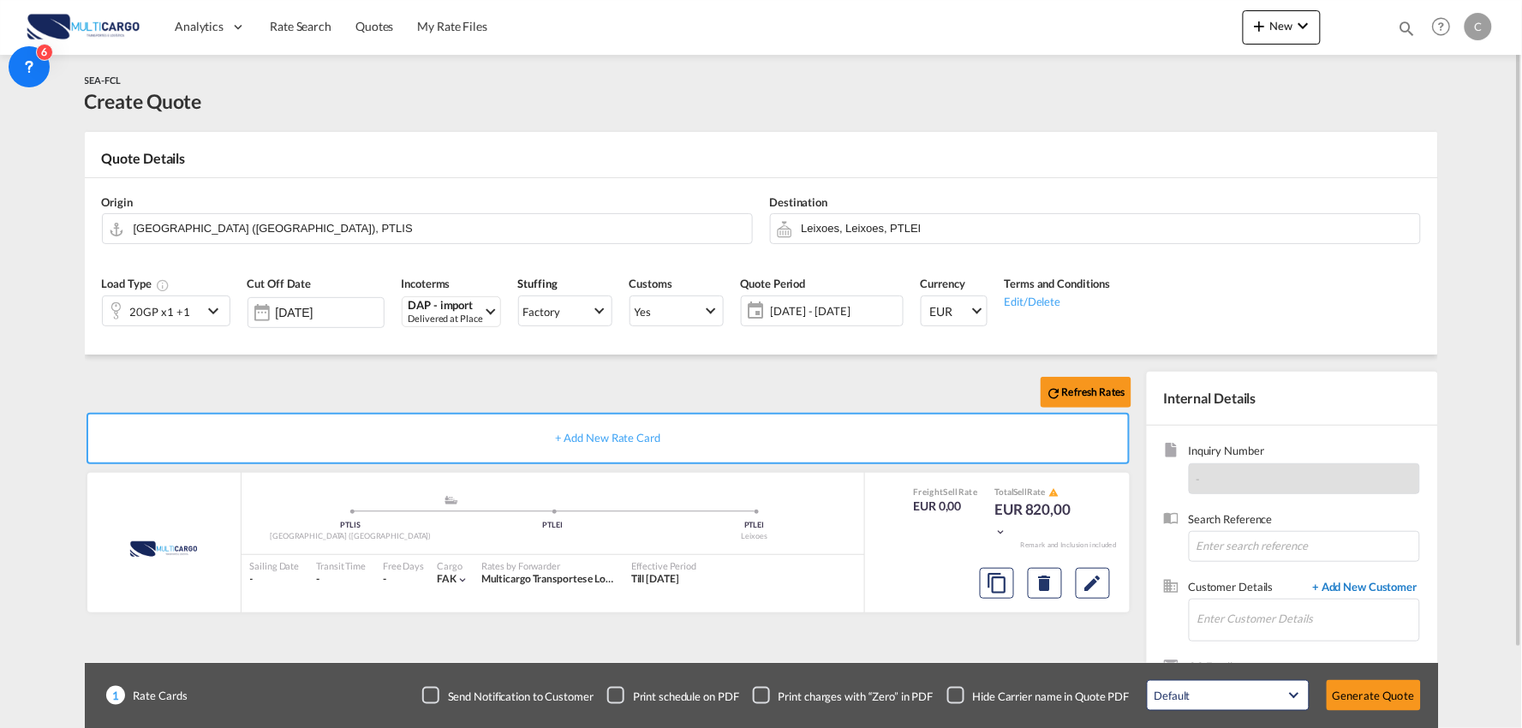
click at [1345, 586] on span "+ Add New Customer" at bounding box center [1362, 589] width 116 height 20
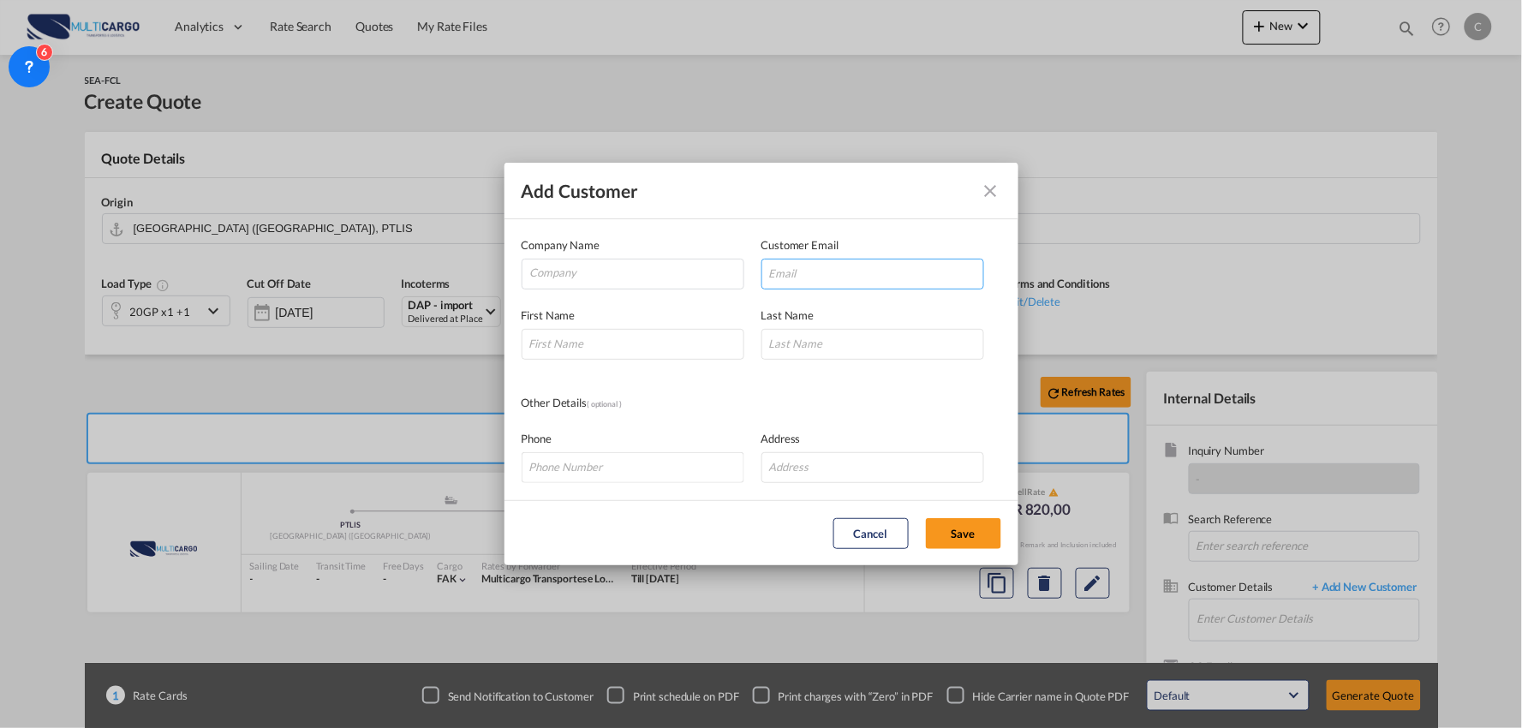
click at [826, 271] on input "Add Customer Company ..." at bounding box center [872, 274] width 223 height 31
paste input "wucongyin@nbhaohan.com>"
type input "wucongyin@nbhaohan.com"
drag, startPoint x: 606, startPoint y: 331, endPoint x: 603, endPoint y: 341, distance: 10.8
click at [604, 338] on input "Add Customer Company ..." at bounding box center [633, 344] width 223 height 31
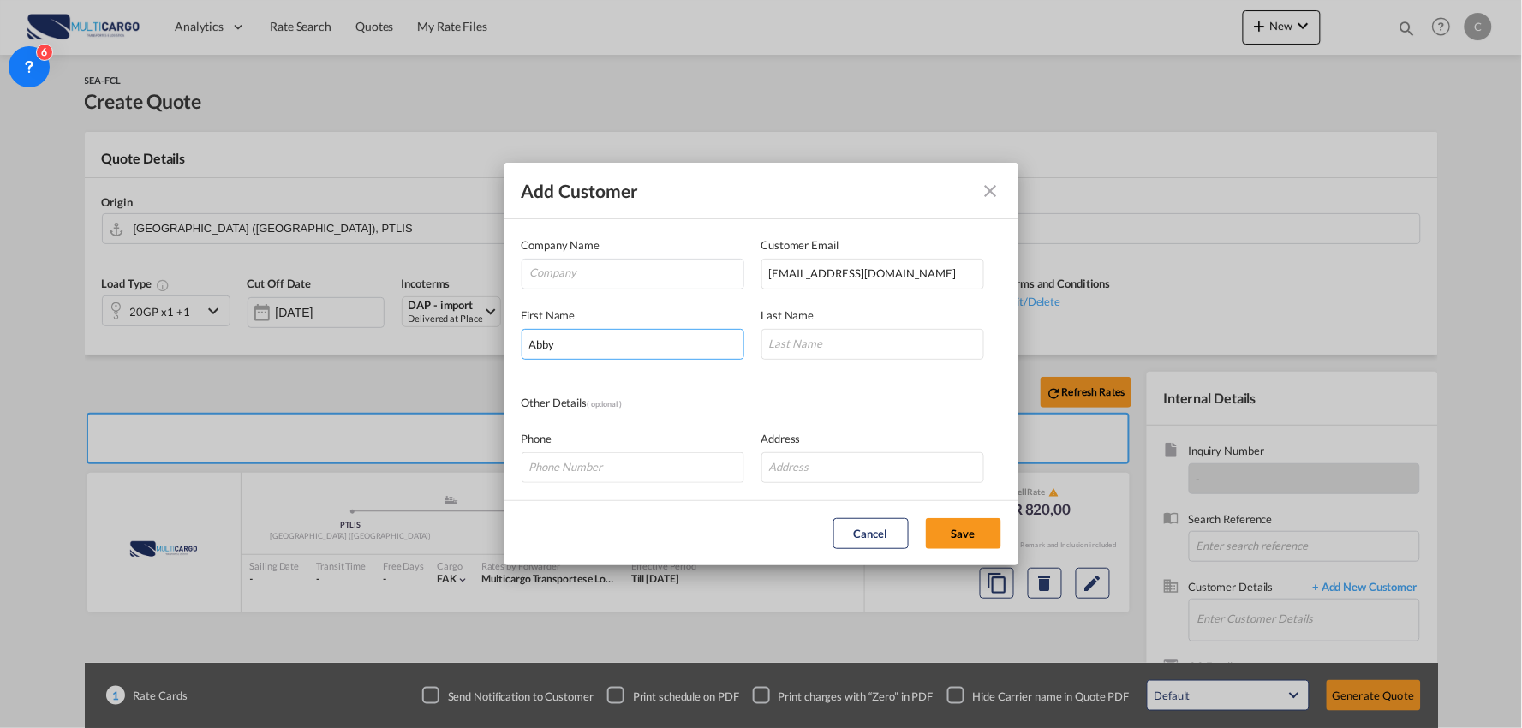
type input "Abby"
type input "Wu"
click at [631, 268] on input "Company" at bounding box center [636, 272] width 213 height 26
paste input "ZHEJIANG HAOYI SUPPLY CHAIN CO.,LTD"
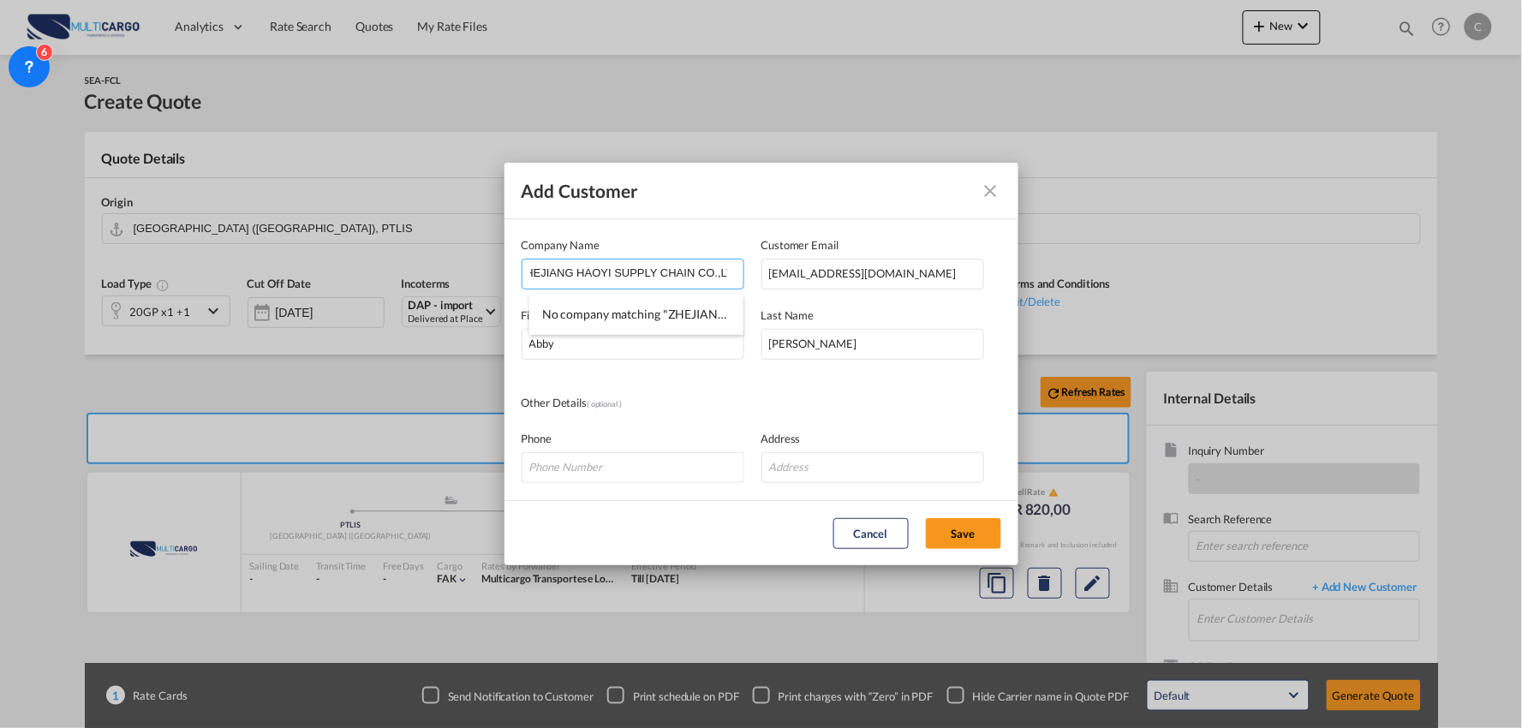
type input "ZHEJIANG HAOYI SUPPLY CHAIN CO.,LTD"
drag, startPoint x: 867, startPoint y: 457, endPoint x: 876, endPoint y: 460, distance: 8.9
click at [867, 457] on input "Add Customer Company ..." at bounding box center [872, 467] width 223 height 31
paste input "ROOM703，DONGHANG BUILDING,NO.796 ZHONGSHAN EAST ROAD,JIANGDON DISTRICT NINGBO,Z…"
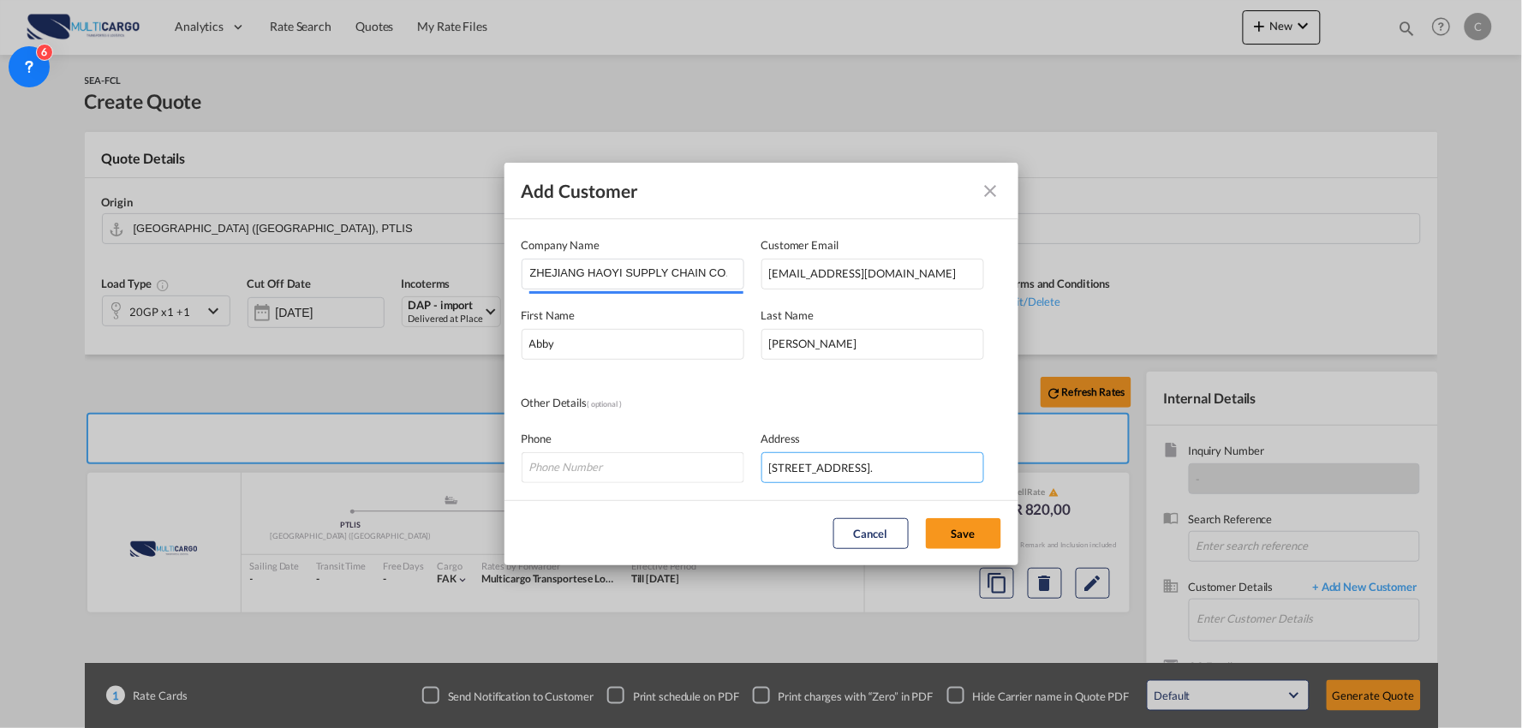
scroll to position [0, 366]
type input "ROOM703，DONGHANG BUILDING,NO.796 ZHONGSHAN EAST ROAD,JIANGDON DISTRICT NINGBO,Z…"
click at [969, 527] on button "Save" at bounding box center [963, 533] width 75 height 31
type input "ZHEJIANG HAOYI SUPPLY CHAIN CO.,LTD, [PERSON_NAME], [EMAIL_ADDRESS][DOMAIN_NAME]"
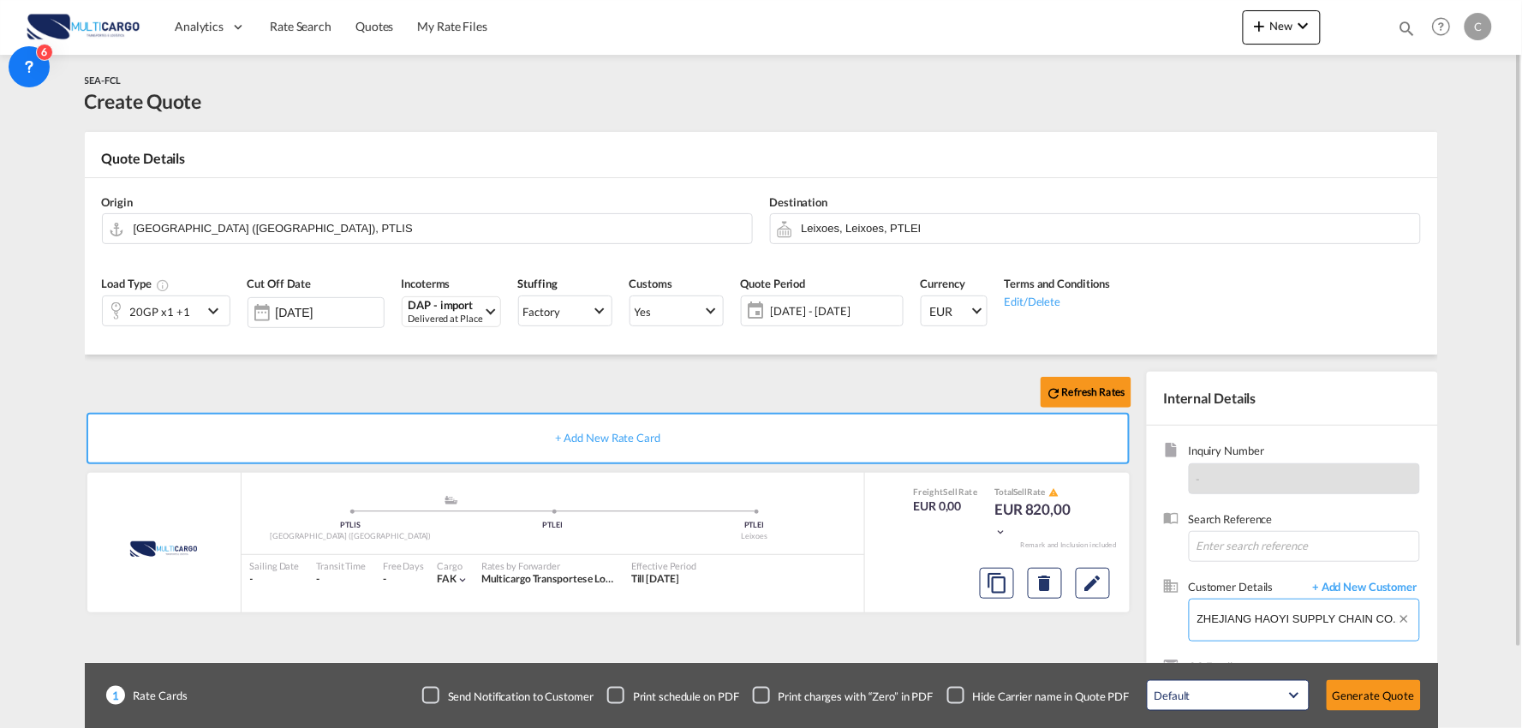
click at [1320, 619] on input "ZHEJIANG HAOYI SUPPLY CHAIN CO.,LTD, [PERSON_NAME], [EMAIL_ADDRESS][DOMAIN_NAME]" at bounding box center [1308, 618] width 222 height 39
click at [1396, 617] on input "ZHEJIANG HAOYI SUPPLY CHAIN CO.,LTD, [PERSON_NAME], [EMAIL_ADDRESS][DOMAIN_NAME]" at bounding box center [1308, 618] width 222 height 39
drag, startPoint x: 1197, startPoint y: 618, endPoint x: 1372, endPoint y: 612, distance: 174.8
click at [1372, 612] on input "ZHEJIANG HAOYI SUPPLY CHAIN CO.,LTD, [PERSON_NAME], [EMAIL_ADDRESS][DOMAIN_NAME]" at bounding box center [1308, 618] width 222 height 39
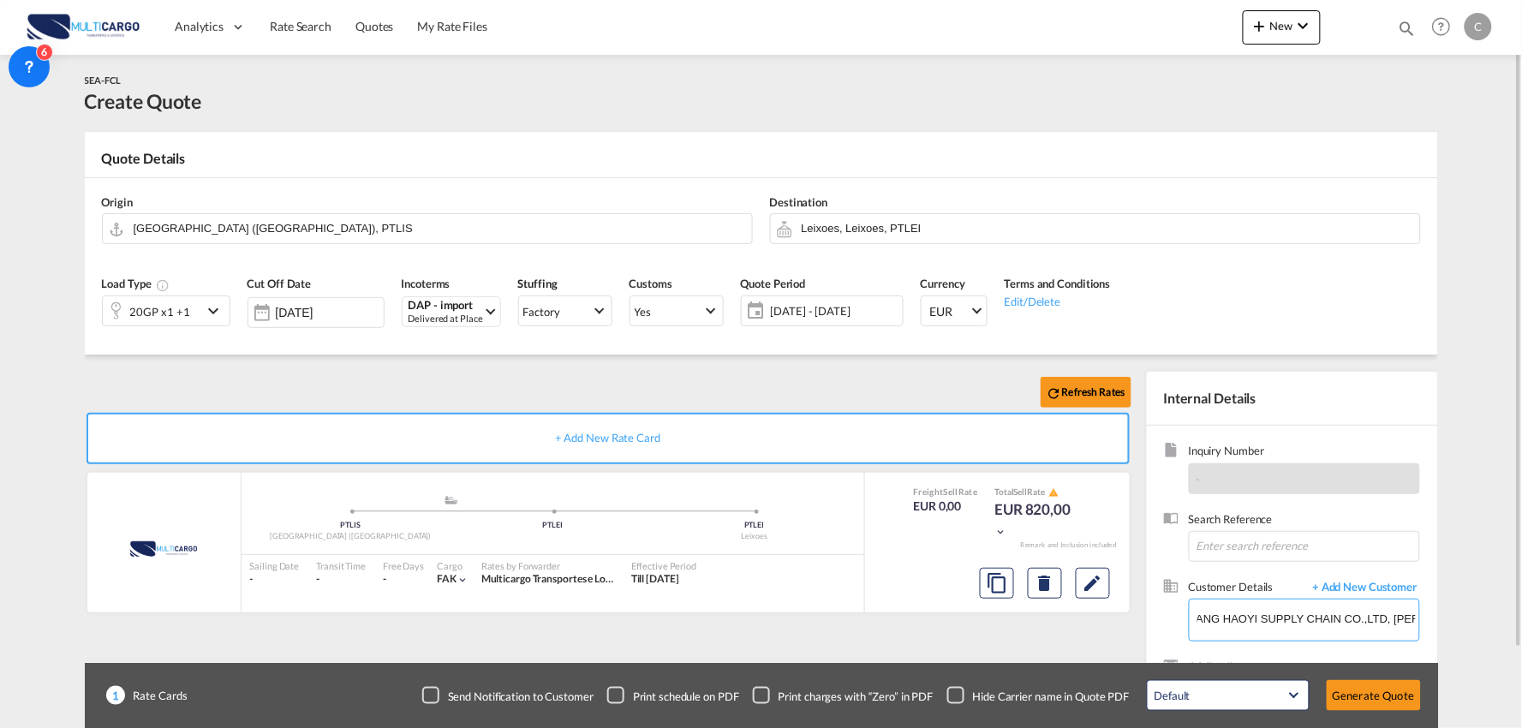
scroll to position [0, 0]
click at [608, 641] on div "Refresh Rates + Add New Rate Card MultiCargo added by you .a{fill:#aaa8ad;} .a{…" at bounding box center [611, 551] width 1053 height 358
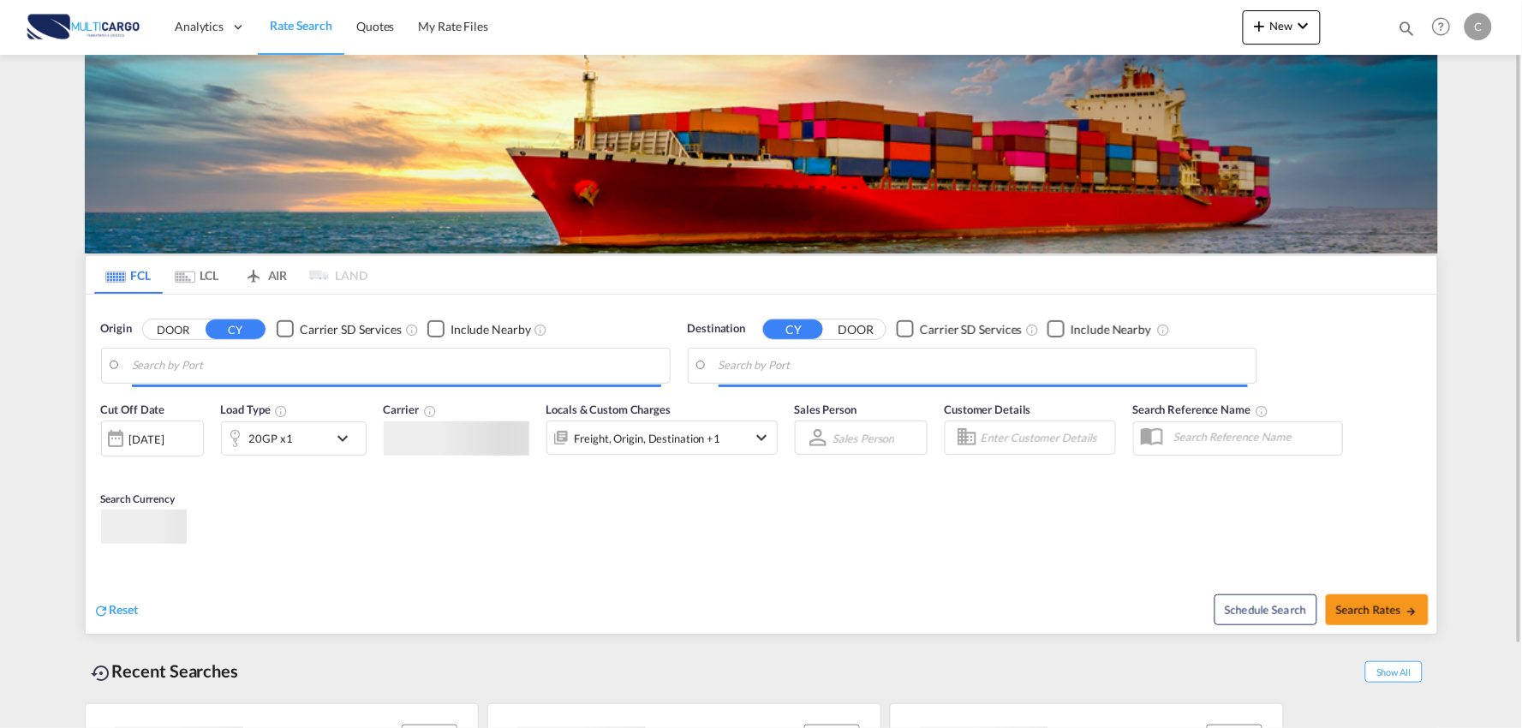
click at [1281, 51] on md-menu "New Rates Ratecard Ratesheet Quote" at bounding box center [1282, 31] width 78 height 43
click at [1279, 28] on span "New" at bounding box center [1281, 26] width 64 height 14
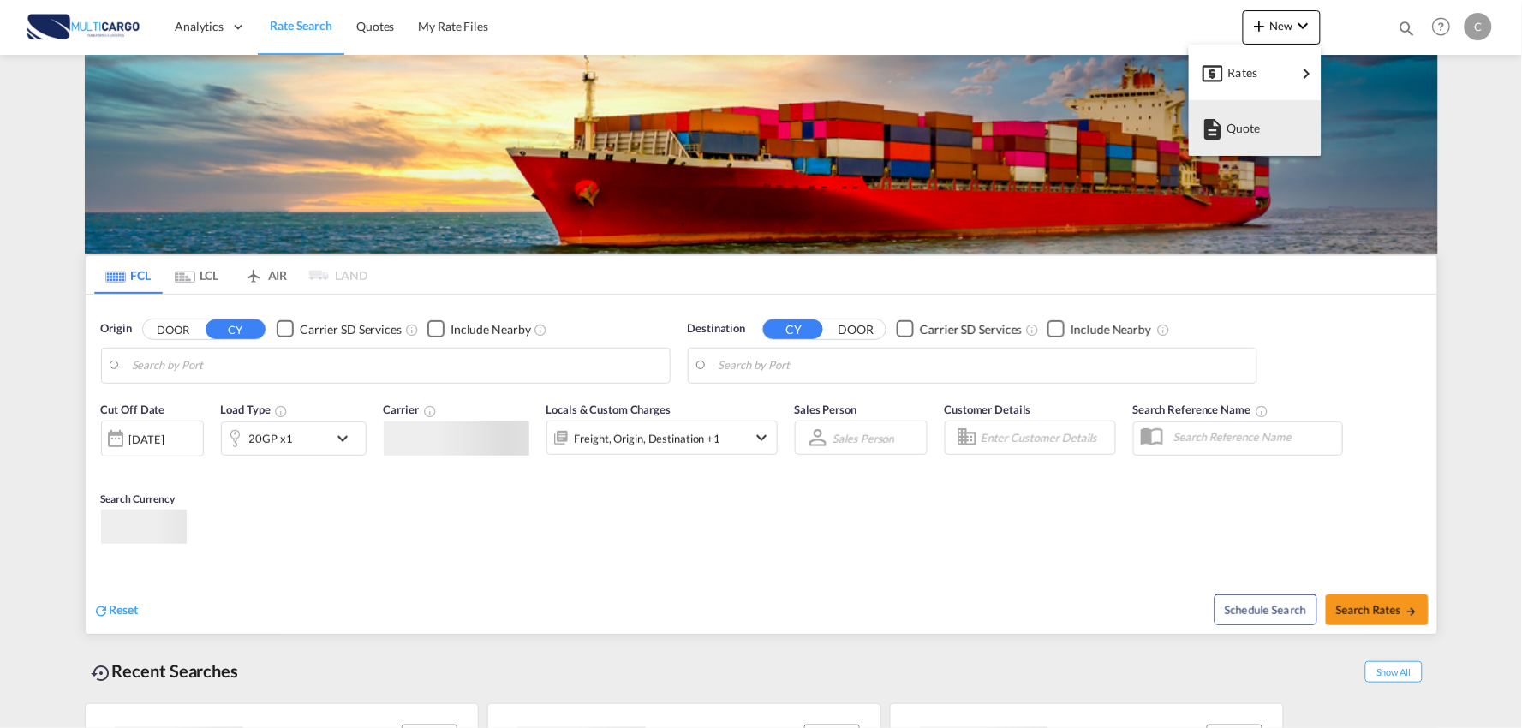
type input "Port of Qingdao, Qingdao, CNTAO"
type input "Leixoes, Leixoes, PTLEI"
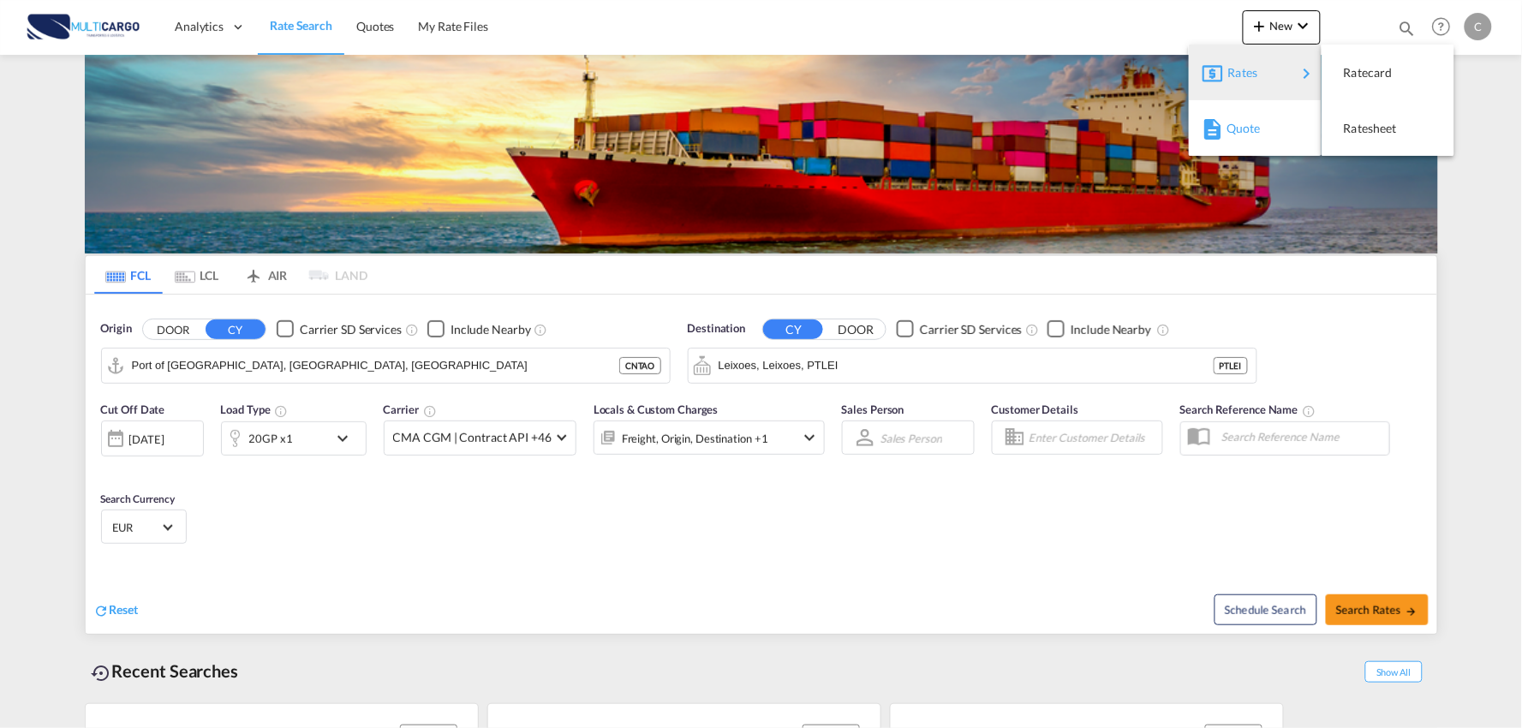
click at [1262, 133] on div "Quote" at bounding box center [1257, 128] width 63 height 43
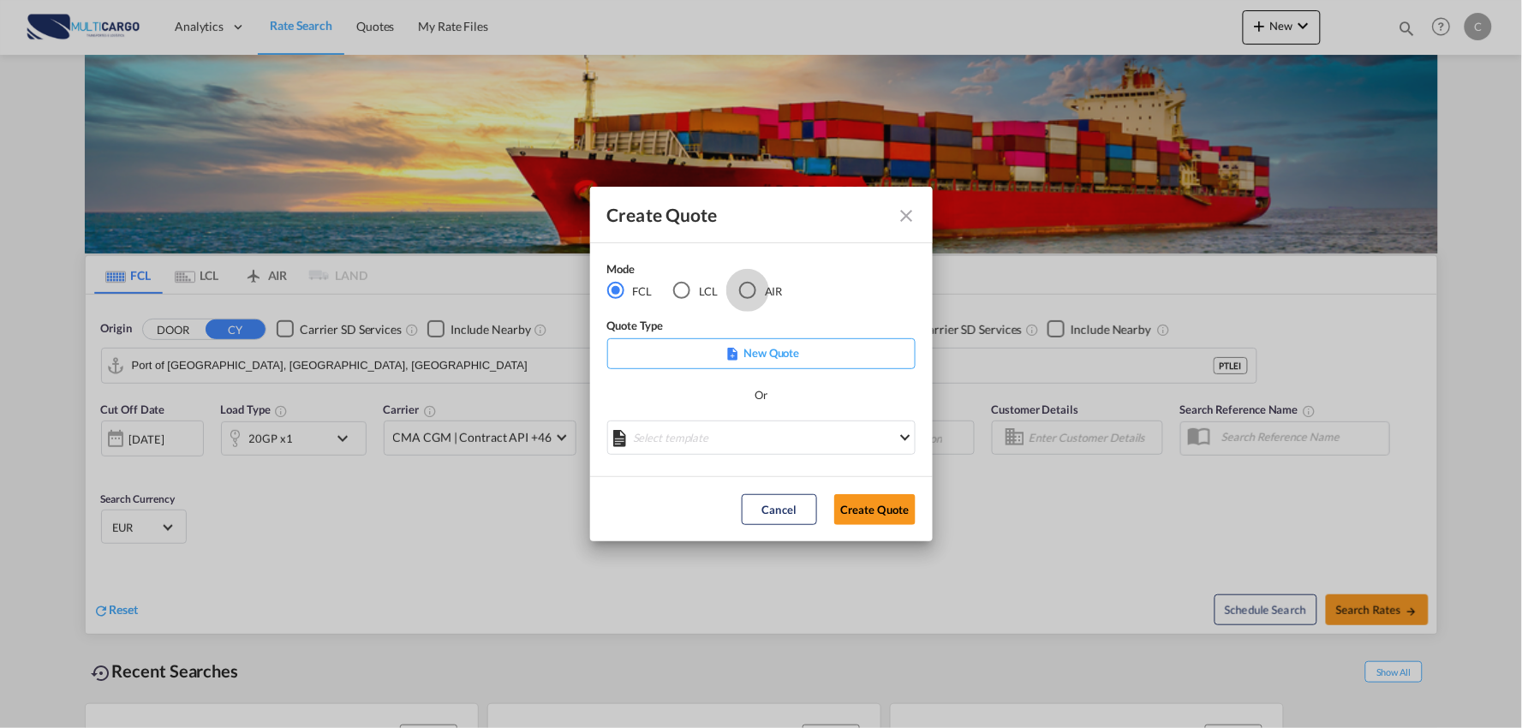
click at [752, 295] on div "AIR" at bounding box center [747, 290] width 17 height 17
click at [793, 432] on md-select "Select template EXP EXW AIR 09/2025 Patricia Barroso | 12 Sep 2025 IMP_DAP_AIR …" at bounding box center [761, 437] width 308 height 34
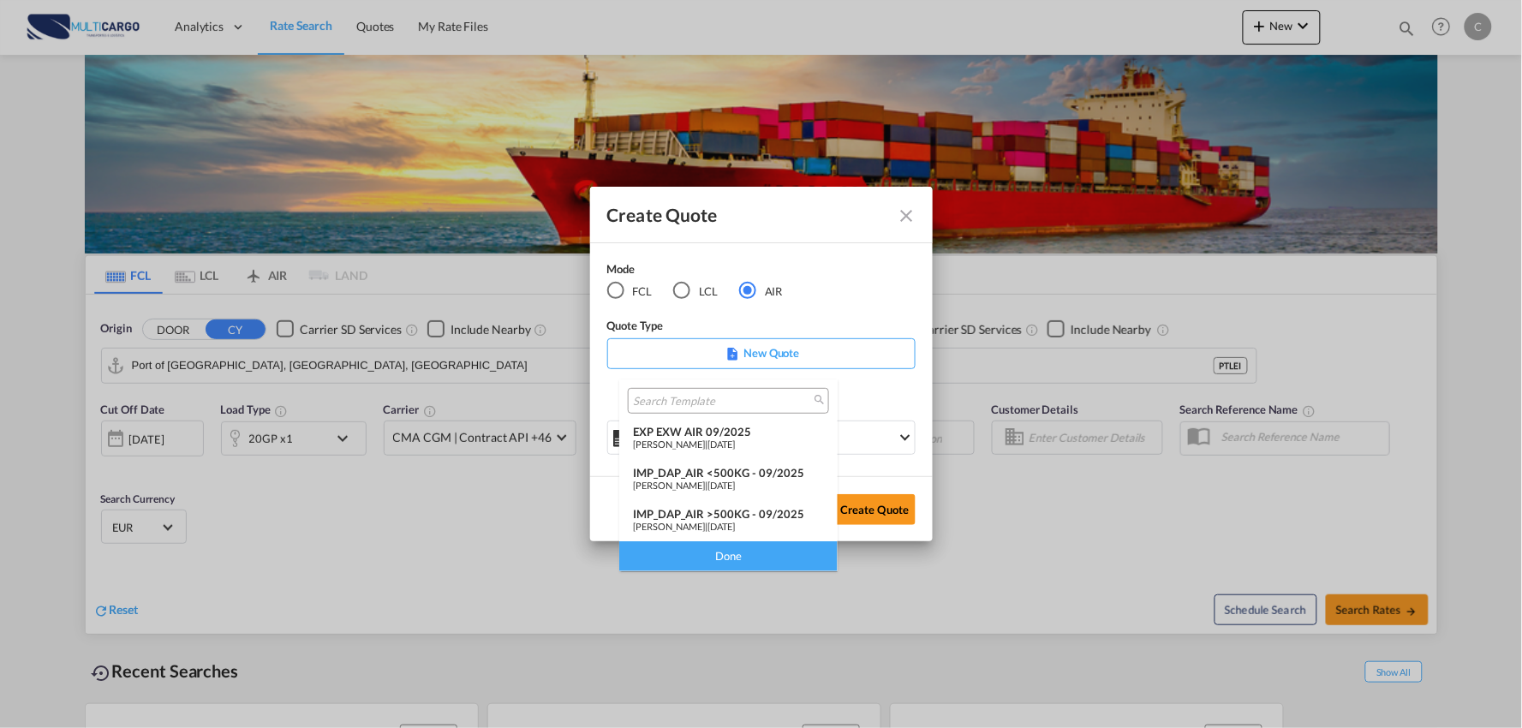
click at [766, 510] on div "IMP_DAP_AIR >500KG - 09/2025" at bounding box center [728, 514] width 191 height 14
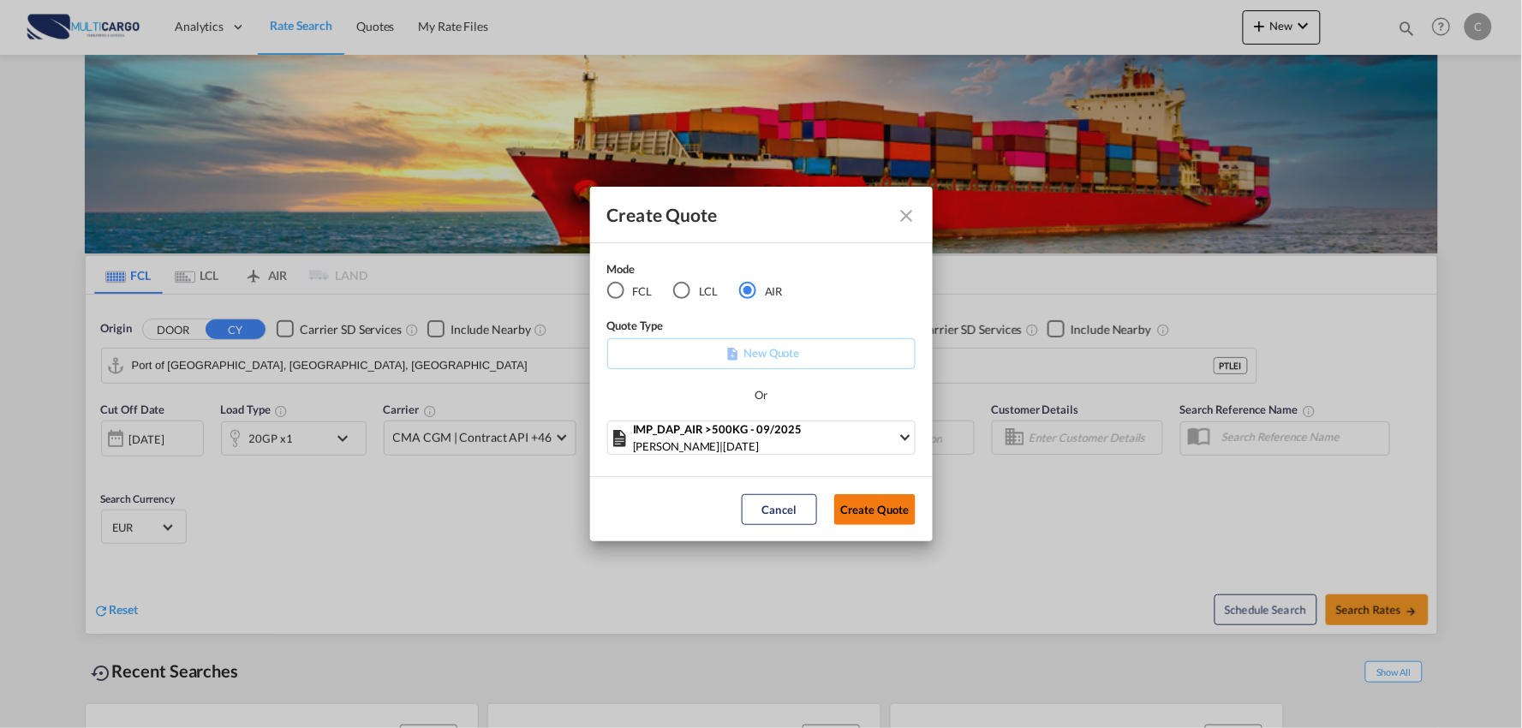
click at [894, 494] on button "Create Quote" at bounding box center [874, 509] width 81 height 31
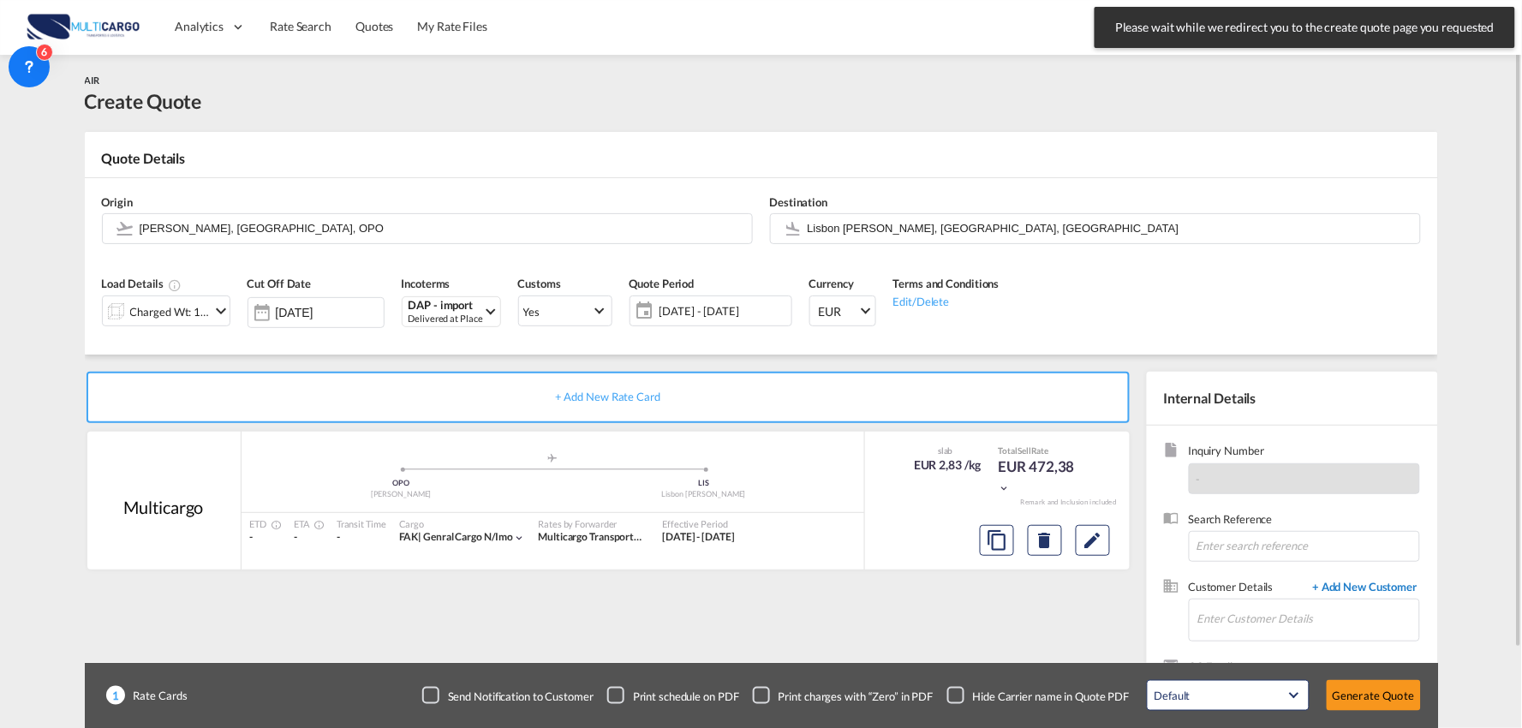
click at [1328, 597] on span "+ Add New Customer" at bounding box center [1362, 589] width 116 height 20
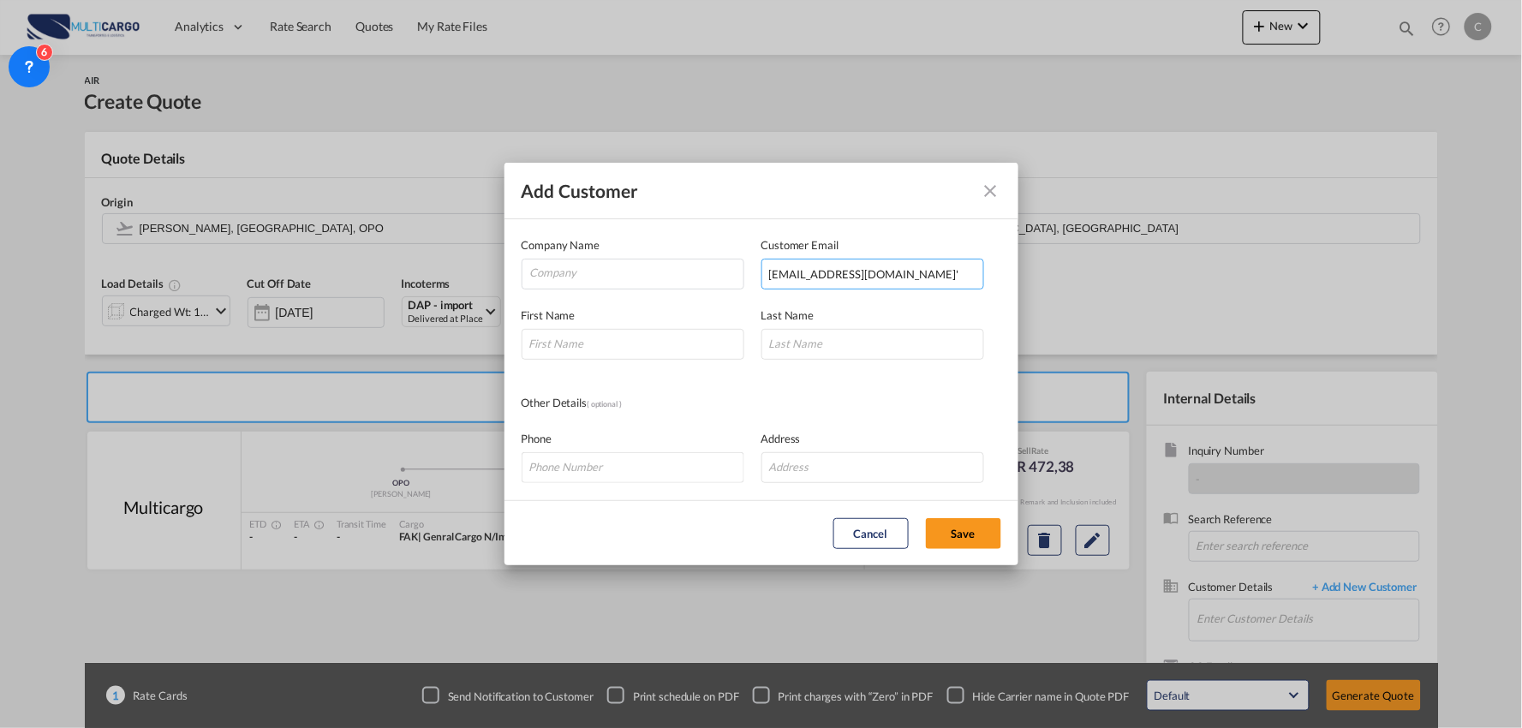
click at [936, 267] on input "'sk@macrologistics.co.in'" at bounding box center [872, 274] width 223 height 31
click at [774, 271] on input "'sk@macrologistics.co.in" at bounding box center [872, 274] width 223 height 31
click at [772, 271] on input "'sk@macrologistics.co.in" at bounding box center [872, 274] width 223 height 31
type input "sk@macrologistics.co.in"
click at [689, 341] on input "Add Customer Company ..." at bounding box center [633, 344] width 223 height 31
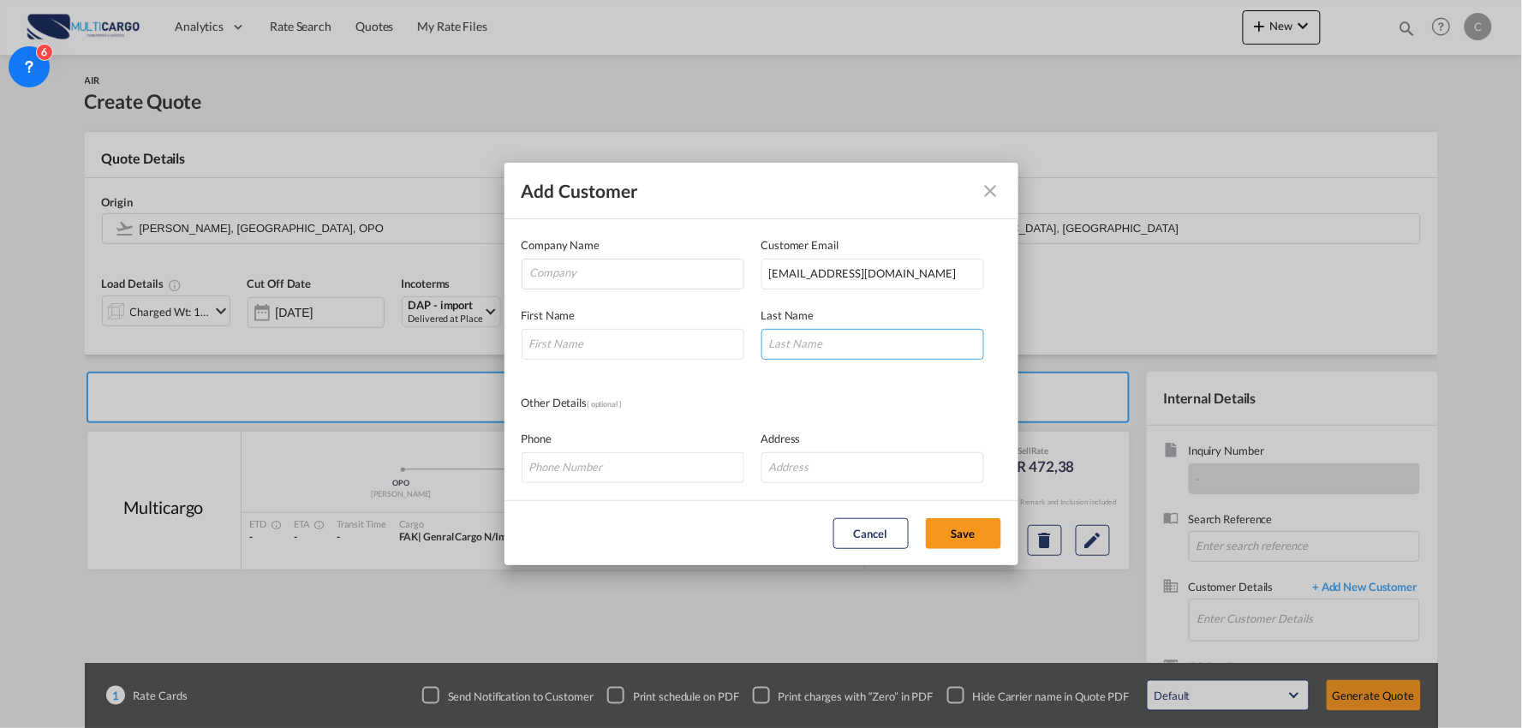
drag, startPoint x: 827, startPoint y: 348, endPoint x: 216, endPoint y: 400, distance: 613.6
click at [827, 347] on input "Add Customer Company ..." at bounding box center [872, 344] width 223 height 31
paste input "Kadam"
type input "Kadam"
click at [630, 347] on input "Add Customer Company ..." at bounding box center [633, 344] width 223 height 31
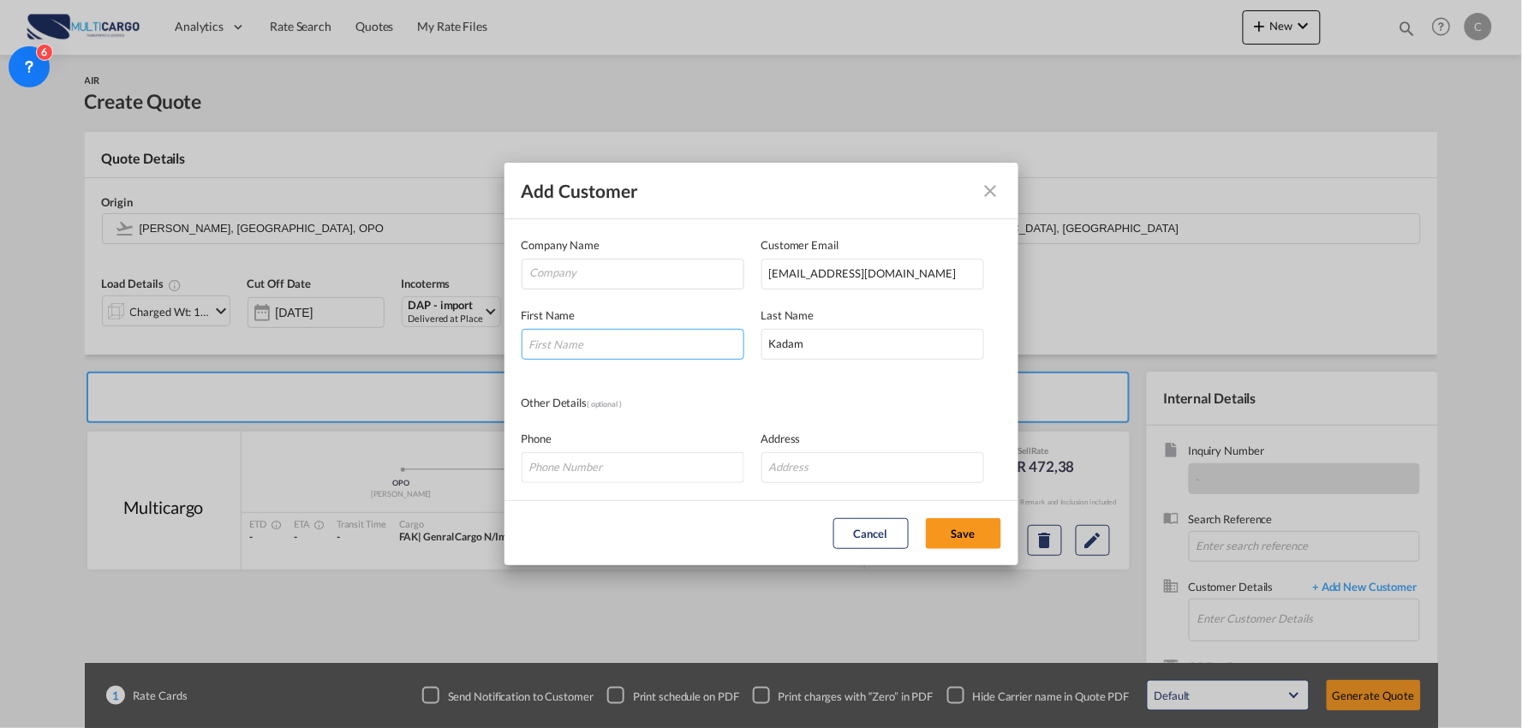
paste input "Swapnali"
type input "Swapnali"
click at [869, 458] on input "Add Customer Company ..." at bounding box center [872, 467] width 223 height 31
paste input "809, 8TH Floor, Sakar-3 Building,"
type input "809, 8TH Floor, Sakar-3 Building,"
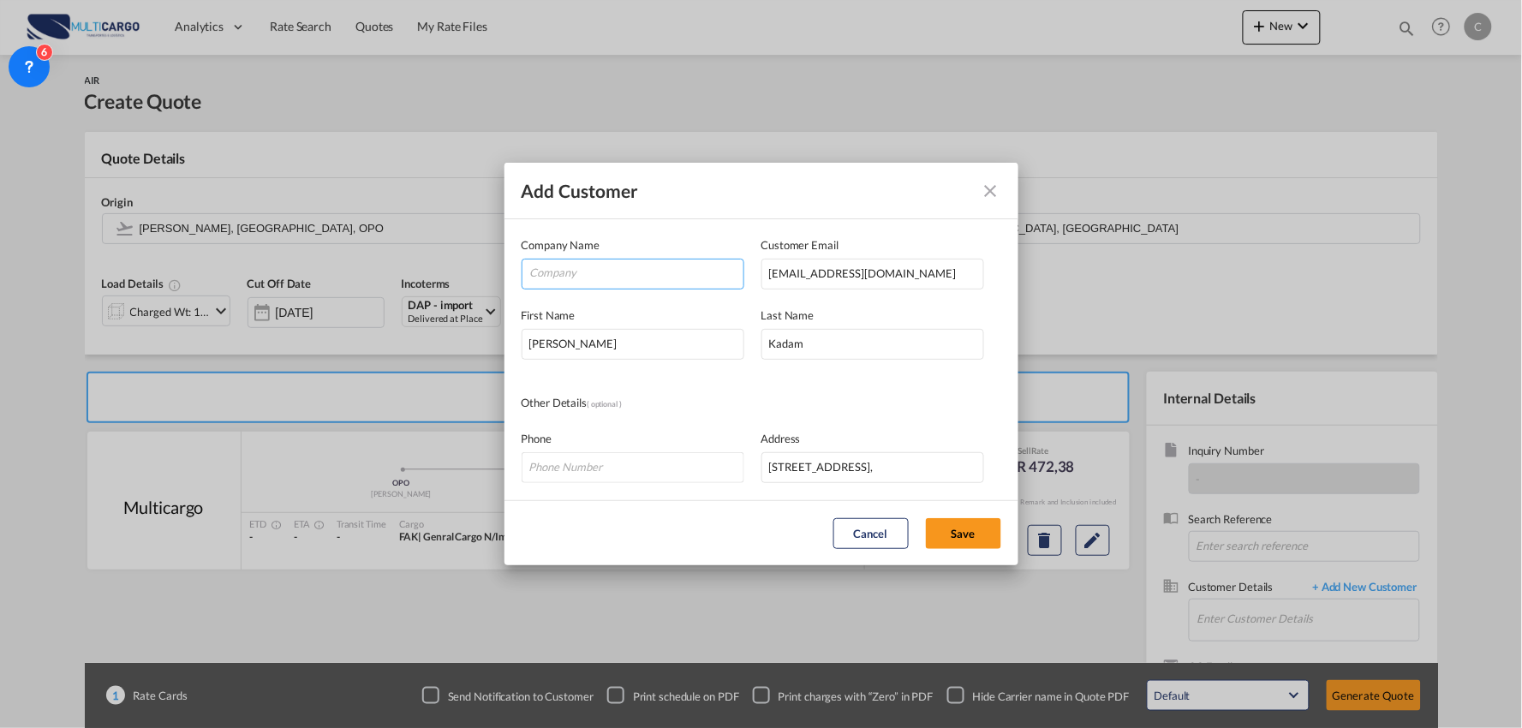
click at [581, 277] on input "Company" at bounding box center [636, 272] width 213 height 26
click at [566, 272] on input "MACROLOGISTICS" at bounding box center [636, 272] width 213 height 26
click at [630, 264] on input "MACRO LOGISTICS" at bounding box center [636, 272] width 213 height 26
type input "MACRO LOGISTICS & EXIM PVT LTD"
click at [985, 536] on button "Save" at bounding box center [963, 533] width 75 height 31
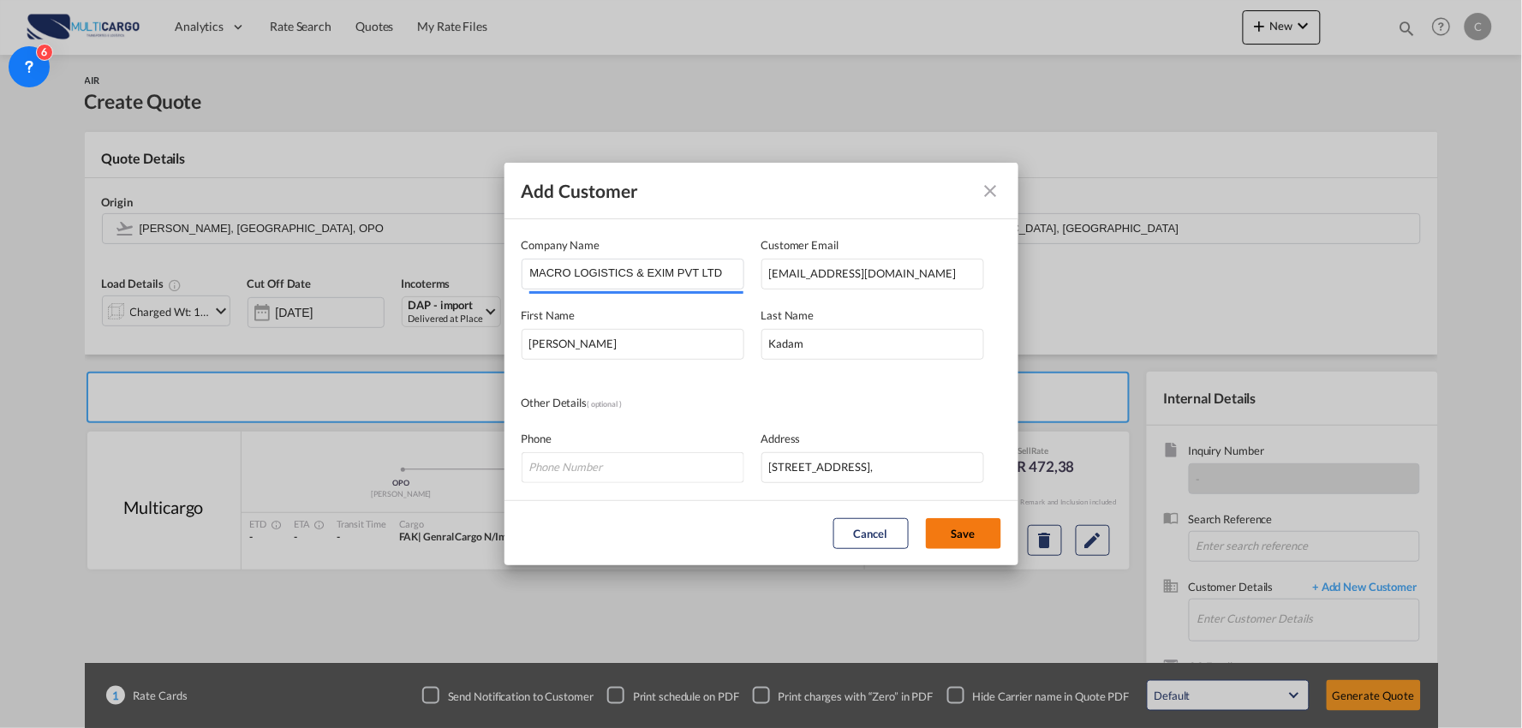
type input "MACRO LOGISTICS & EXIM PVT LTD, Swapnali Kadam, sk@macrologistics.co.in"
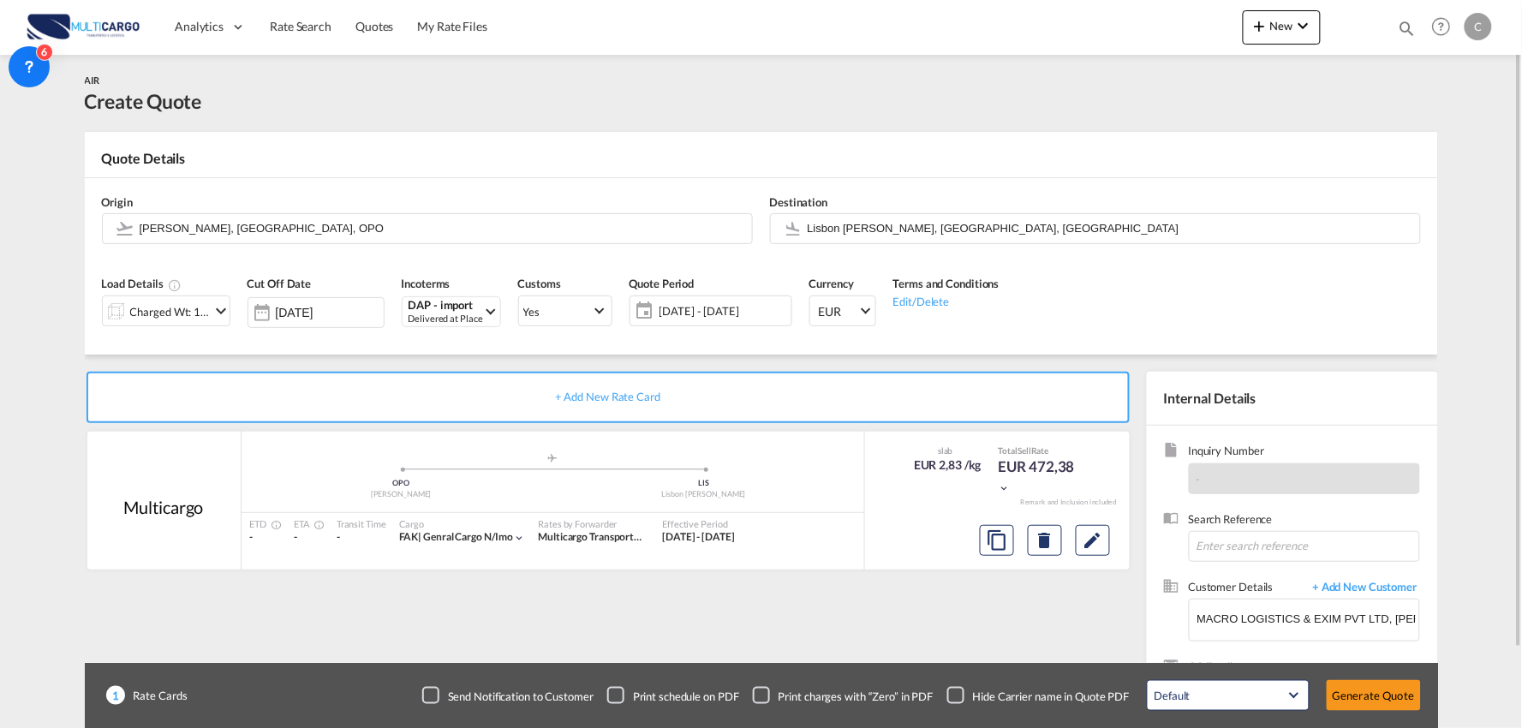
click at [957, 687] on div "Checkbox No Ink" at bounding box center [955, 695] width 17 height 17
drag, startPoint x: 935, startPoint y: 639, endPoint x: 415, endPoint y: 352, distance: 593.7
click at [934, 639] on div "+ Add New Rate Card Multicargo added by you .a{fill:#aaa8ad;} .a{fill:#aaa8ad;}…" at bounding box center [611, 551] width 1053 height 358
click at [910, 227] on input "Lisbon Portela, Lisbon, LIS" at bounding box center [1110, 228] width 604 height 30
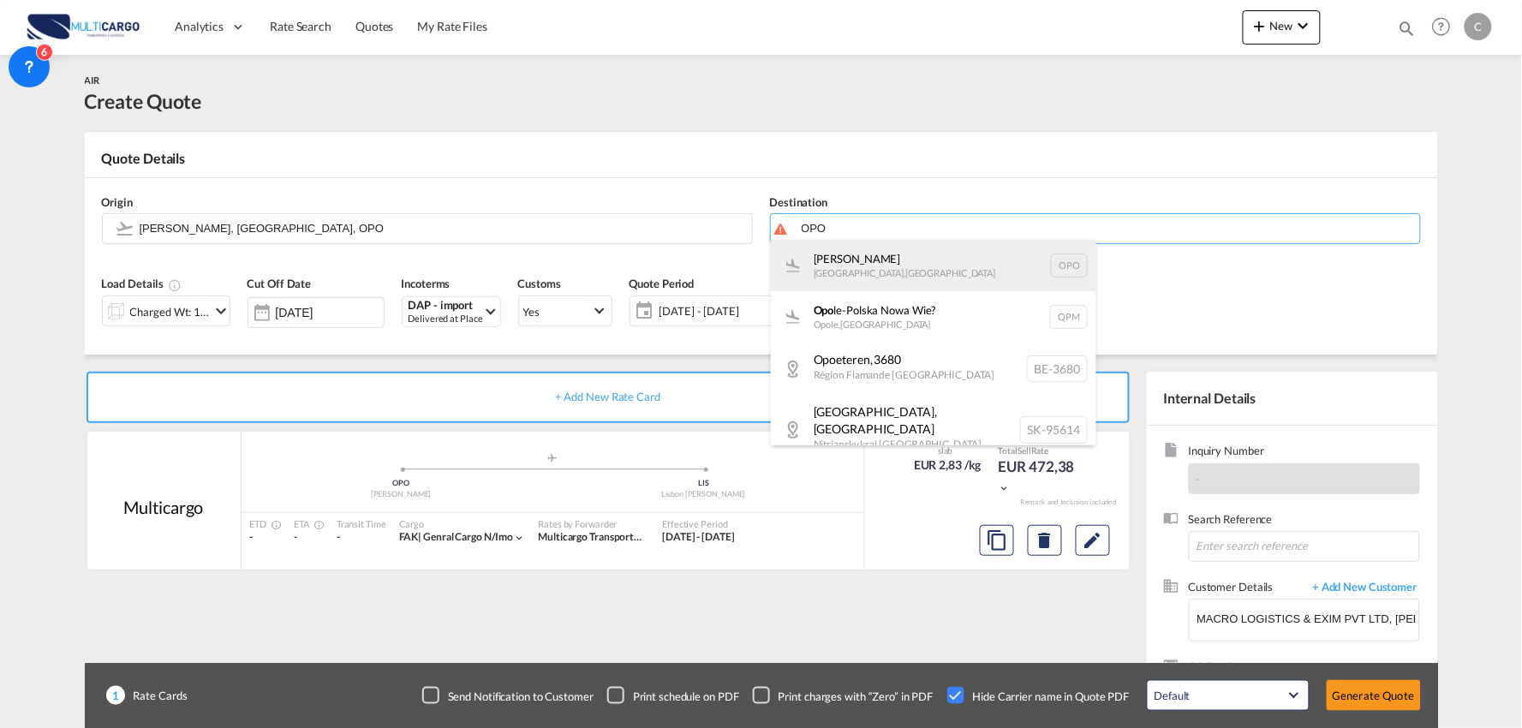
click at [879, 277] on div "Francisco de Sá Carneiro Porto , Portugal OPO" at bounding box center [933, 265] width 325 height 51
type input "Francisco de Sá Carneiro, Porto, OPO"
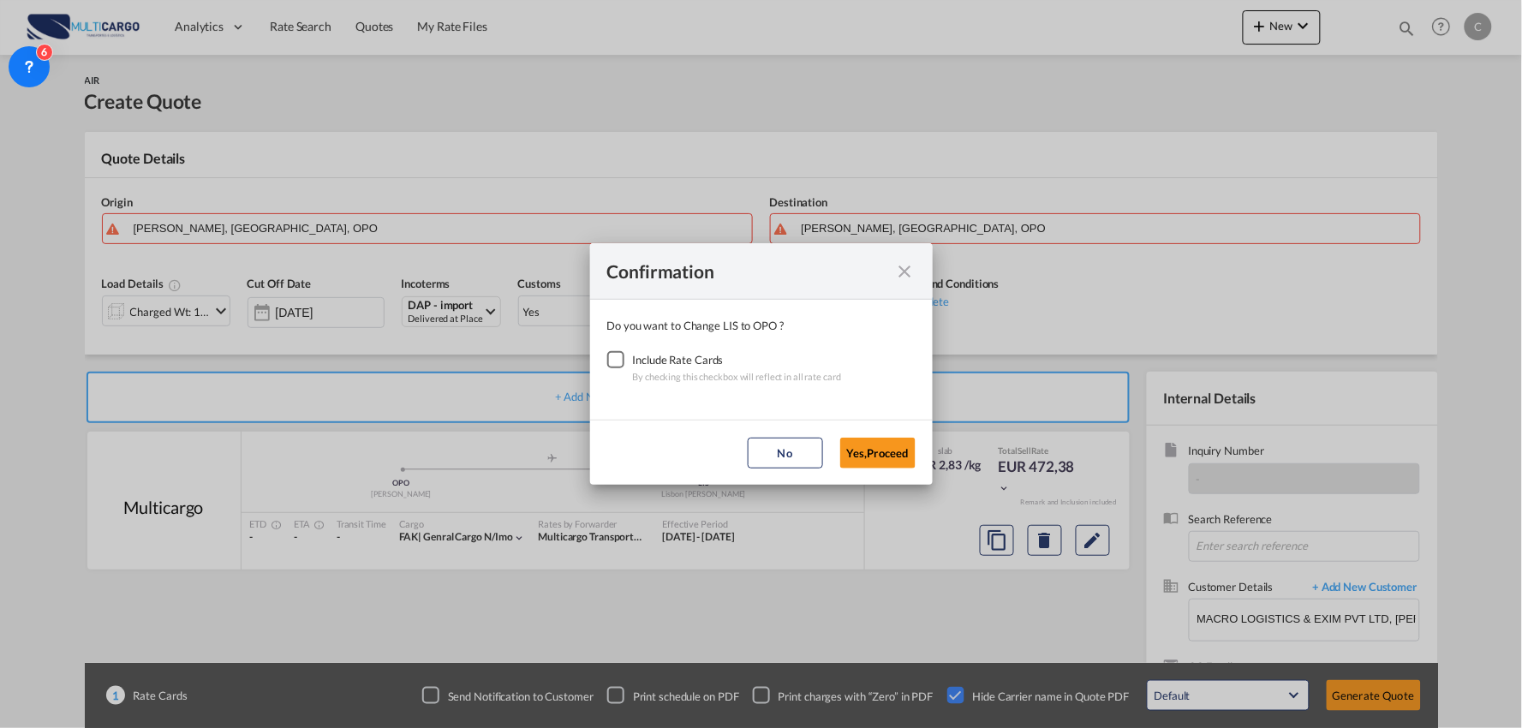
click at [617, 362] on div "Checkbox No Ink" at bounding box center [615, 359] width 17 height 17
click at [891, 451] on button "Yes,Proceed" at bounding box center [877, 453] width 75 height 31
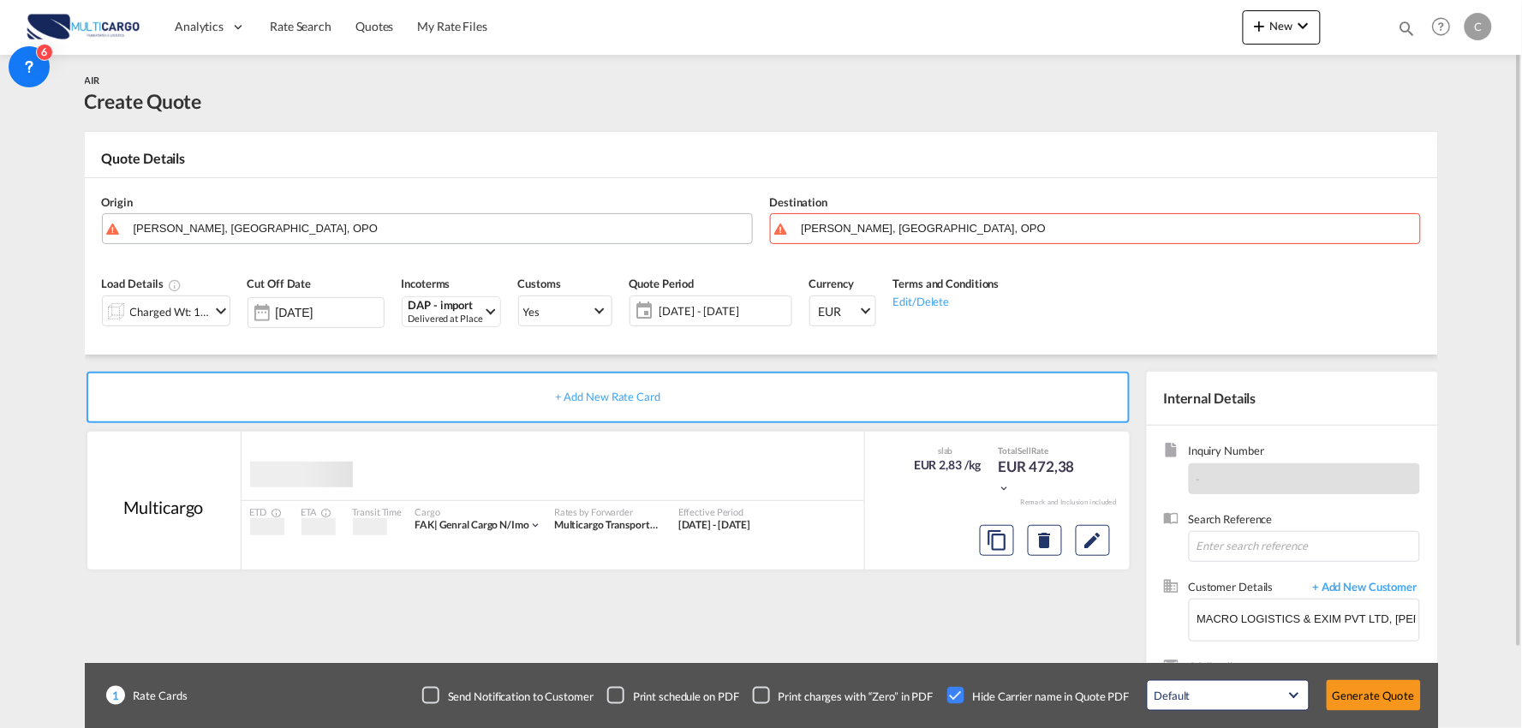
click at [293, 229] on input "Francisco de Sá Carneiro, Porto, OPO" at bounding box center [439, 228] width 610 height 30
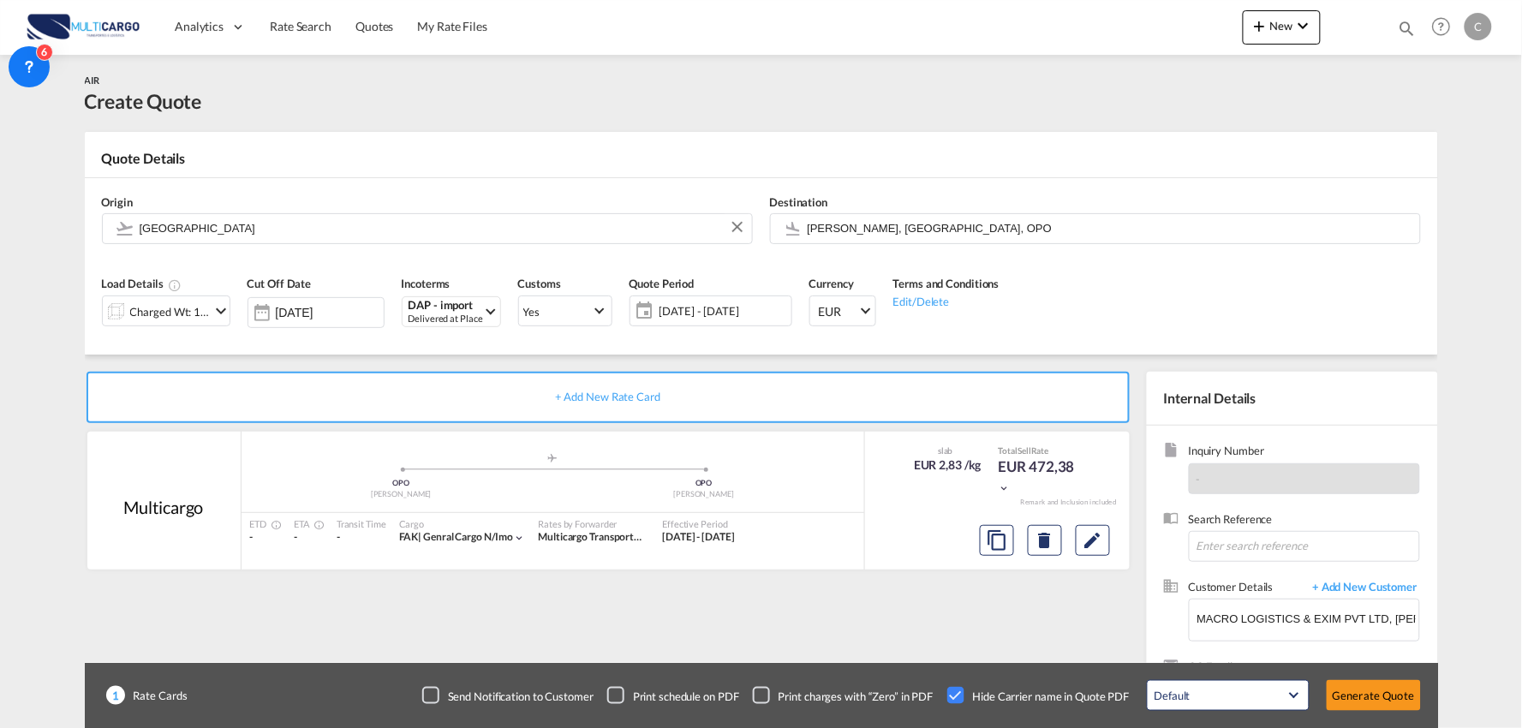
click at [45, 229] on body "Analytics Reports Dashboard Rate Search Quotes My Rate Files Analytics" at bounding box center [761, 364] width 1522 height 728
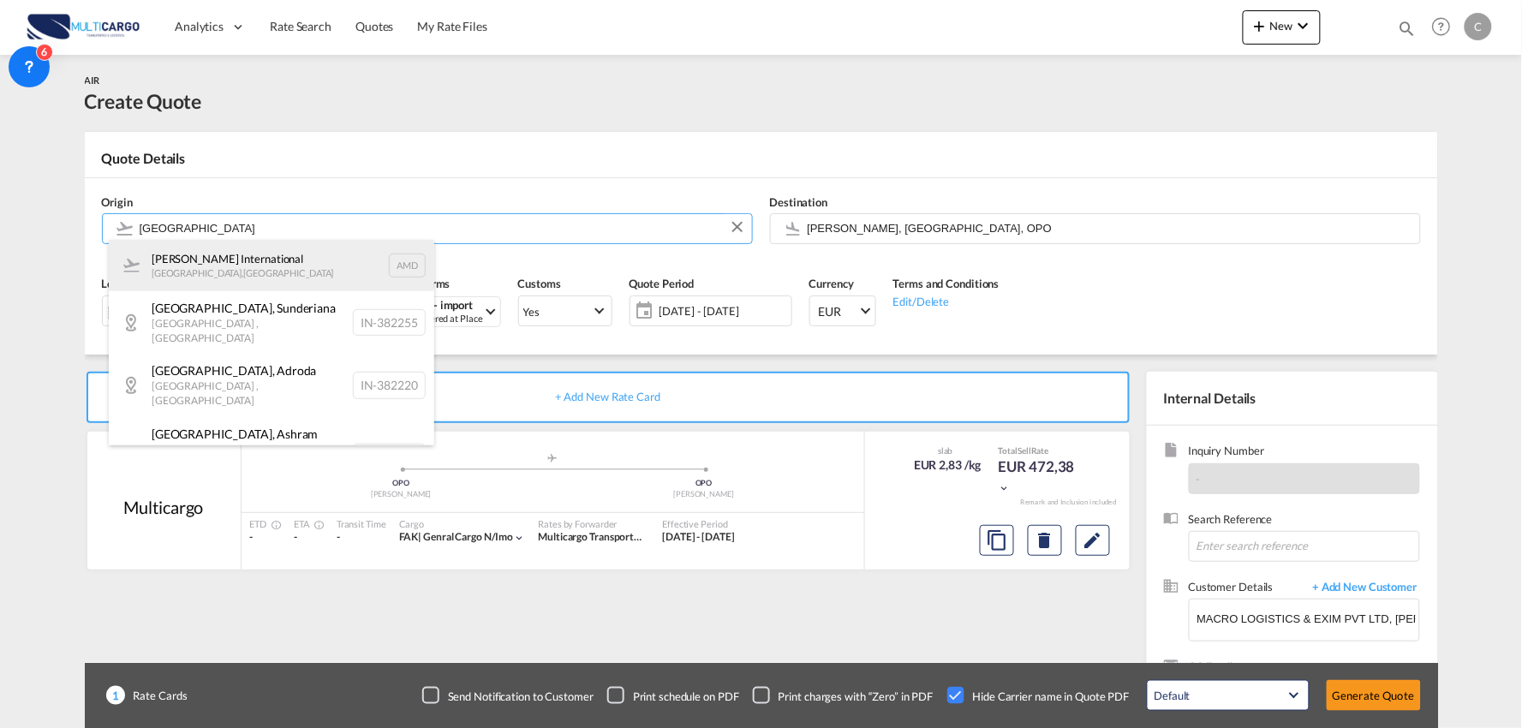
click at [253, 263] on div "Sardar Vallabhbhai Patel International Ahmedabad , India AMD" at bounding box center [271, 265] width 325 height 51
type input "Sardar Vallabhbhai Patel International, Ahmedabad, AMD"
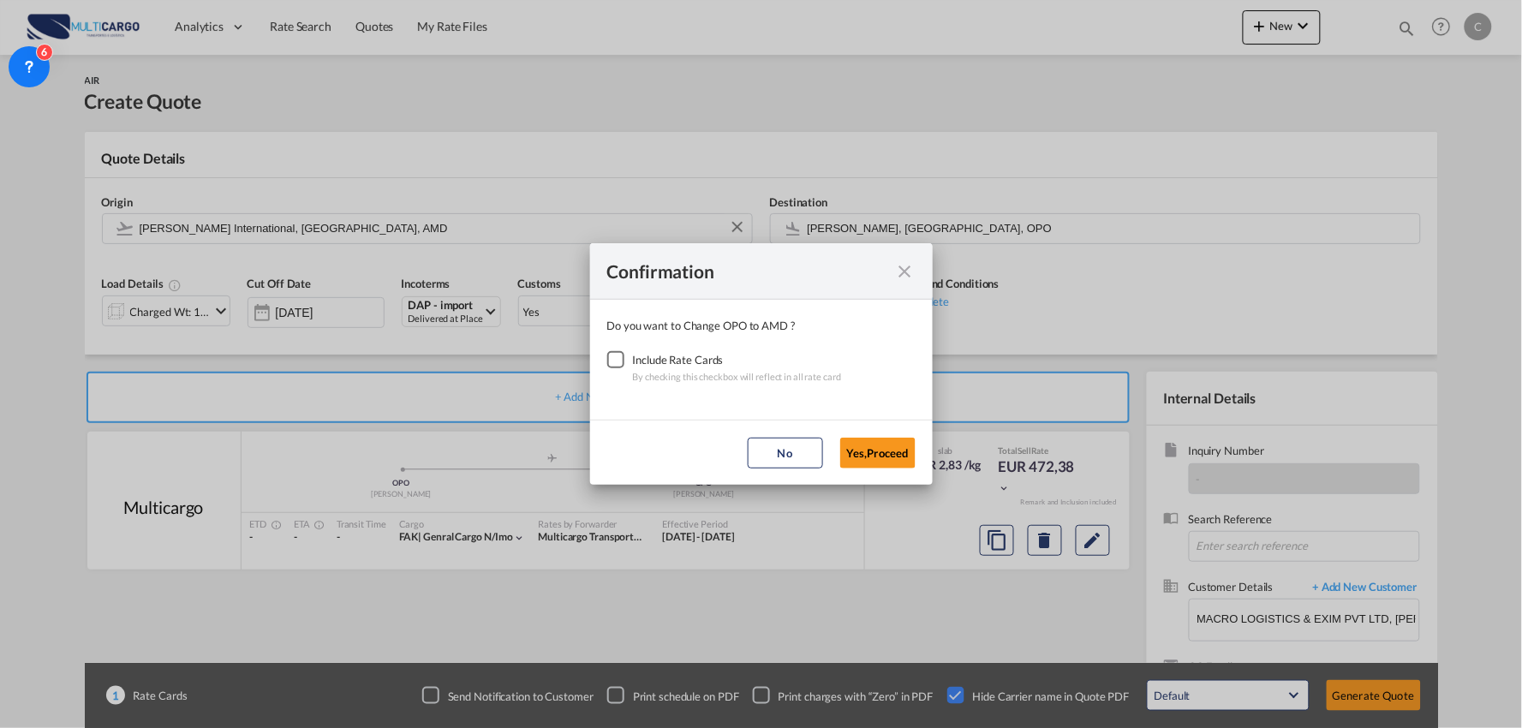
click at [620, 361] on div "Checkbox No Ink" at bounding box center [615, 359] width 17 height 17
drag, startPoint x: 885, startPoint y: 446, endPoint x: 748, endPoint y: 285, distance: 210.8
click at [872, 434] on md-dialog-actions "No Yes,Proceed" at bounding box center [761, 452] width 343 height 65
click at [605, 128] on div "Confirmation Do you want to Change OPO to AMD ? Include Rate Cards By checking …" at bounding box center [761, 364] width 1522 height 728
click at [865, 428] on md-dialog-actions "No Yes,Proceed" at bounding box center [761, 452] width 343 height 65
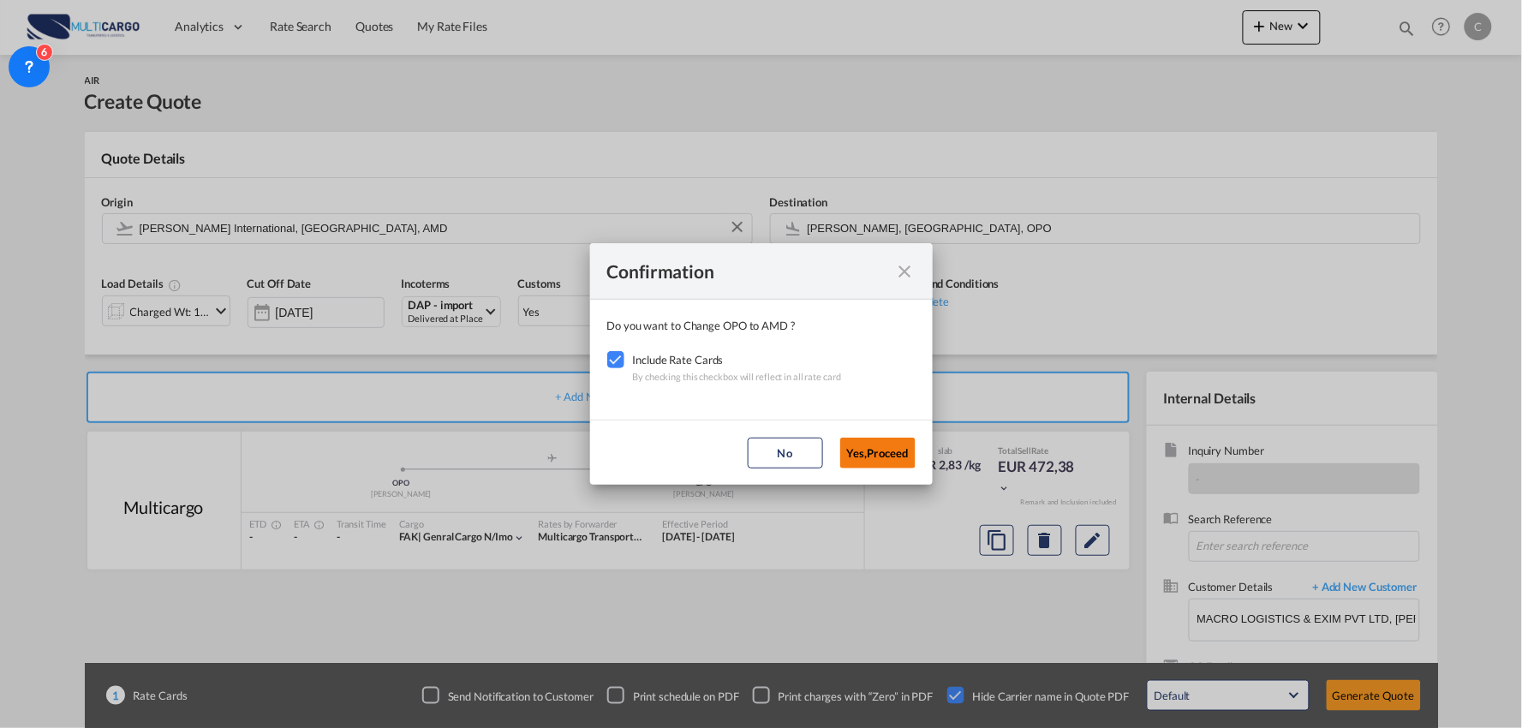
click at [876, 446] on button "Yes,Proceed" at bounding box center [877, 453] width 75 height 31
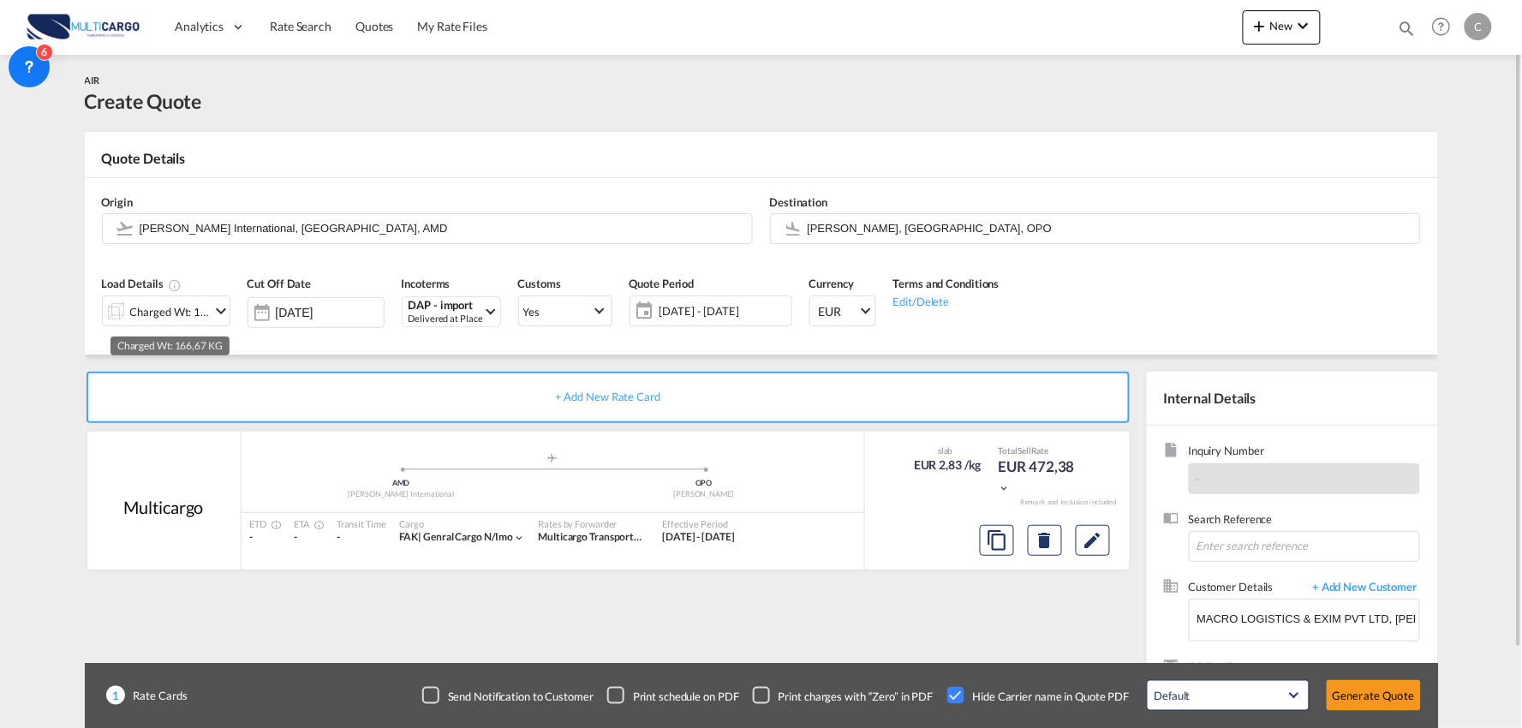
click at [181, 318] on div "Charged Wt: 166,67 KG" at bounding box center [170, 312] width 80 height 24
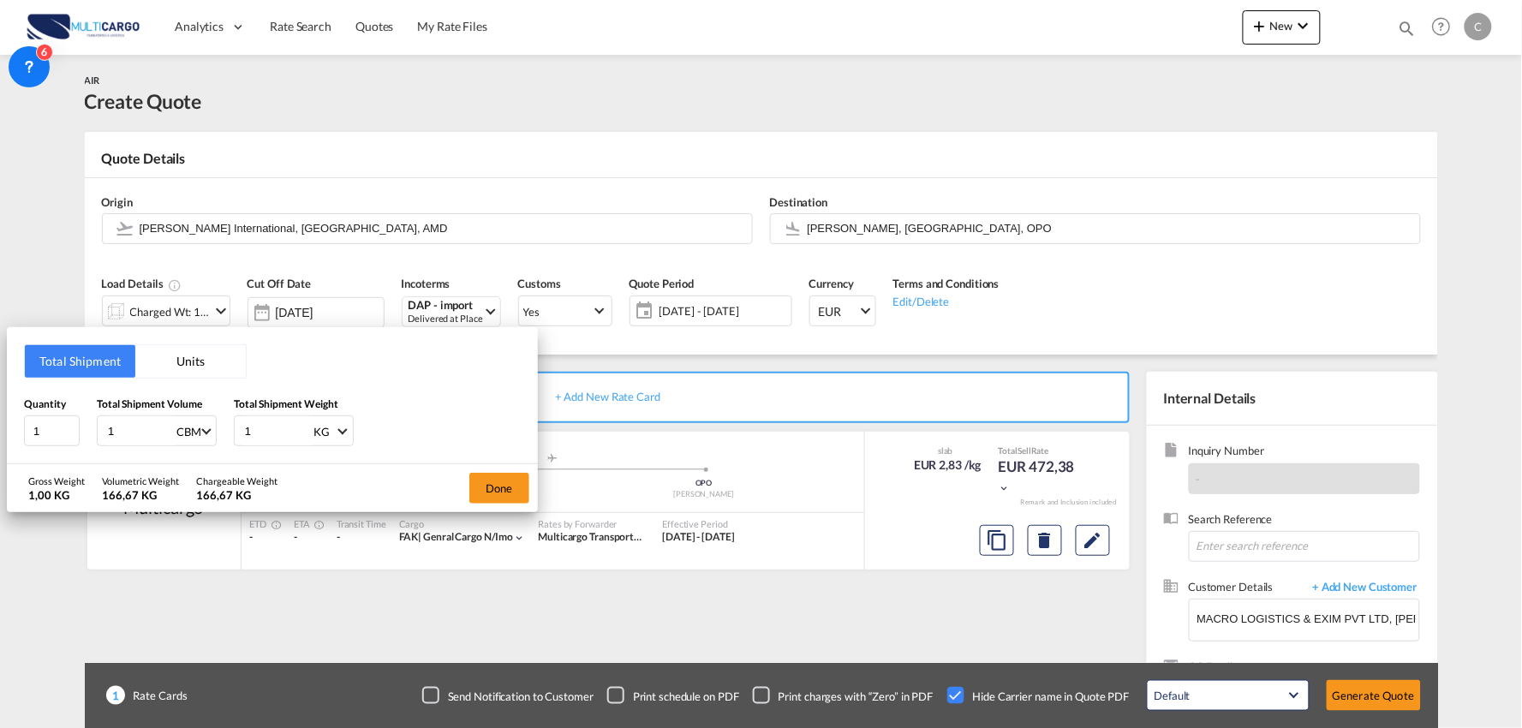
drag, startPoint x: 151, startPoint y: 424, endPoint x: 10, endPoint y: 431, distance: 140.6
click at [11, 431] on div "Total Shipment Units Quantity 1 Total Shipment Volume 1 CBM CBM CFT KG LB Total…" at bounding box center [272, 395] width 531 height 137
type input "23"
type input "23.783"
drag, startPoint x: 51, startPoint y: 432, endPoint x: -64, endPoint y: 418, distance: 116.5
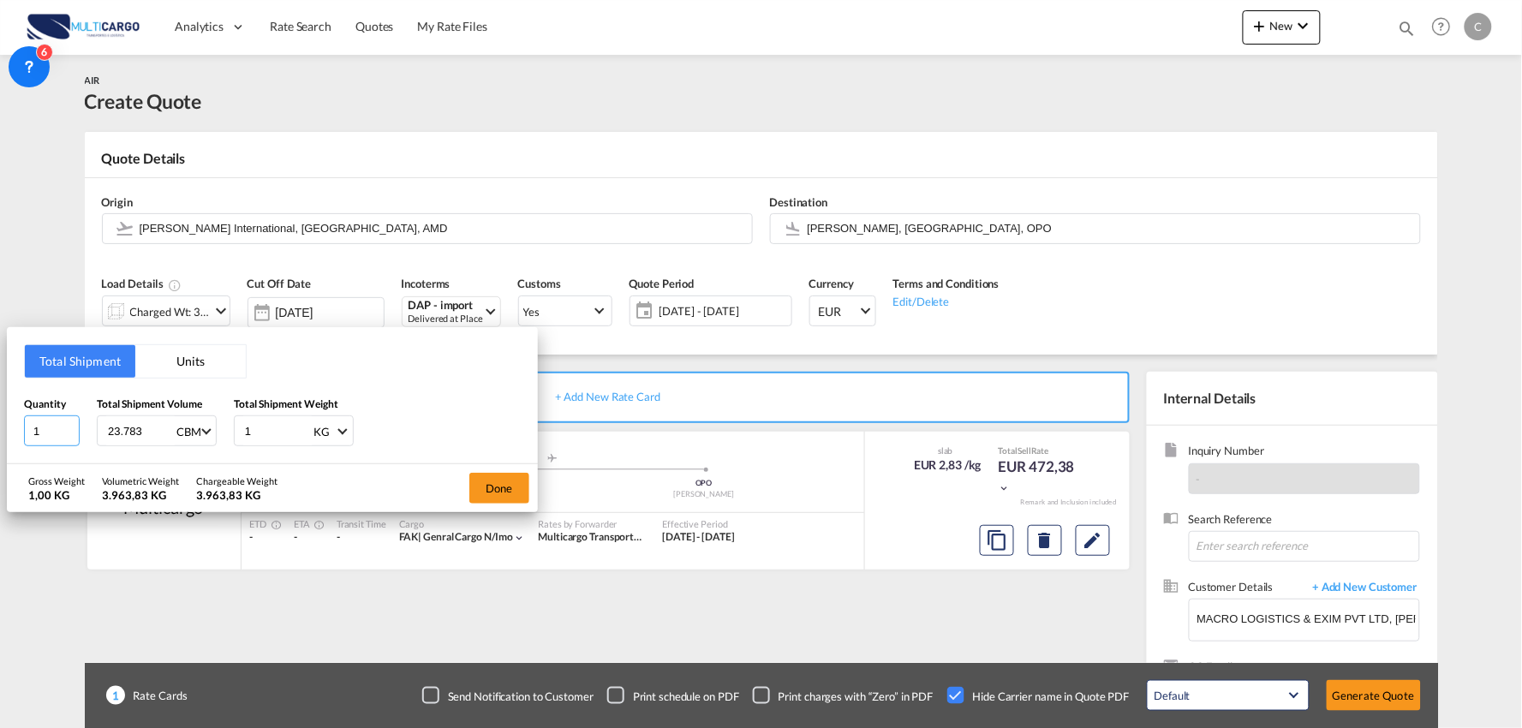
click at [0, 418] on html "Analytics Reports Dashboard Rate Search Quotes My Rate Files" at bounding box center [761, 364] width 1522 height 728
type input "6"
type input "5"
drag, startPoint x: 245, startPoint y: 424, endPoint x: 193, endPoint y: 432, distance: 52.8
click at [193, 432] on div "Quantity 5 Total Shipment Volume 23.783 CBM CBM CFT KG LB Total Shipment Weight…" at bounding box center [272, 421] width 497 height 51
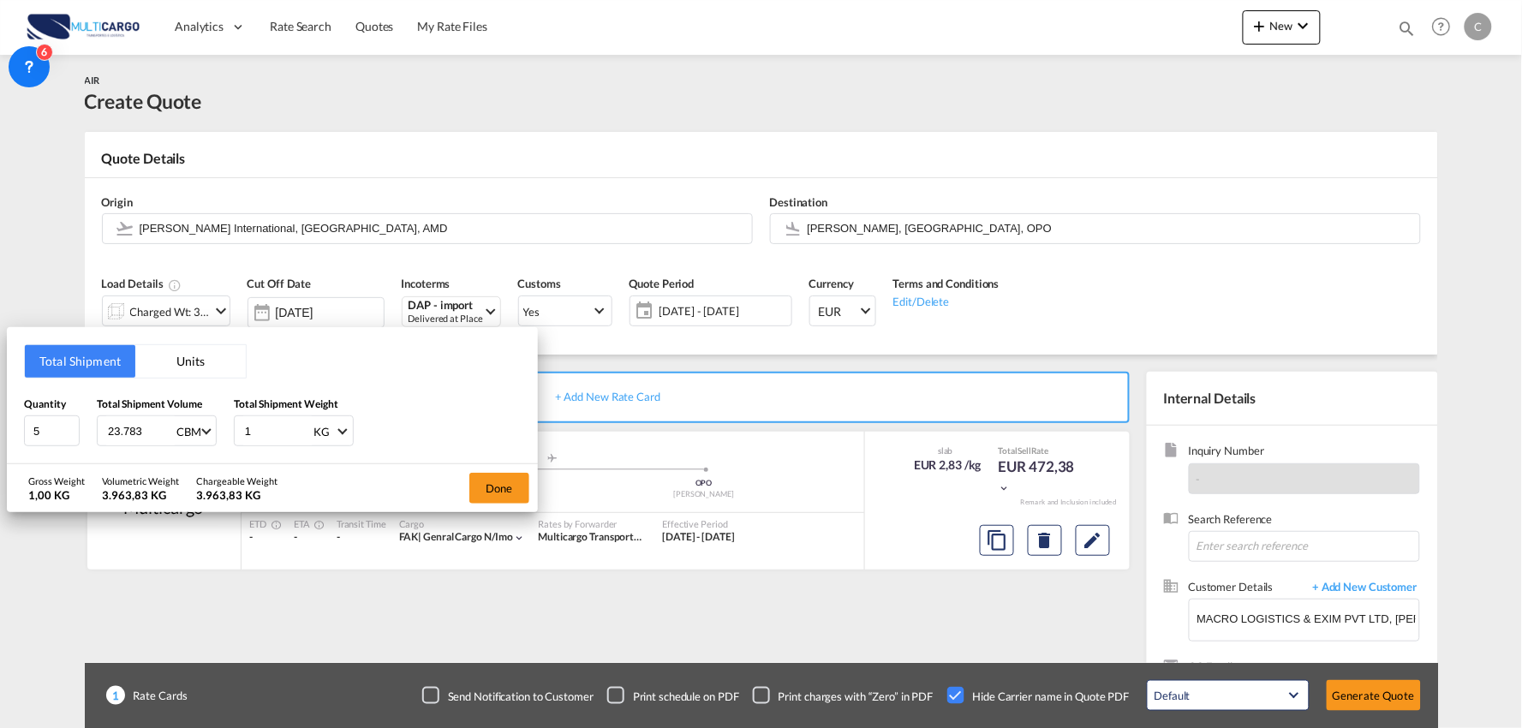
click at [274, 426] on input "1" at bounding box center [277, 430] width 69 height 29
drag, startPoint x: 254, startPoint y: 429, endPoint x: 183, endPoint y: 430, distance: 71.1
click at [184, 430] on div "Quantity 5 Total Shipment Volume 23.783 CBM CBM CFT KG LB Total Shipment Weight…" at bounding box center [272, 421] width 497 height 51
type input "2990"
click at [486, 486] on button "Done" at bounding box center [499, 488] width 60 height 31
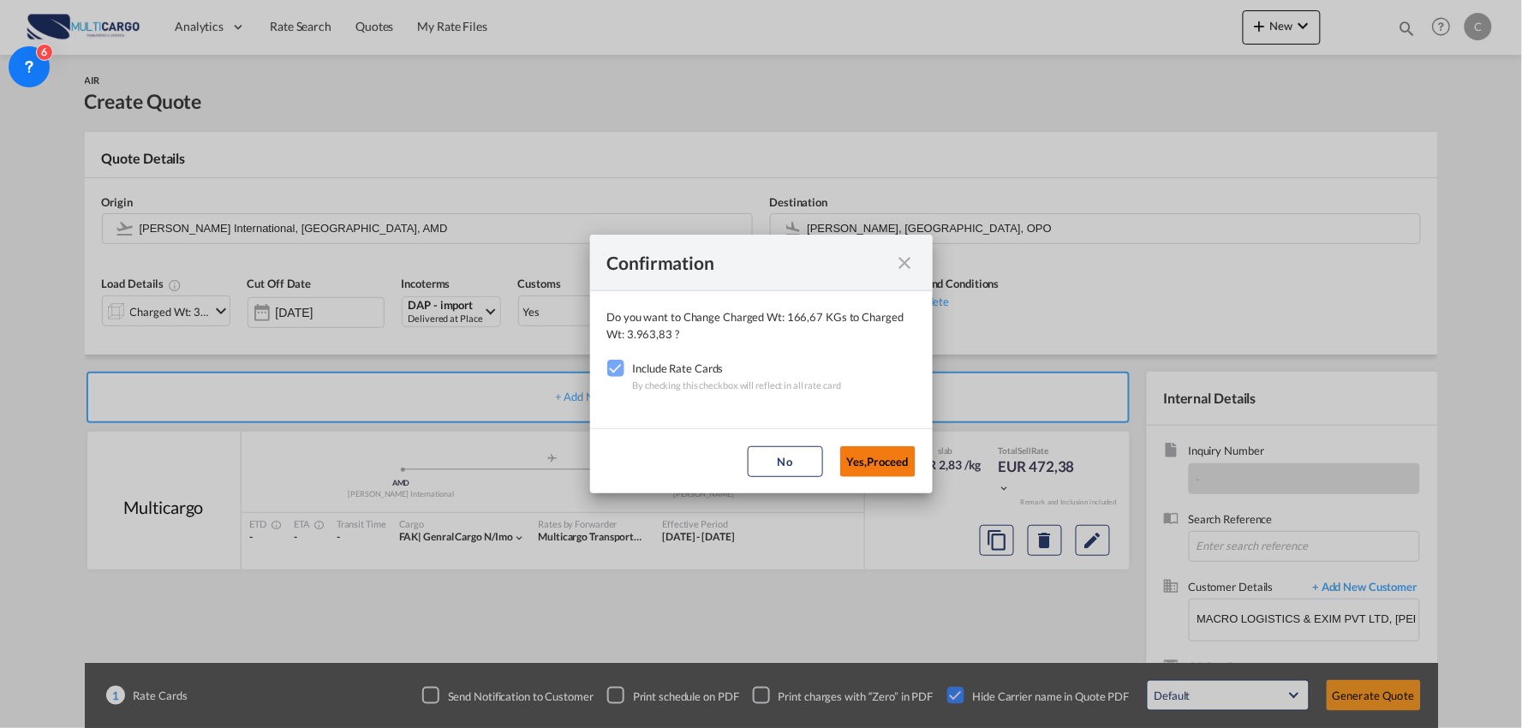
click at [891, 465] on button "Yes,Proceed" at bounding box center [877, 461] width 75 height 31
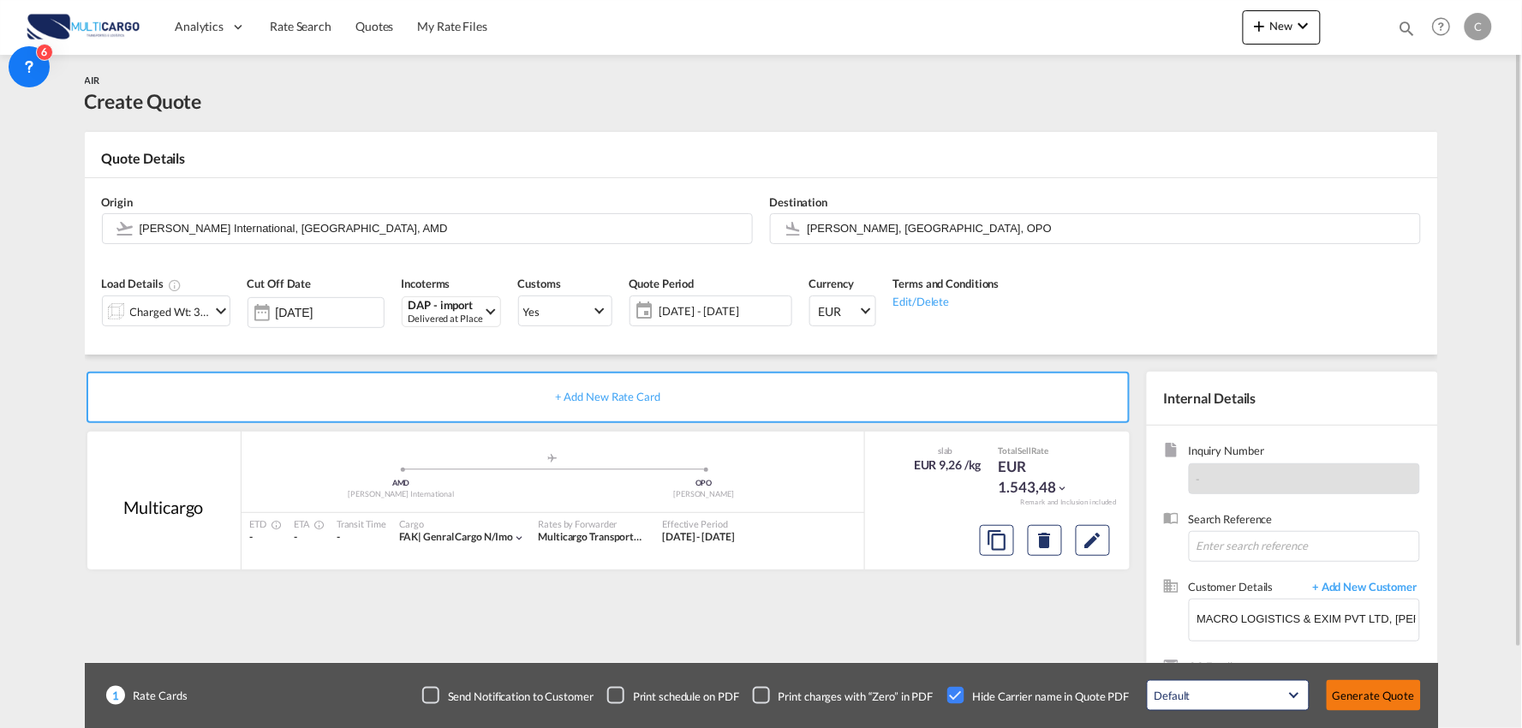
click at [1363, 690] on button "Generate Quote" at bounding box center [1373, 695] width 94 height 31
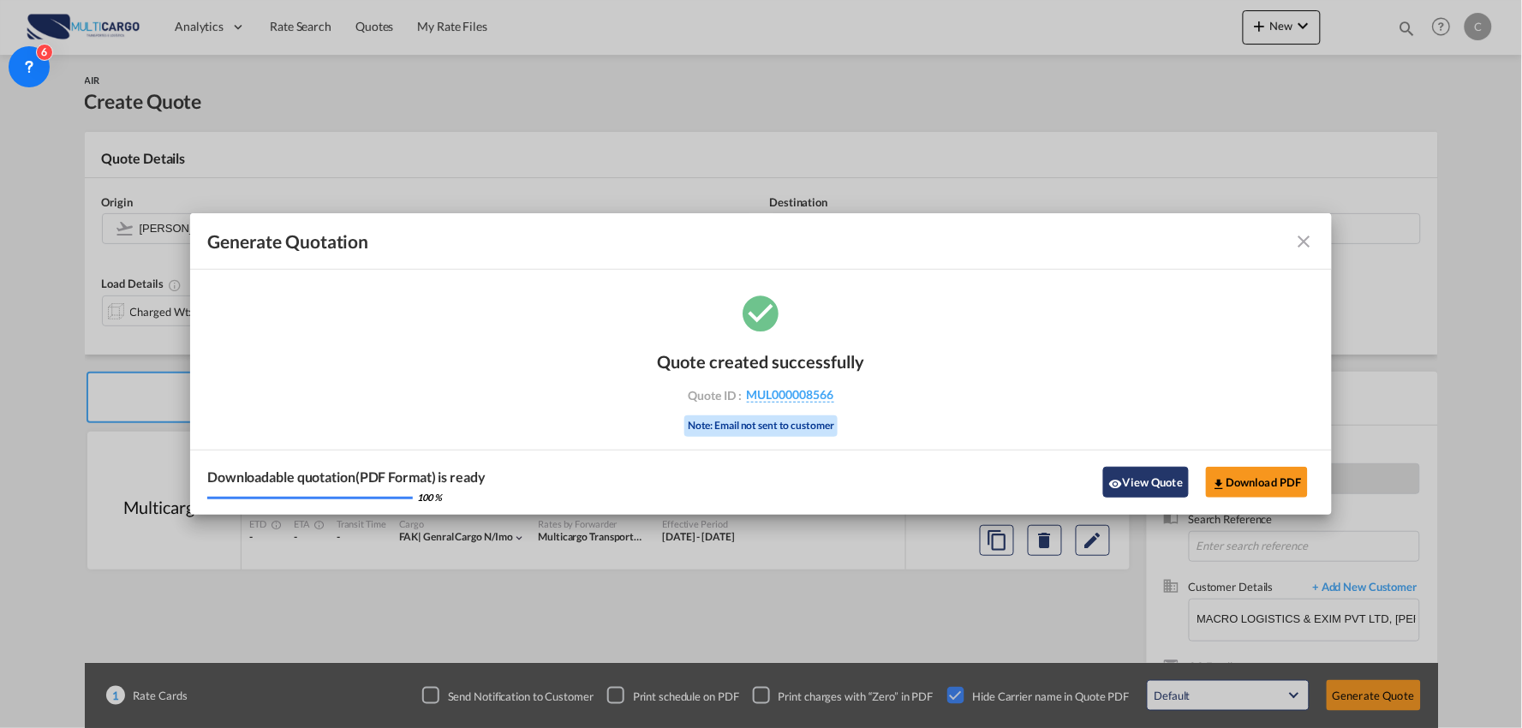
click at [1119, 483] on md-icon "icon-eye" at bounding box center [1116, 484] width 14 height 14
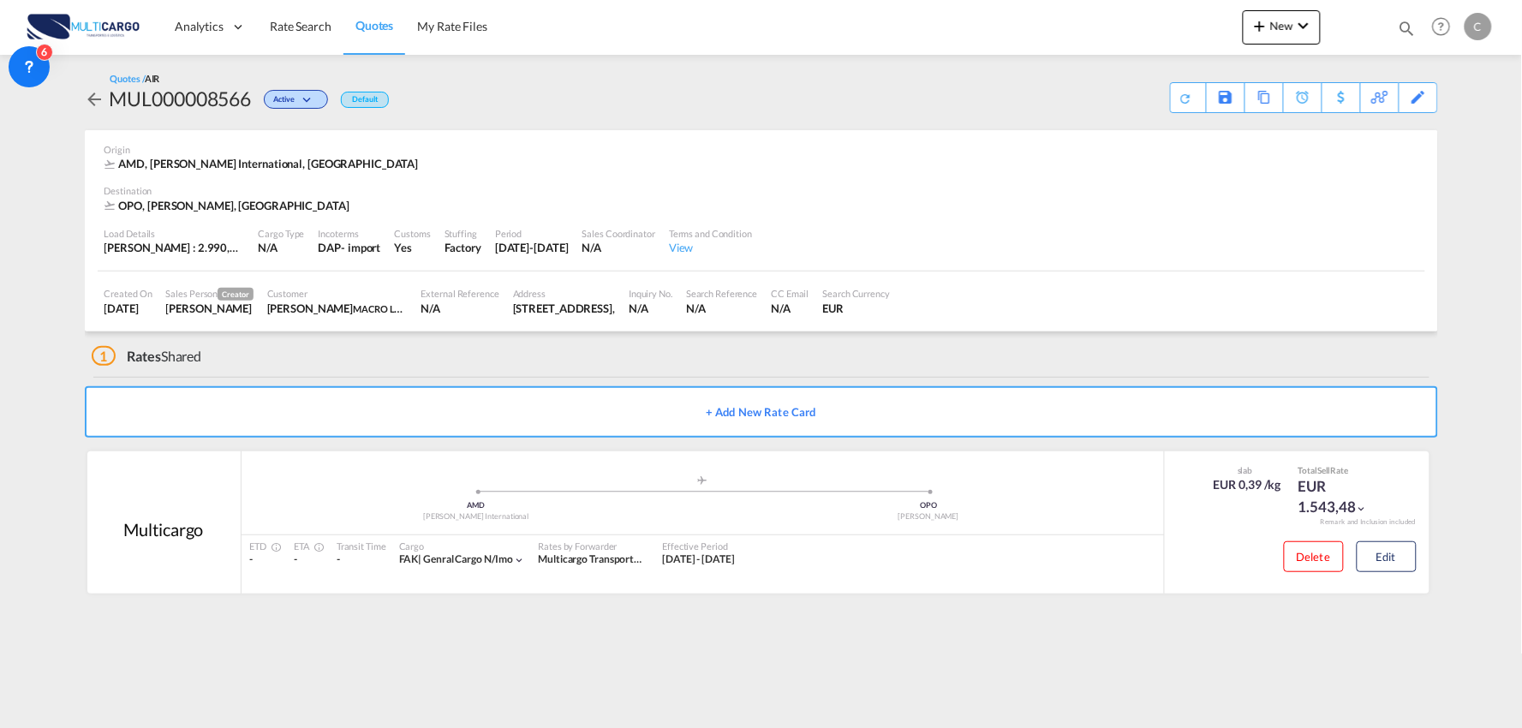
click at [649, 92] on div "Quotes / AIR MUL000008566 Active Default Save As Template Copy Quote Set Remind…" at bounding box center [761, 92] width 1353 height 41
click at [641, 358] on div "1 Rates Shared" at bounding box center [765, 351] width 1346 height 41
click at [1399, 561] on button "Edit" at bounding box center [1386, 556] width 60 height 31
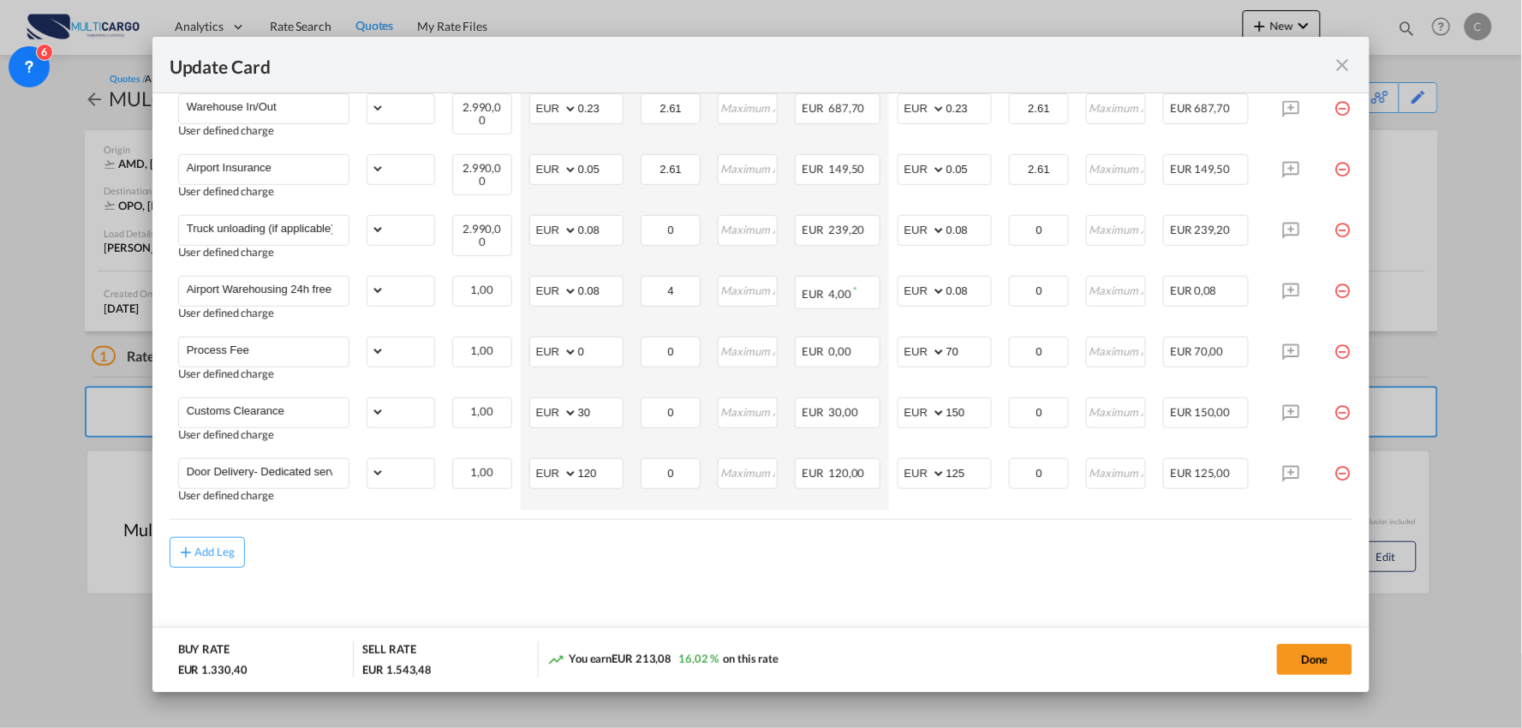
scroll to position [641, 0]
select select "per_bl"
select select "per_kg"
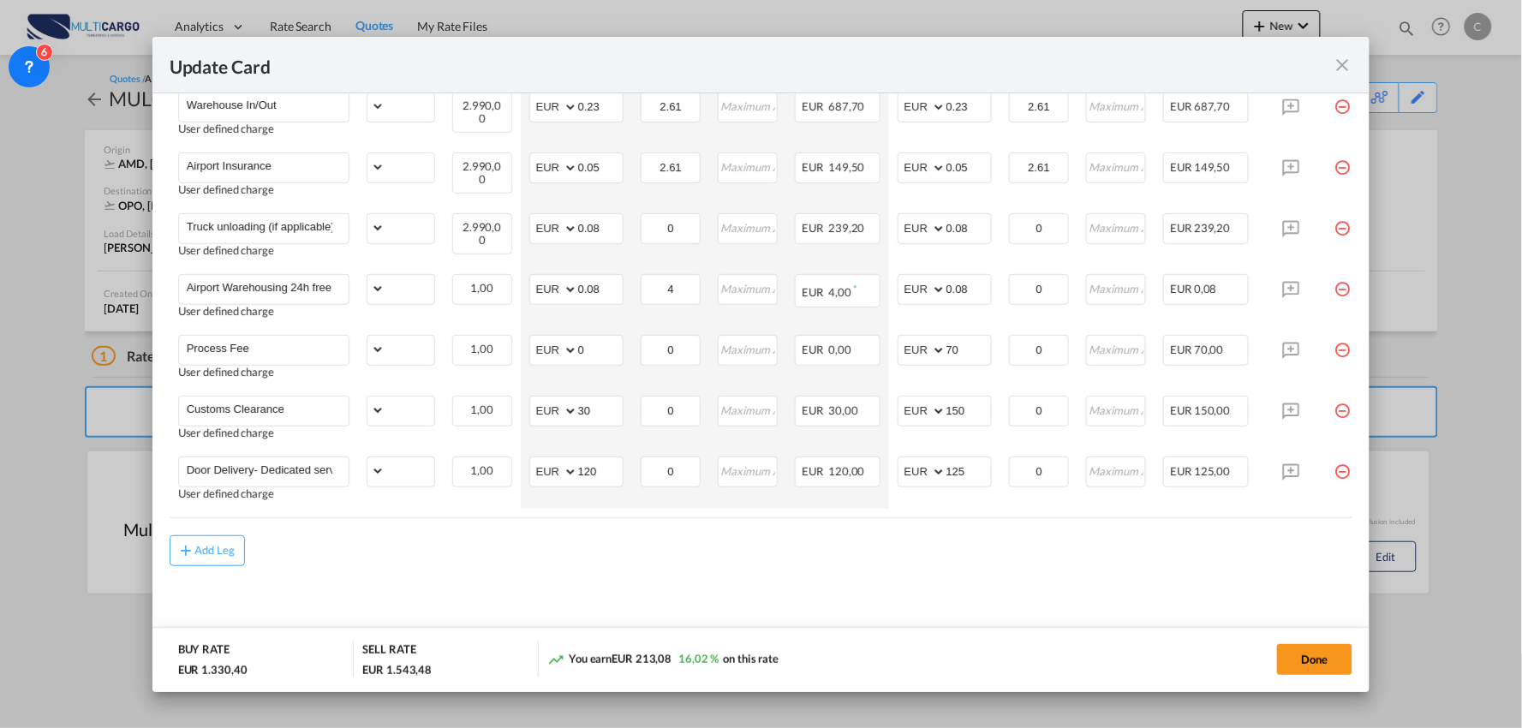
select select "per_kg"
select select "per_shipment"
select select "per_bl"
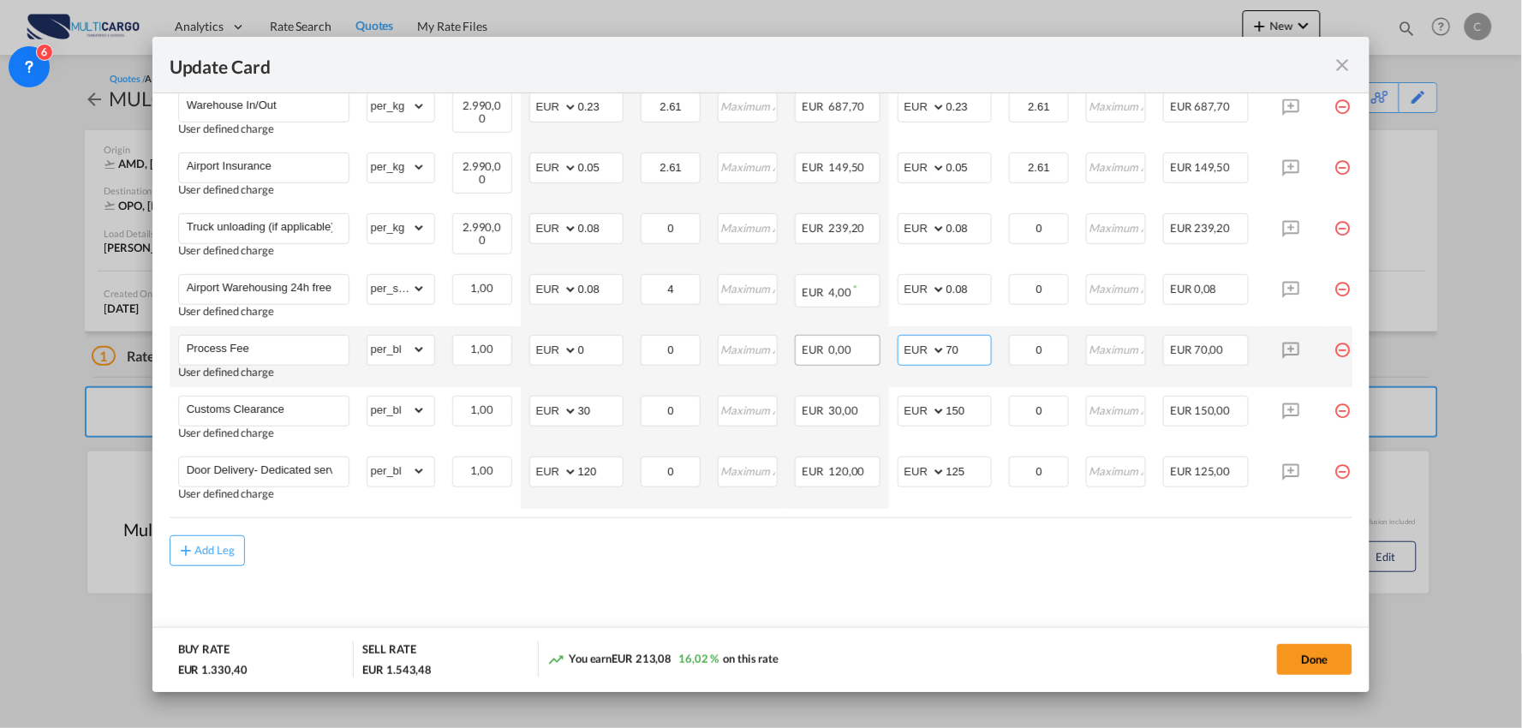
drag, startPoint x: 964, startPoint y: 355, endPoint x: 833, endPoint y: 346, distance: 131.4
click at [873, 354] on tr "Process Fee User defined charge Please Enter Already Exists gross_weight volume…" at bounding box center [776, 356] width 1213 height 61
type input "95"
click at [467, 520] on air-lcl-rate-modification "Freight Please enter leg name Leg Name Already Exists Delete Leg Sub Total AED …" at bounding box center [761, 196] width 1183 height 739
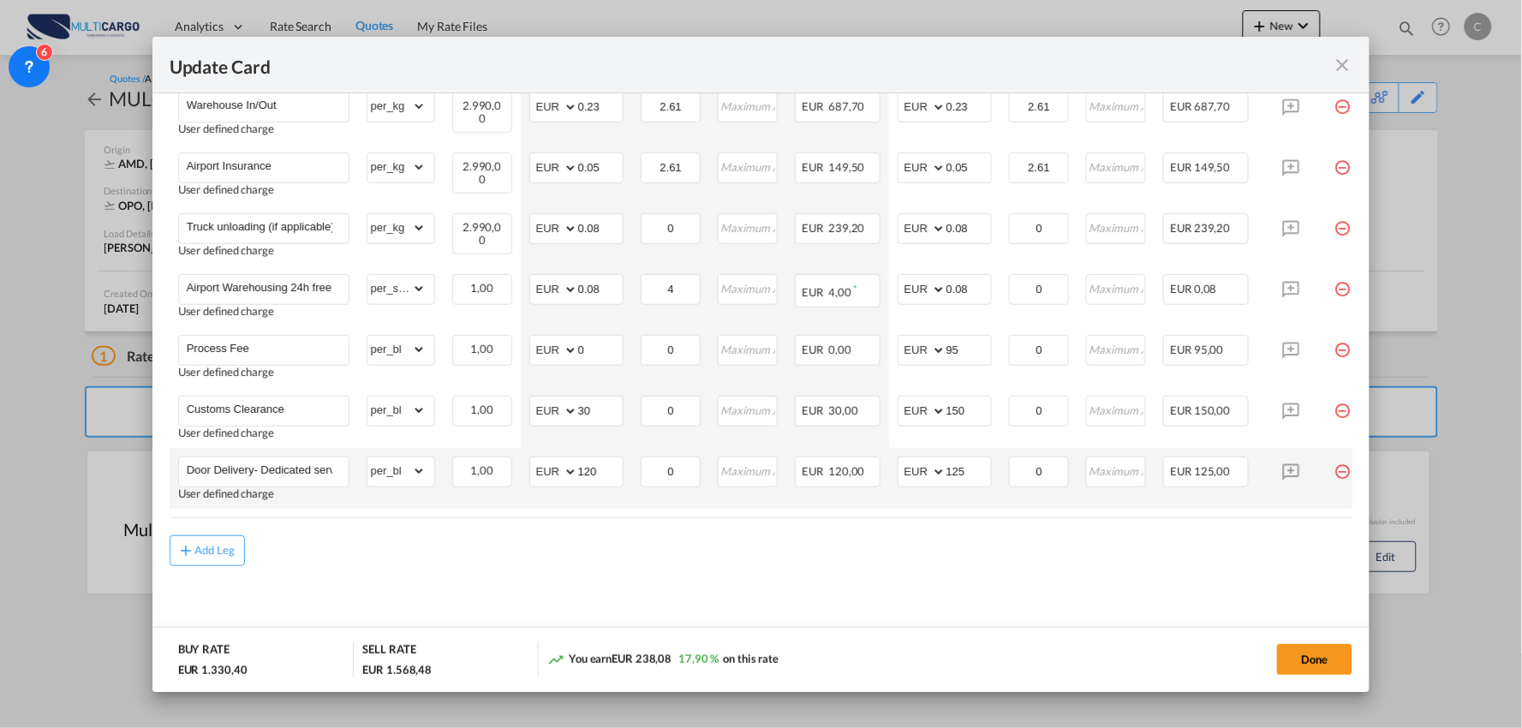
scroll to position [545, 0]
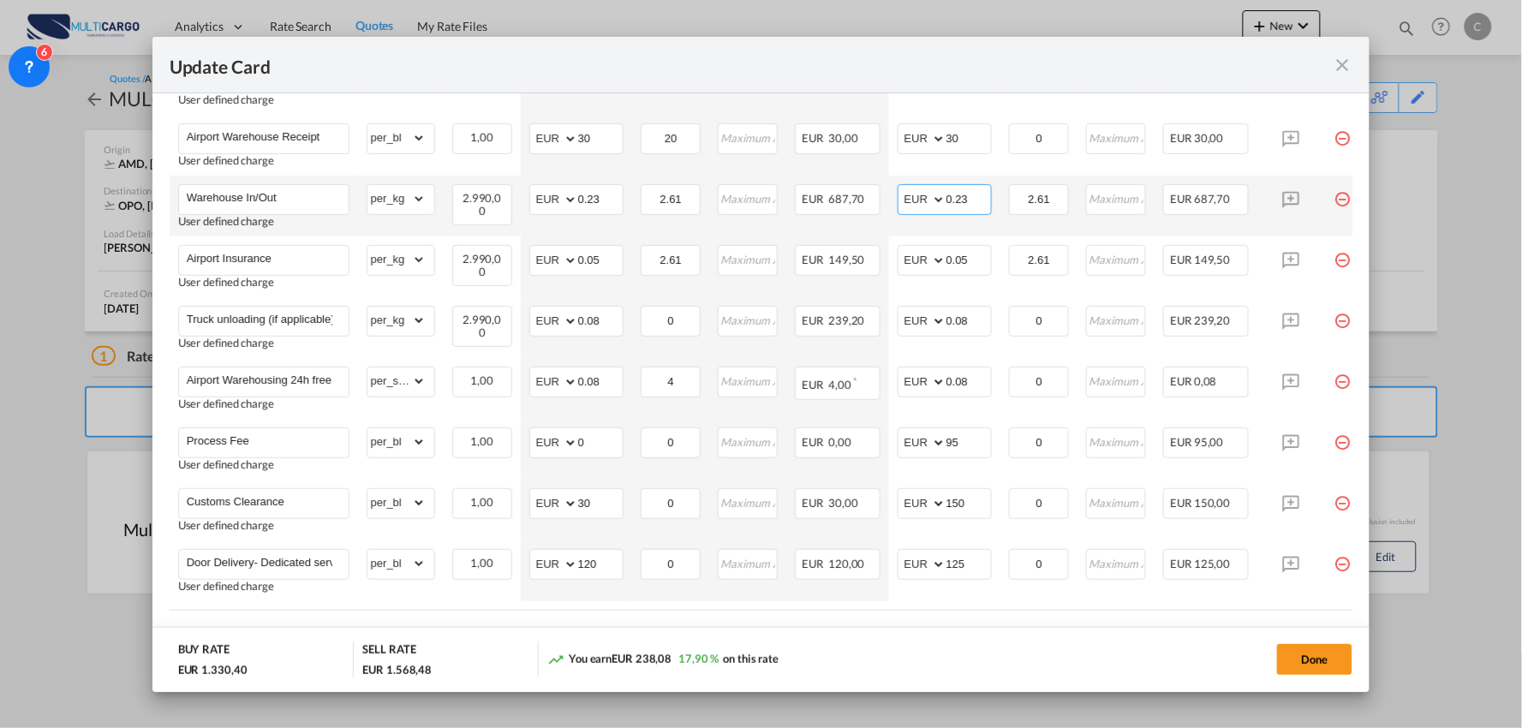
click at [978, 202] on input "0.23" at bounding box center [968, 198] width 45 height 26
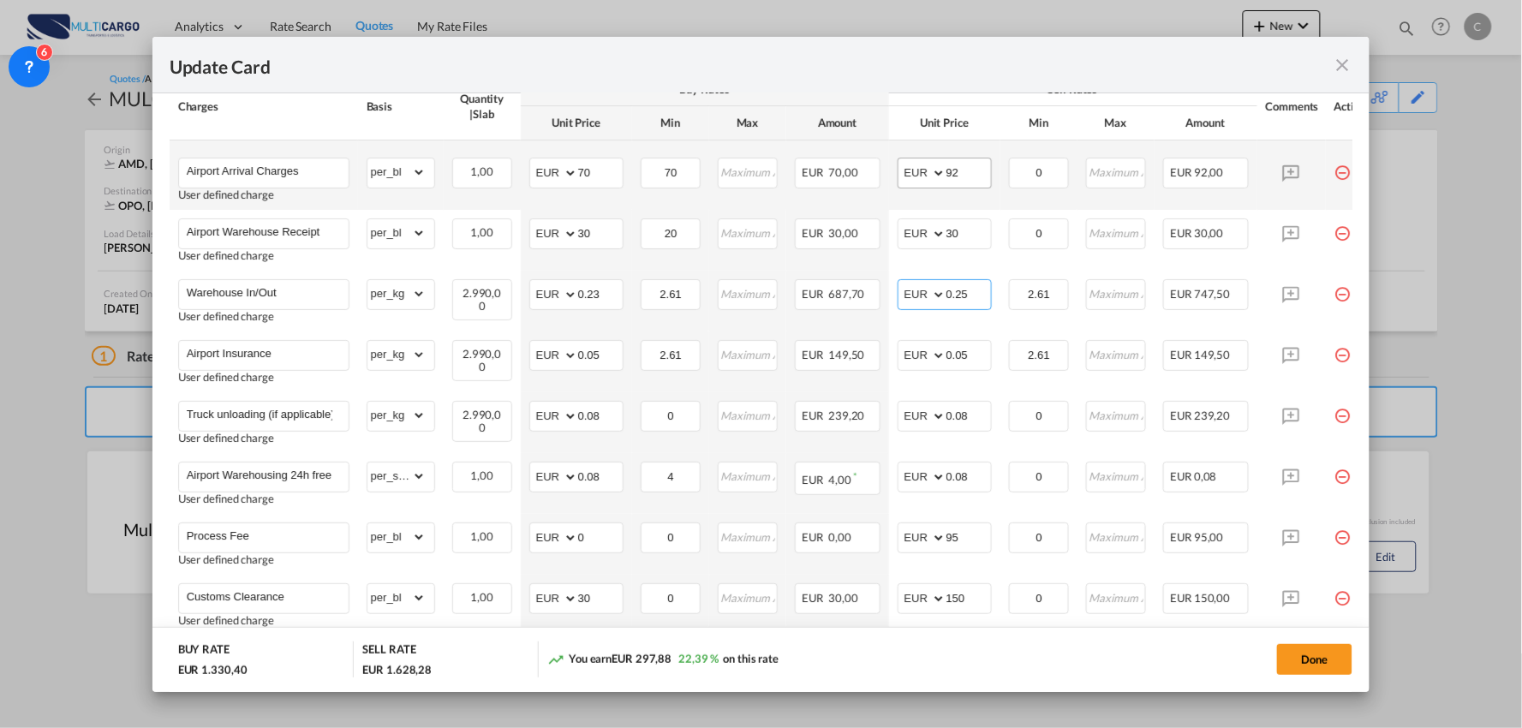
type input "0.25"
drag, startPoint x: 963, startPoint y: 164, endPoint x: 843, endPoint y: 193, distance: 123.2
click at [843, 191] on tr "Airport Arrival Charges User defined charge Please Enter Already Exists gross_w…" at bounding box center [776, 174] width 1213 height 69
type input "70"
click at [974, 65] on div "Update Card" at bounding box center [751, 64] width 1163 height 21
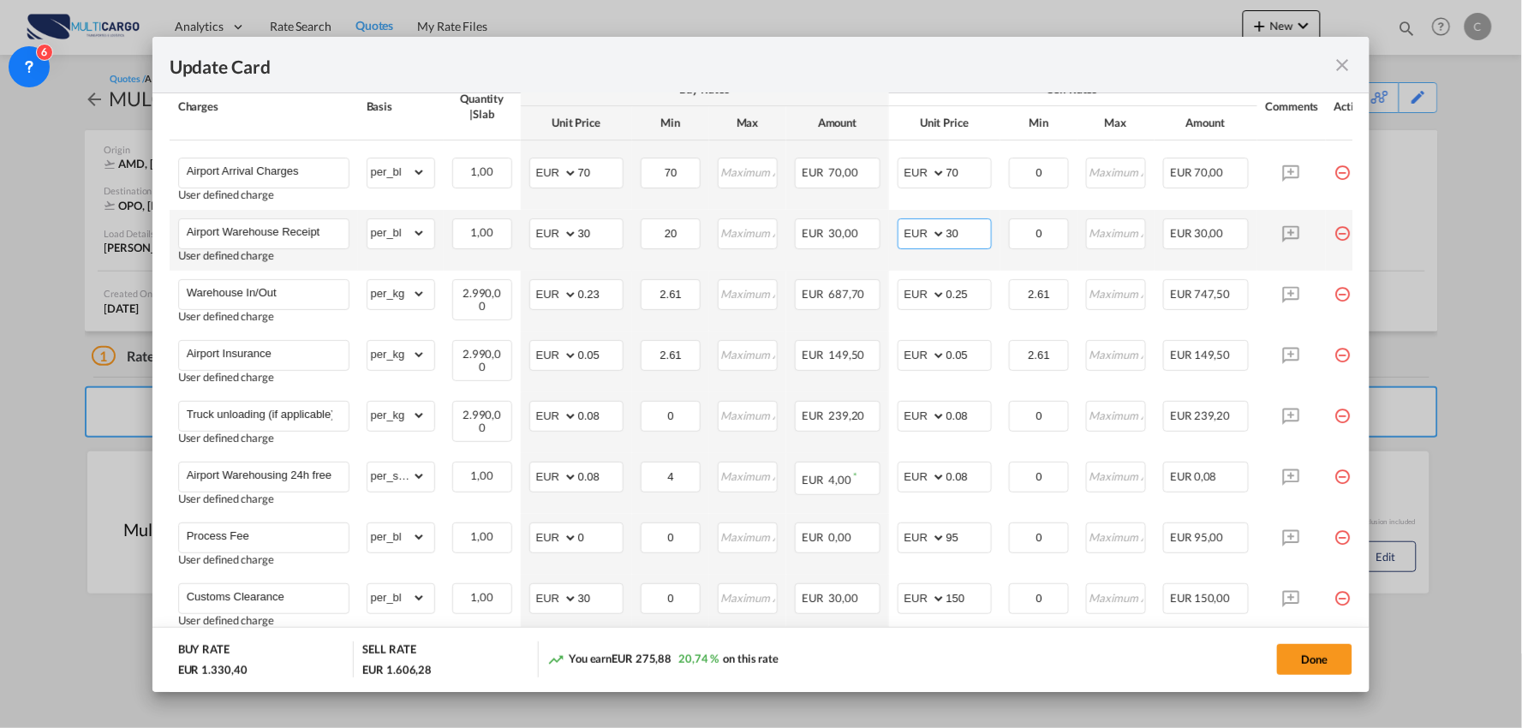
drag, startPoint x: 965, startPoint y: 235, endPoint x: 886, endPoint y: 253, distance: 81.0
click at [892, 251] on td "AED AFN ALL AMD ANG AOA ARS AUD AWG AZN BAM BBD BDT BGN BHD BIF BMD BND BOB BRL…" at bounding box center [944, 240] width 111 height 61
type input "50"
drag, startPoint x: 815, startPoint y: 45, endPoint x: 908, endPoint y: 66, distance: 94.9
click at [815, 45] on div "Update Card" at bounding box center [761, 65] width 1218 height 57
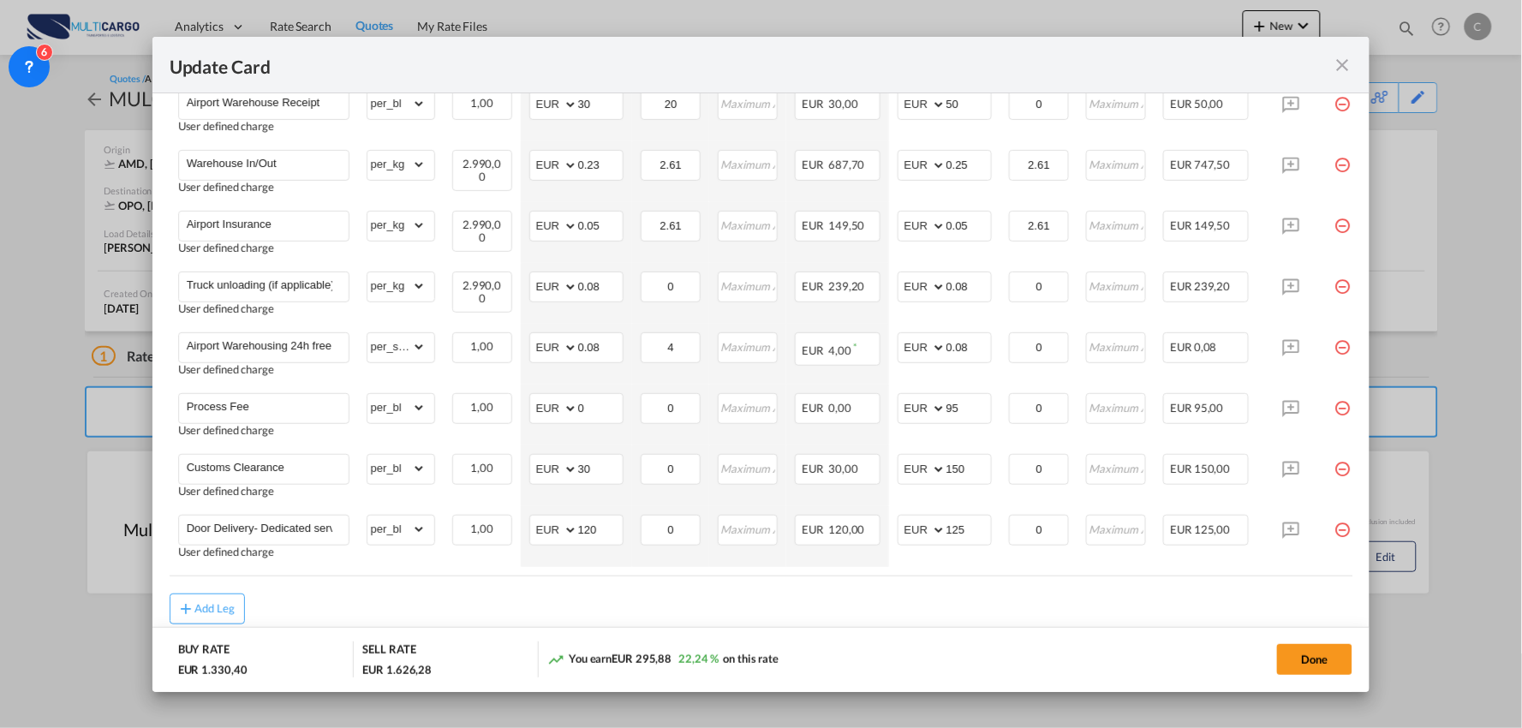
scroll to position [546, 0]
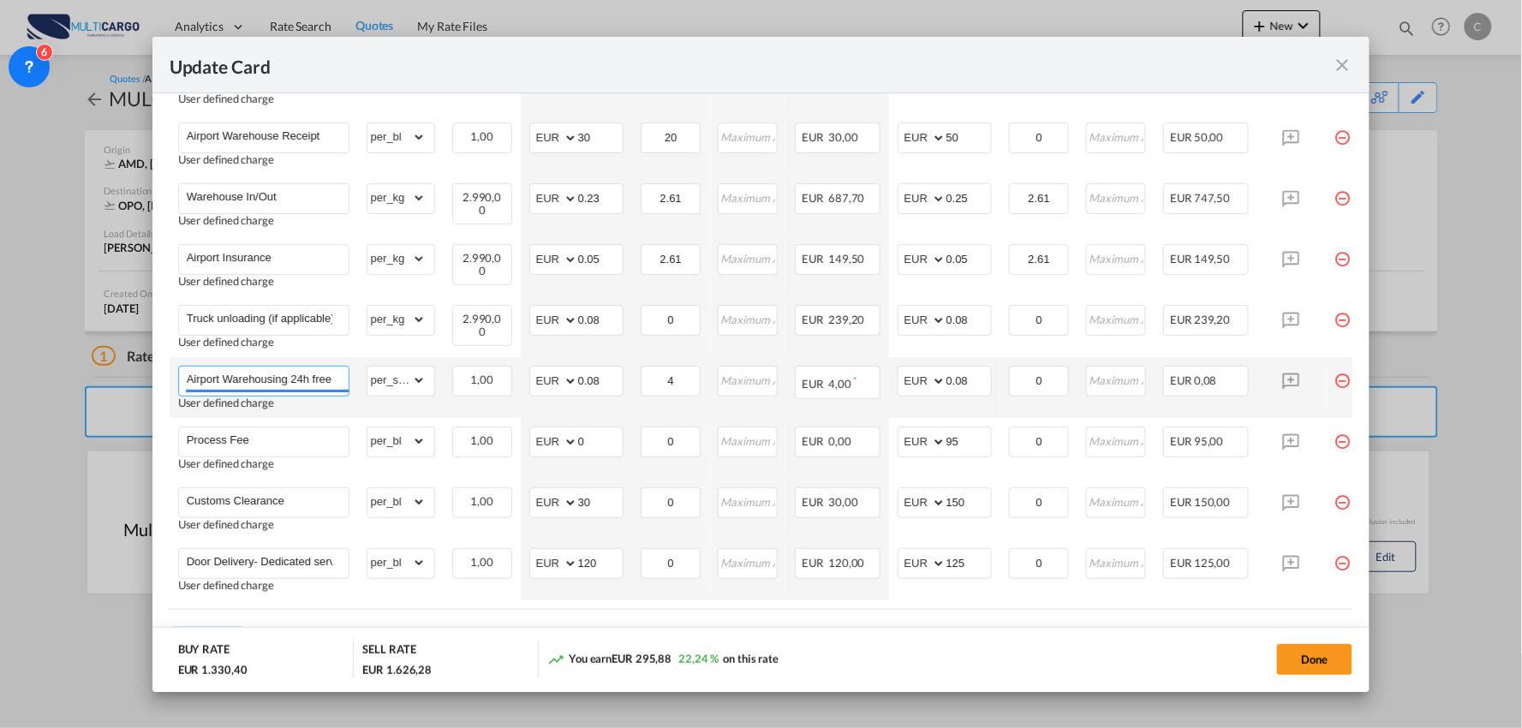
click at [329, 377] on input "Airport Warehousing 24h free *Eur x CW x Day - up to 7day - min EUR 4,00" at bounding box center [268, 380] width 162 height 26
type input "Airport Warehousing *Eur x CW x Day - up to 7day - min EUR 4,00"
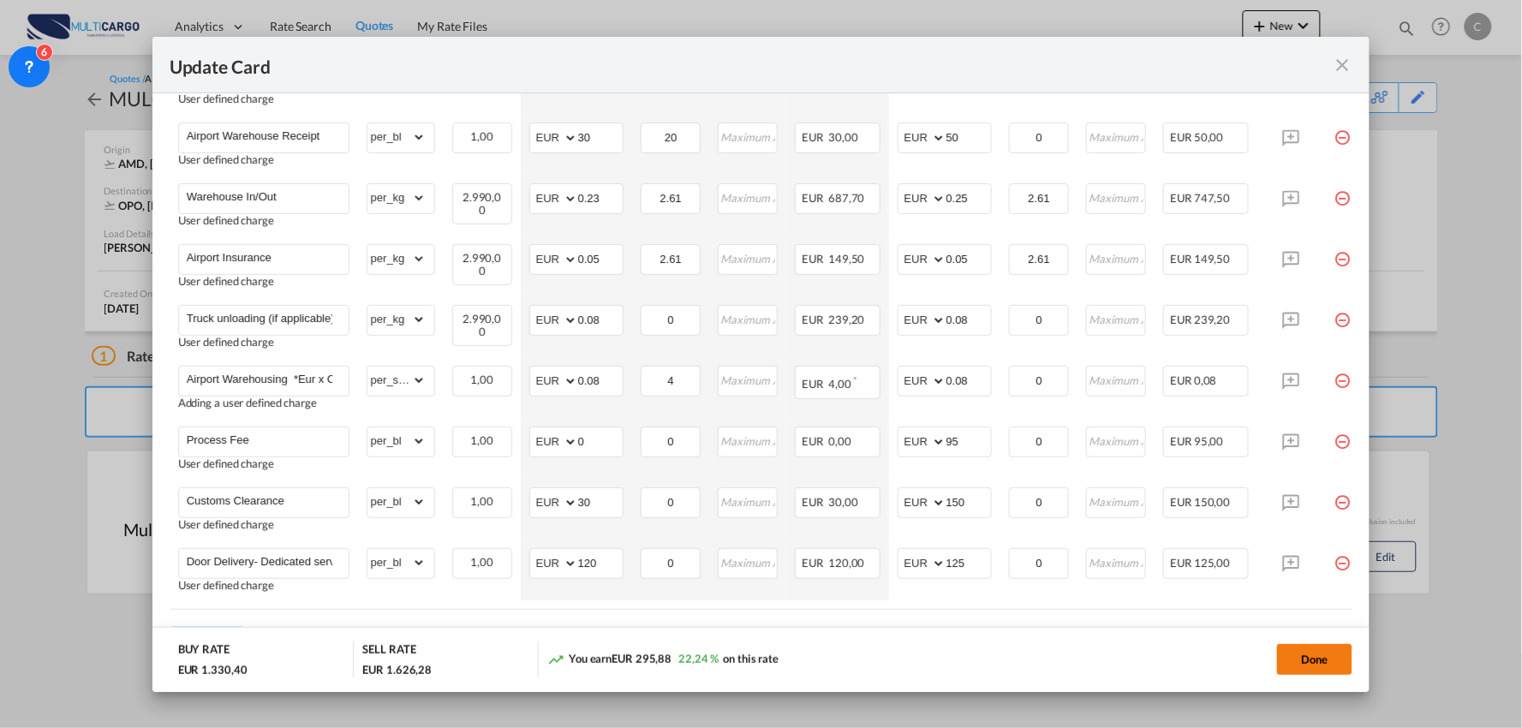
drag, startPoint x: 1311, startPoint y: 658, endPoint x: 1349, endPoint y: 655, distance: 37.8
click at [1311, 658] on button "Done" at bounding box center [1314, 659] width 75 height 31
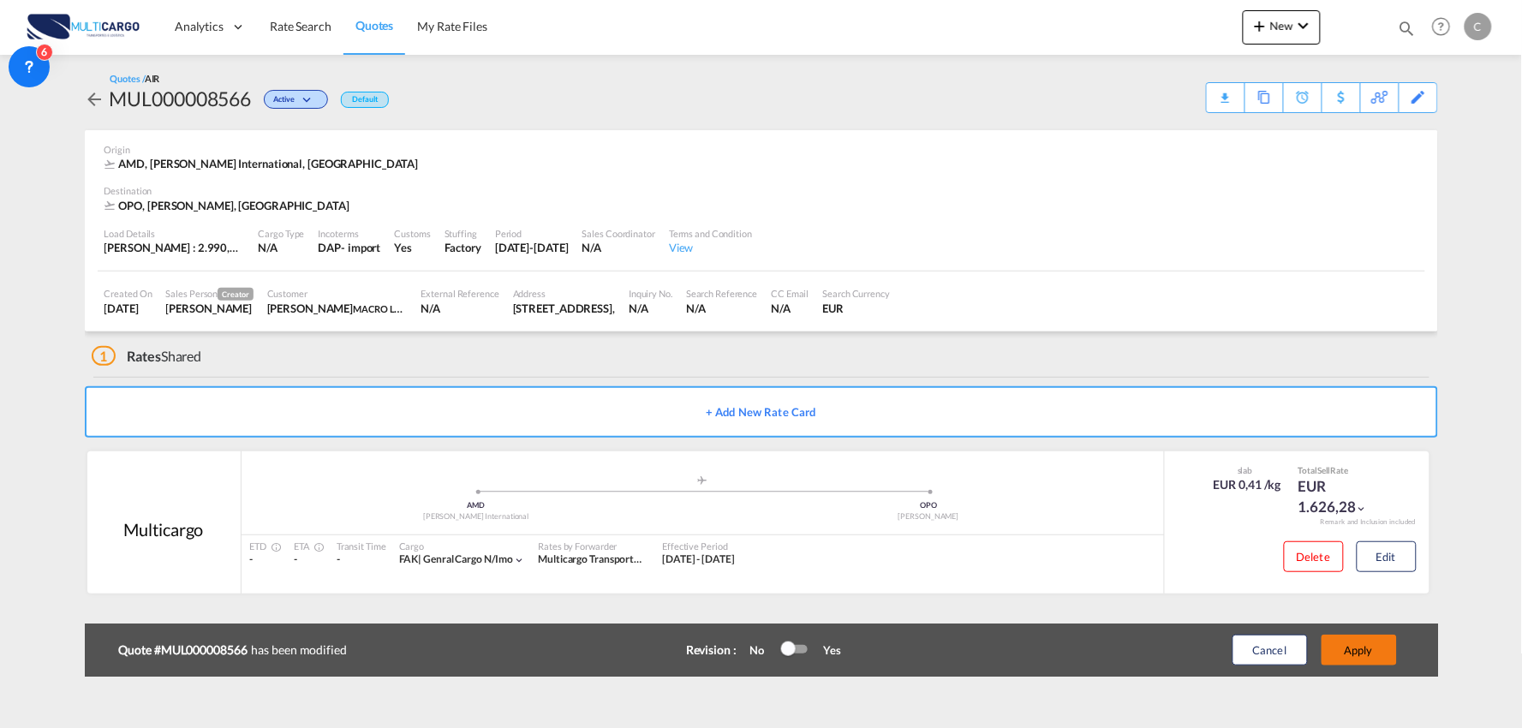
click at [1377, 648] on button "Apply" at bounding box center [1358, 650] width 75 height 31
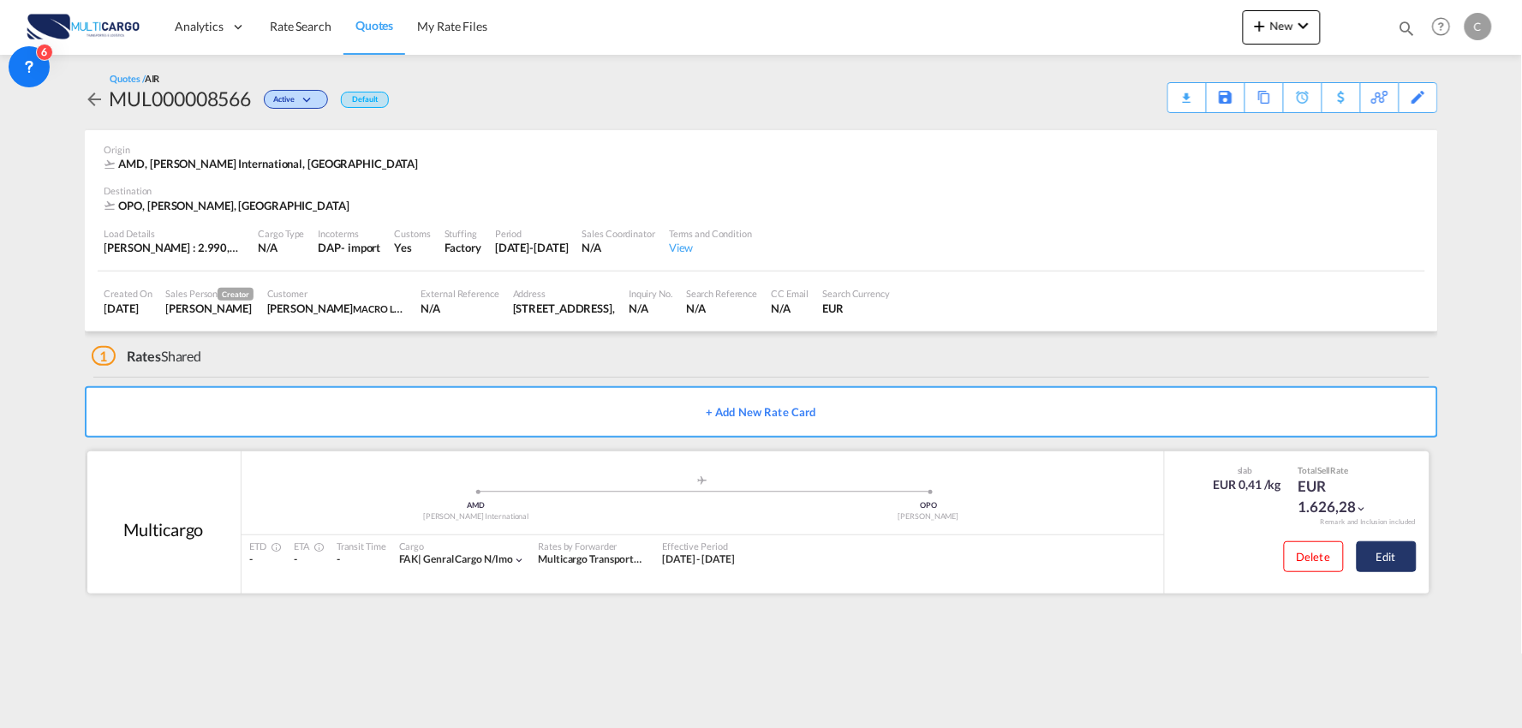
click at [1387, 559] on button "Edit" at bounding box center [1386, 556] width 60 height 31
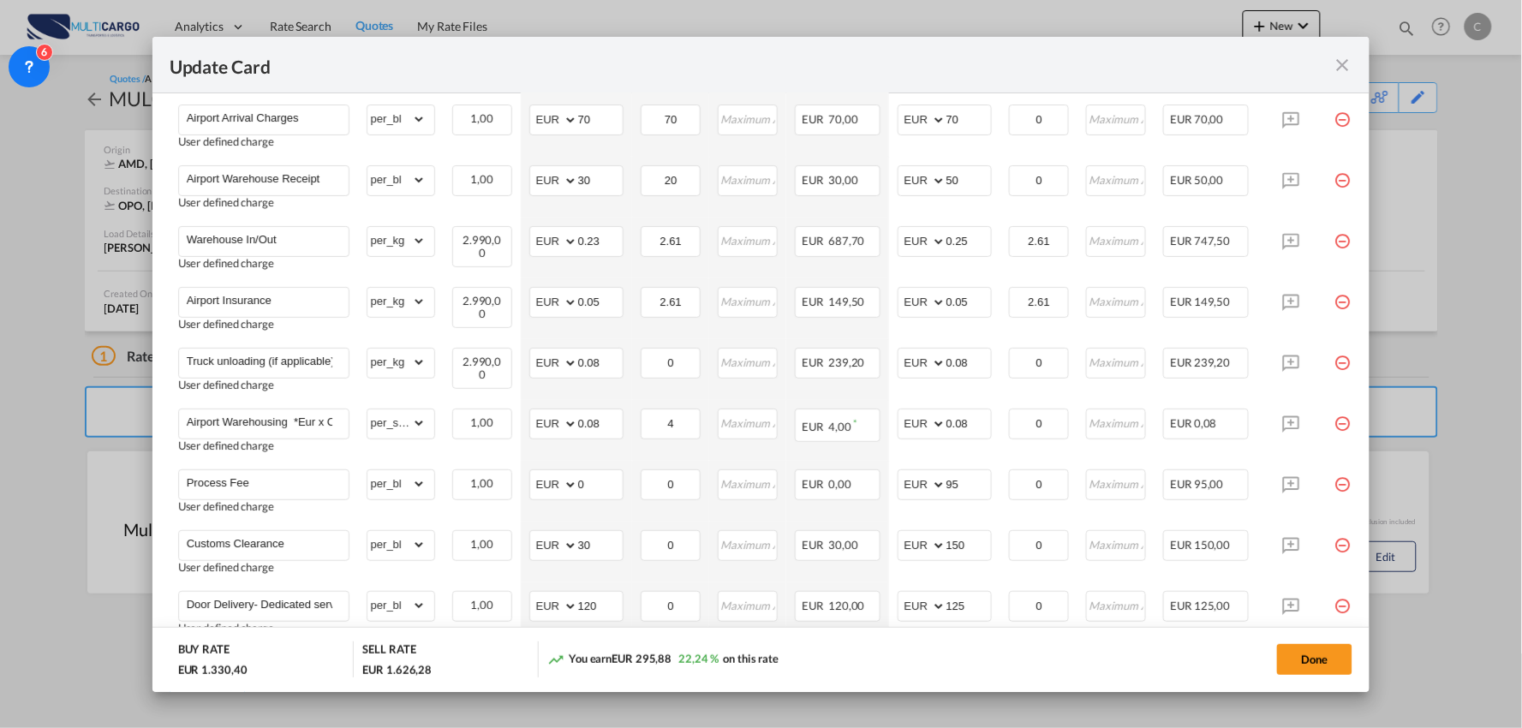
scroll to position [642, 0]
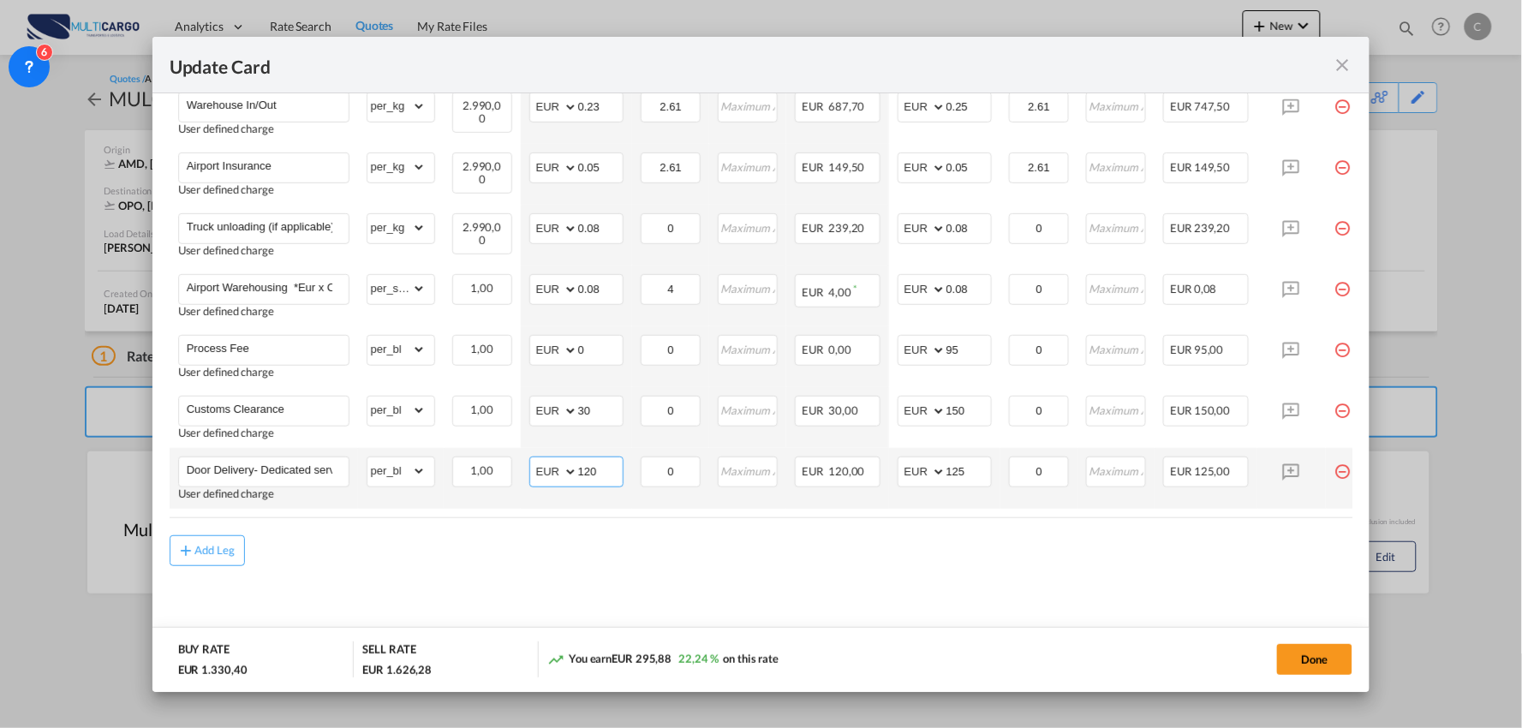
drag, startPoint x: 552, startPoint y: 467, endPoint x: 539, endPoint y: 465, distance: 13.0
click at [539, 468] on md-input-container "AED AFN ALL AMD ANG AOA ARS AUD AWG AZN BAM BBD BDT BGN BHD BIF BMD BND BOB BRL…" at bounding box center [576, 471] width 94 height 31
type input "250"
click at [486, 560] on div "Add Leg" at bounding box center [761, 550] width 1183 height 31
drag, startPoint x: 972, startPoint y: 467, endPoint x: 868, endPoint y: 480, distance: 104.4
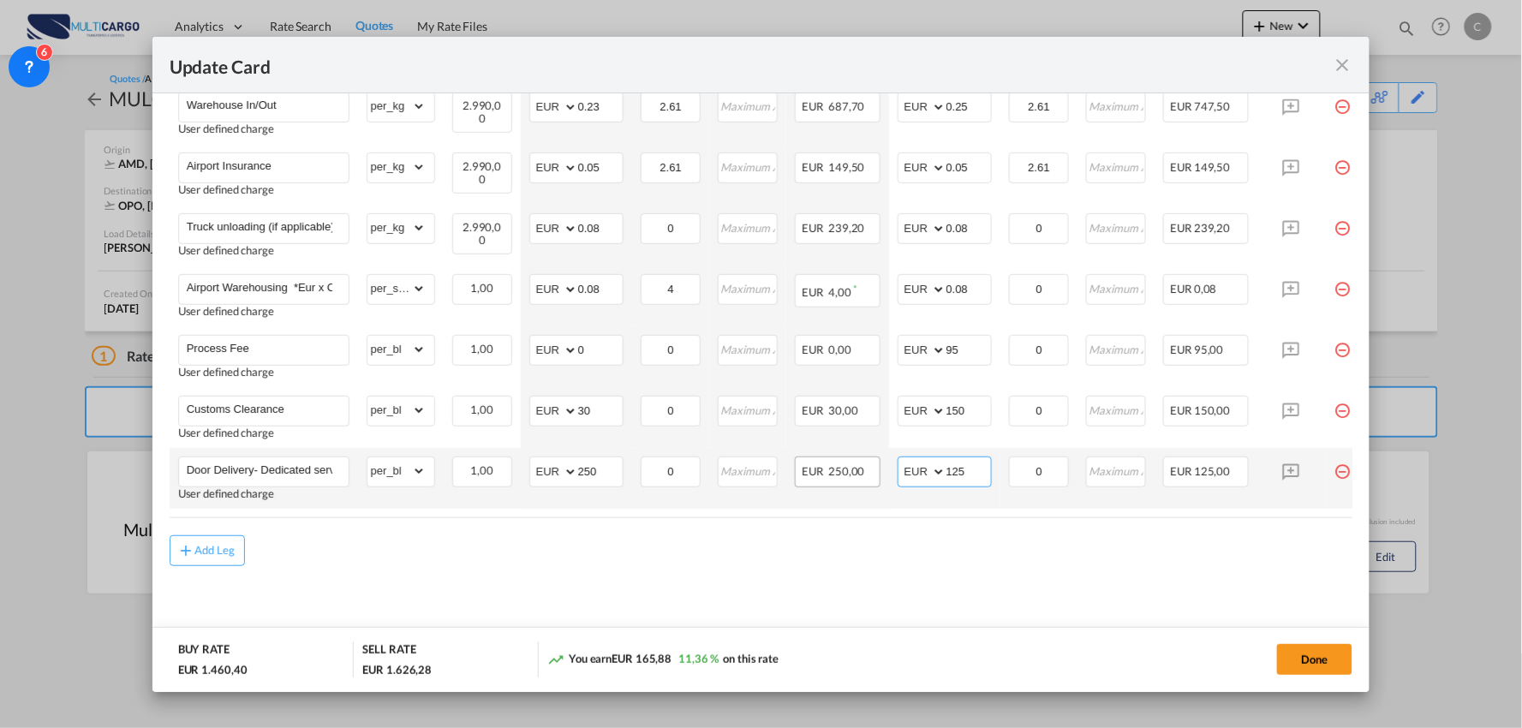
click at [889, 476] on td "AED AFN ALL AMD ANG AOA ARS AUD AWG AZN BAM BBD BDT BGN BHD BIF BMD BND BOB BRL…" at bounding box center [944, 478] width 111 height 61
type input "300"
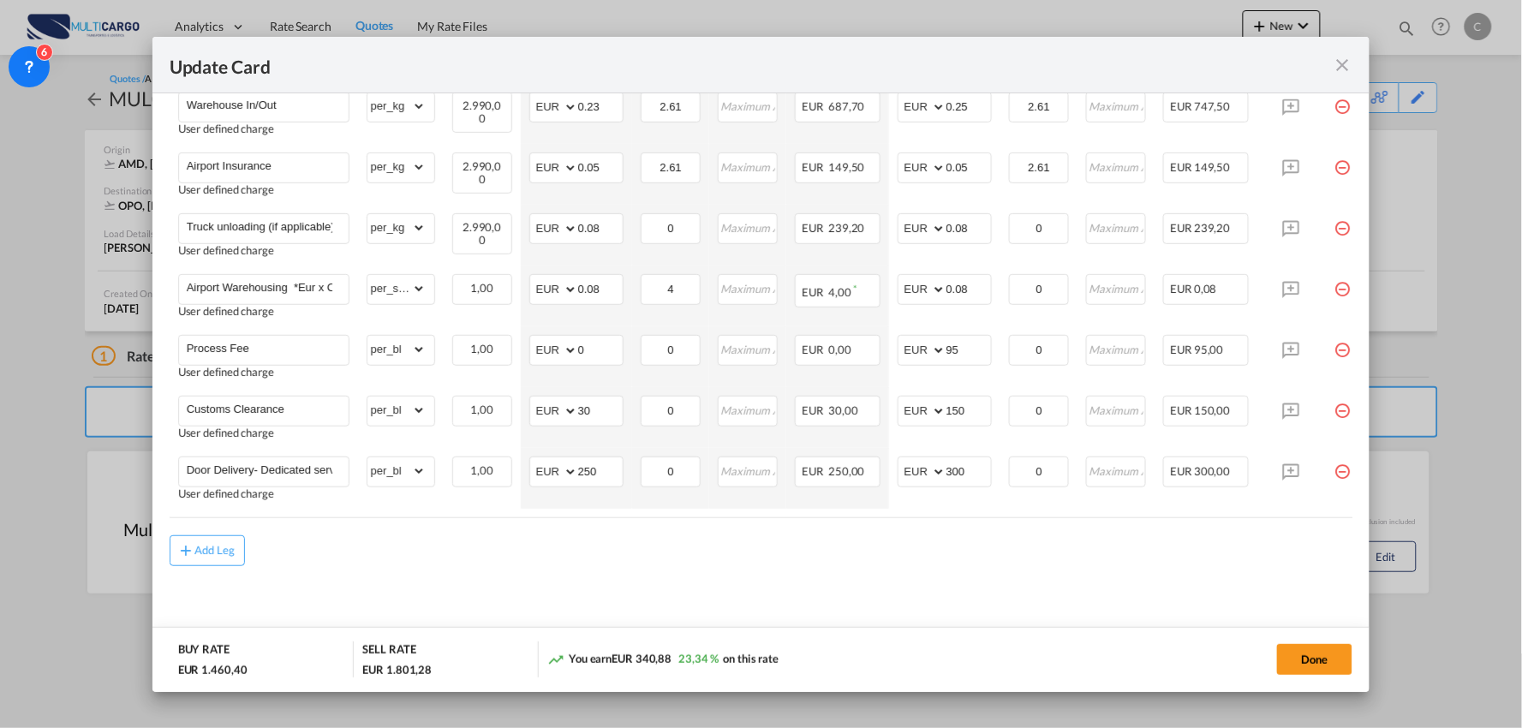
click at [893, 577] on md-content "Freight Please enter leg name Leg Name Already Exists Delete Leg Sub Total AED …" at bounding box center [761, 237] width 1183 height 821
click at [1325, 659] on button "Done" at bounding box center [1314, 659] width 75 height 31
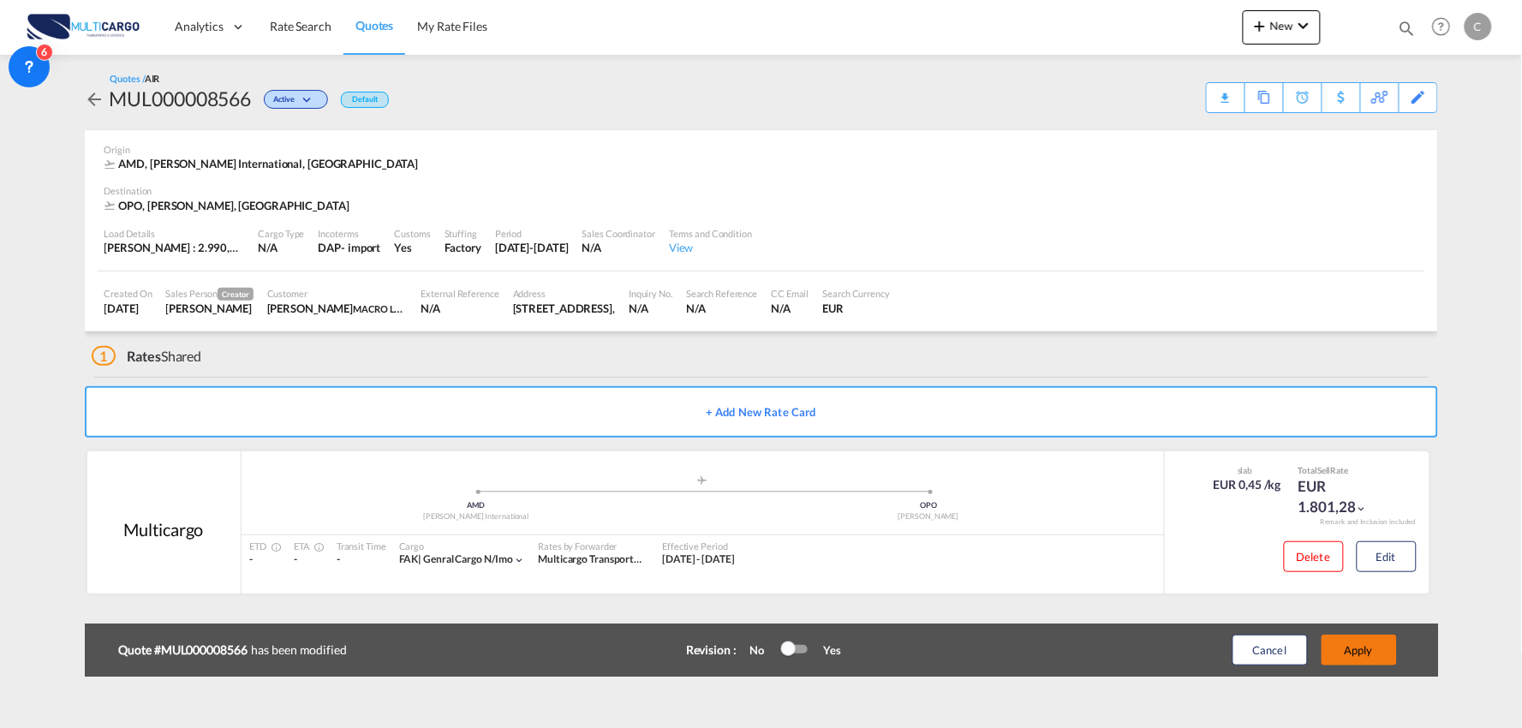
click at [1368, 649] on button "Apply" at bounding box center [1358, 650] width 75 height 31
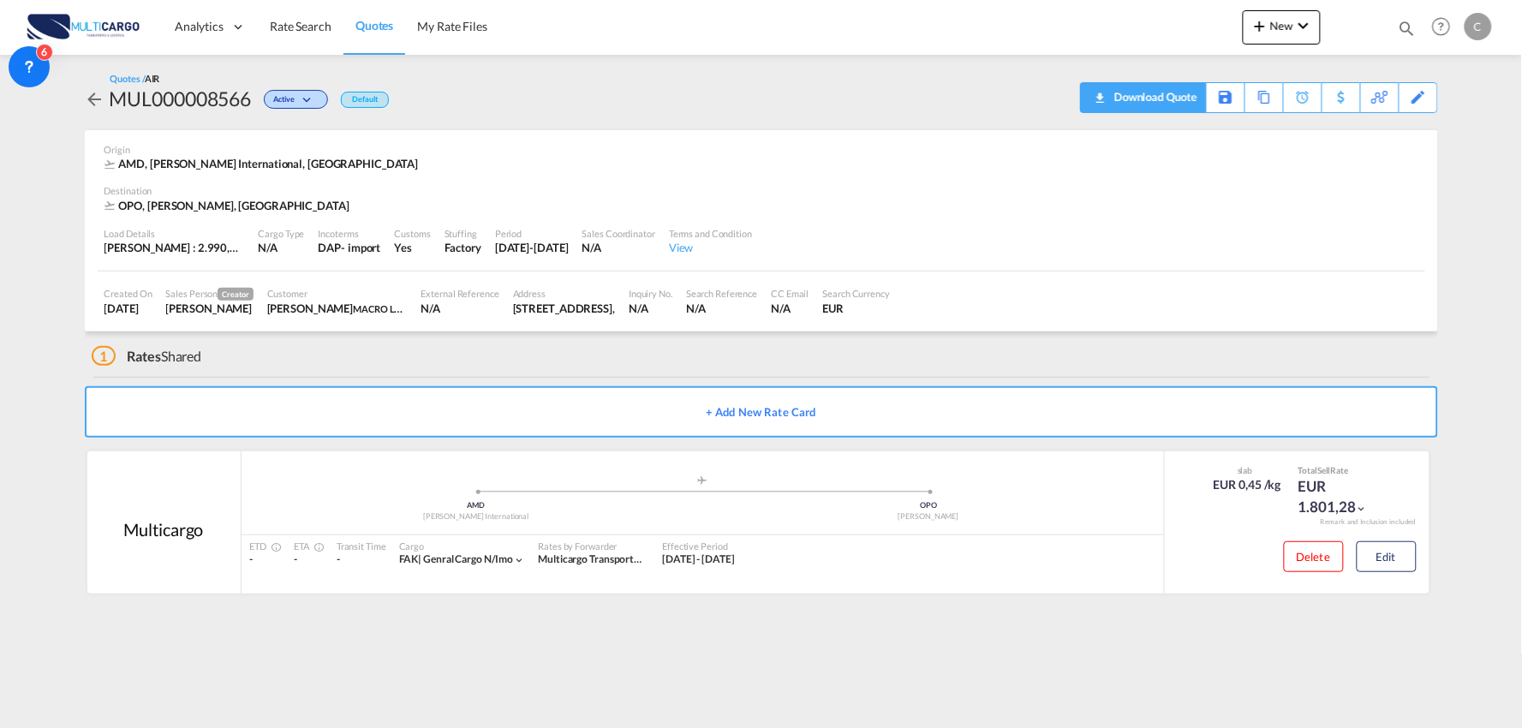
click at [1177, 92] on div "Download Quote" at bounding box center [1153, 96] width 87 height 27
click at [373, 361] on div "1 Rates Shared" at bounding box center [765, 351] width 1346 height 41
click at [357, 360] on div "1 Rates Shared" at bounding box center [765, 351] width 1346 height 41
click at [536, 105] on div "Quotes / AIR MUL000008566 Active Default Download Quote Save As Template Copy Q…" at bounding box center [761, 92] width 1353 height 41
click at [346, 355] on div "1 Rates Shared" at bounding box center [765, 351] width 1346 height 41
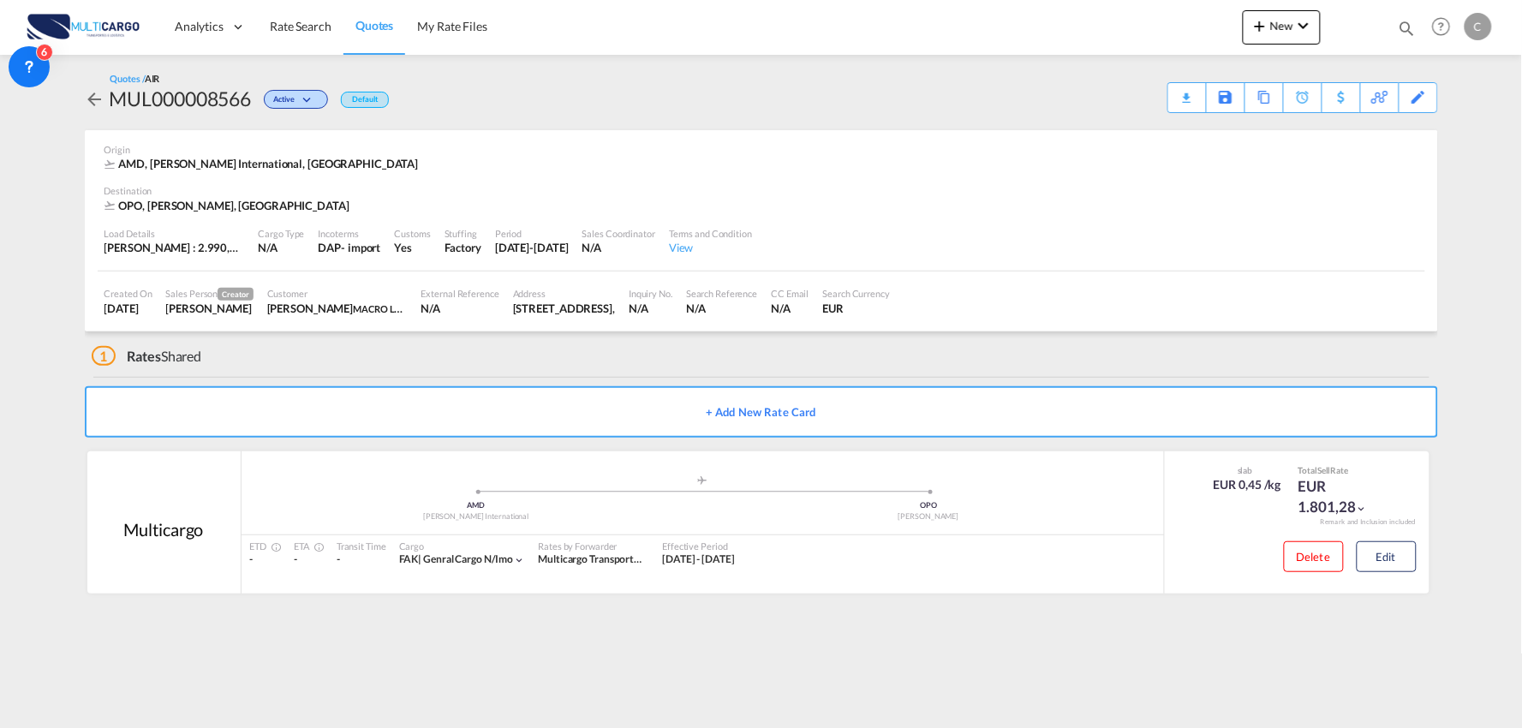
click at [413, 377] on md-divider at bounding box center [761, 377] width 1336 height 1
click at [460, 357] on div "1 Rates Shared" at bounding box center [765, 351] width 1346 height 41
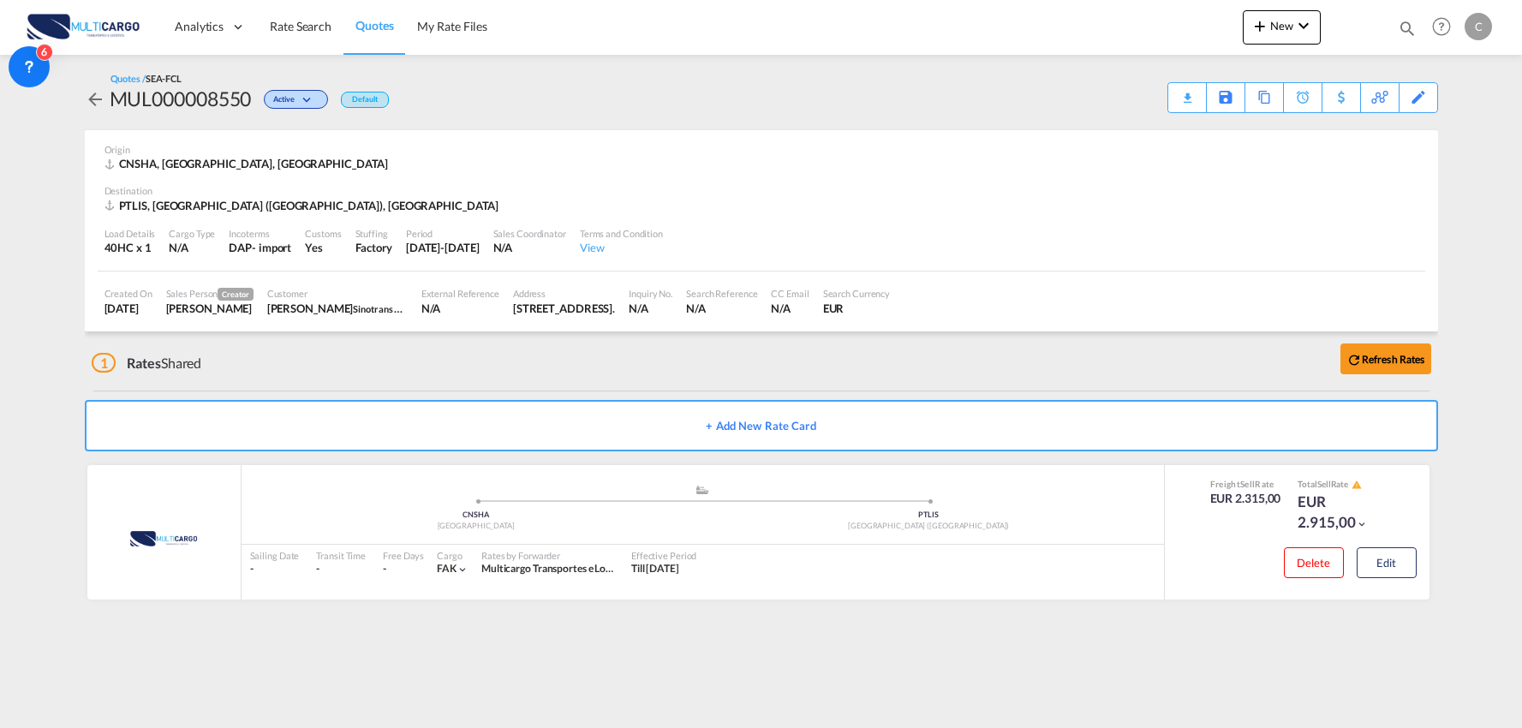
click at [775, 98] on div "Quotes / SEA-FCL MUL000008550 Active Default Download Quote Save As Template Co…" at bounding box center [761, 92] width 1353 height 41
click at [583, 92] on div "Quotes / SEA-FCL MUL000008550 Active Default Download Quote Save As Template Co…" at bounding box center [761, 92] width 1353 height 41
click at [331, 377] on div "1 Rates Shared Refresh Rates" at bounding box center [765, 358] width 1346 height 55
click at [587, 354] on div "1 Rates Shared Refresh Rates" at bounding box center [765, 358] width 1346 height 55
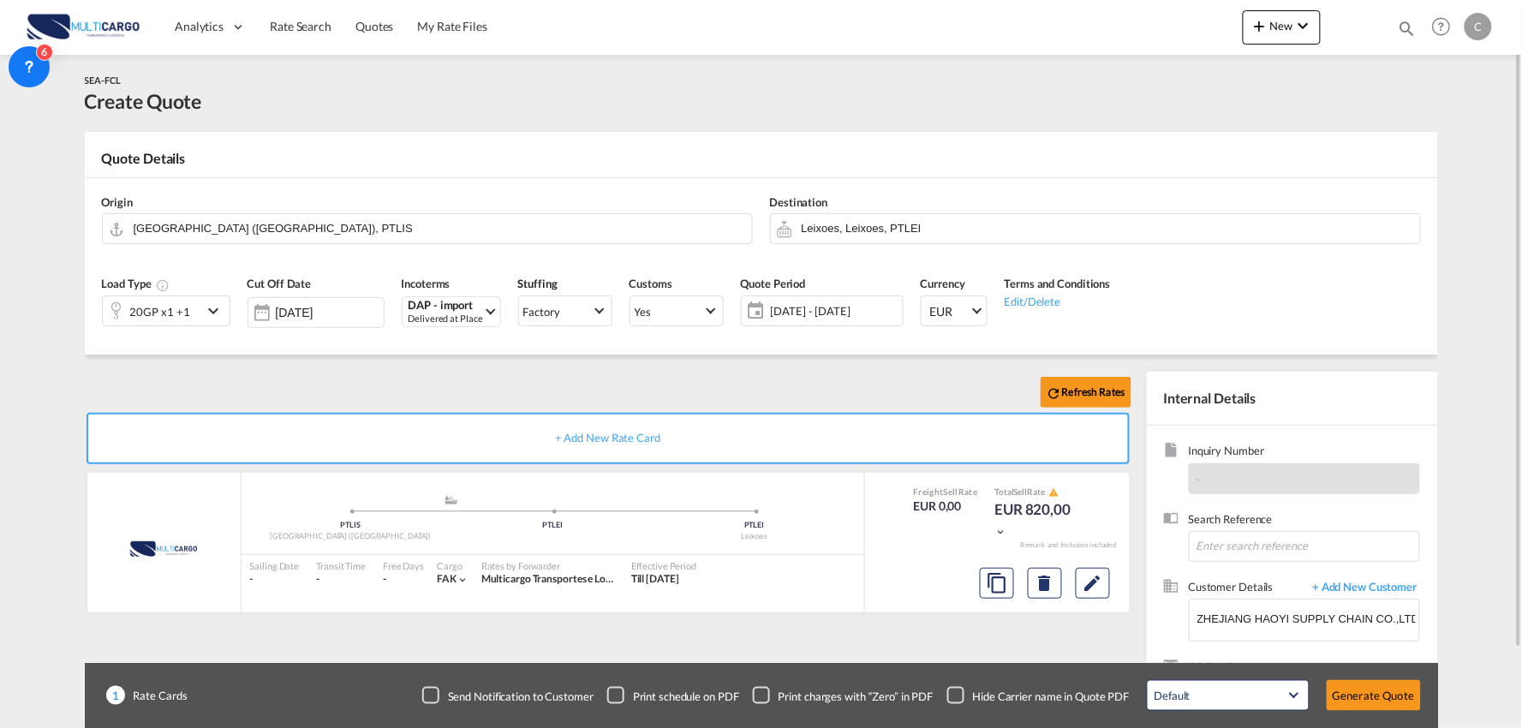
click at [390, 372] on div "Refresh Rates" at bounding box center [611, 392] width 1053 height 41
click at [1491, 617] on md-content "Analytics Reports Dashboard Rate Search Quotes My Rate Files New Quotes" at bounding box center [761, 364] width 1522 height 728
drag, startPoint x: 1493, startPoint y: 617, endPoint x: 695, endPoint y: 605, distance: 797.3
click at [1496, 615] on md-content "Analytics Reports Dashboard Rate Search Quotes My Rate Files New Quotes" at bounding box center [761, 364] width 1522 height 728
click at [706, 395] on div "Refresh Rates" at bounding box center [611, 392] width 1053 height 41
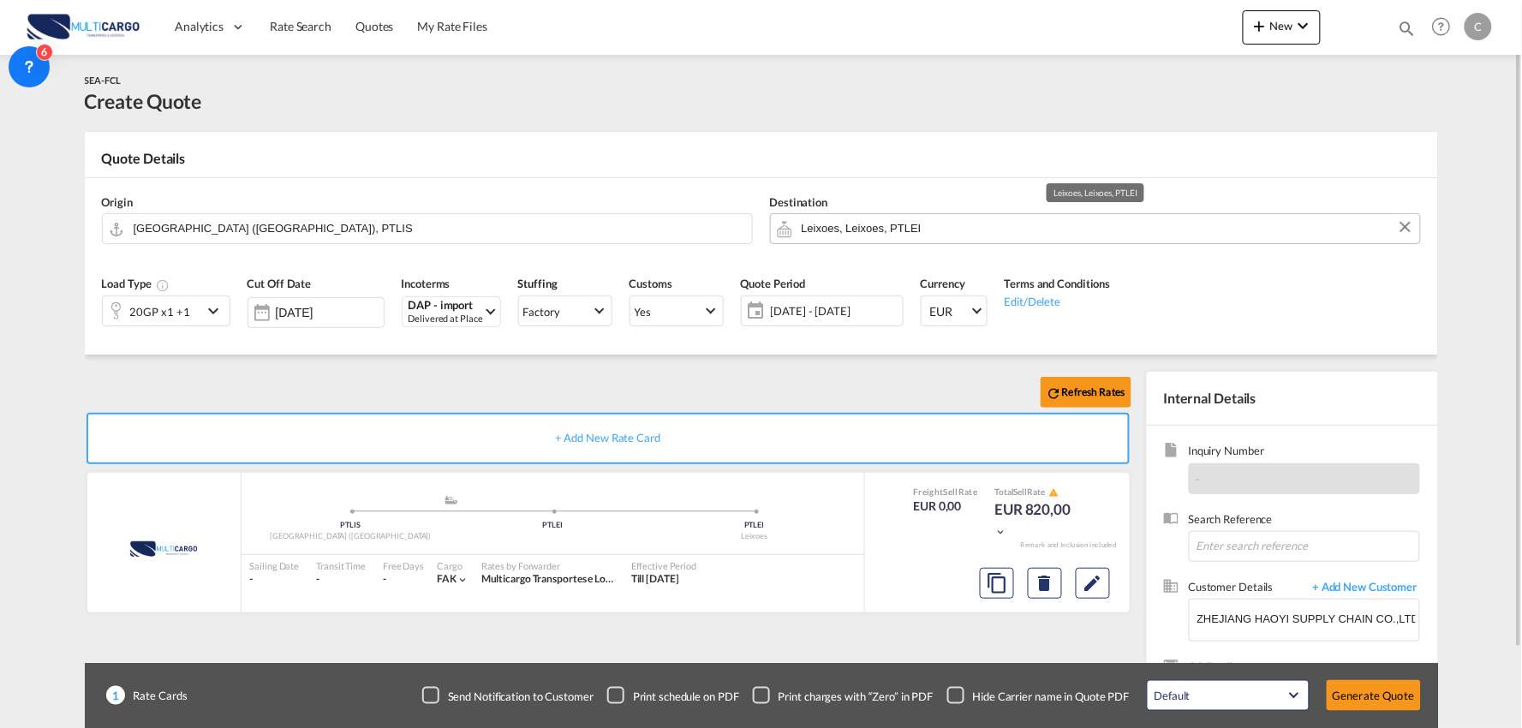
click at [930, 229] on input "Leixoes, Leixoes, PTLEI" at bounding box center [1107, 228] width 610 height 30
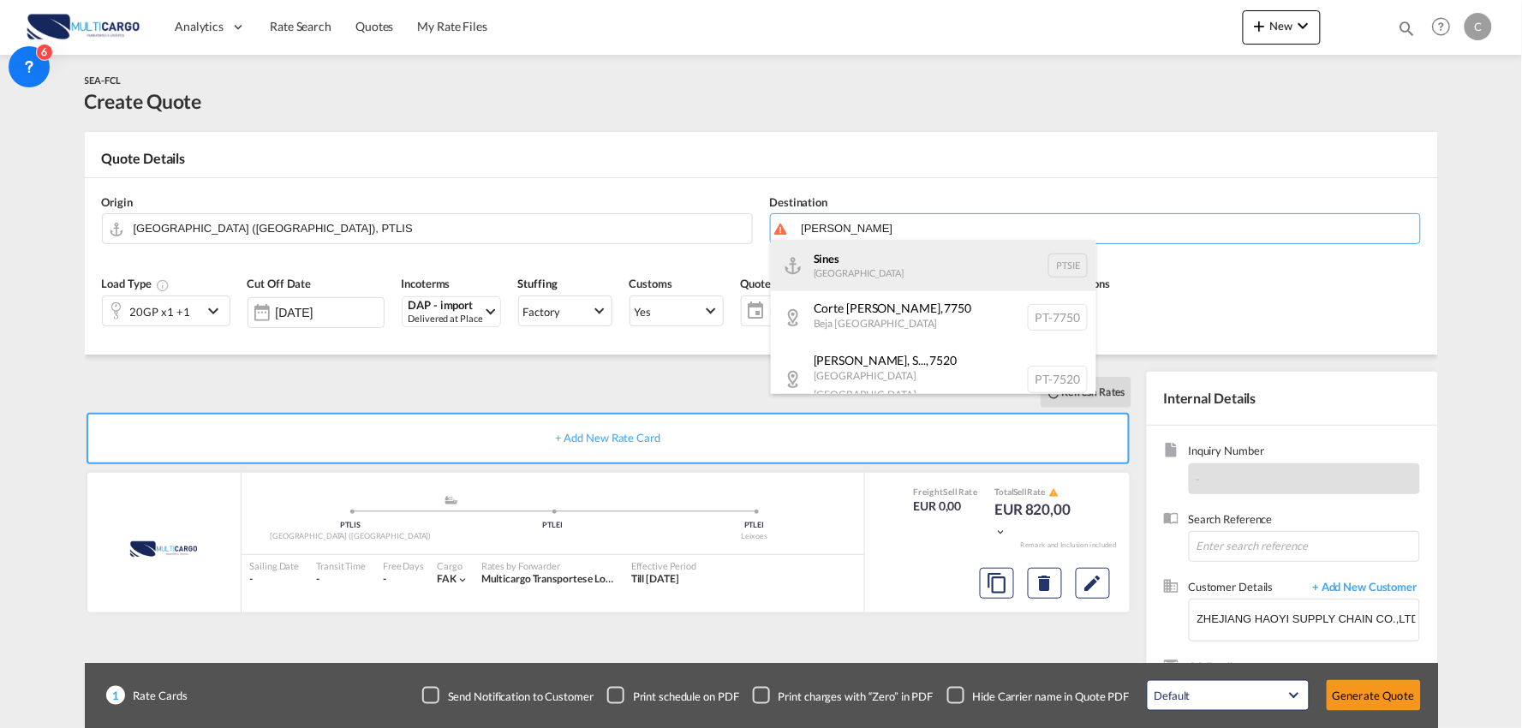
click at [836, 257] on div "[PERSON_NAME] [GEOGRAPHIC_DATA] PTSIE" at bounding box center [933, 265] width 325 height 51
type input "[PERSON_NAME], PTSIE"
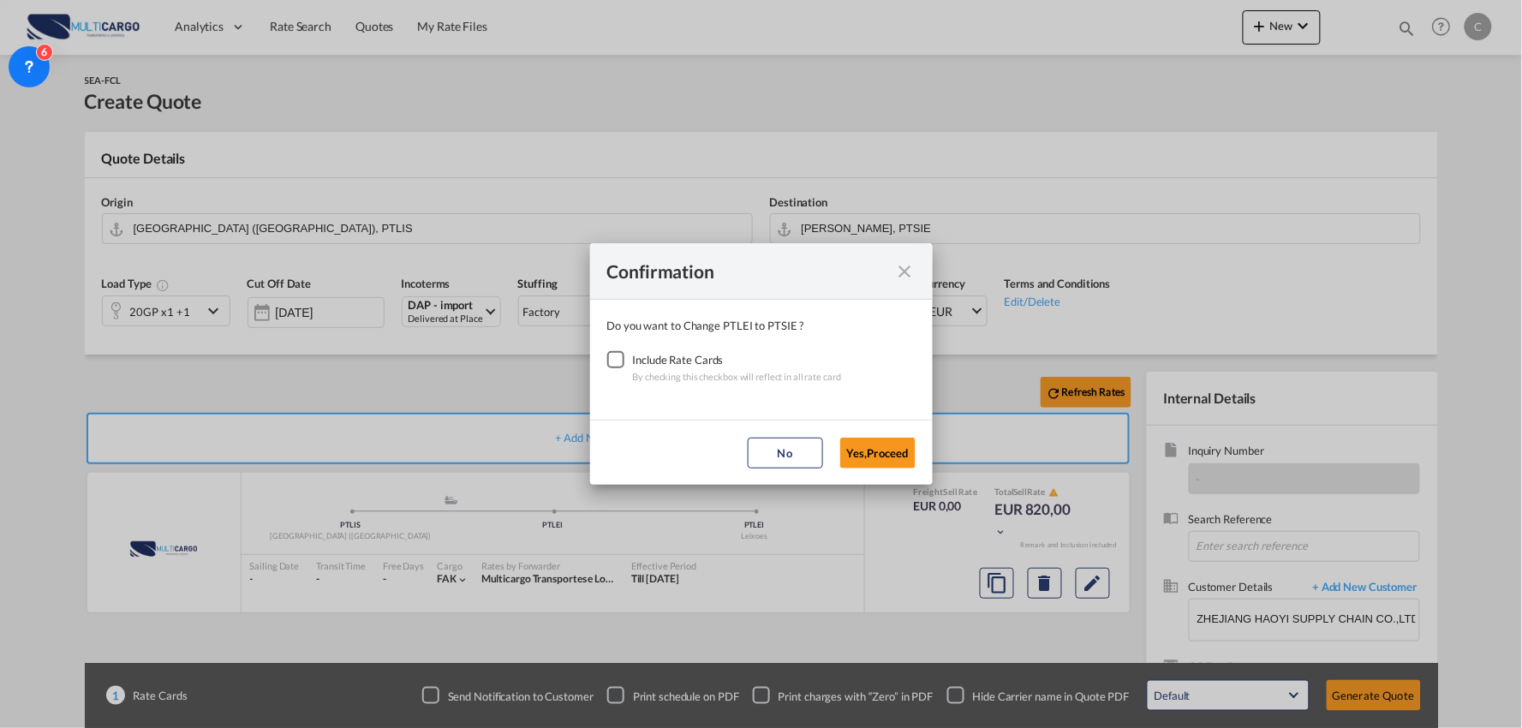
click at [615, 358] on div "Checkbox No Ink" at bounding box center [615, 359] width 17 height 17
click at [877, 448] on button "Yes,Proceed" at bounding box center [877, 453] width 75 height 31
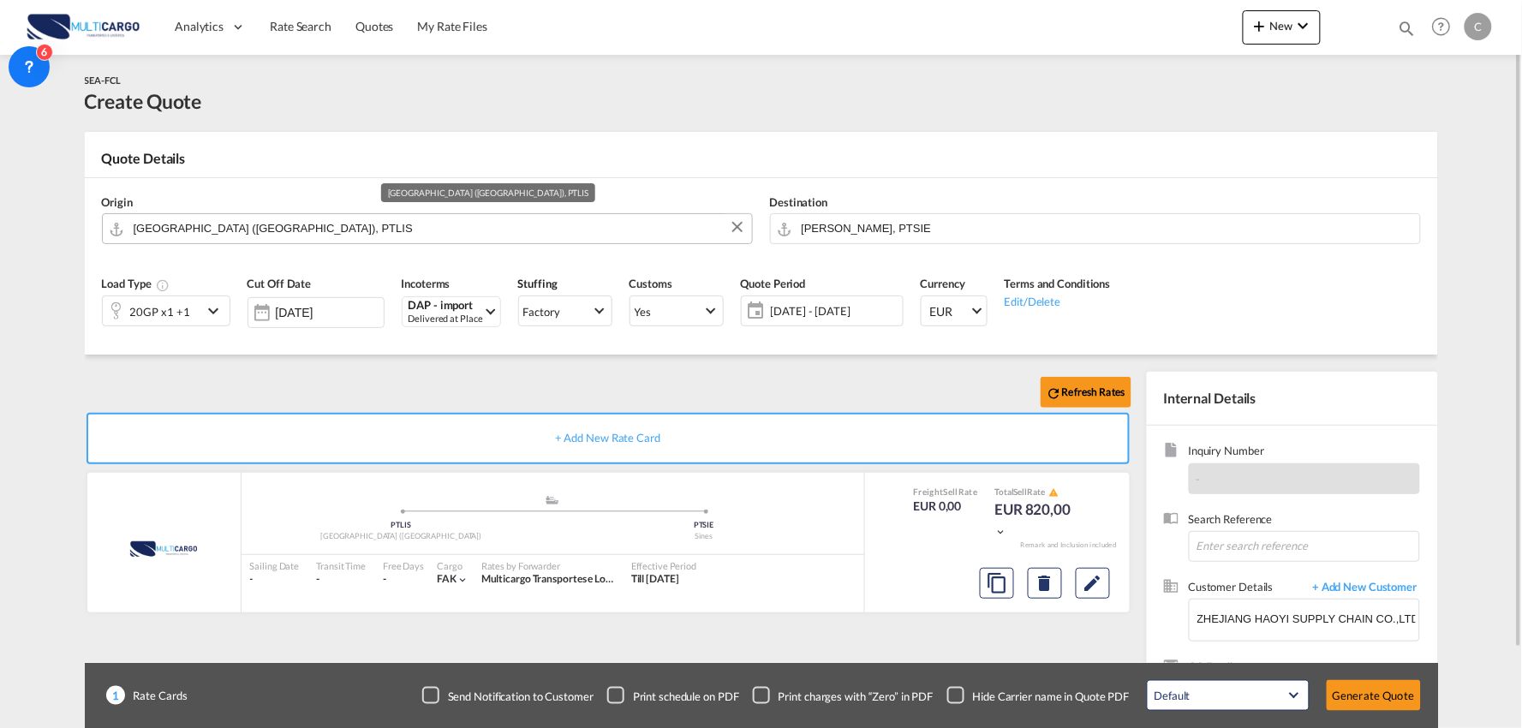
click at [258, 226] on input "[GEOGRAPHIC_DATA] ([GEOGRAPHIC_DATA]), PTLIS" at bounding box center [439, 228] width 610 height 30
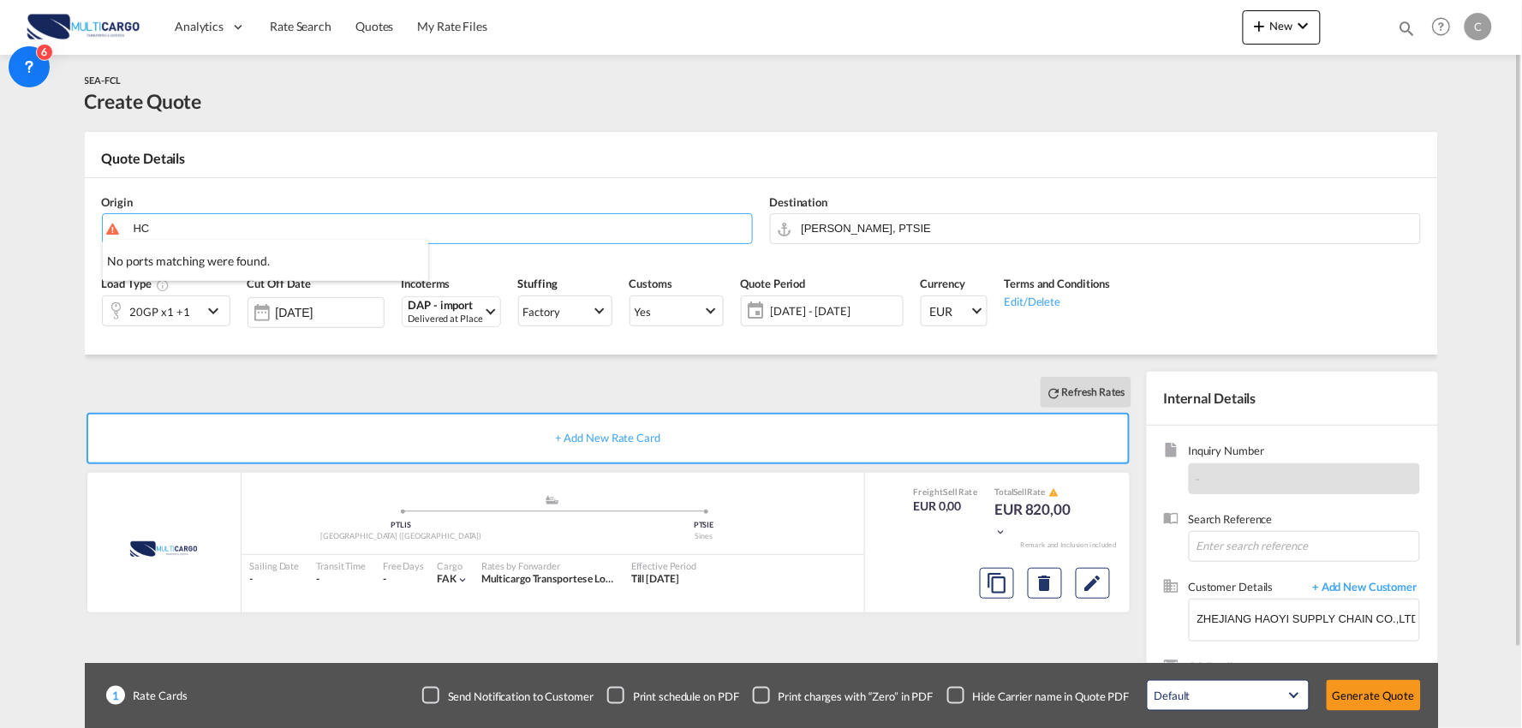
type input "H"
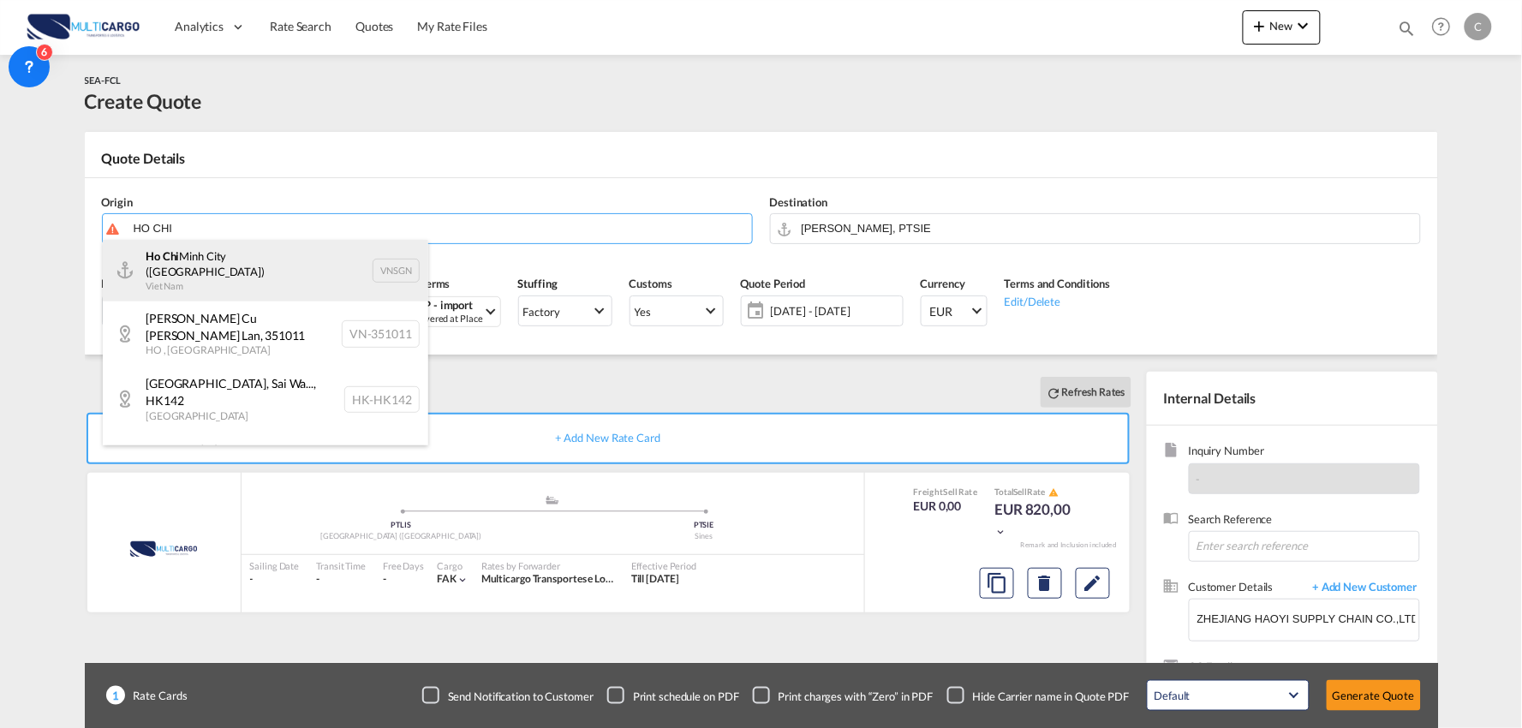
click at [244, 266] on div "Ho Chi Minh City ([GEOGRAPHIC_DATA]) Viet Nam VNSGN" at bounding box center [265, 271] width 325 height 62
type input "Ho Chi Minh City ([GEOGRAPHIC_DATA]), VNSGN"
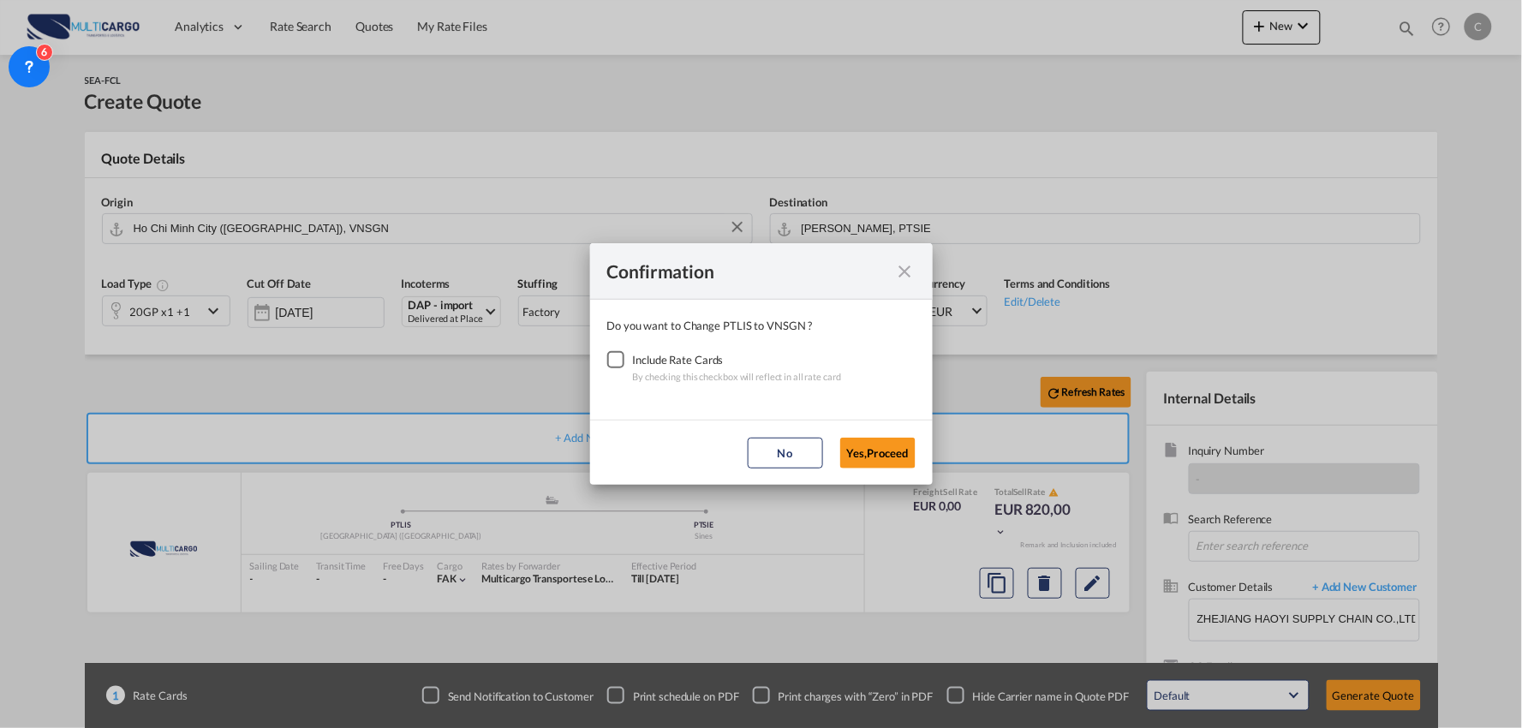
click at [618, 361] on div "Checkbox No Ink" at bounding box center [615, 359] width 17 height 17
click at [879, 449] on button "Yes,Proceed" at bounding box center [877, 453] width 75 height 31
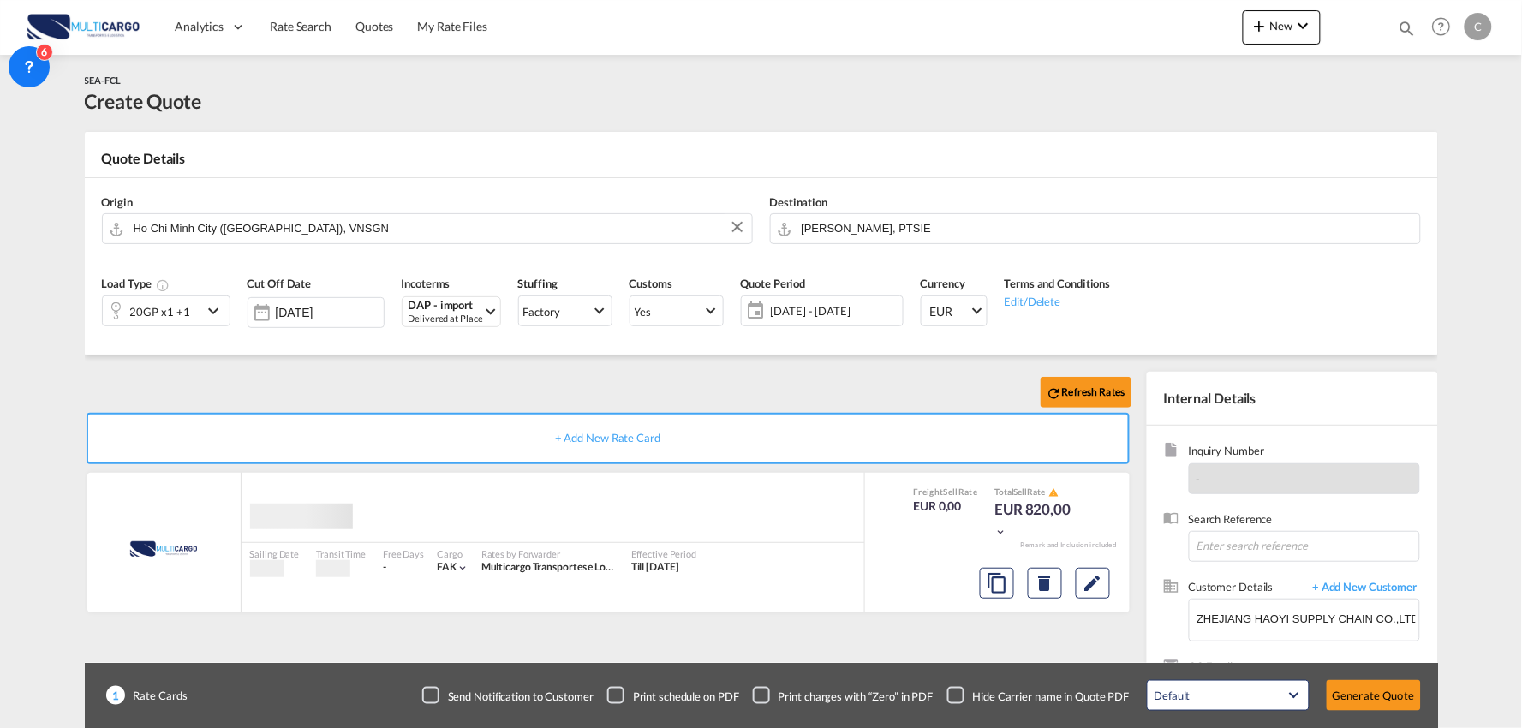
drag, startPoint x: 637, startPoint y: 398, endPoint x: 622, endPoint y: 398, distance: 15.4
click at [629, 398] on div "Confirmation Do you want to Change PTLIS to VNSGN ? Include Rate Cards By check…" at bounding box center [761, 364] width 1522 height 728
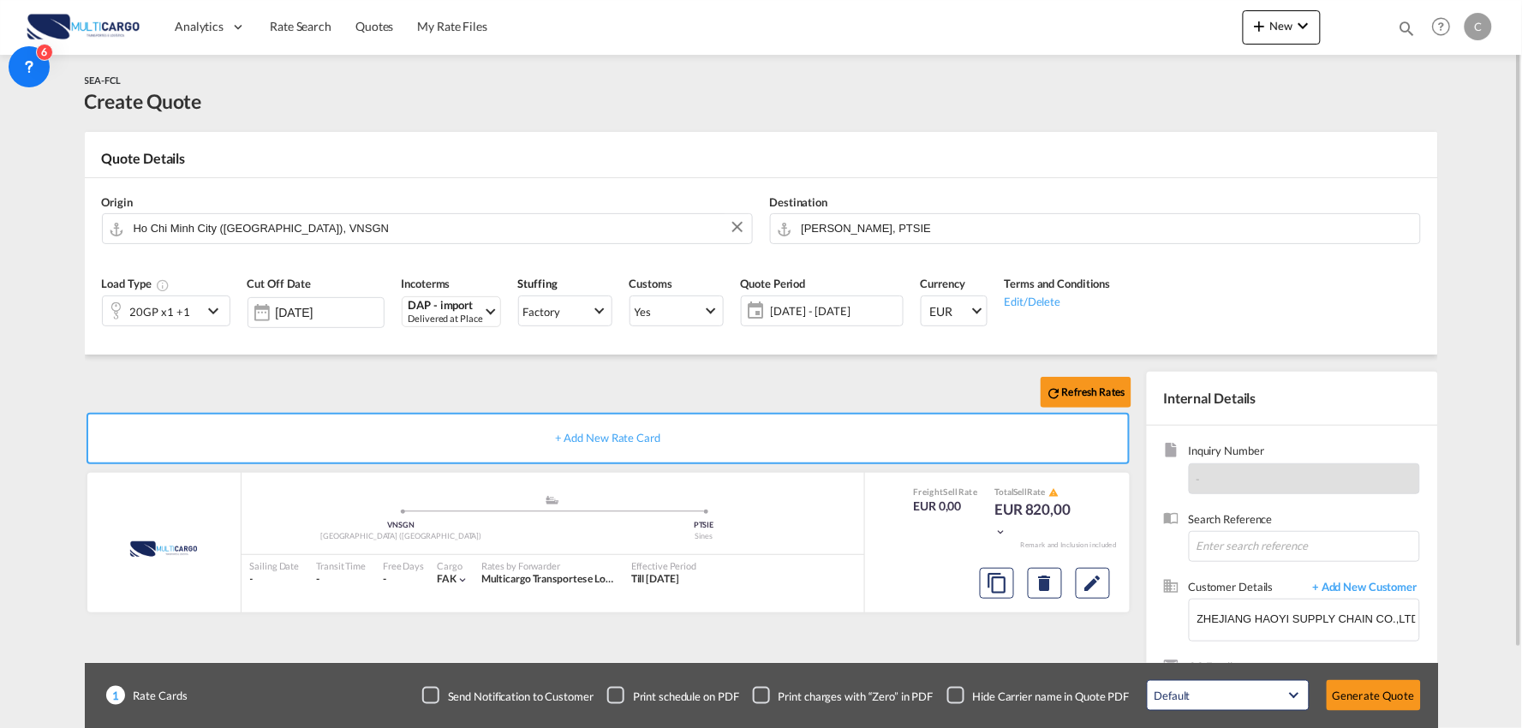
drag, startPoint x: 177, startPoint y: 311, endPoint x: 204, endPoint y: 312, distance: 26.6
click at [181, 311] on div "20GP x1 +1" at bounding box center [160, 312] width 60 height 24
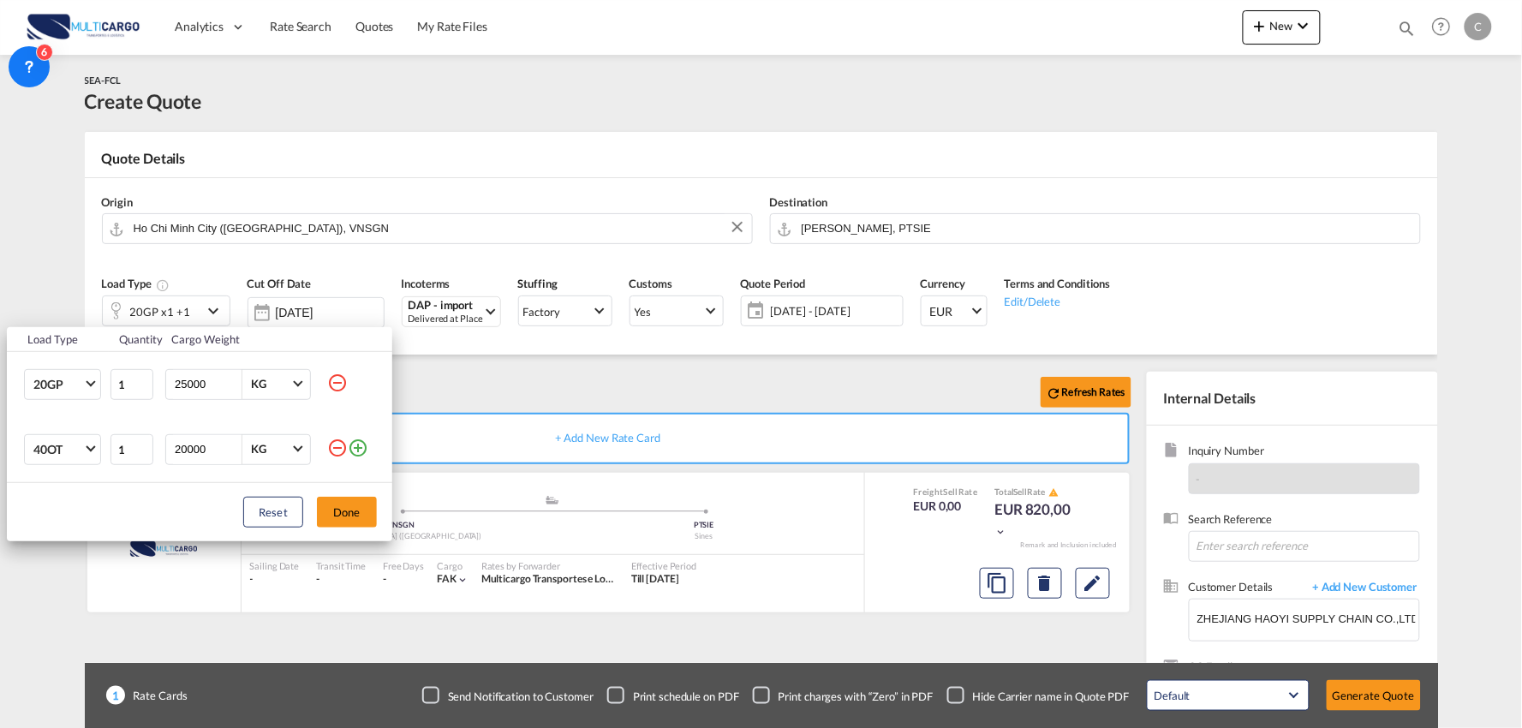
click at [334, 446] on md-icon "icon-minus-circle-outline" at bounding box center [337, 448] width 21 height 21
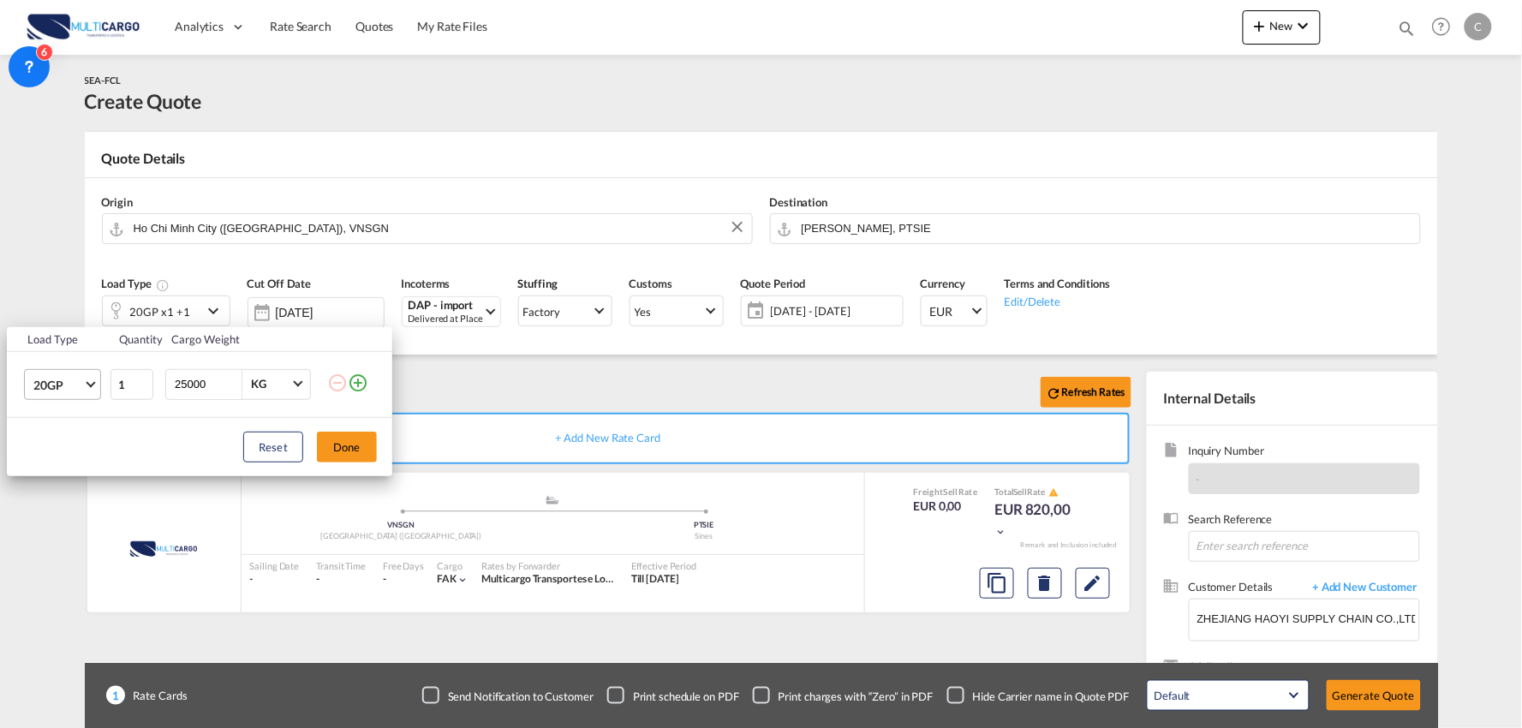
click at [64, 388] on span "20GP" at bounding box center [58, 385] width 50 height 17
click at [60, 463] on div "40HC" at bounding box center [49, 466] width 32 height 17
click at [349, 444] on button "Done" at bounding box center [347, 447] width 60 height 31
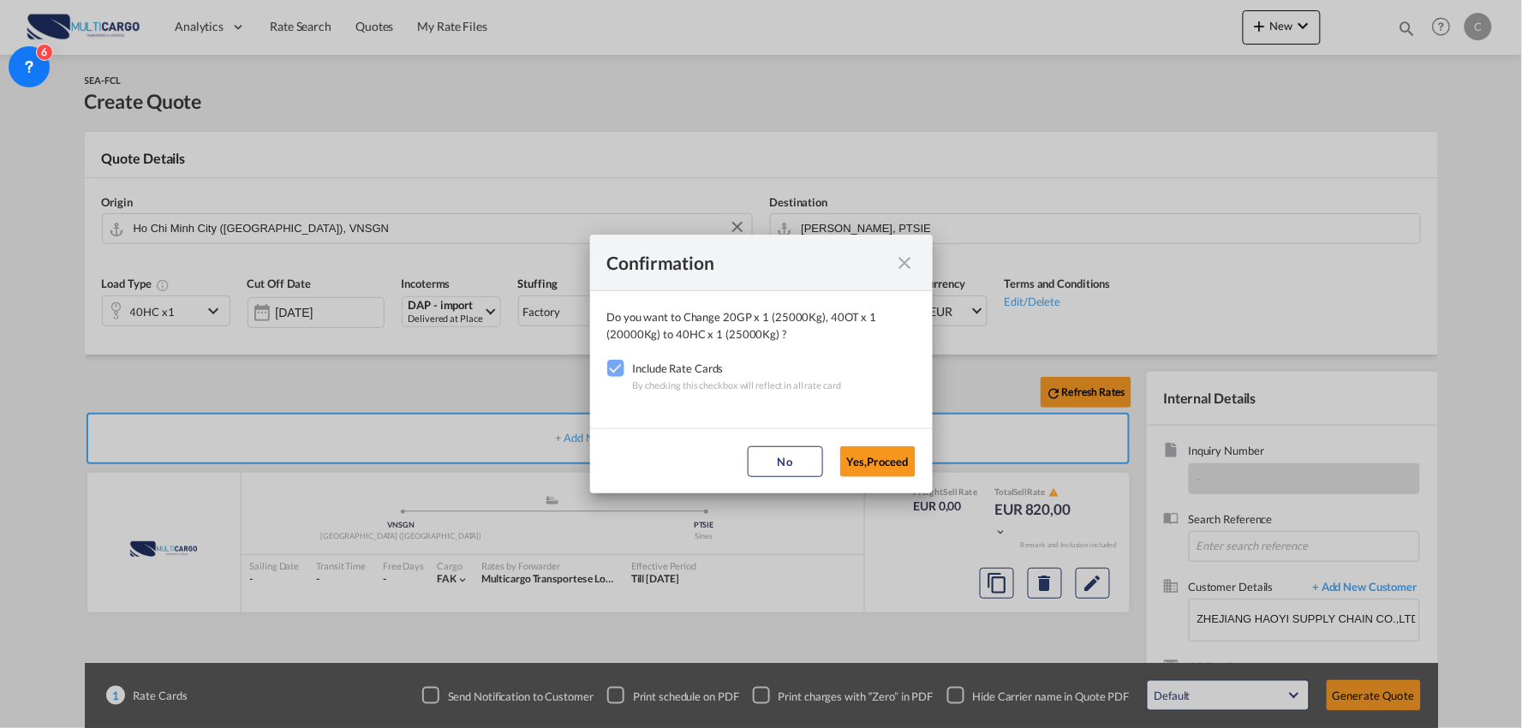
drag, startPoint x: 875, startPoint y: 463, endPoint x: 1008, endPoint y: 498, distance: 137.1
click at [878, 464] on button "Yes,Proceed" at bounding box center [877, 461] width 75 height 31
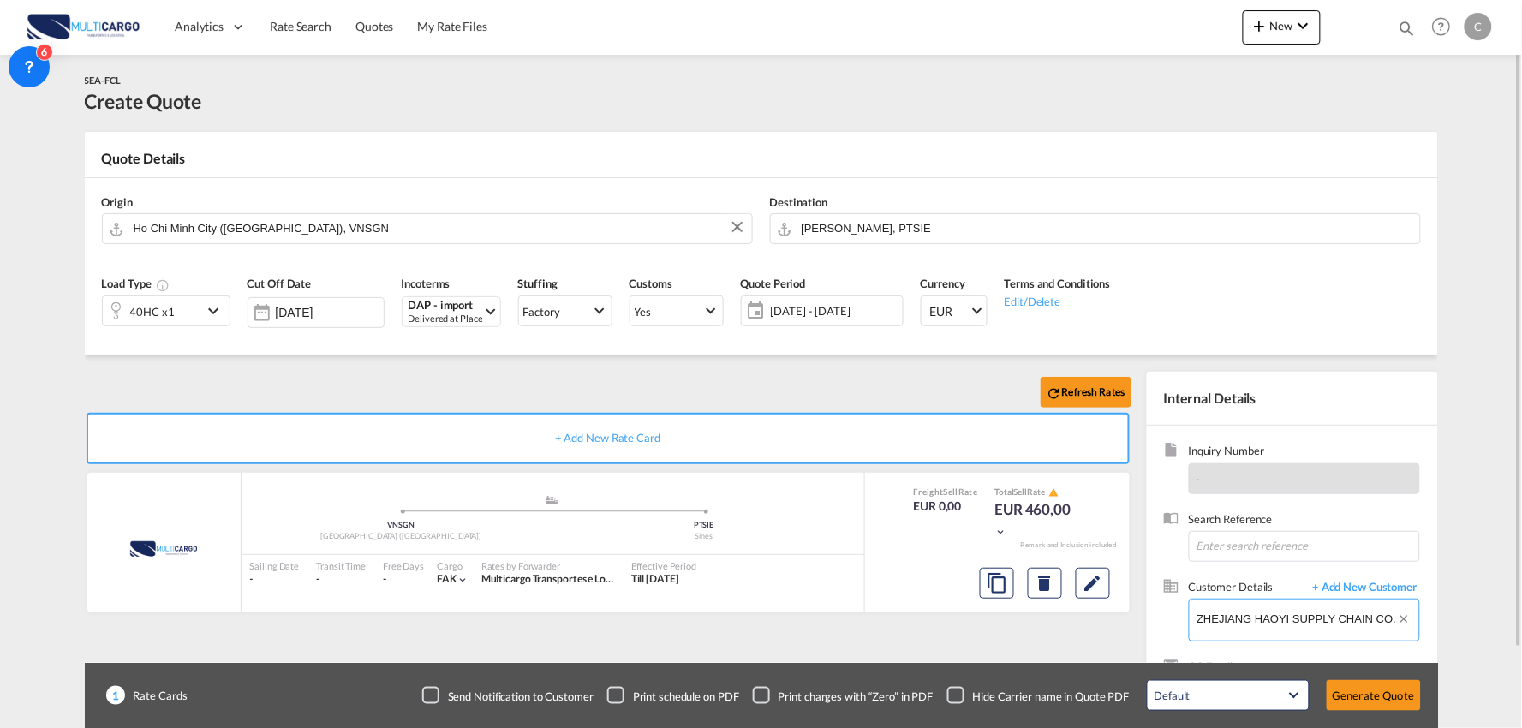
click at [1351, 620] on input "ZHEJIANG HAOYI SUPPLY CHAIN CO.,LTD, [PERSON_NAME], [EMAIL_ADDRESS][DOMAIN_NAME]" at bounding box center [1308, 618] width 222 height 39
click at [1384, 589] on span "+ Add New Customer" at bounding box center [1362, 589] width 116 height 20
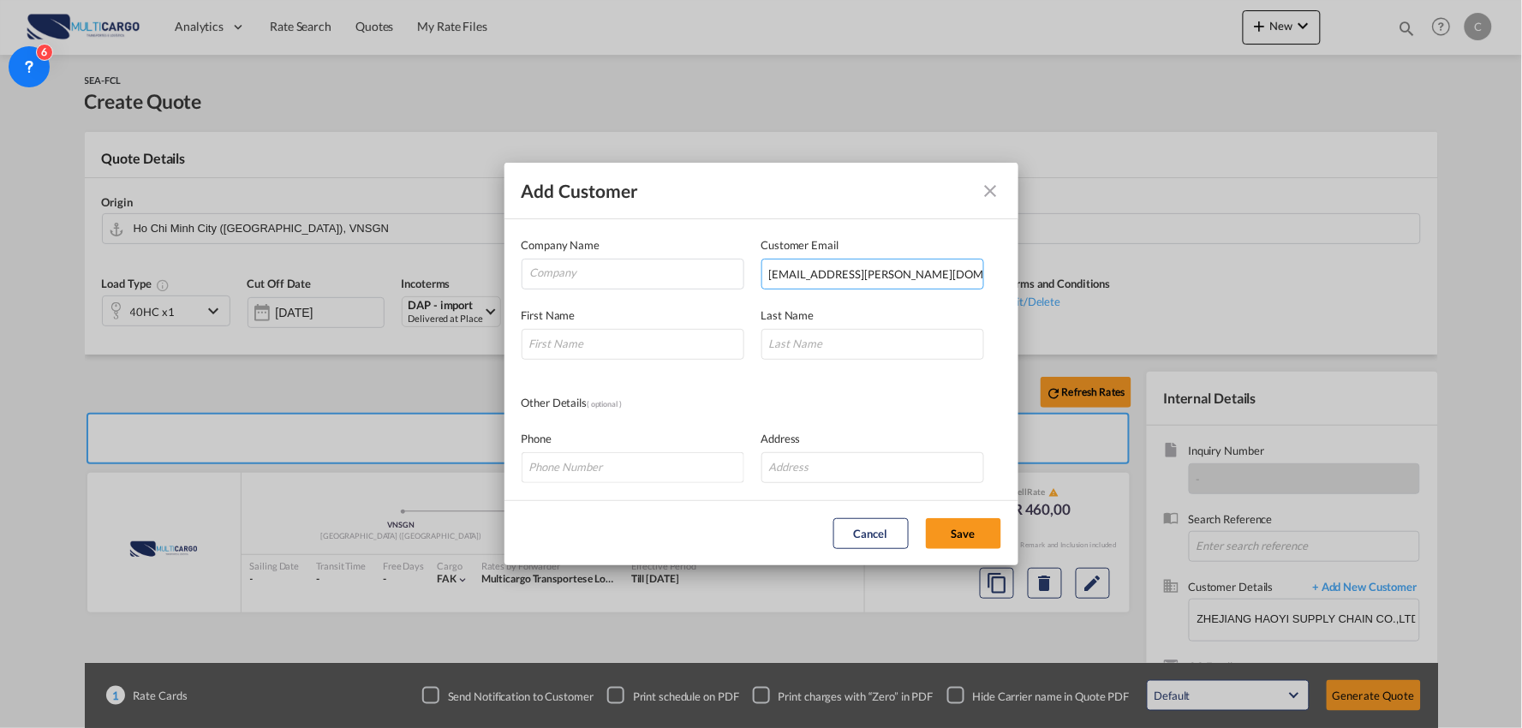
click at [926, 271] on input "[EMAIL_ADDRESS][PERSON_NAME][DOMAIN_NAME]'" at bounding box center [872, 274] width 223 height 31
click at [772, 274] on input "[EMAIL_ADDRESS][PERSON_NAME][DOMAIN_NAME]" at bounding box center [872, 274] width 223 height 31
type input "[PERSON_NAME][EMAIL_ADDRESS][DOMAIN_NAME]"
click at [605, 358] on input "Add Customer Company ..." at bounding box center [633, 344] width 223 height 31
drag, startPoint x: 587, startPoint y: 327, endPoint x: 483, endPoint y: 347, distance: 106.3
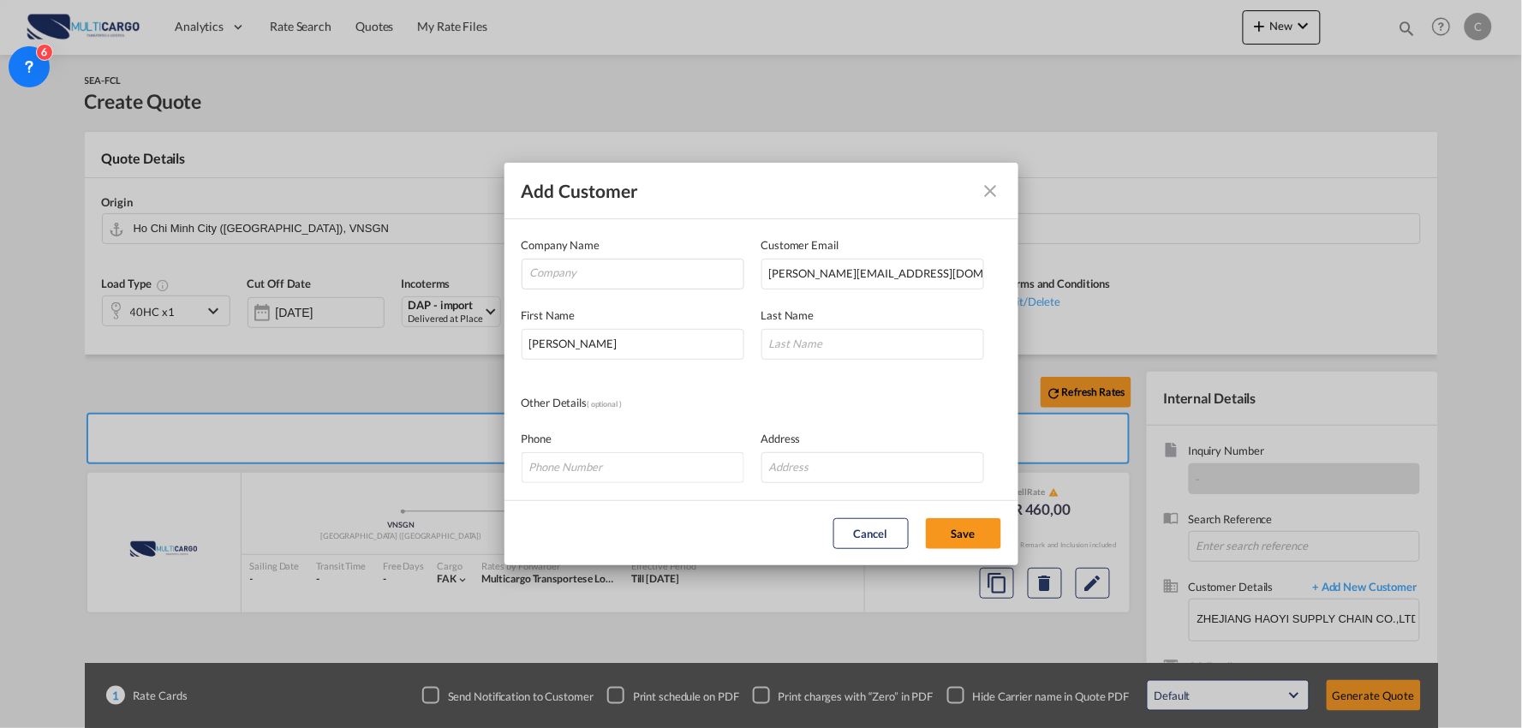
click at [483, 347] on div "Add Customer Company Name Customer Email [PERSON_NAME][EMAIL_ADDRESS][DOMAIN_NA…" at bounding box center [761, 364] width 1522 height 728
drag, startPoint x: 637, startPoint y: 352, endPoint x: 352, endPoint y: 340, distance: 285.4
click at [356, 340] on div "Add Customer Company Name Customer Email [PERSON_NAME][EMAIL_ADDRESS][DOMAIN_NA…" at bounding box center [761, 364] width 1522 height 728
type input "Ms"
type input "[PERSON_NAME]"
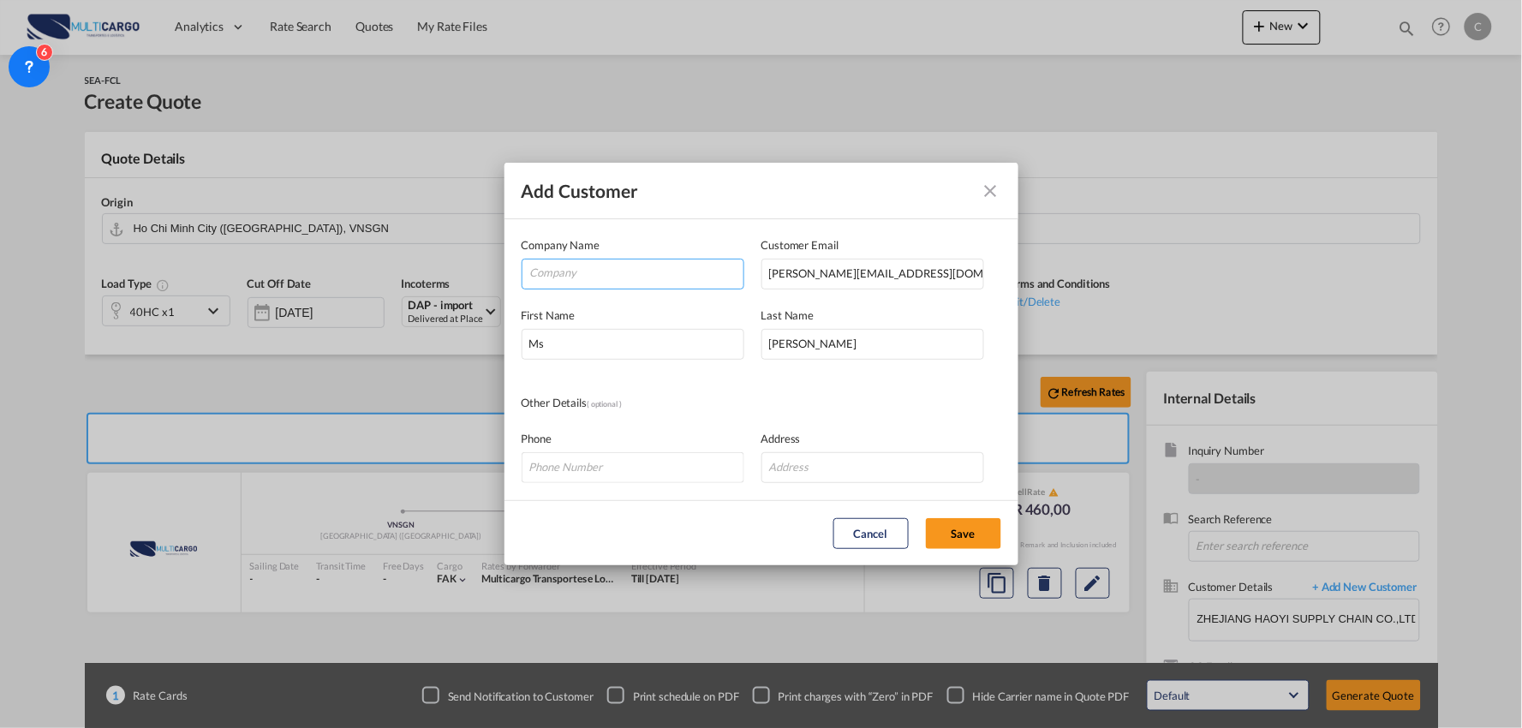
drag, startPoint x: 647, startPoint y: 272, endPoint x: 48, endPoint y: 395, distance: 611.8
click at [647, 272] on input "Company" at bounding box center [636, 272] width 213 height 26
paste input "MTV LOGISTICS COMPANY LIMITED"
type input "MTV LOGISTICS COMPANY LIMITED"
drag, startPoint x: 849, startPoint y: 466, endPoint x: 880, endPoint y: 481, distance: 34.5
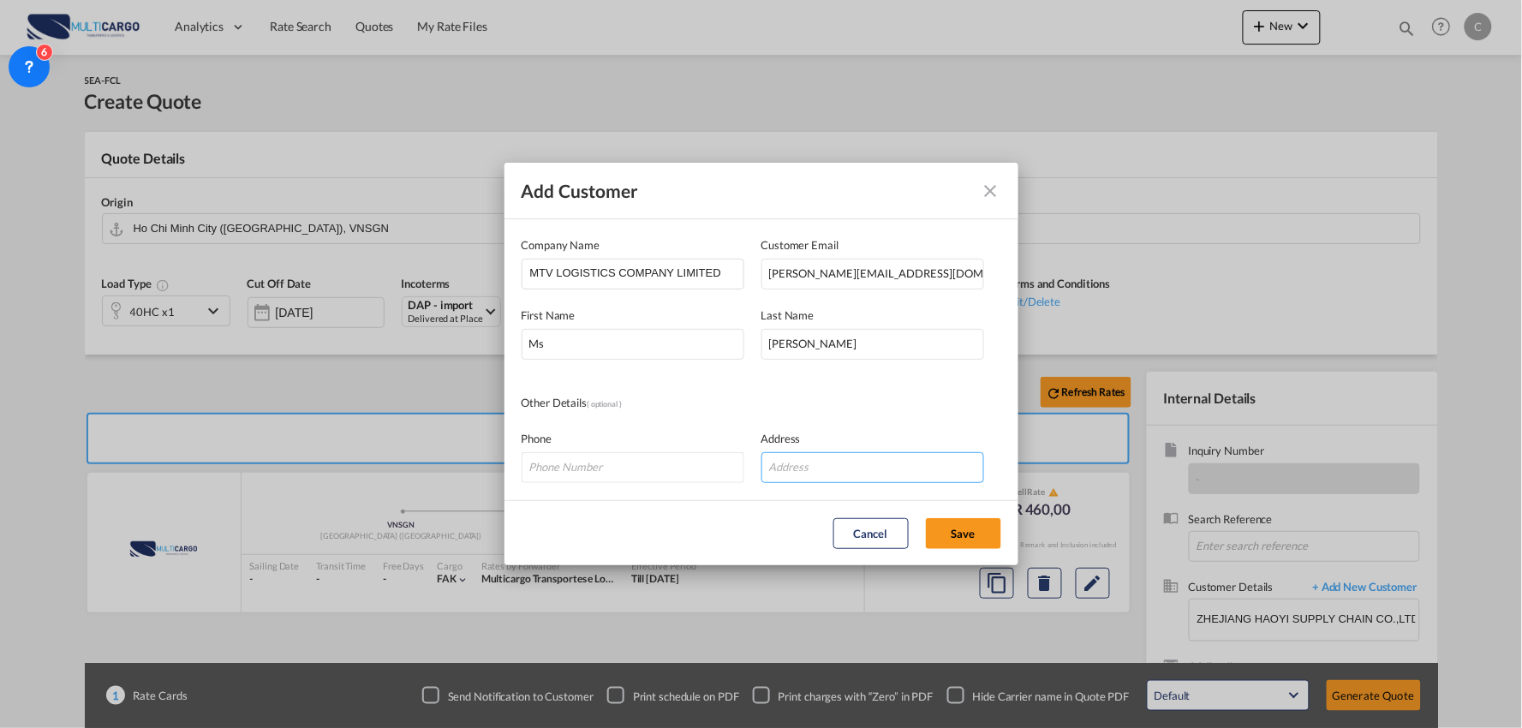
click at [849, 466] on input "Add Customer Company ..." at bounding box center [872, 467] width 223 height 31
paste input "SAV.2 - 03.04 , 3rd Floor , [STREET_ADDRESS][PERSON_NAME]"
type input "SAV.2 - 03.04 , 3rd Floor , [STREET_ADDRESS][PERSON_NAME]"
click at [809, 388] on md-dialog-content "Company Name MTV LOGISTICS COMPANY LIMITED Customer Email [PERSON_NAME][EMAIL_A…" at bounding box center [761, 359] width 514 height 281
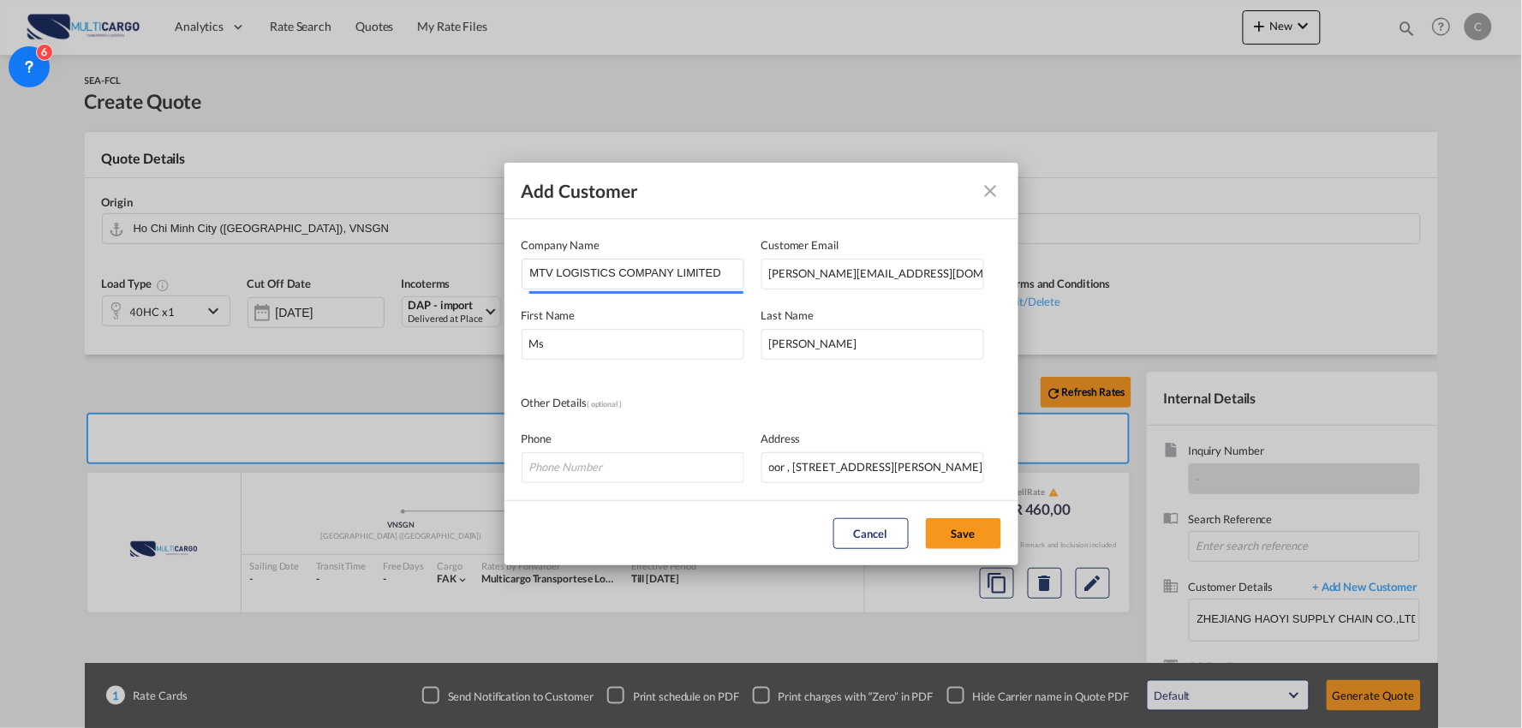
scroll to position [0, 0]
click at [972, 534] on button "Save" at bounding box center [963, 533] width 75 height 31
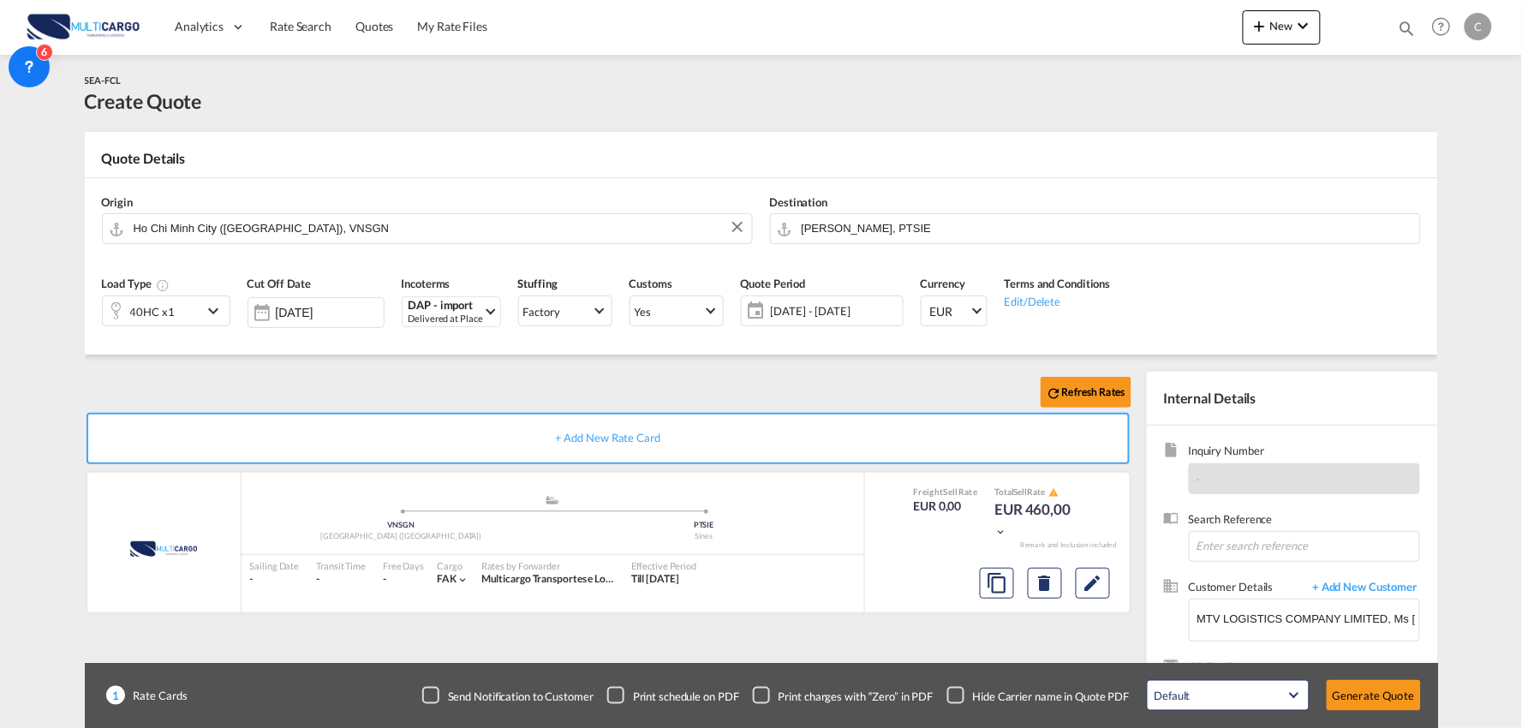
click at [397, 378] on div "Refresh Rates" at bounding box center [611, 392] width 1053 height 41
drag, startPoint x: 961, startPoint y: 694, endPoint x: 969, endPoint y: 695, distance: 8.7
click at [962, 694] on div "Checkbox No Ink" at bounding box center [955, 695] width 17 height 17
click at [1382, 692] on button "Generate Quote" at bounding box center [1373, 695] width 94 height 31
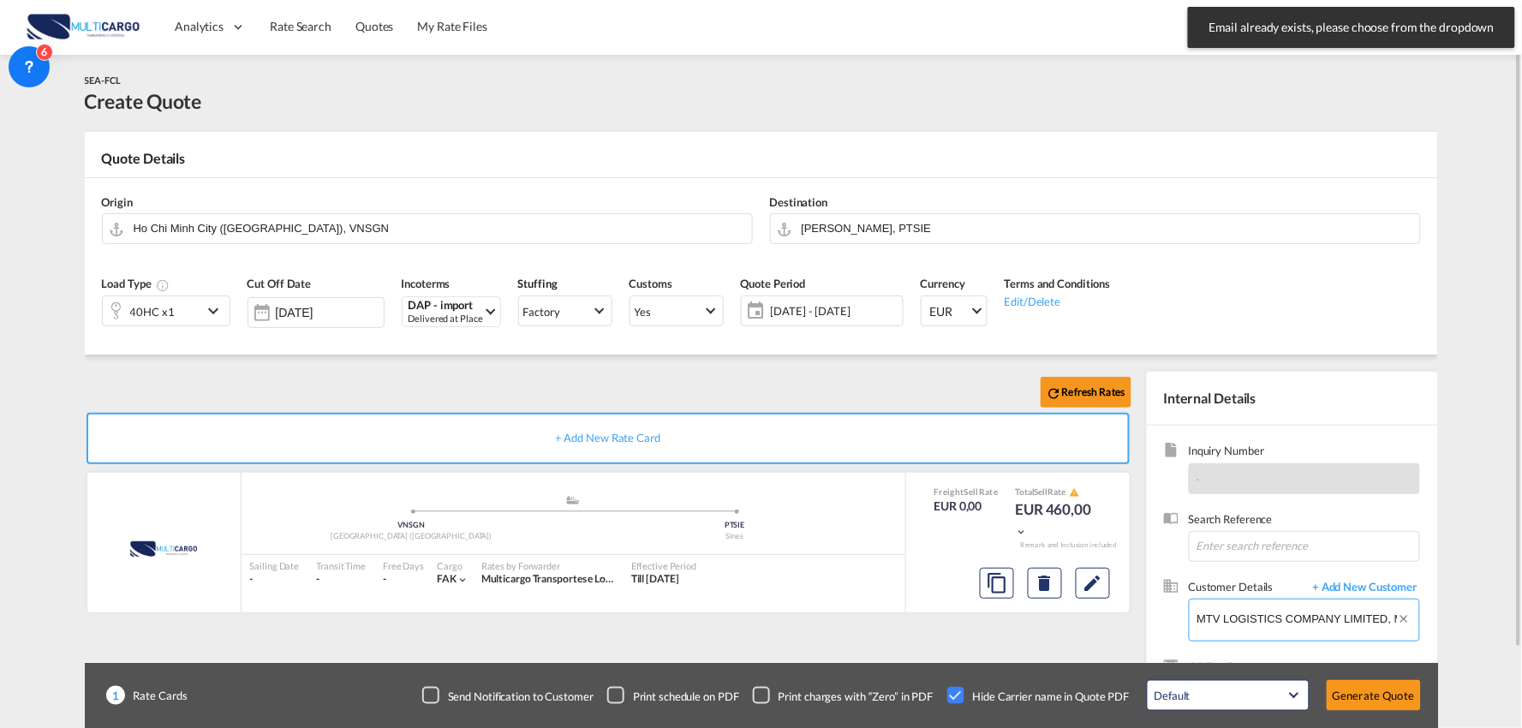
click at [1282, 618] on input "MTV LOGISTICS COMPANY LIMITED, Ms [PERSON_NAME], [PERSON_NAME][EMAIL_ADDRESS][D…" at bounding box center [1308, 618] width 222 height 39
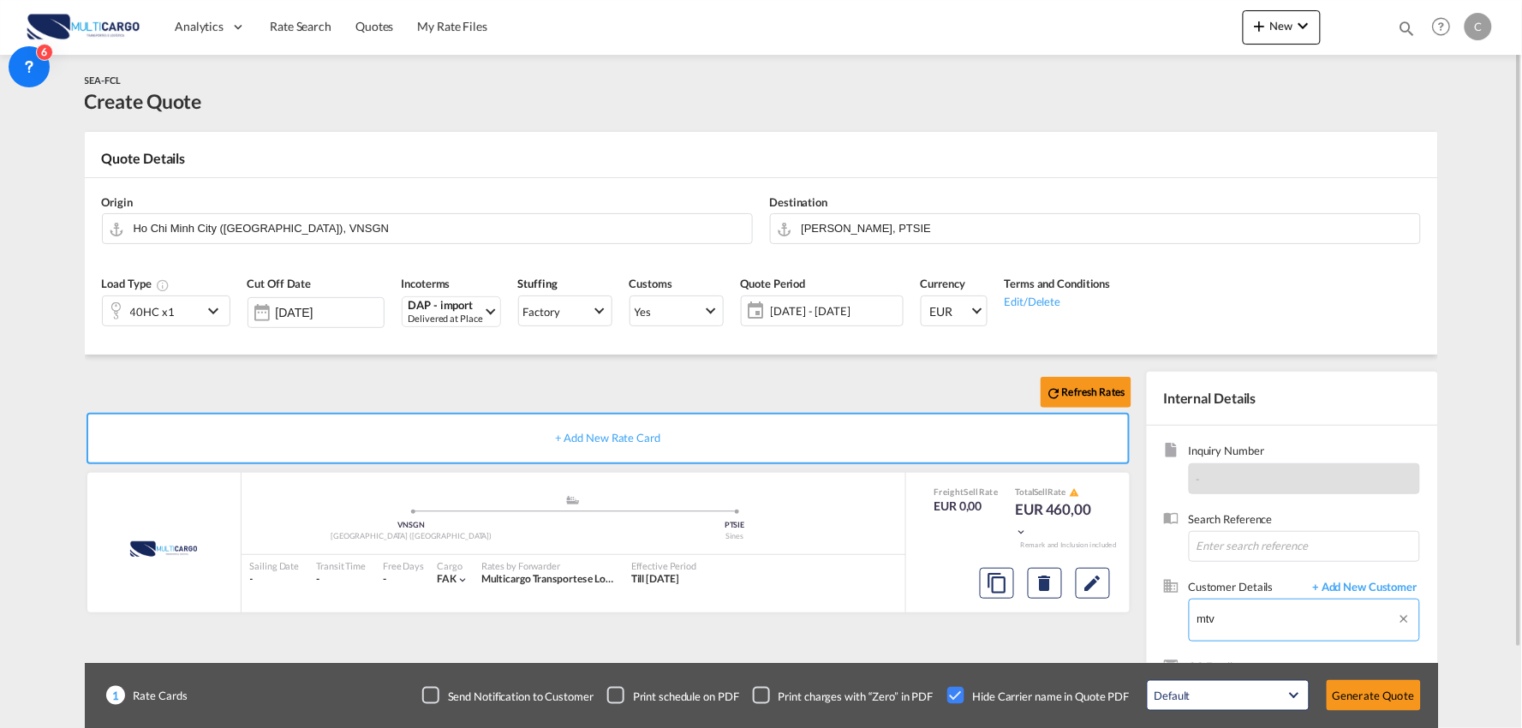
click at [1237, 617] on body "Analytics Reports Dashboard Rate Search Quotes My Rate Files Analytics" at bounding box center [761, 364] width 1522 height 728
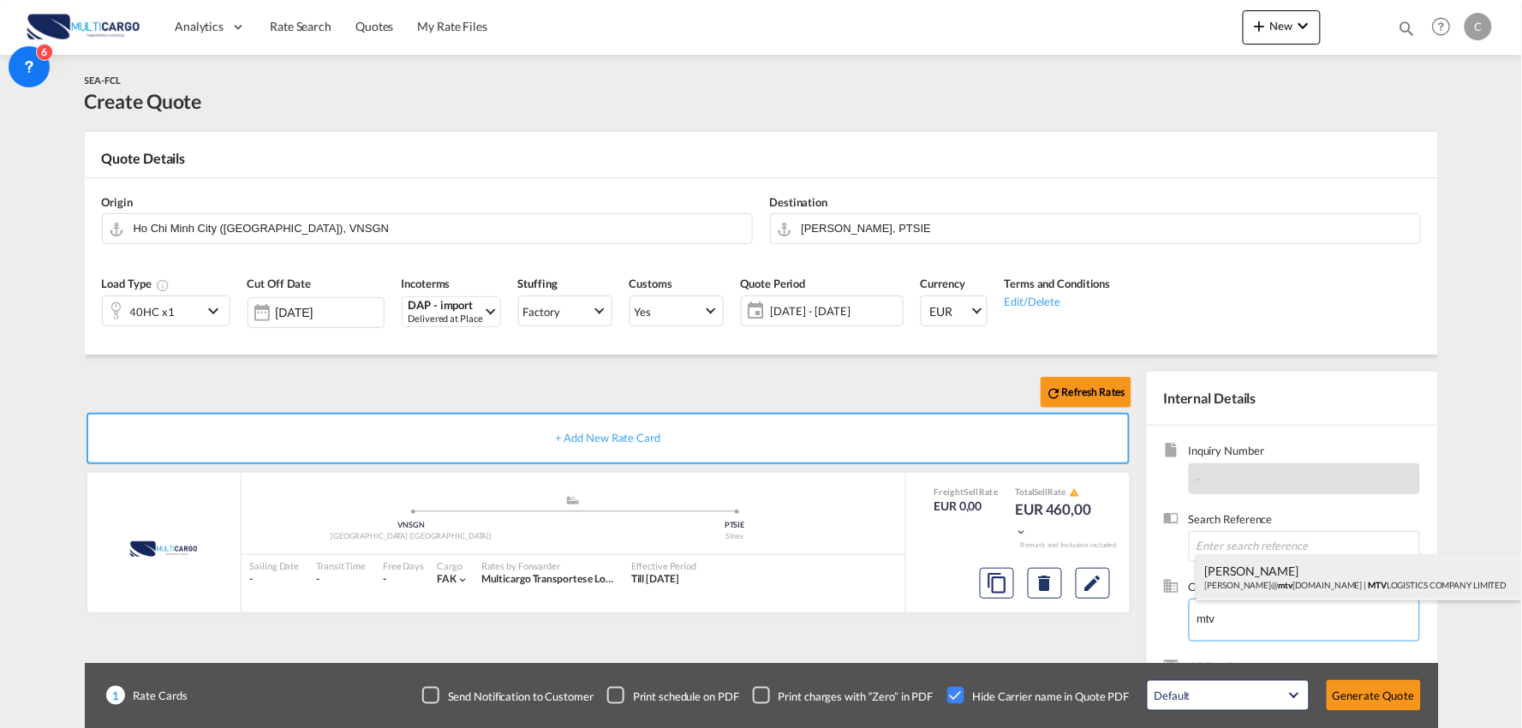
click at [1245, 570] on div "[PERSON_NAME] [PERSON_NAME]@ mtv [DOMAIN_NAME] | MTV LOGISTICS COMPANY LIMITED" at bounding box center [1358, 577] width 325 height 46
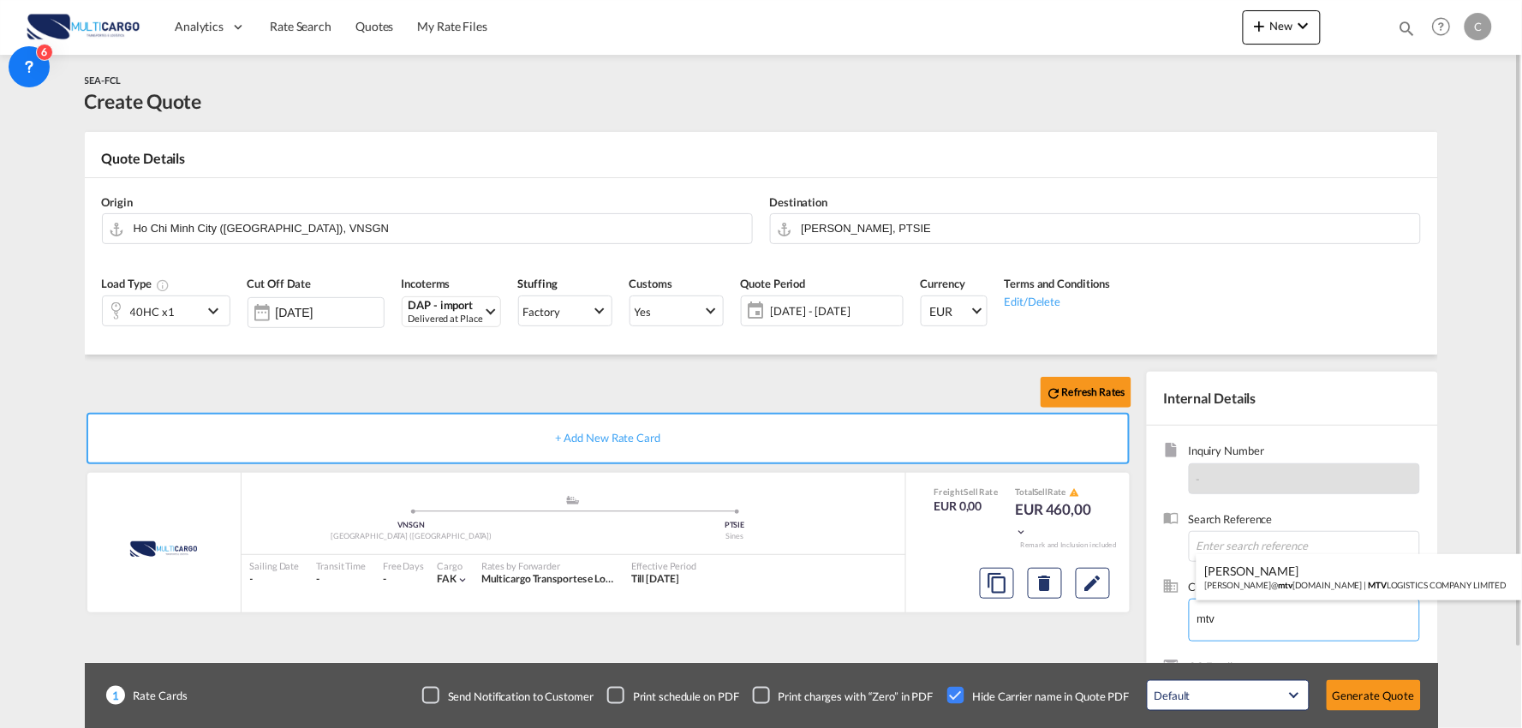
type input "MTV LOGISTICS COMPANY LIMITED, [PERSON_NAME], [PERSON_NAME][EMAIL_ADDRESS][DOMA…"
click at [957, 619] on div "Refresh Rates + Add New Rate Card MultiCargo added by you .a{fill:#aaa8ad;} .a{…" at bounding box center [611, 551] width 1053 height 358
click at [349, 371] on div "Refresh Rates + Add New Rate Card MultiCargo added by you .a{fill:#aaa8ad;} .a{…" at bounding box center [761, 547] width 1353 height 384
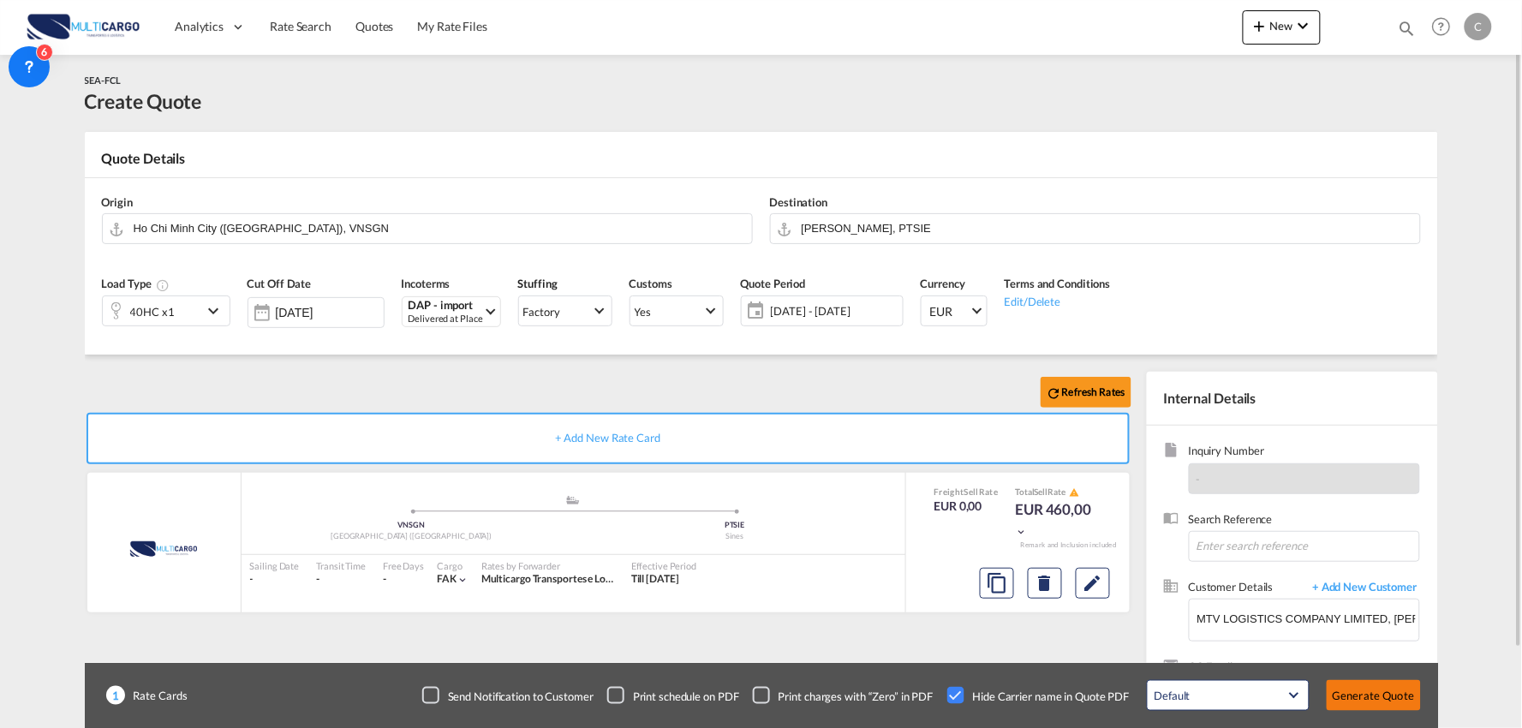
click at [1367, 691] on button "Generate Quote" at bounding box center [1373, 695] width 94 height 31
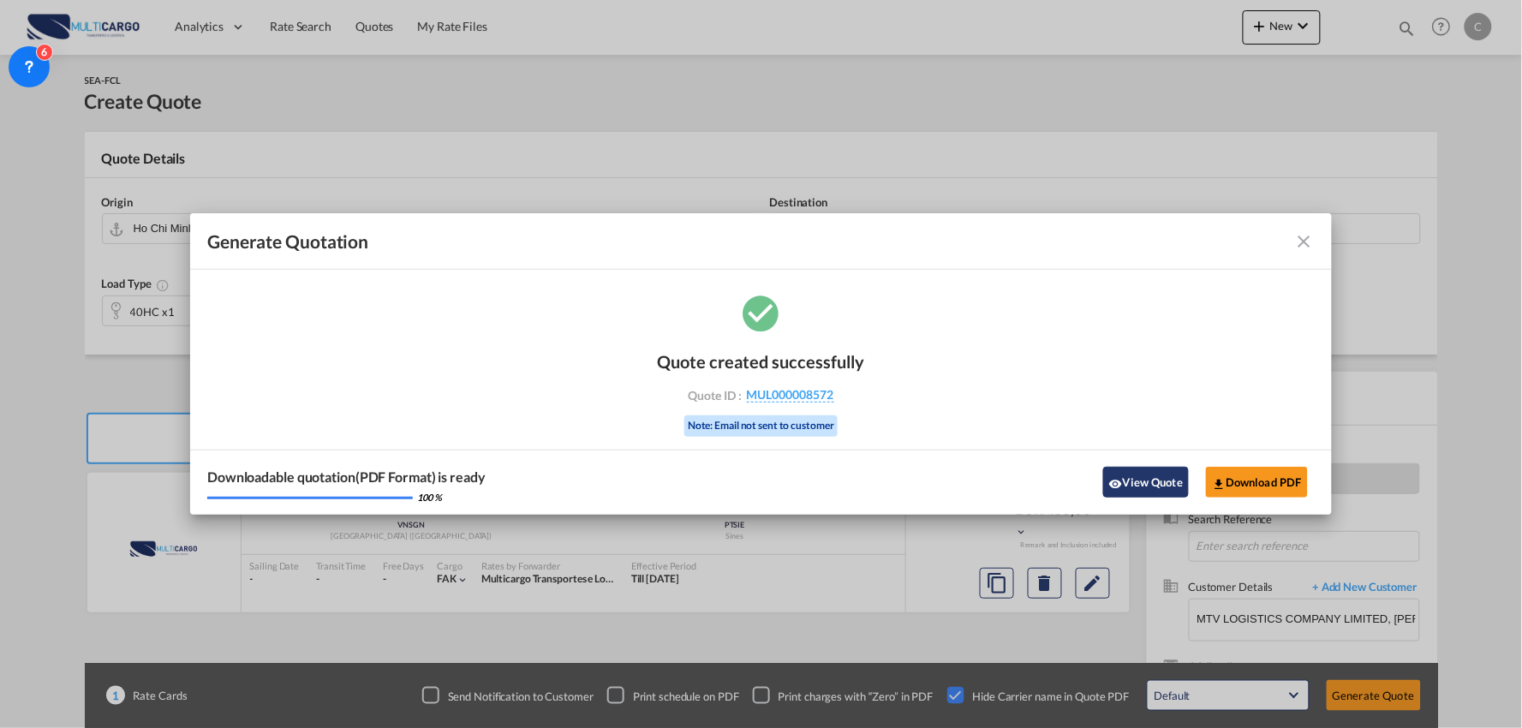
click at [1145, 476] on button "View Quote" at bounding box center [1146, 482] width 86 height 31
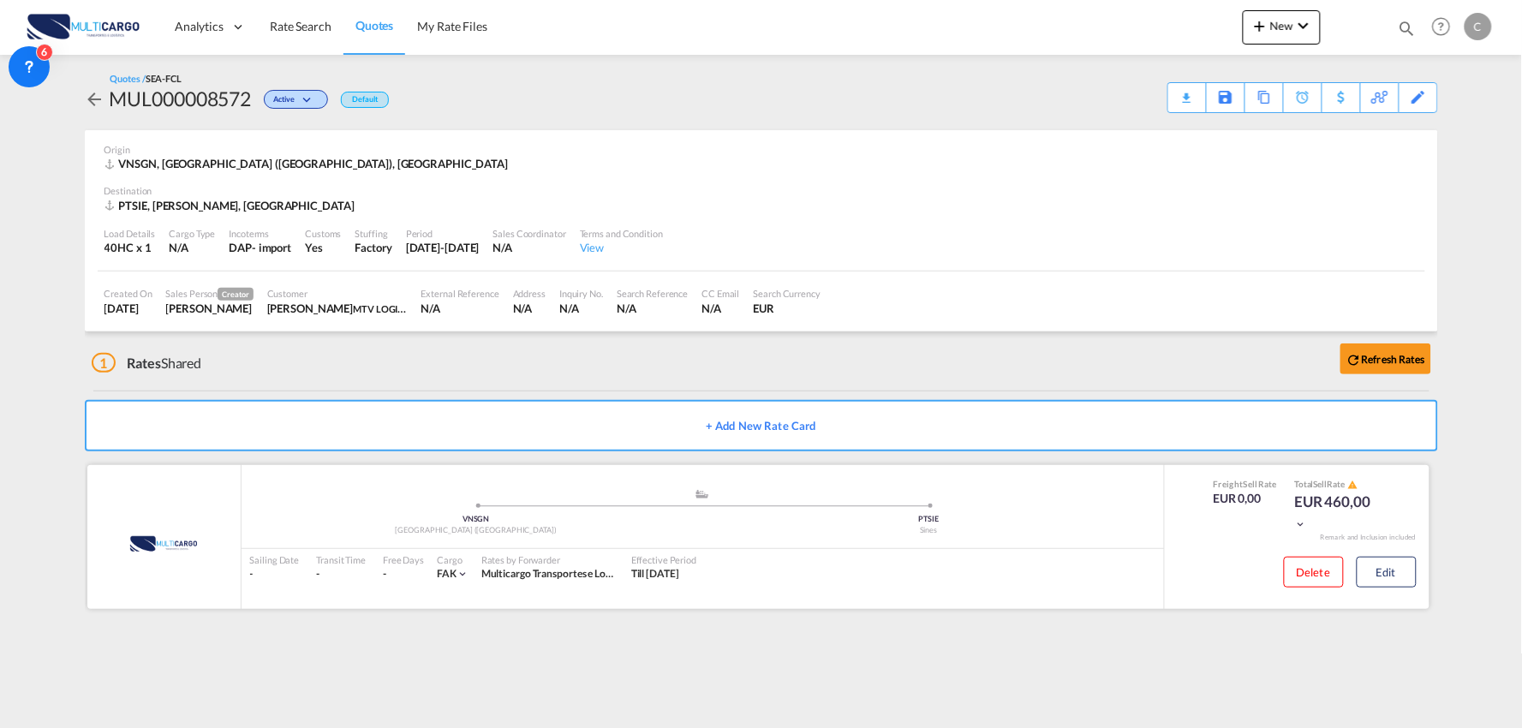
click at [1422, 551] on div "Delete Edit" at bounding box center [1297, 576] width 265 height 50
click at [1402, 577] on button "Edit" at bounding box center [1386, 572] width 60 height 31
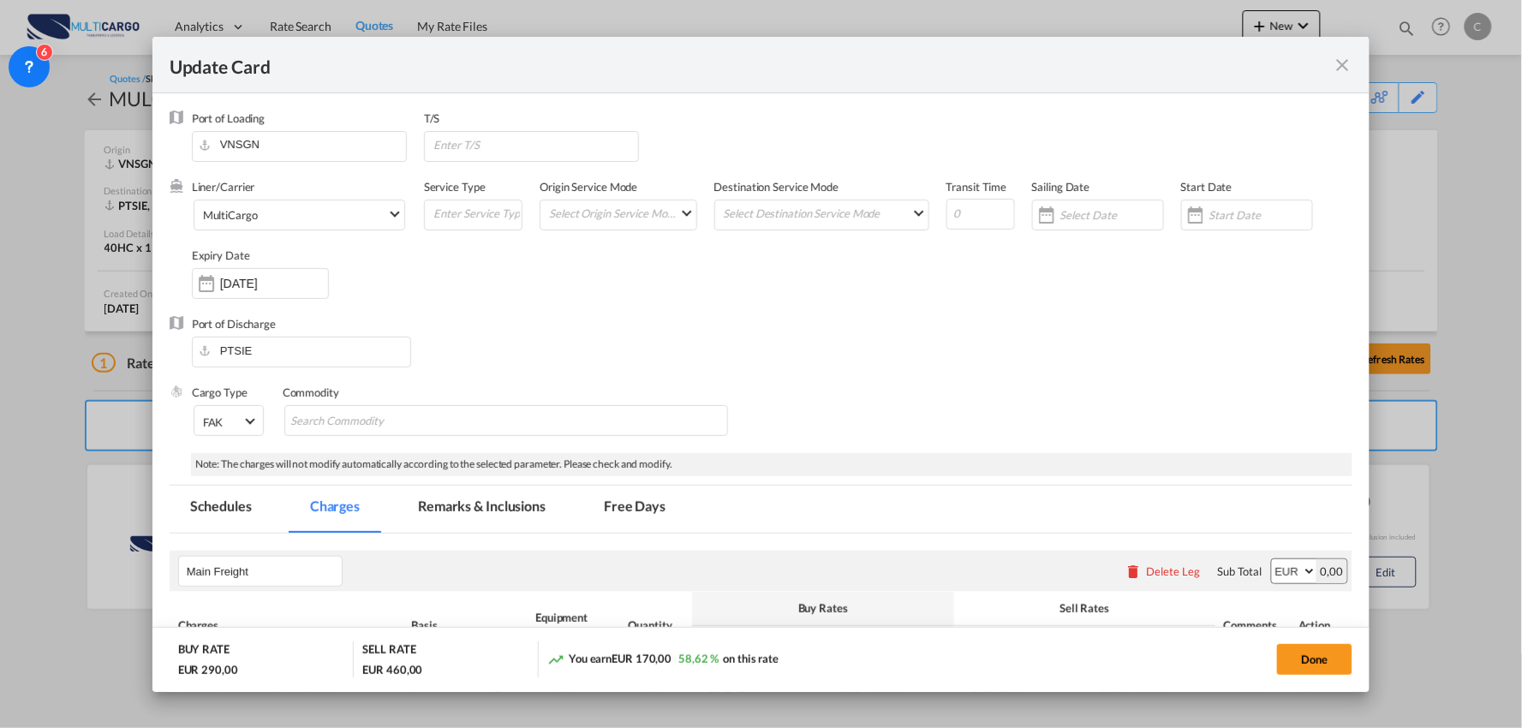
select select "per container"
select select "per B/L"
select select "per container"
select select "per B/L"
select select "per container"
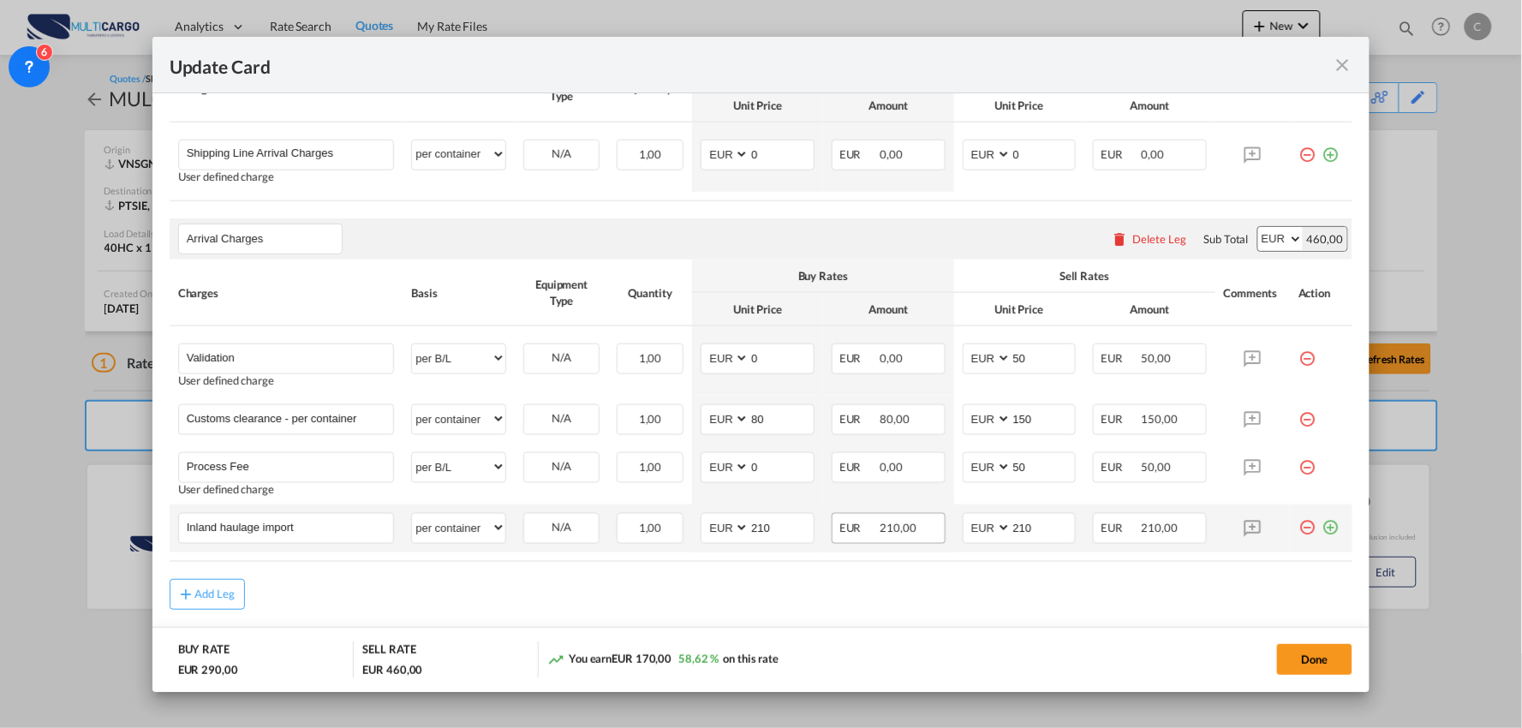
scroll to position [570, 0]
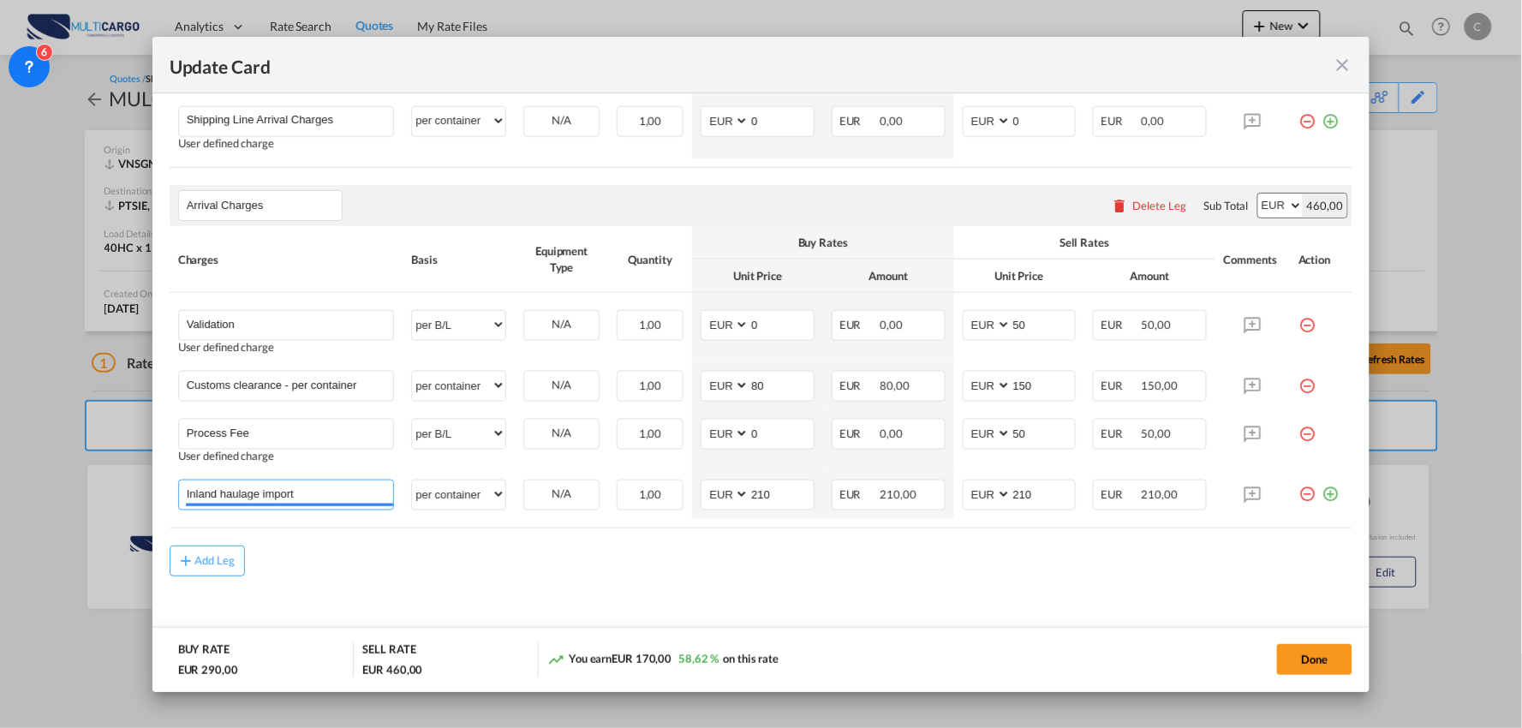
drag, startPoint x: 331, startPoint y: 497, endPoint x: 27, endPoint y: 491, distance: 304.1
click at [27, 491] on div "Update Card Port of [GEOGRAPHIC_DATA] VNSGN T/S Liner/Carrier MultiCargo Atlant…" at bounding box center [761, 364] width 1522 height 728
type input "Delivery from [PERSON_NAME] to Riachos"
click at [464, 558] on div "Add Leg" at bounding box center [761, 573] width 1183 height 31
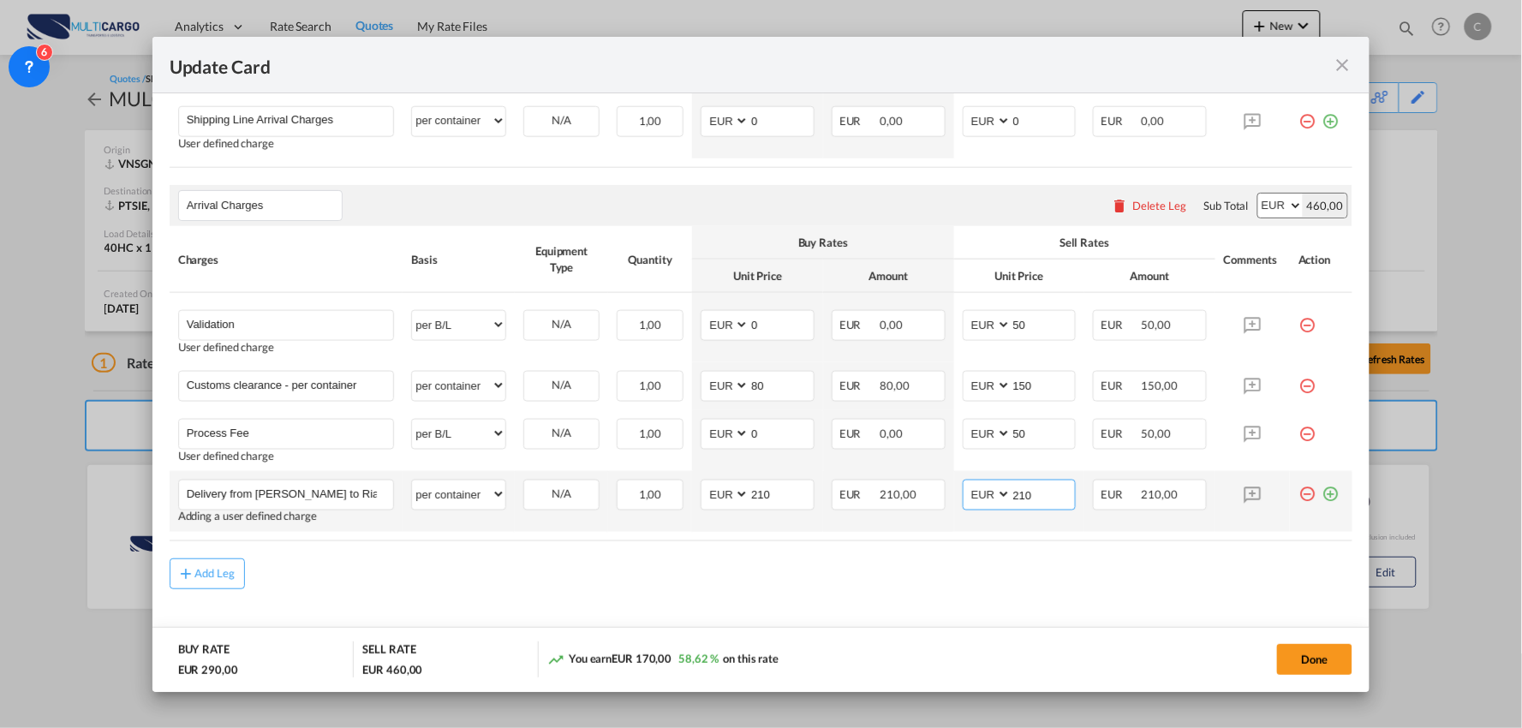
drag, startPoint x: 993, startPoint y: 497, endPoint x: 942, endPoint y: 497, distance: 51.4
click at [943, 497] on tr "Delivery from [PERSON_NAME] to Riachos Please Enter User Defined Charges Cannot…" at bounding box center [761, 501] width 1183 height 61
type input "595"
drag, startPoint x: 889, startPoint y: 598, endPoint x: 884, endPoint y: 611, distance: 13.8
click at [884, 611] on md-content "Main Freight Please enter leg name Leg Name Already Exists Delete Leg Sub Total…" at bounding box center [761, 317] width 1183 height 709
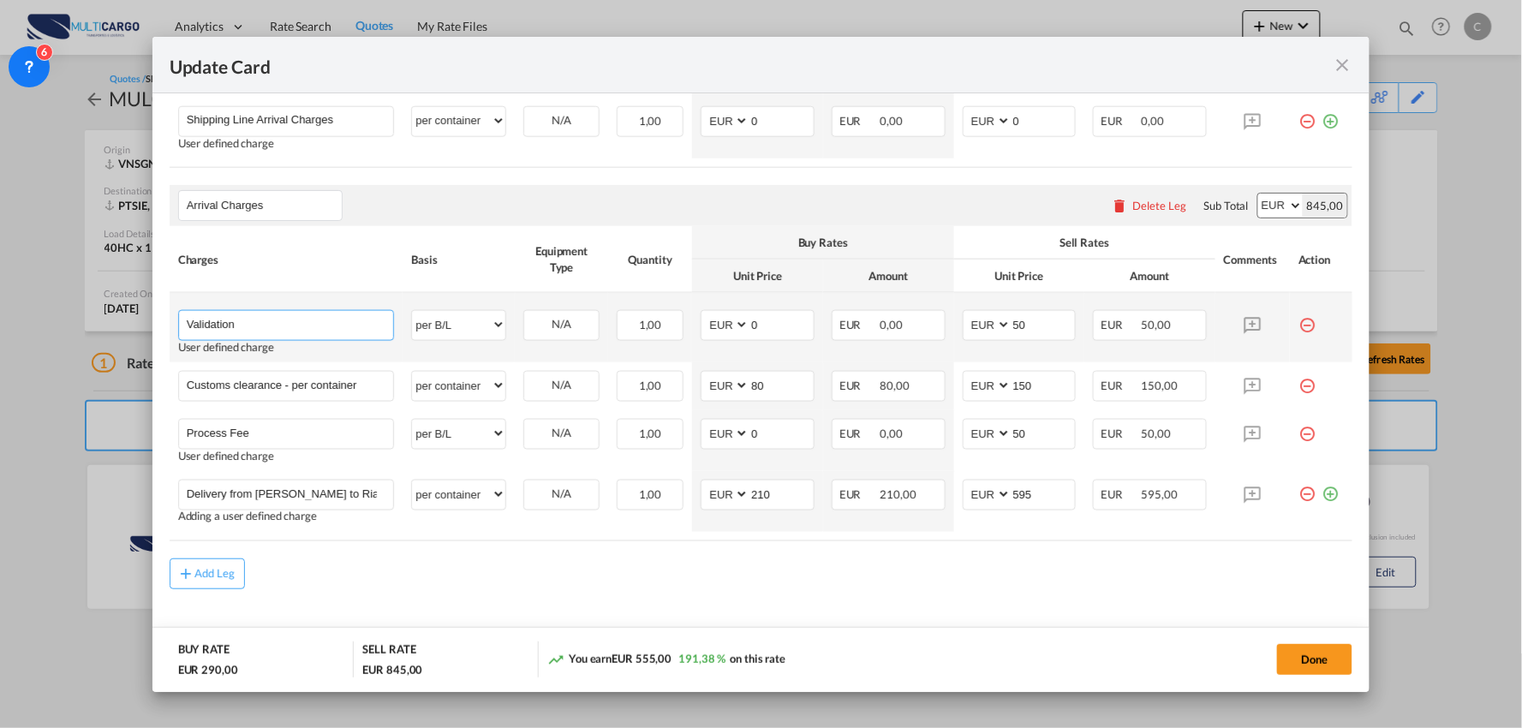
click at [322, 323] on input "Validation" at bounding box center [290, 324] width 207 height 26
type input "Validation + Process Fee"
drag, startPoint x: 1042, startPoint y: 326, endPoint x: 929, endPoint y: 326, distance: 113.0
click at [954, 329] on td "AED AFN ALL AMD ANG AOA ARS AUD AWG AZN BAM BBD BDT BGN BHD BIF BMD BND [PERSON…" at bounding box center [1019, 327] width 131 height 69
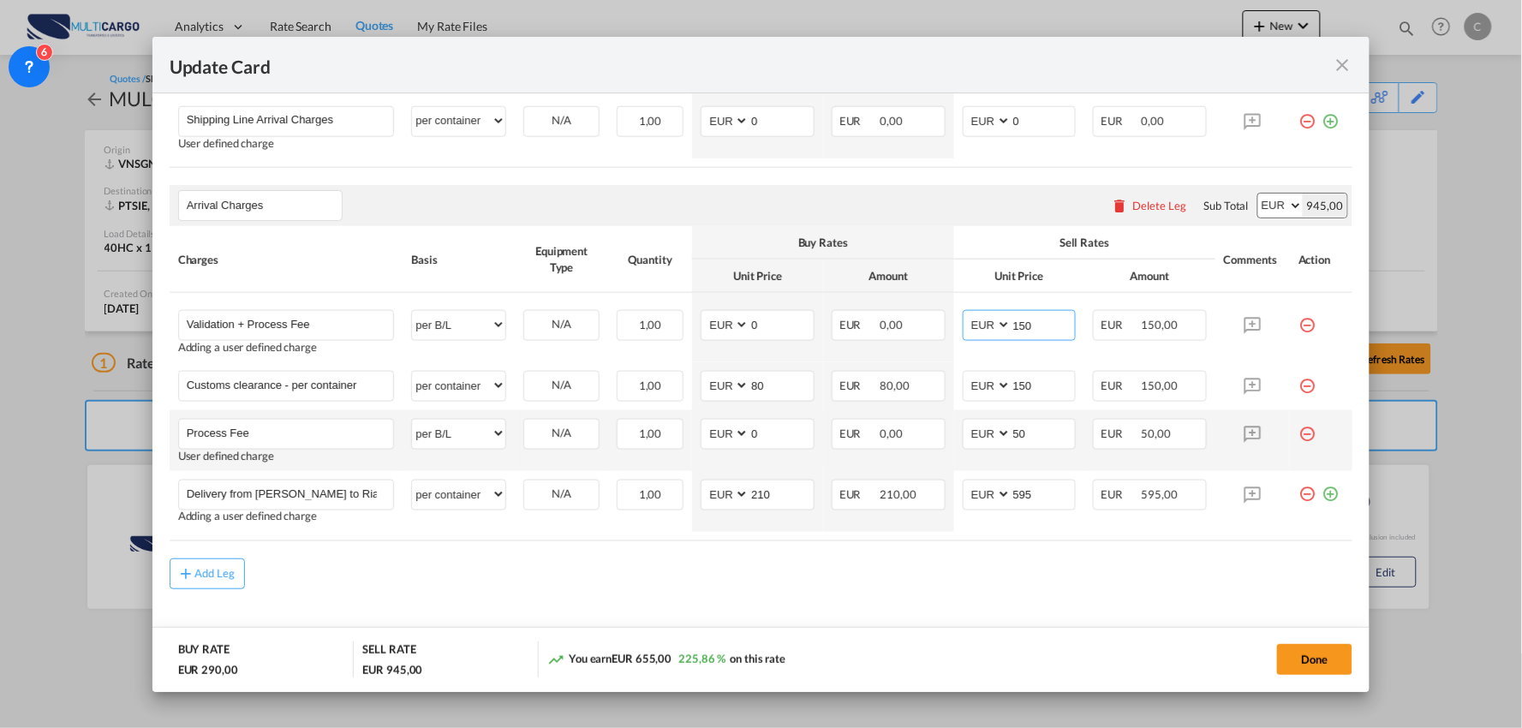
type input "150"
click at [1298, 425] on md-icon "icon-minus-circle-outline red-400-fg" at bounding box center [1306, 427] width 17 height 17
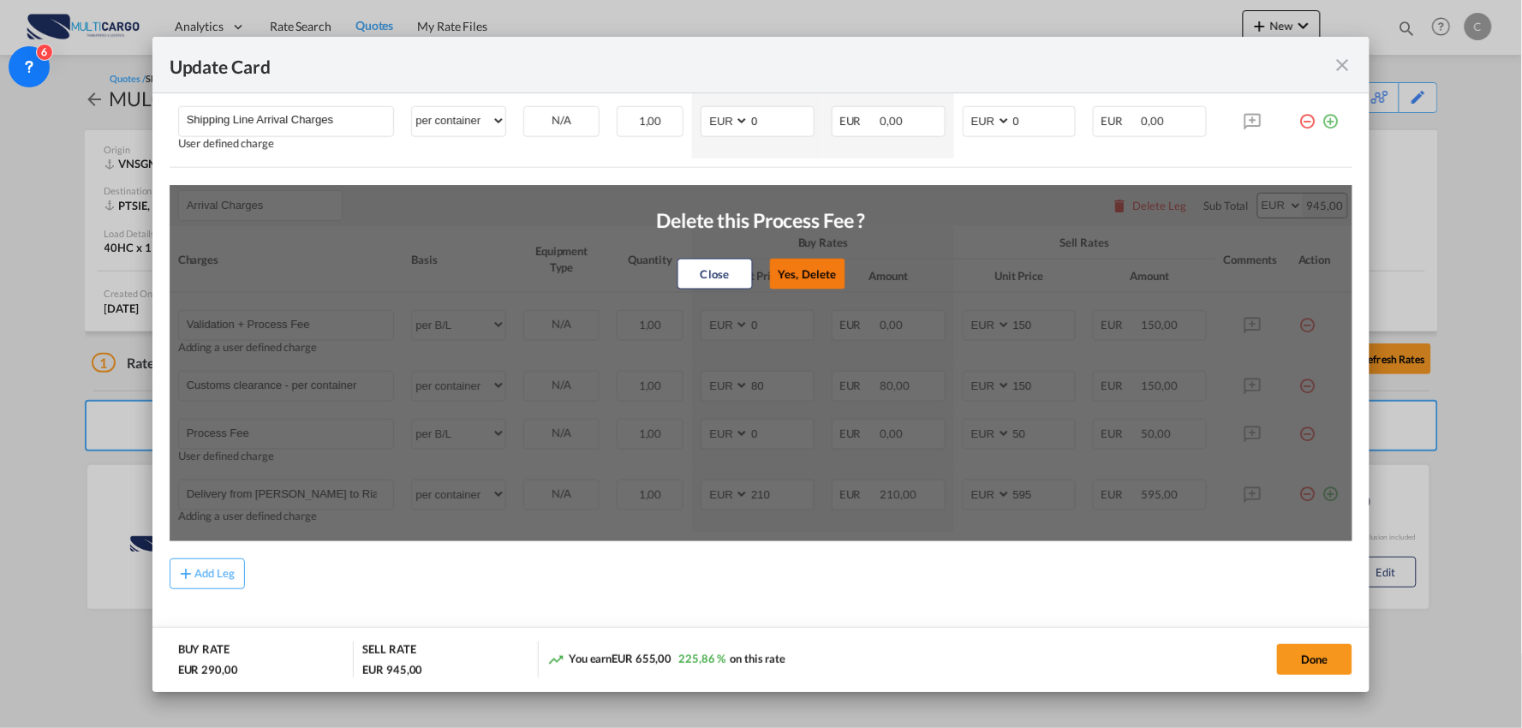
click at [802, 261] on button "Yes, Delete" at bounding box center [806, 274] width 75 height 31
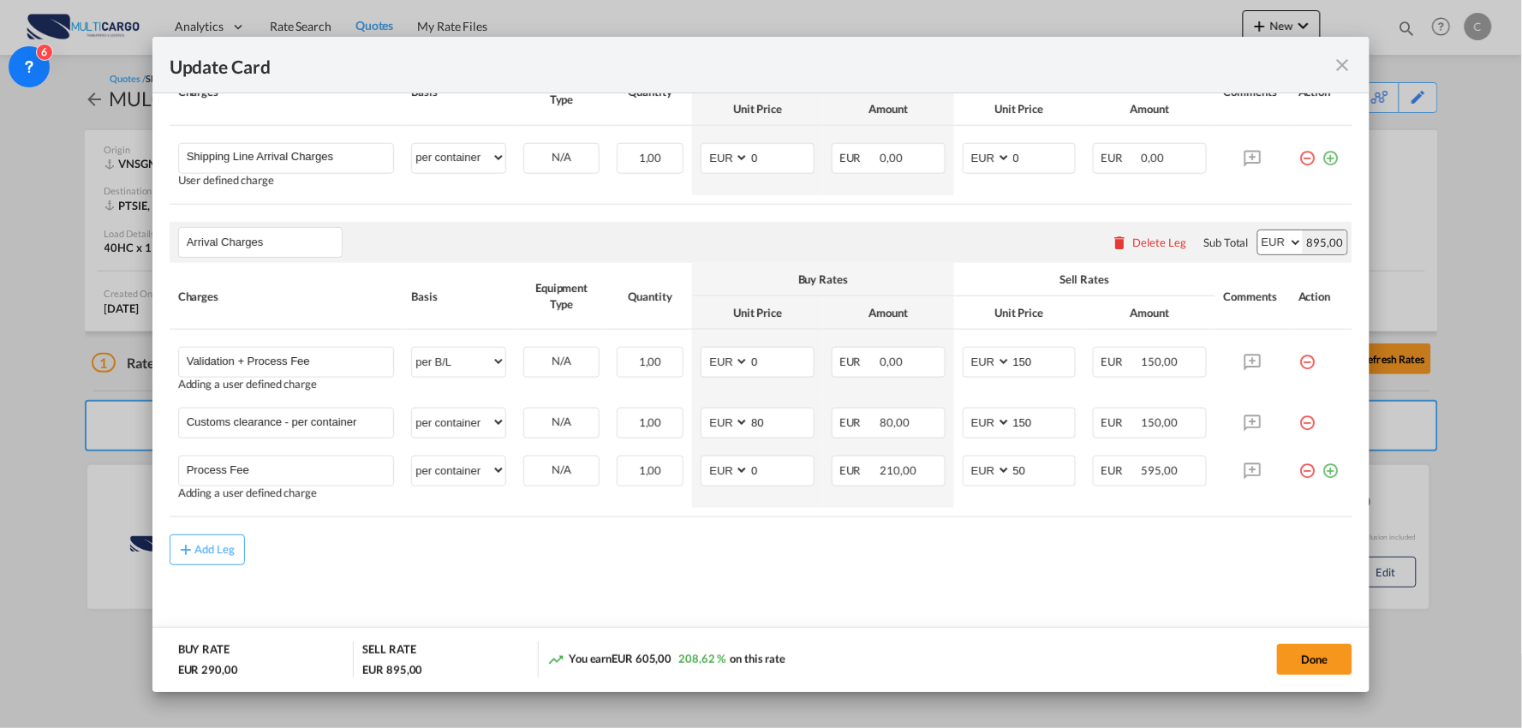
type input "Delivery from [PERSON_NAME] to Riachos"
select select "per container"
type input "210"
type input "595"
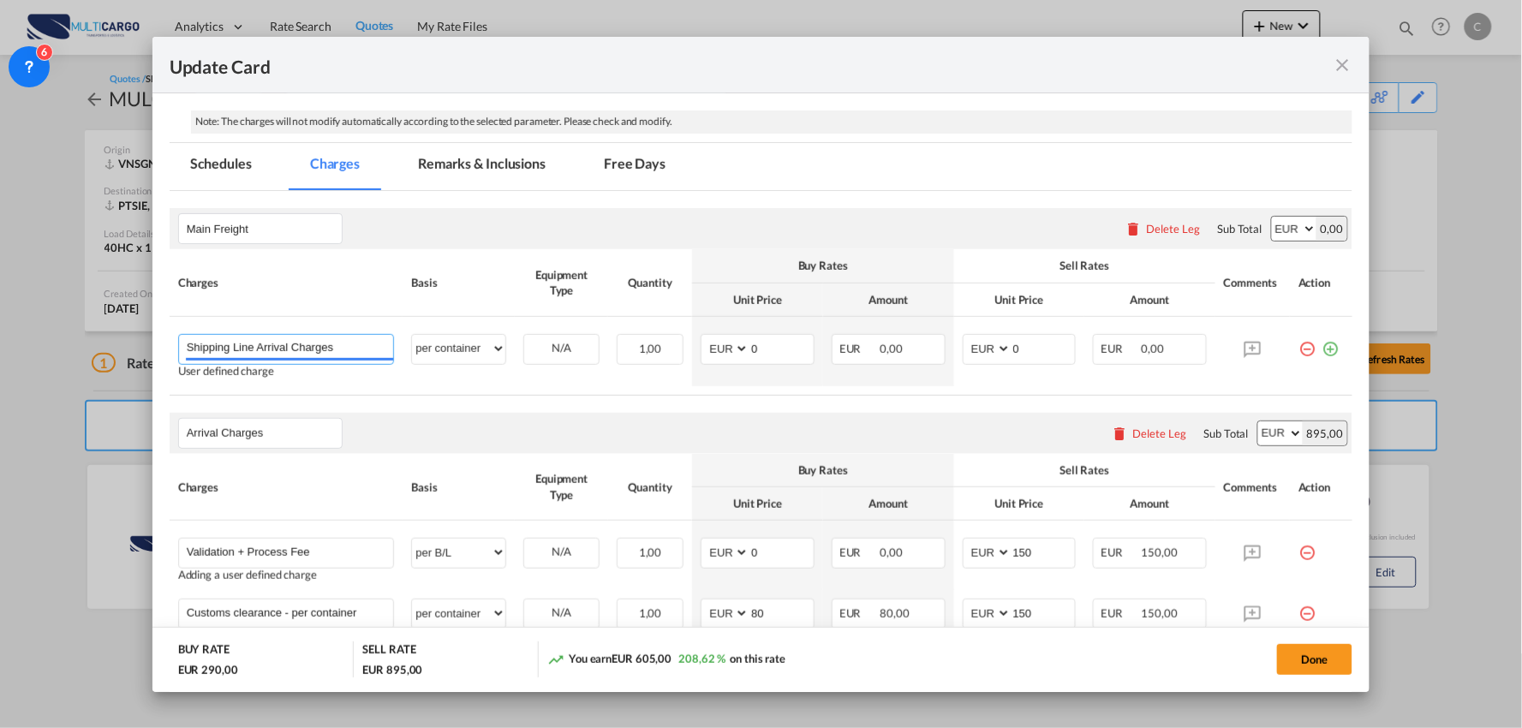
drag, startPoint x: 336, startPoint y: 341, endPoint x: 117, endPoint y: 352, distance: 218.6
click at [101, 366] on div "Update Card Port of [GEOGRAPHIC_DATA] VNSGN T/S Liner/Carrier MultiCargo Atlant…" at bounding box center [761, 364] width 1522 height 728
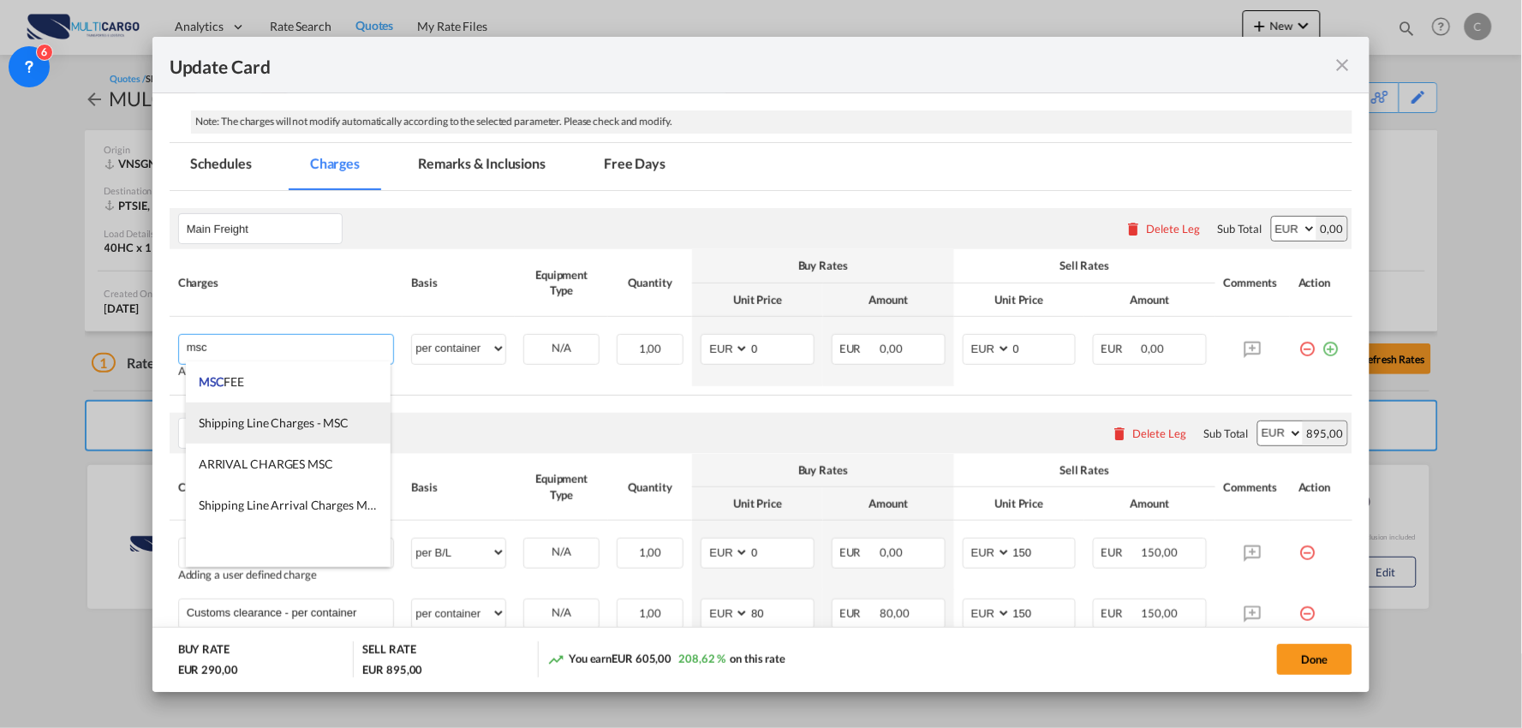
click at [235, 428] on span "Shipping Line Charges - MSC" at bounding box center [274, 422] width 150 height 15
type input "Shipping Line Charges - MSC"
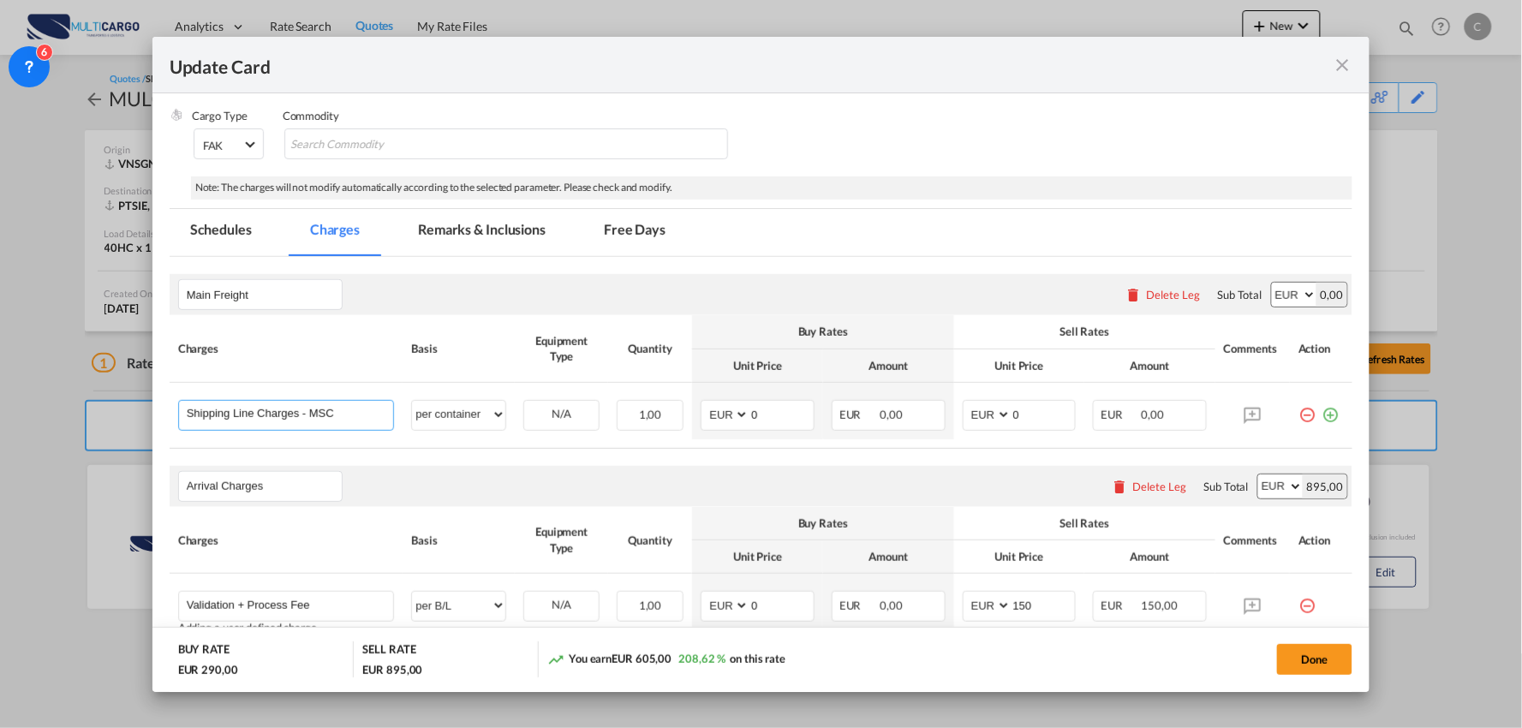
scroll to position [247, 0]
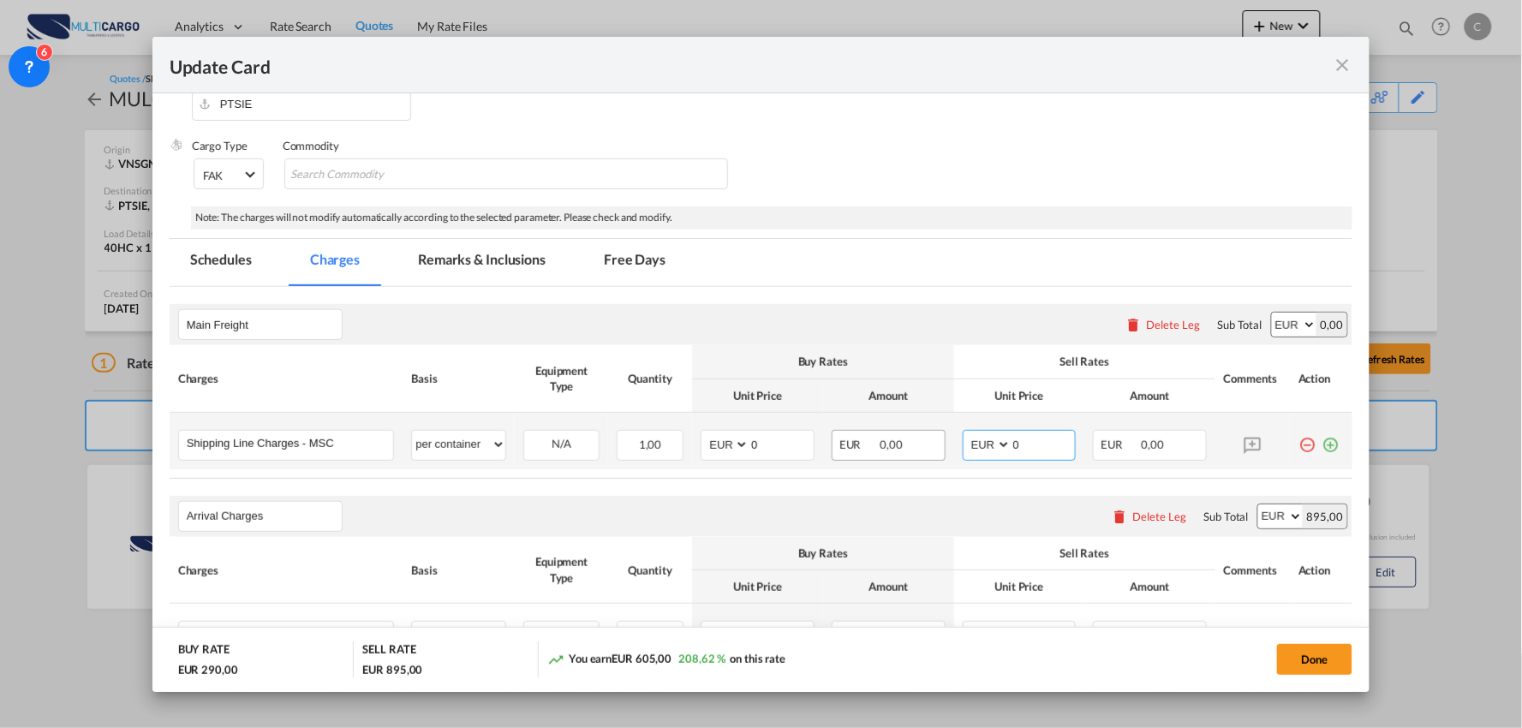
drag, startPoint x: 1023, startPoint y: 440, endPoint x: 882, endPoint y: 456, distance: 142.2
click at [943, 441] on tr "Shipping Line Charges - MSC Please Enter User Defined Charges Cannot Be Publish…" at bounding box center [761, 441] width 1183 height 57
type input "348"
drag, startPoint x: 758, startPoint y: 454, endPoint x: 692, endPoint y: 460, distance: 66.2
click at [700, 459] on md-input-container "AED AFN ALL AMD ANG AOA ARS AUD AWG AZN BAM BBD BDT BGN BHD BIF BMD BND BOB BRL…" at bounding box center [757, 445] width 114 height 31
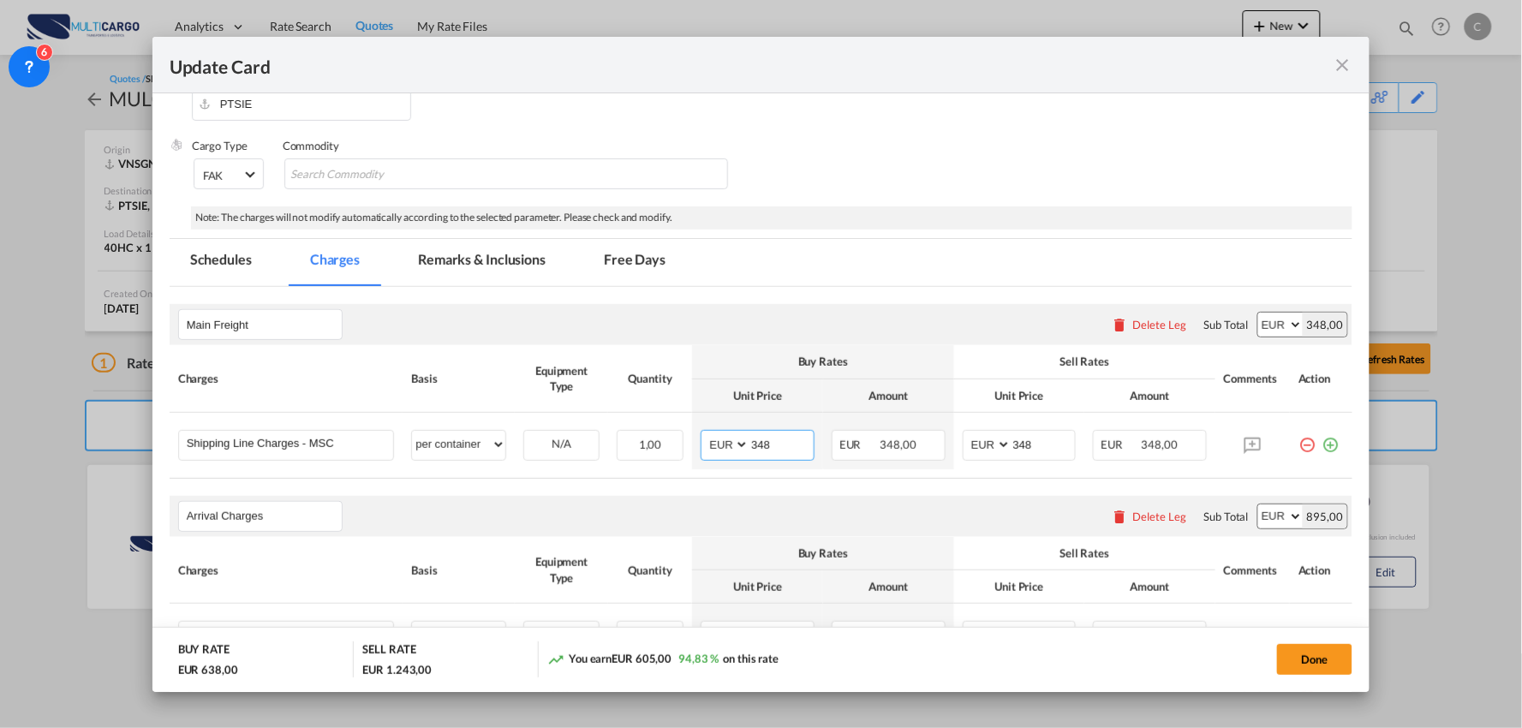
type input "348"
click at [742, 324] on div "Main Freight Please enter leg name Leg Name Already Exists Delete Leg Sub Total…" at bounding box center [761, 324] width 1183 height 41
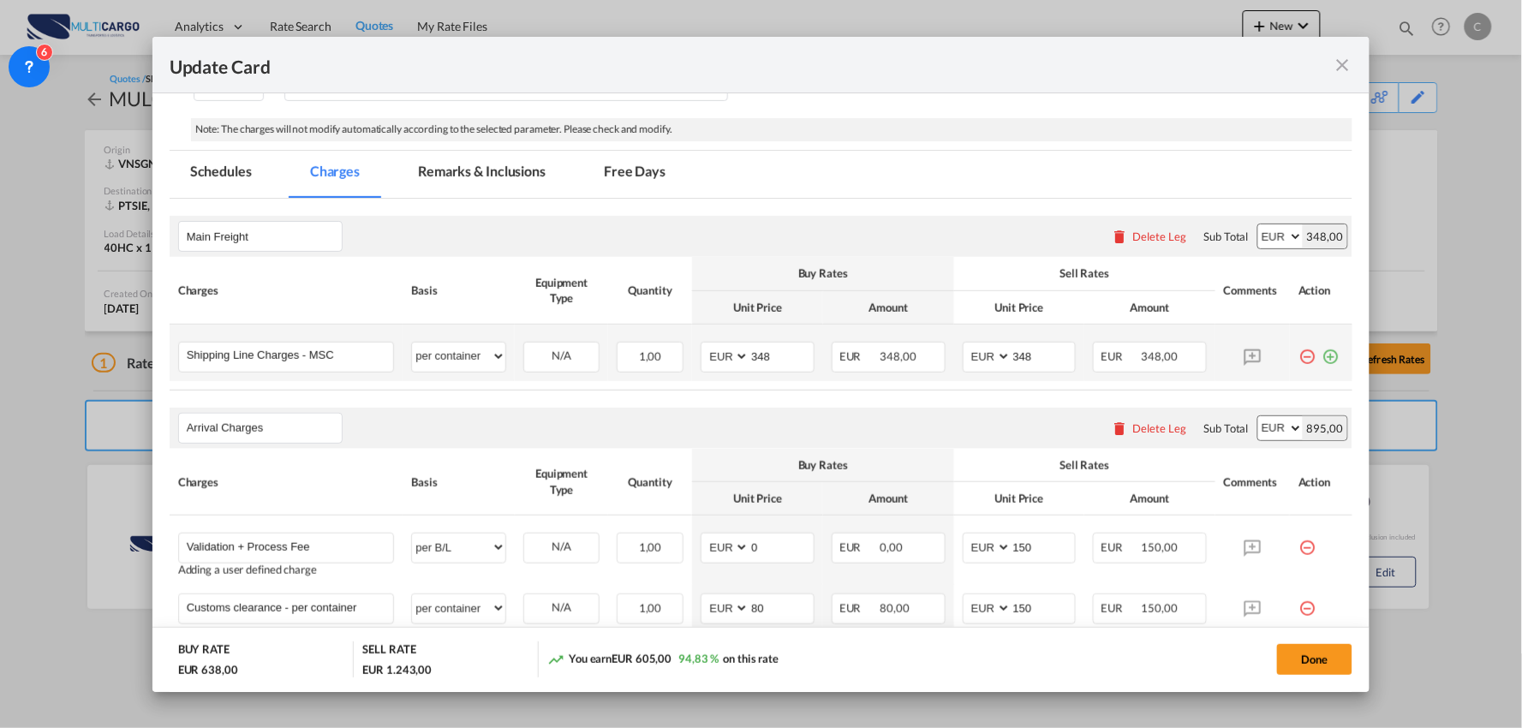
scroll to position [519, 0]
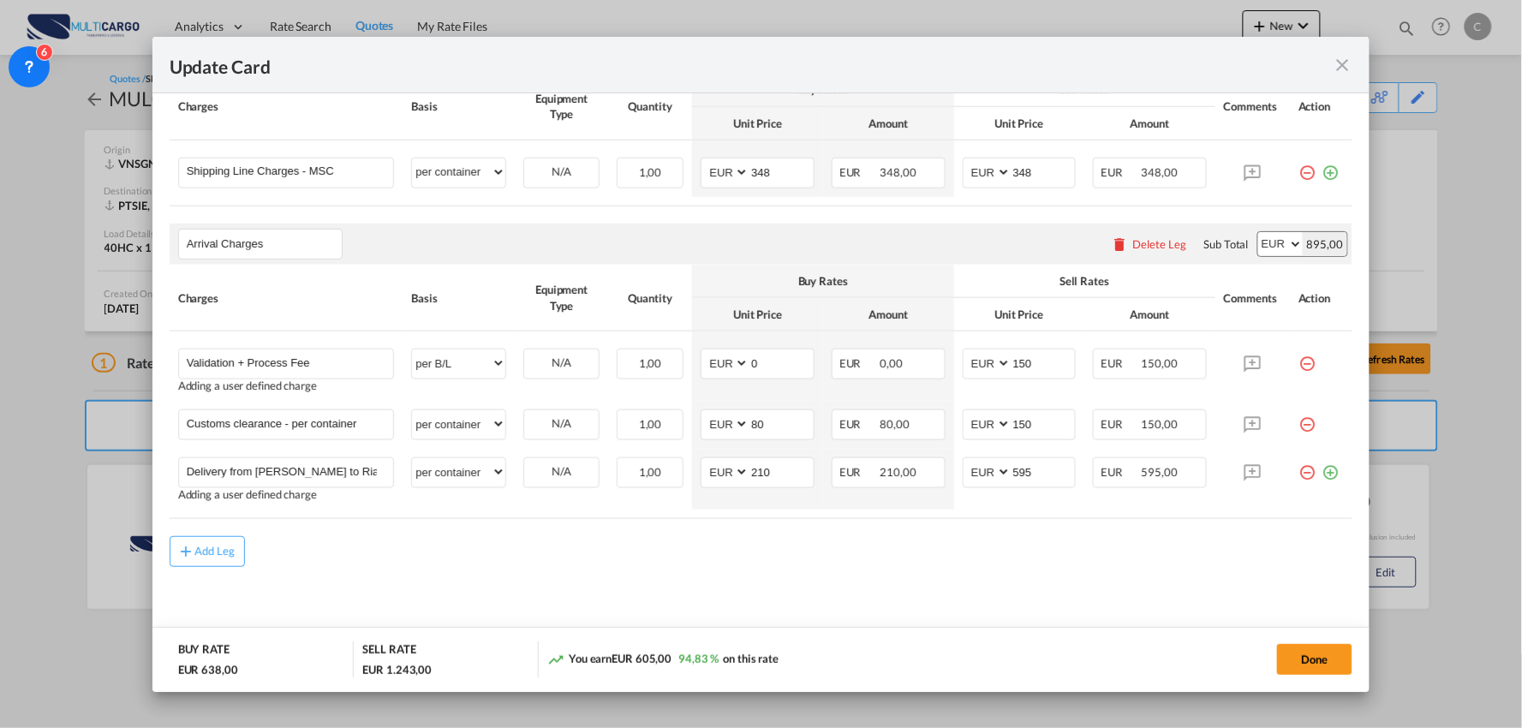
click at [1054, 551] on div "Add Leg" at bounding box center [761, 551] width 1183 height 31
click at [1319, 656] on button "Done" at bounding box center [1314, 659] width 75 height 31
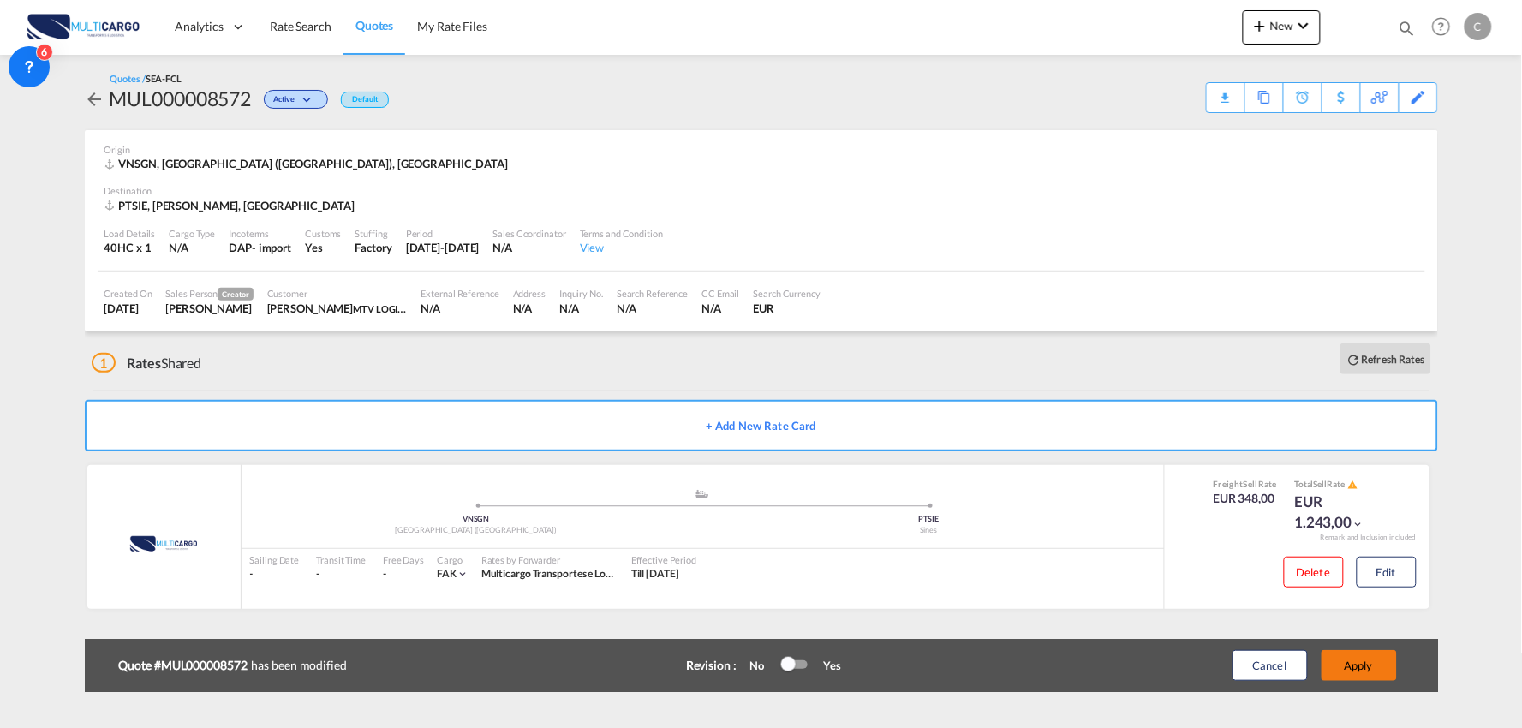
click at [1346, 652] on button "Apply" at bounding box center [1358, 665] width 75 height 31
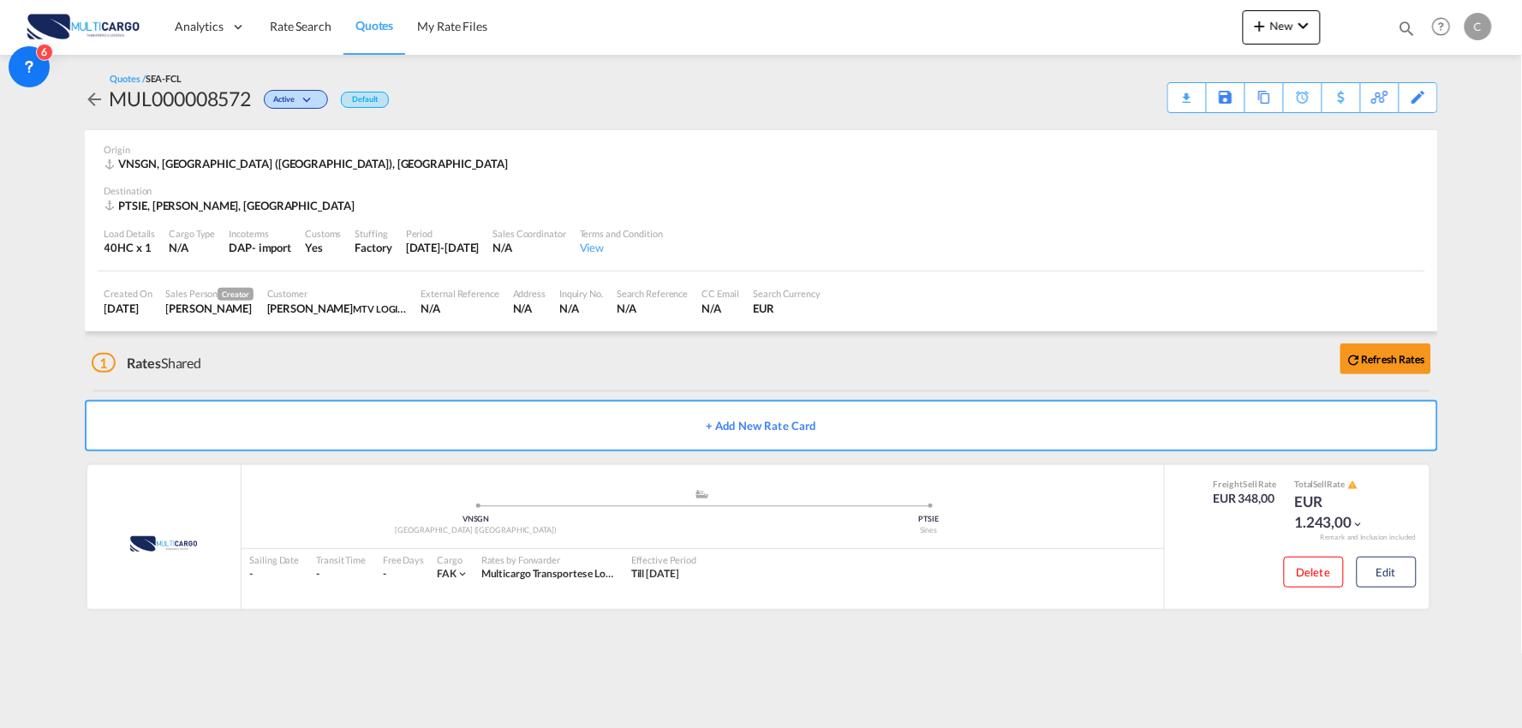
drag, startPoint x: 963, startPoint y: 381, endPoint x: 1010, endPoint y: 385, distance: 48.1
click at [963, 381] on div "1 Rates Shared Refresh Rates" at bounding box center [765, 358] width 1346 height 55
click at [1180, 99] on div "Download Quote" at bounding box center [1153, 96] width 87 height 27
